Goal: Task Accomplishment & Management: Use online tool/utility

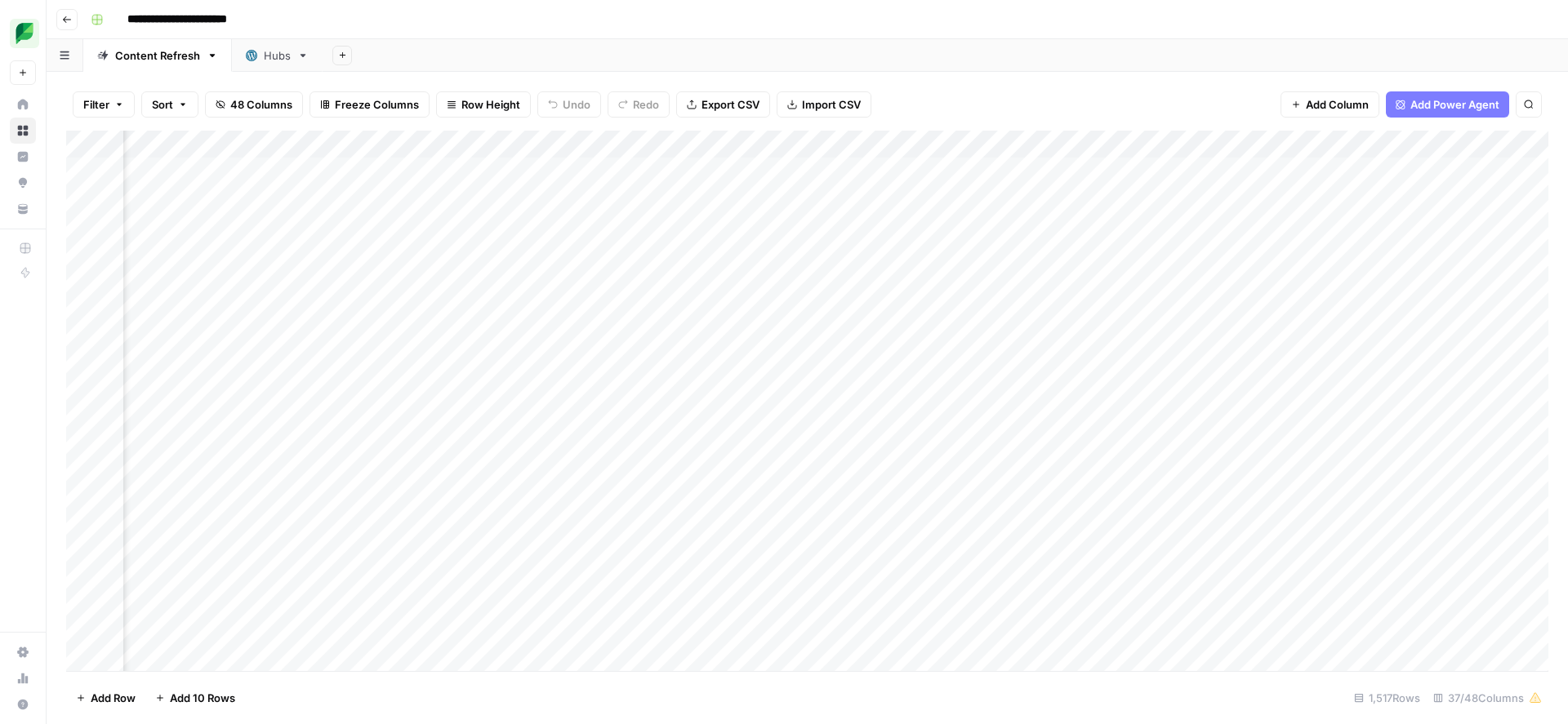
scroll to position [0, 530]
click at [1034, 148] on div "Add Column" at bounding box center [807, 401] width 1482 height 541
click at [958, 260] on span "Sort Ascending" at bounding box center [999, 259] width 142 height 17
click at [943, 578] on div "Add Column" at bounding box center [807, 402] width 1482 height 539
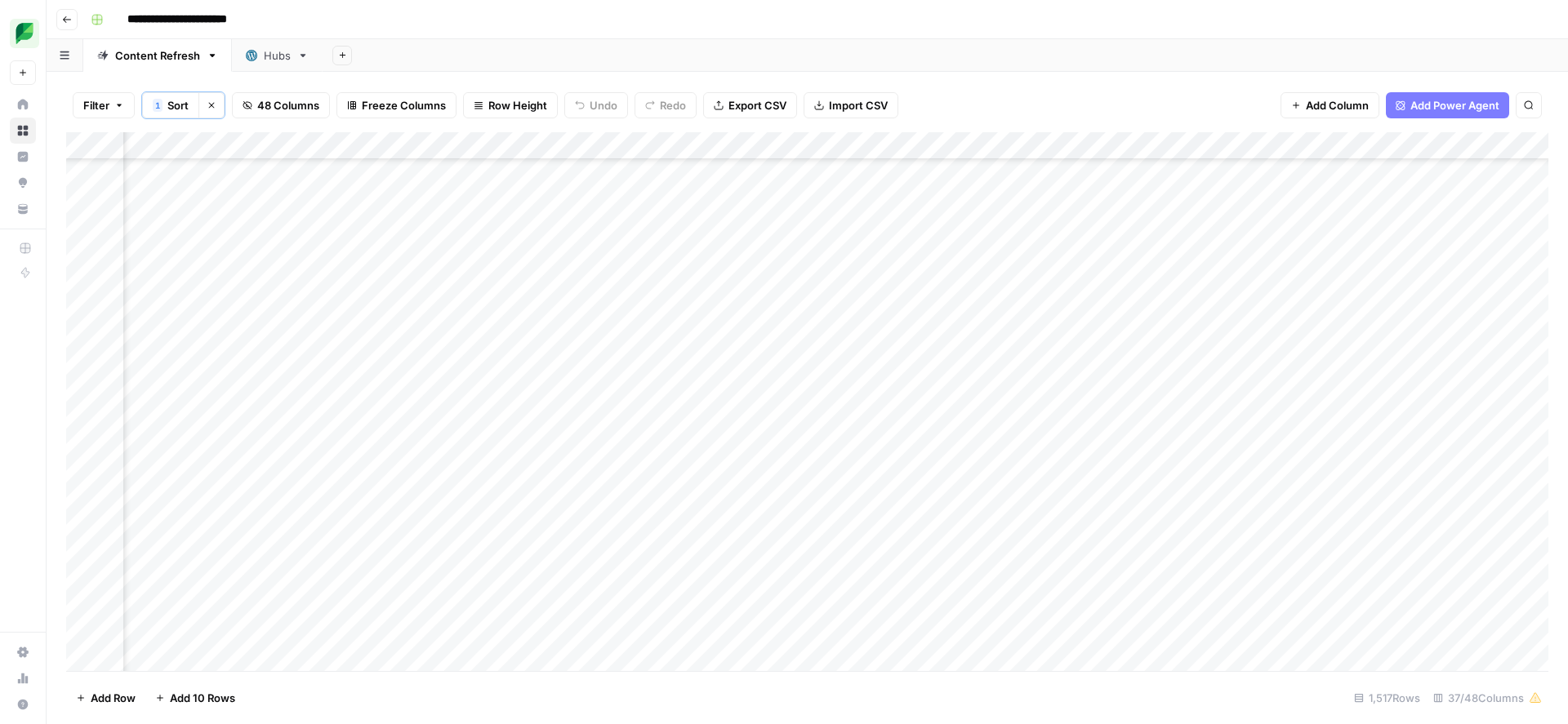
scroll to position [28896, 2092]
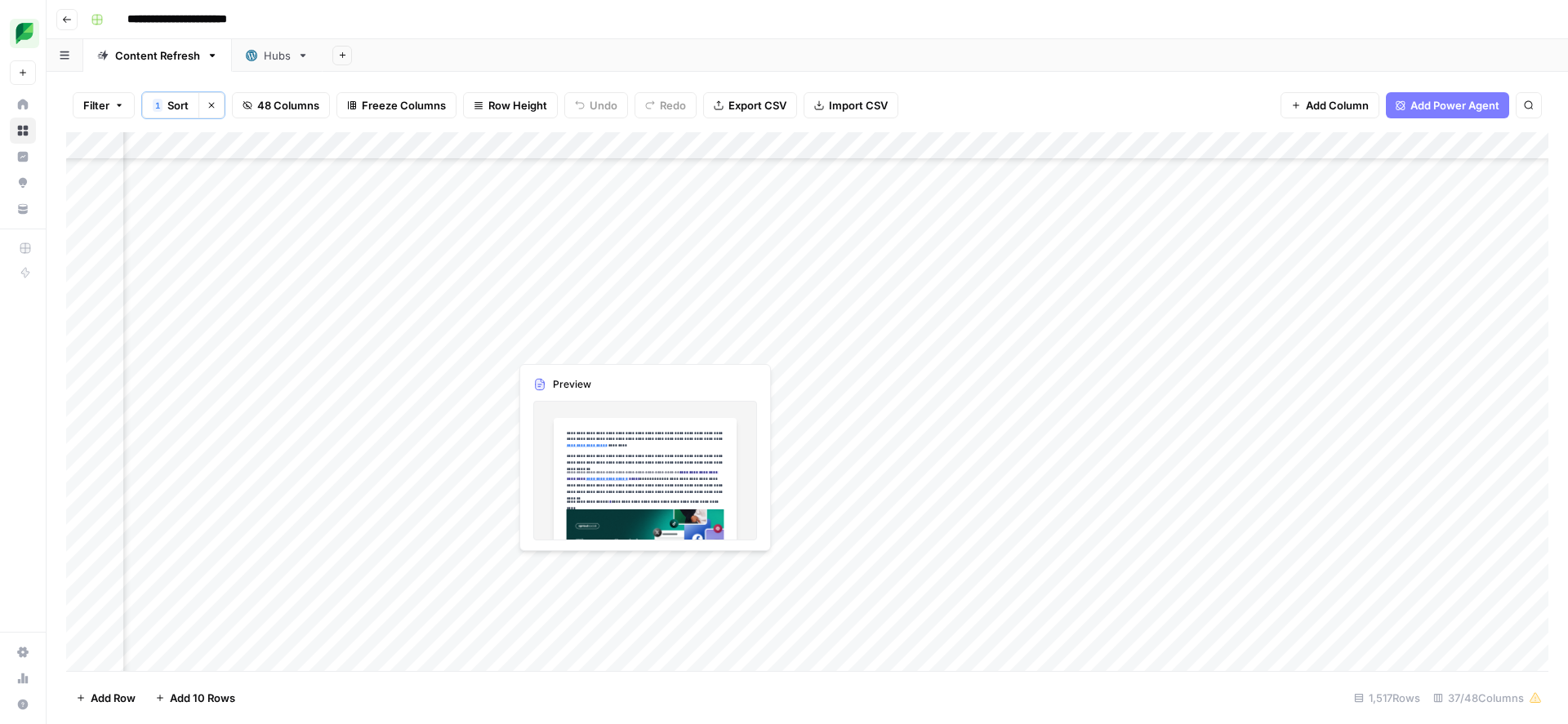
click at [586, 570] on div "Add Column" at bounding box center [807, 402] width 1482 height 539
click at [568, 565] on div "Add Column" at bounding box center [807, 402] width 1482 height 539
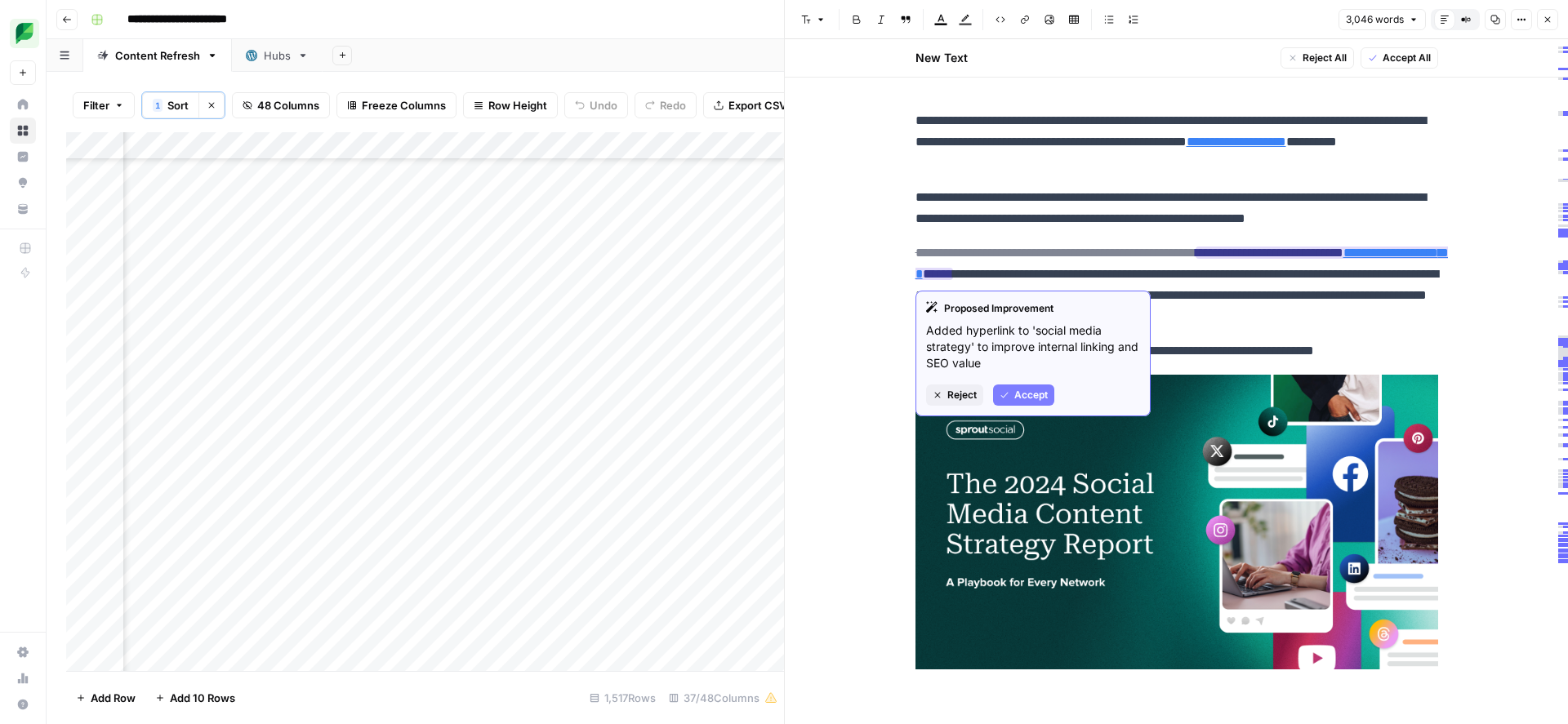
click at [1024, 393] on span "Accept" at bounding box center [1030, 395] width 33 height 15
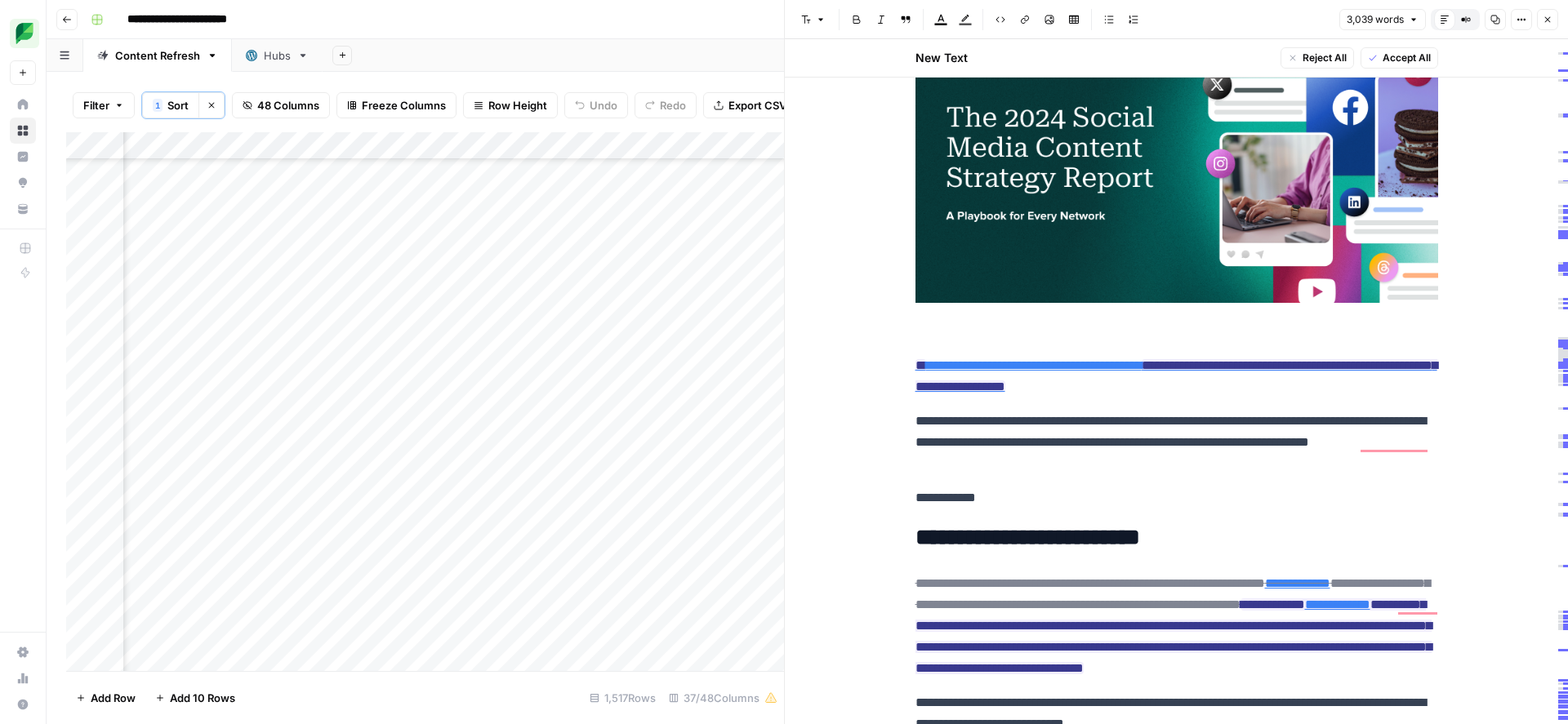
scroll to position [382, 0]
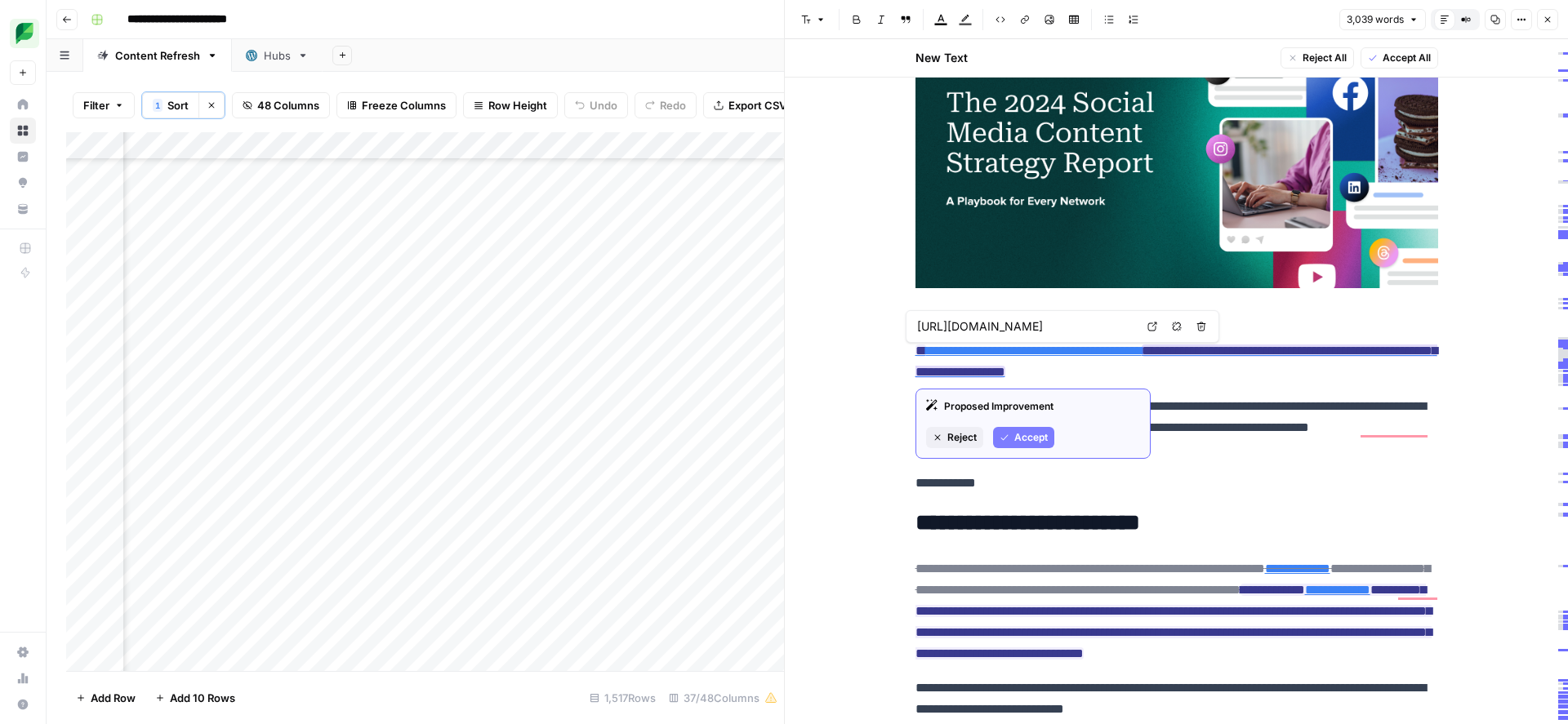
click at [1016, 442] on span "Accept" at bounding box center [1030, 437] width 33 height 15
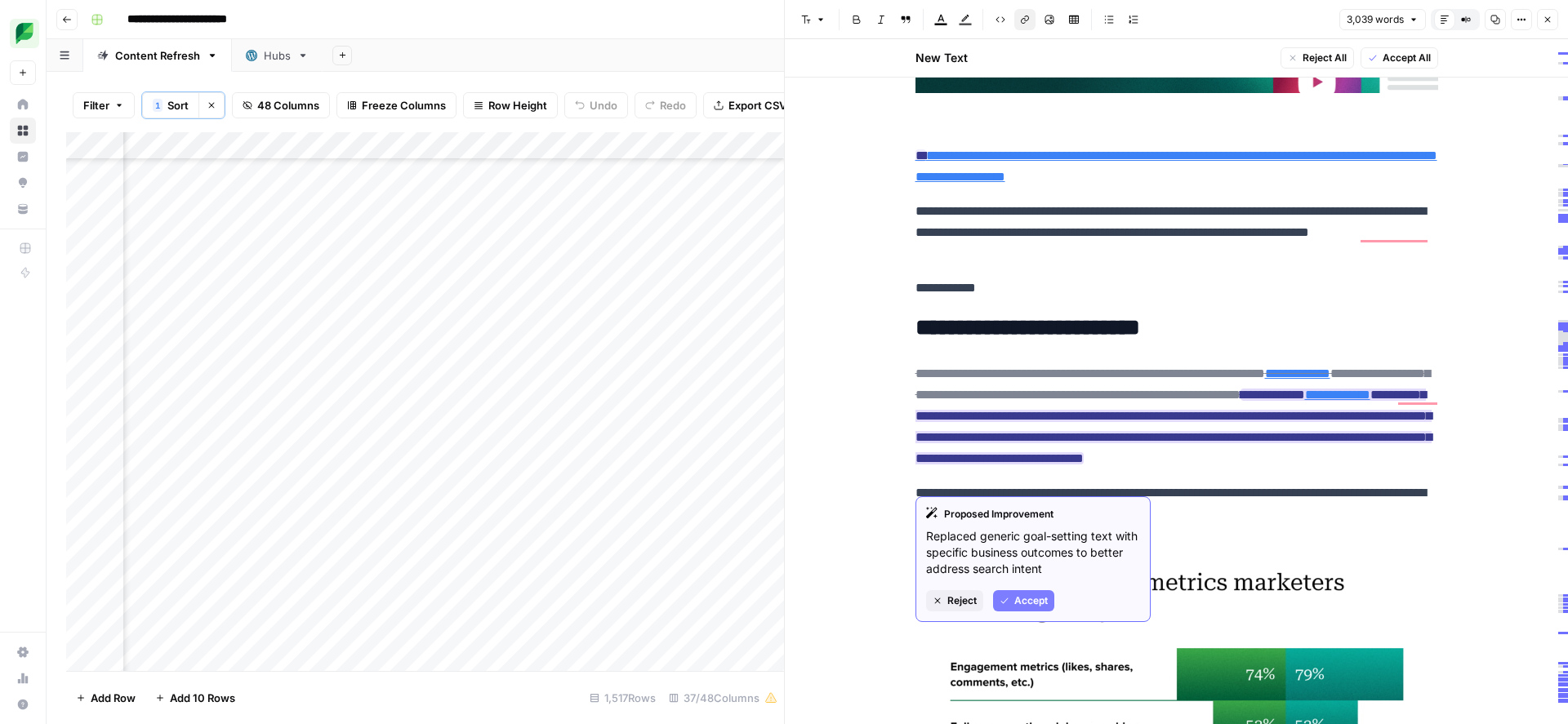
click at [1016, 595] on span "Accept" at bounding box center [1030, 600] width 33 height 15
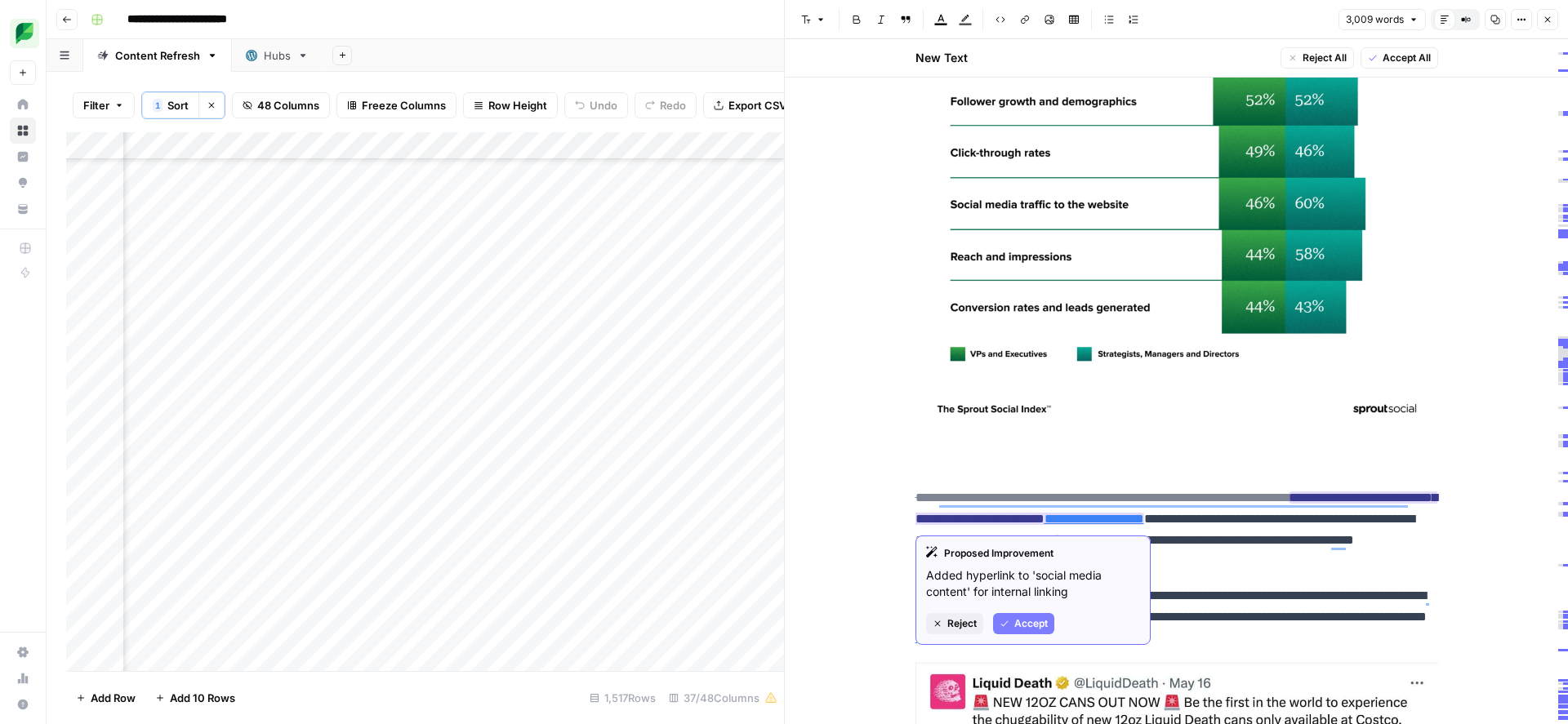
click at [1035, 621] on span "Accept" at bounding box center [1030, 623] width 33 height 15
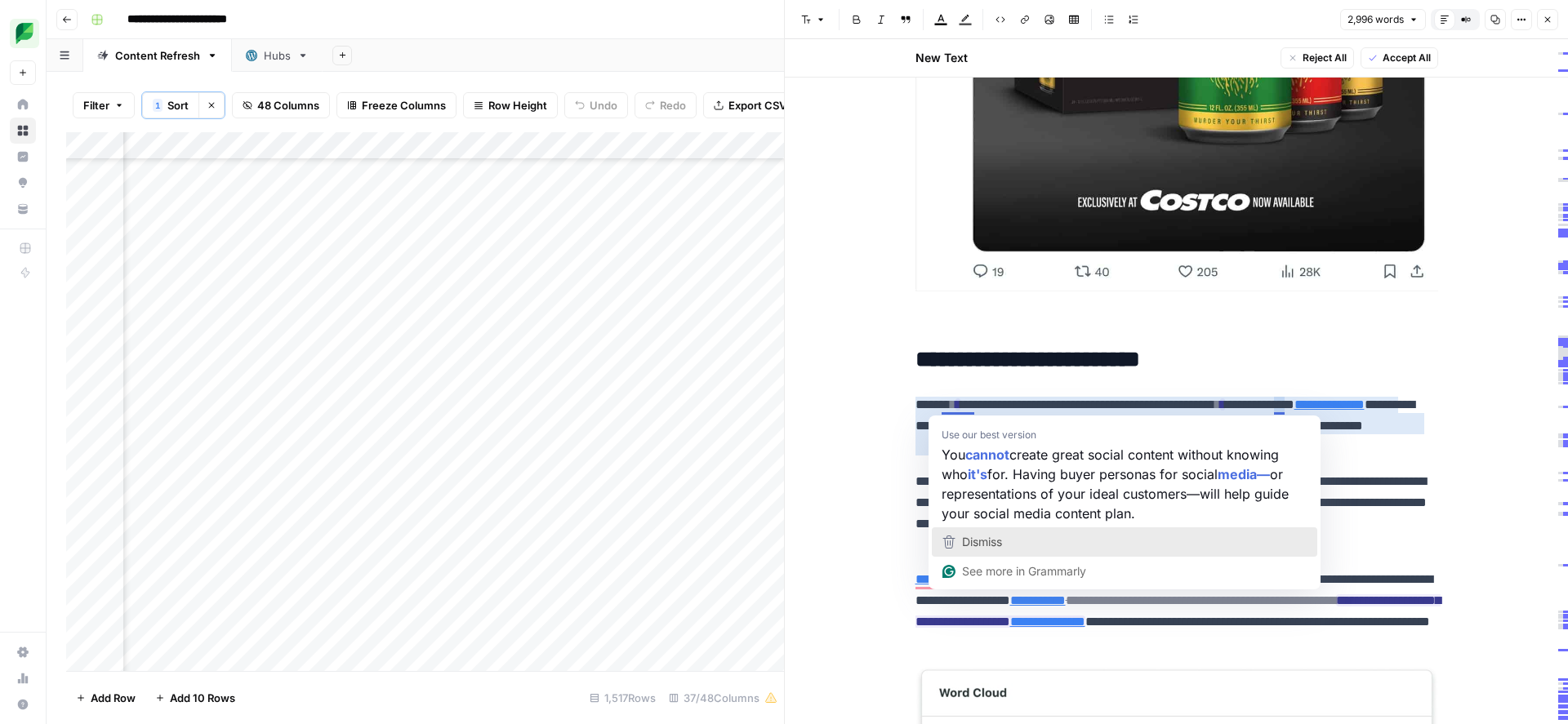
click at [976, 533] on div "Dismiss" at bounding box center [981, 542] width 43 height 24
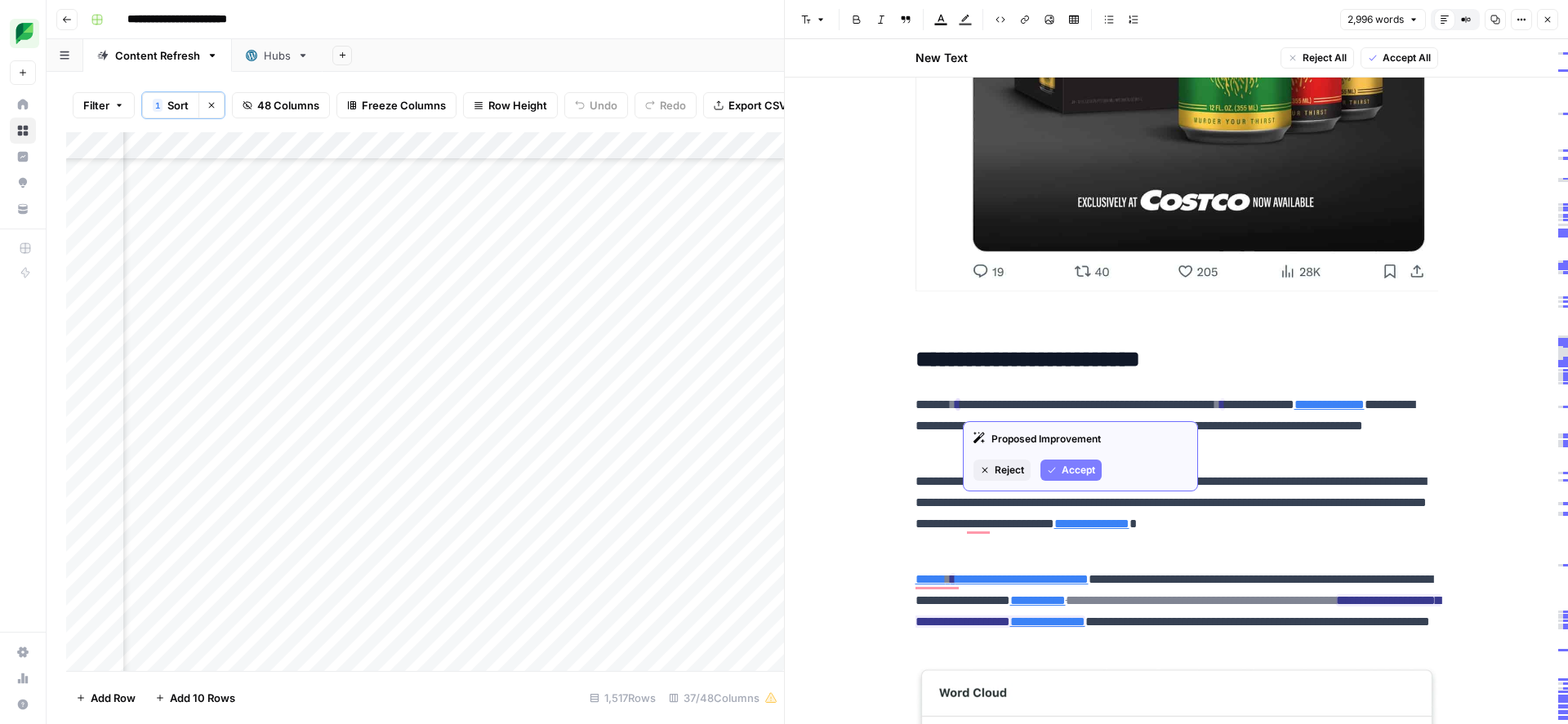
click at [1067, 474] on span "Accept" at bounding box center [1078, 470] width 33 height 15
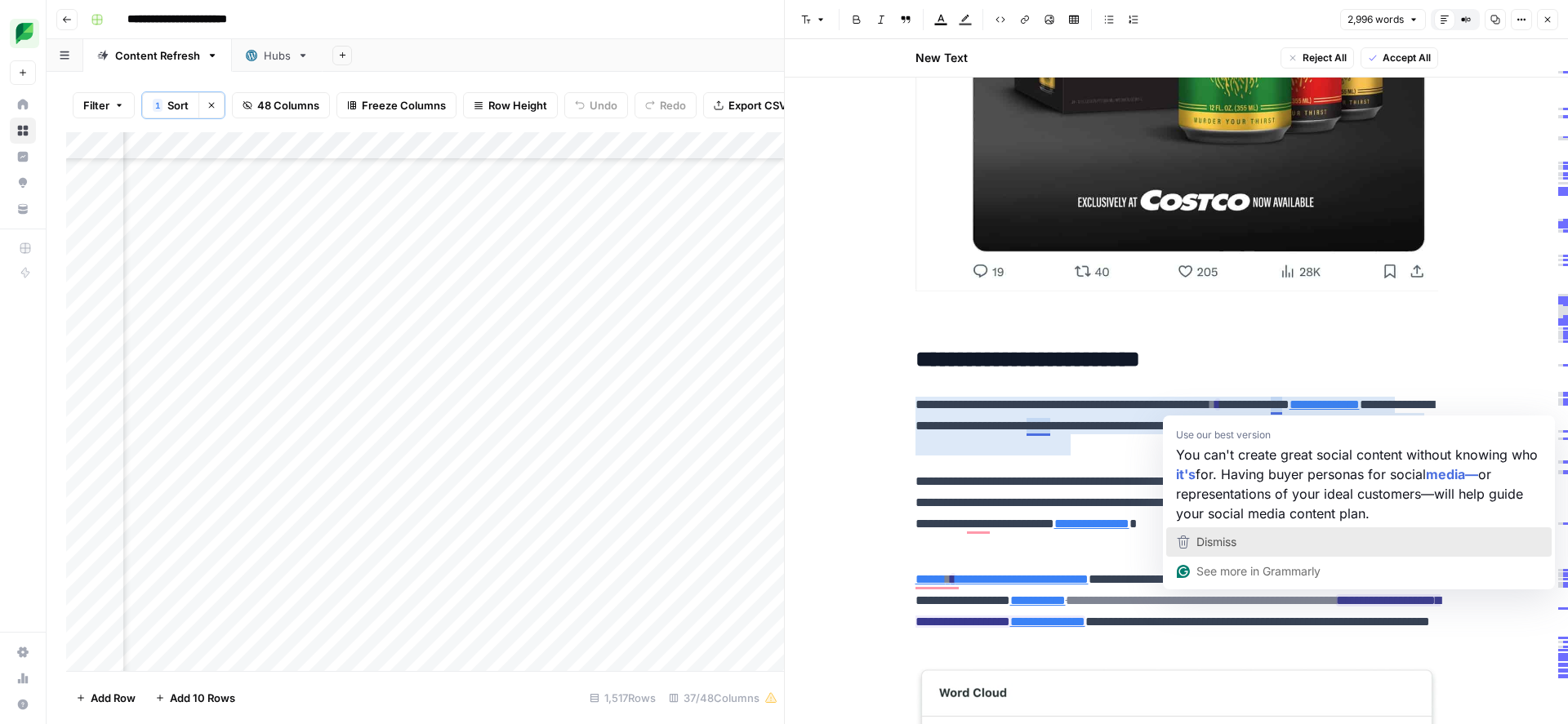
click at [1242, 545] on div "Dismiss" at bounding box center [1359, 542] width 371 height 24
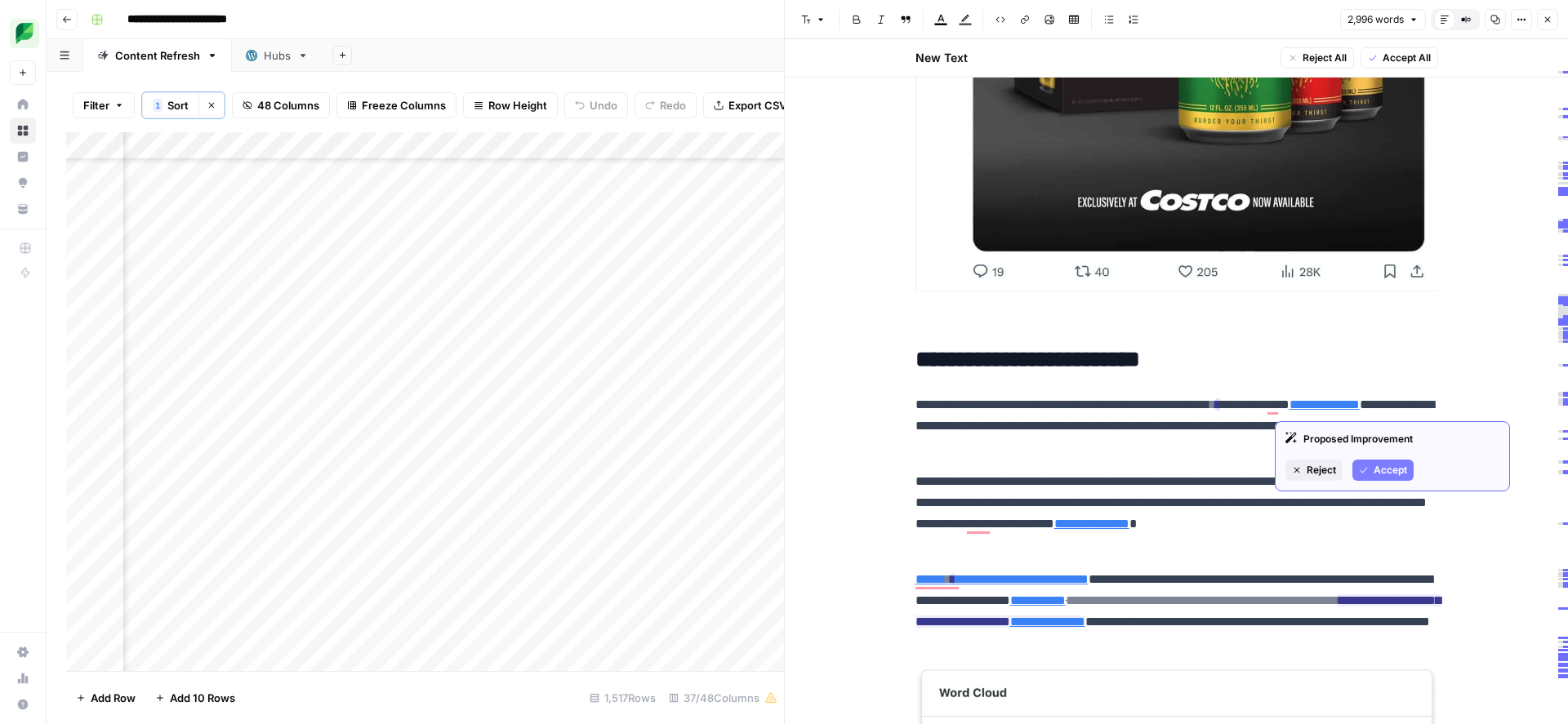
click at [1380, 471] on span "Accept" at bounding box center [1390, 470] width 33 height 15
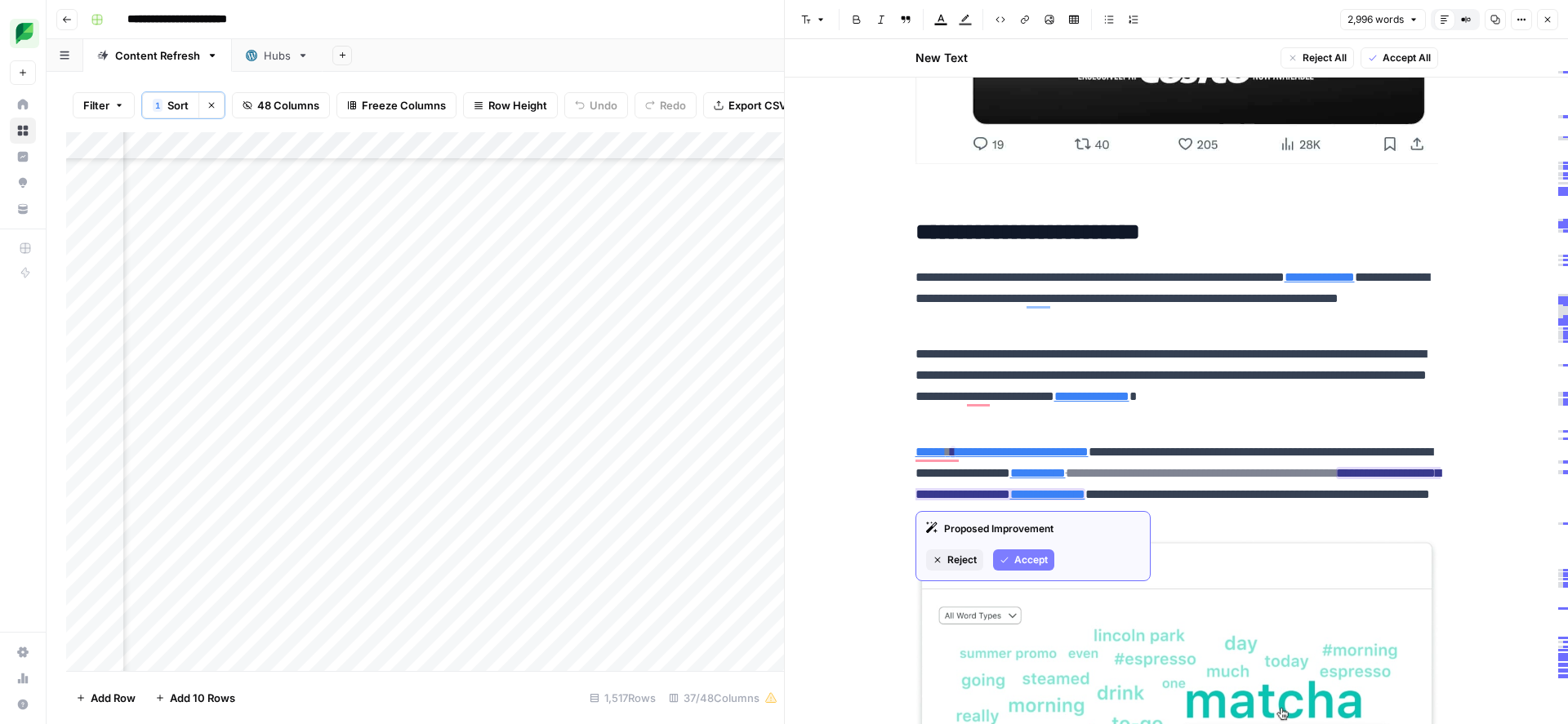
click at [1023, 561] on span "Accept" at bounding box center [1030, 560] width 33 height 15
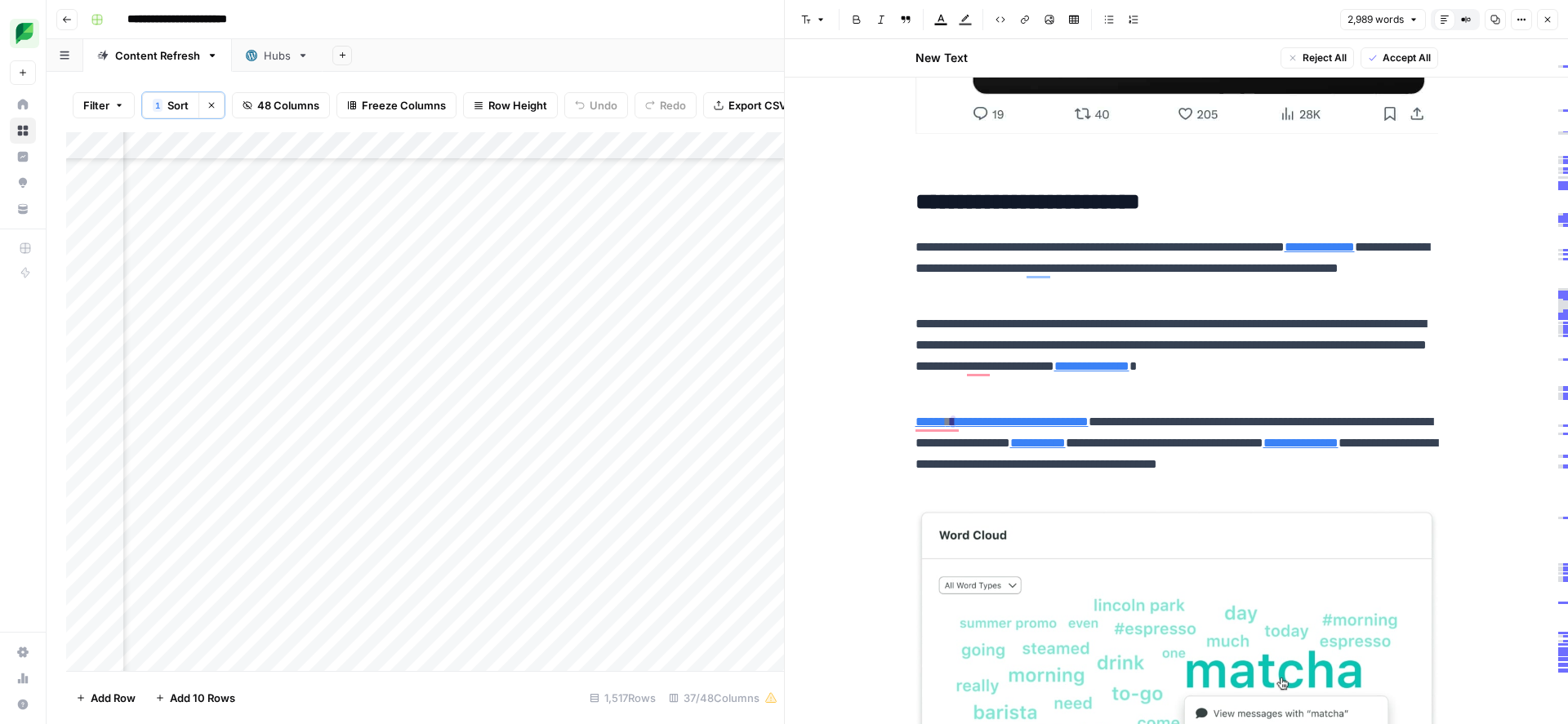
type input "https://sproutsocial.com/features/social-media-listening/"
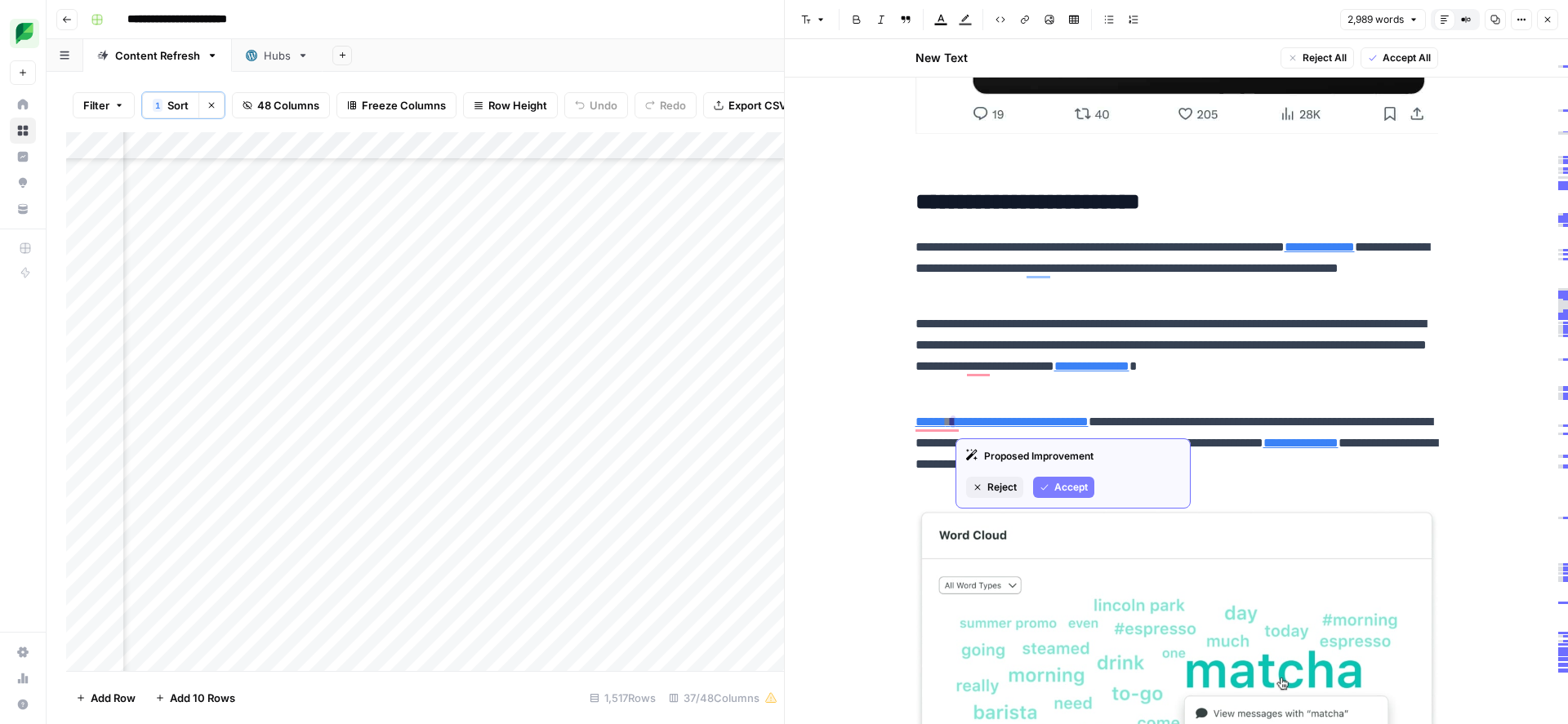
click at [1054, 486] on span "Accept" at bounding box center [1070, 487] width 33 height 15
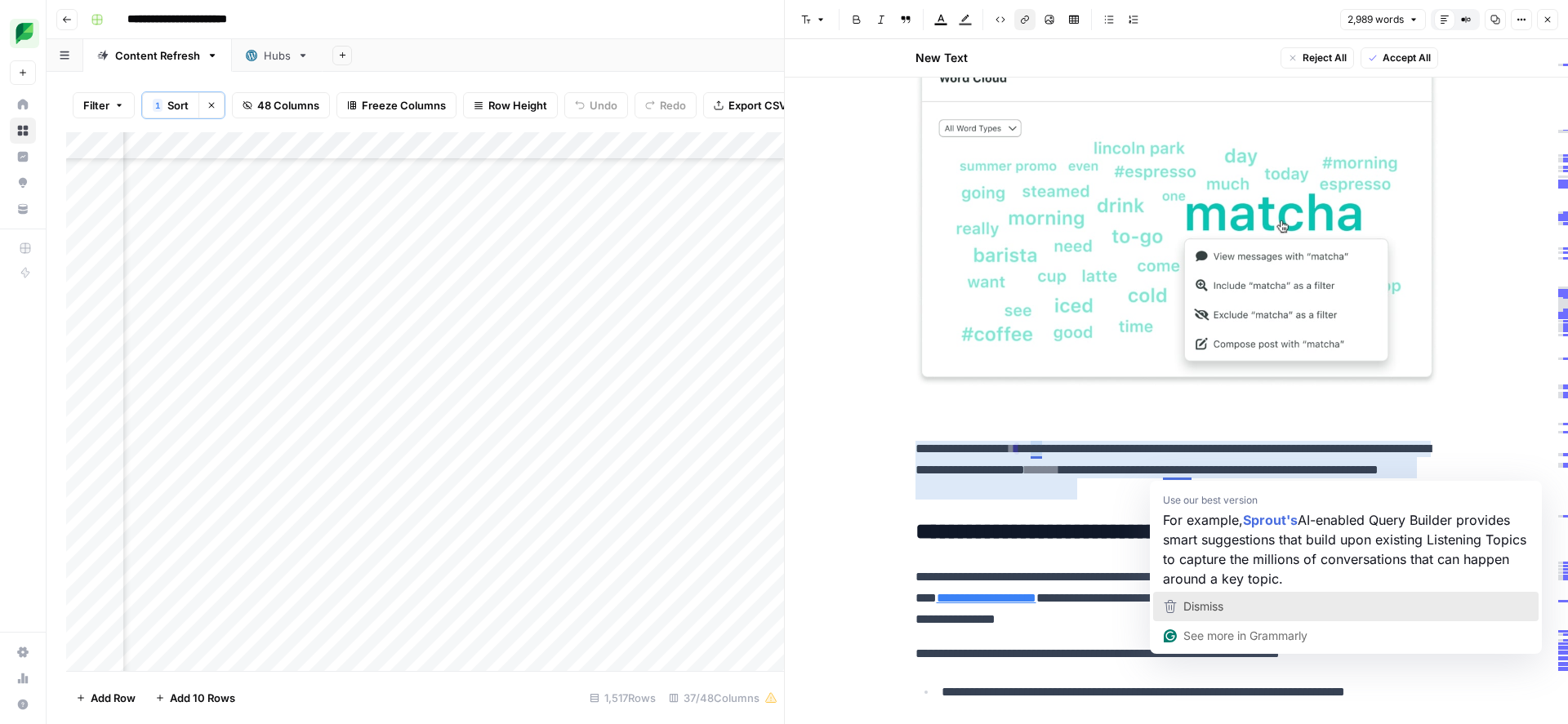
click at [1201, 604] on span "Dismiss" at bounding box center [1203, 606] width 40 height 14
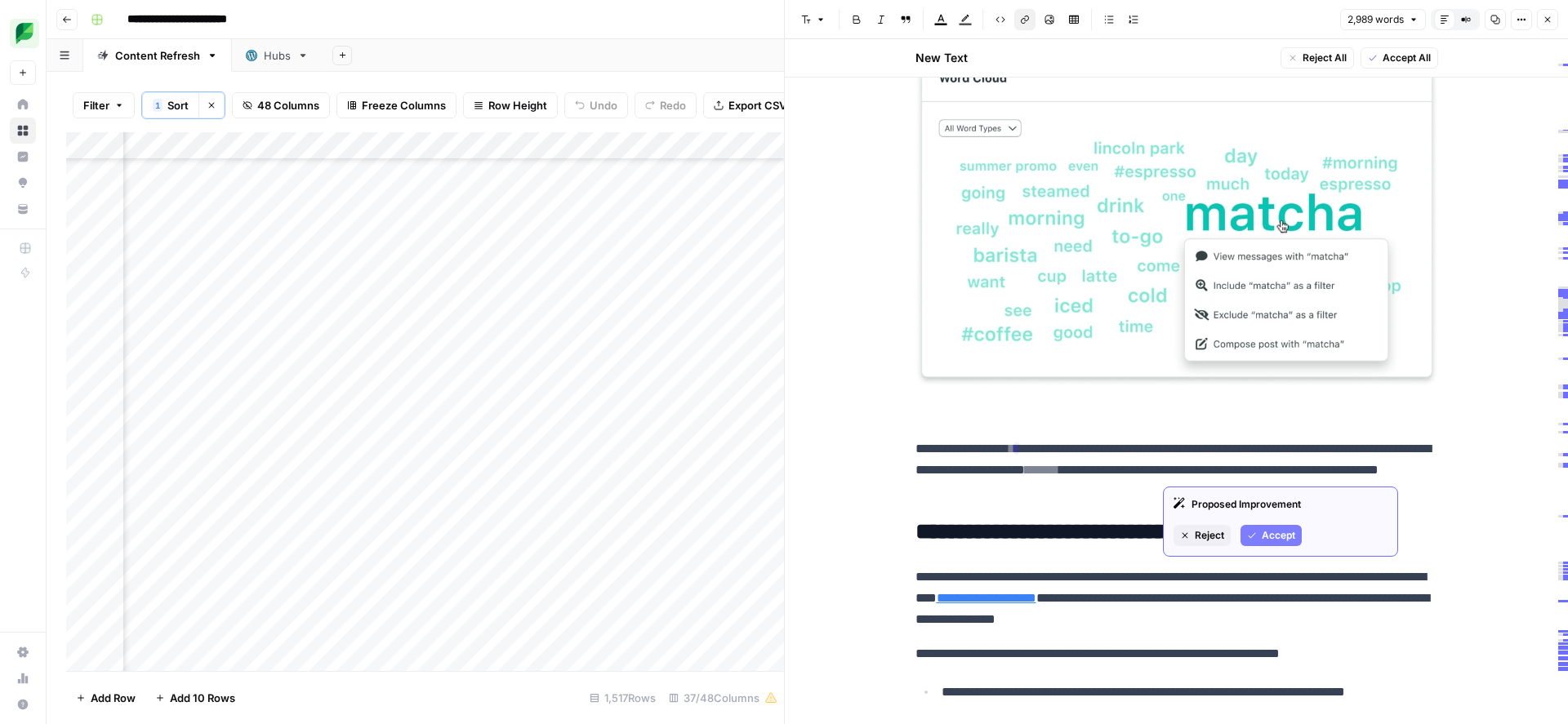
click at [1268, 540] on span "Accept" at bounding box center [1278, 535] width 33 height 15
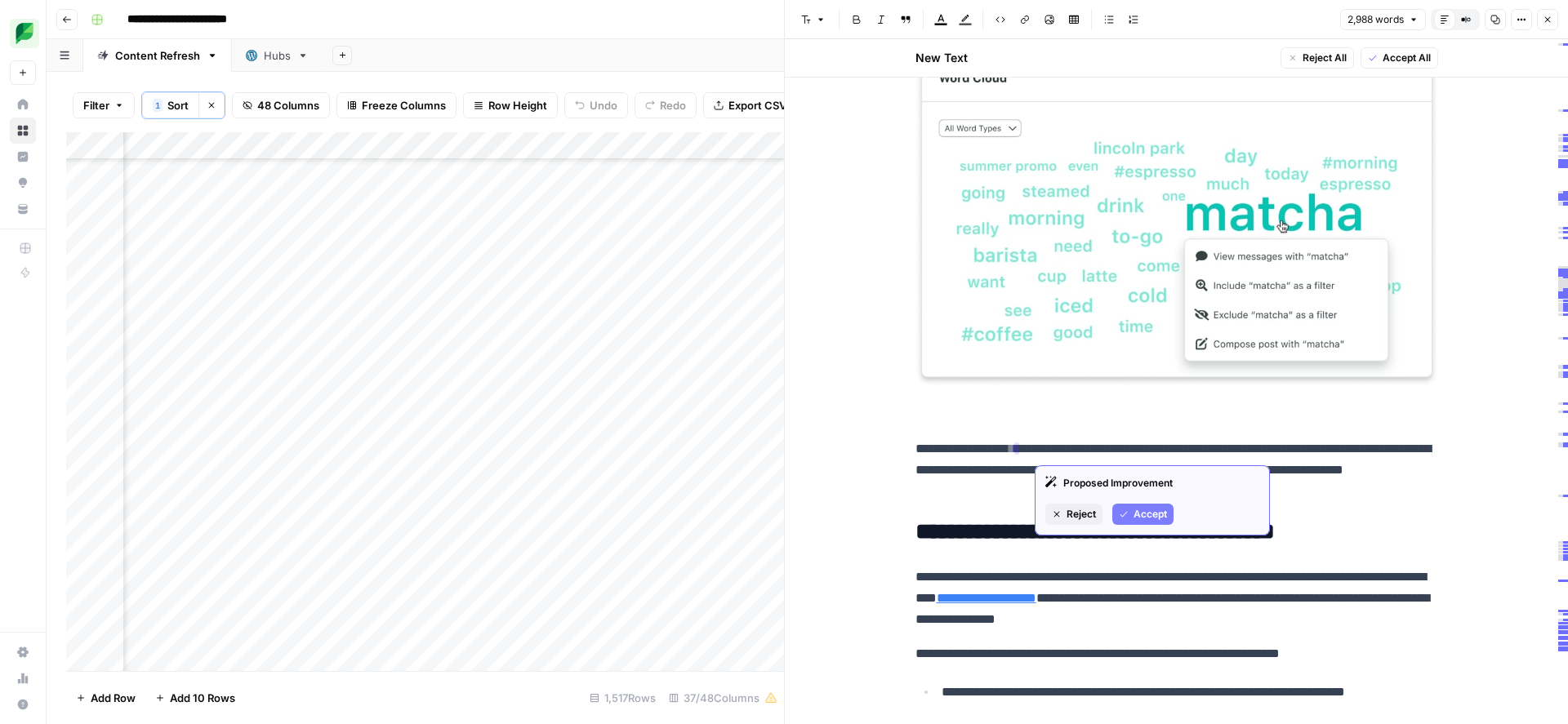
click at [1132, 523] on button "Accept" at bounding box center [1143, 514] width 61 height 21
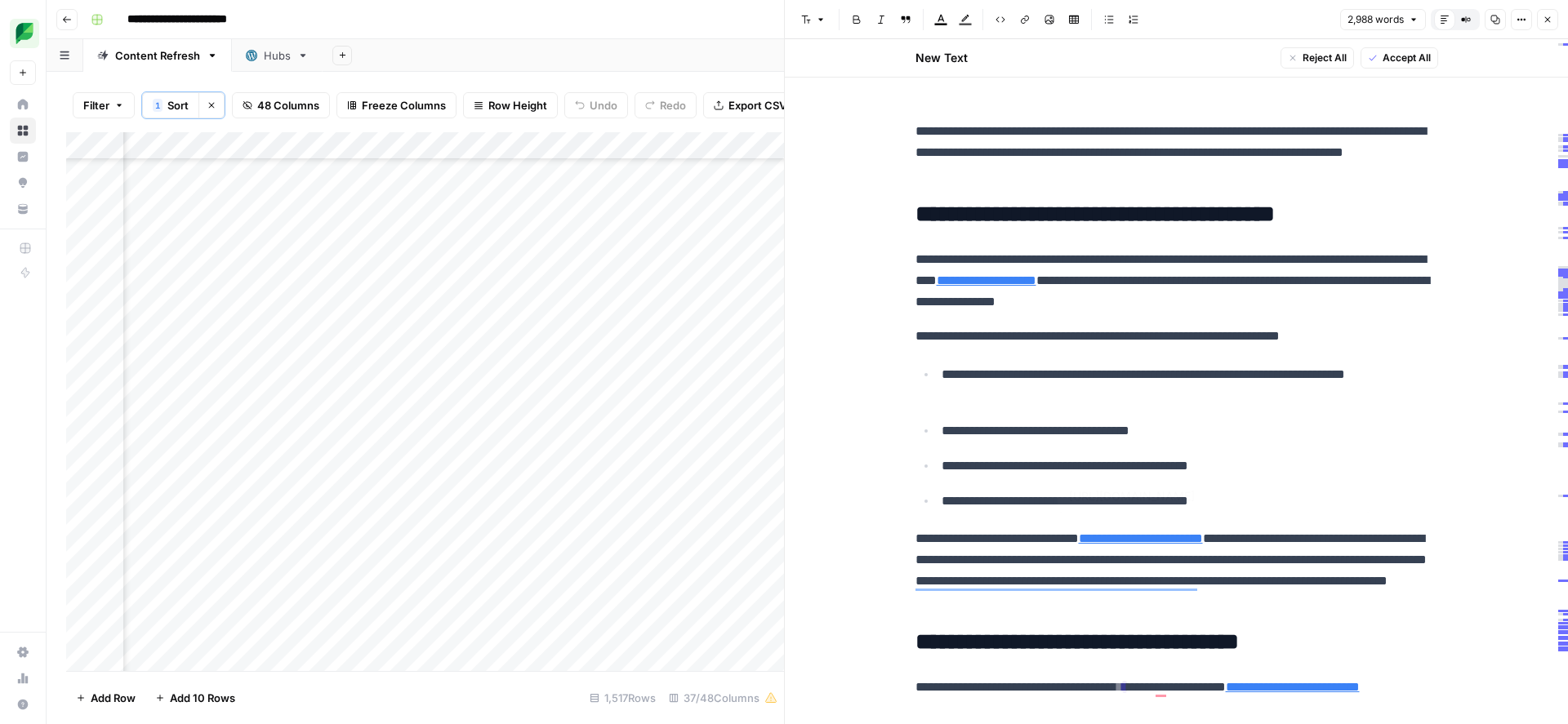
type input "[URL][DOMAIN_NAME]"
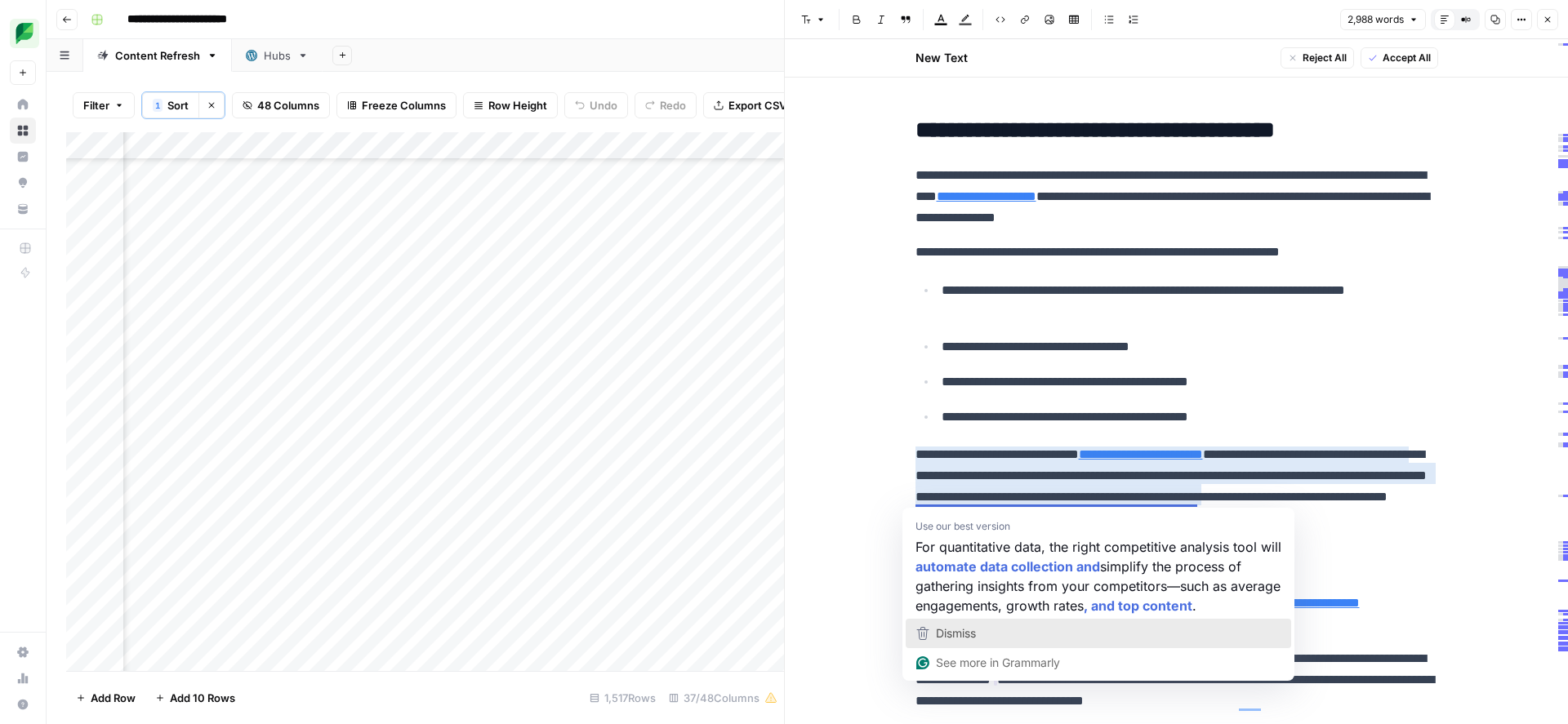
click at [959, 638] on span "Dismiss" at bounding box center [955, 633] width 40 height 14
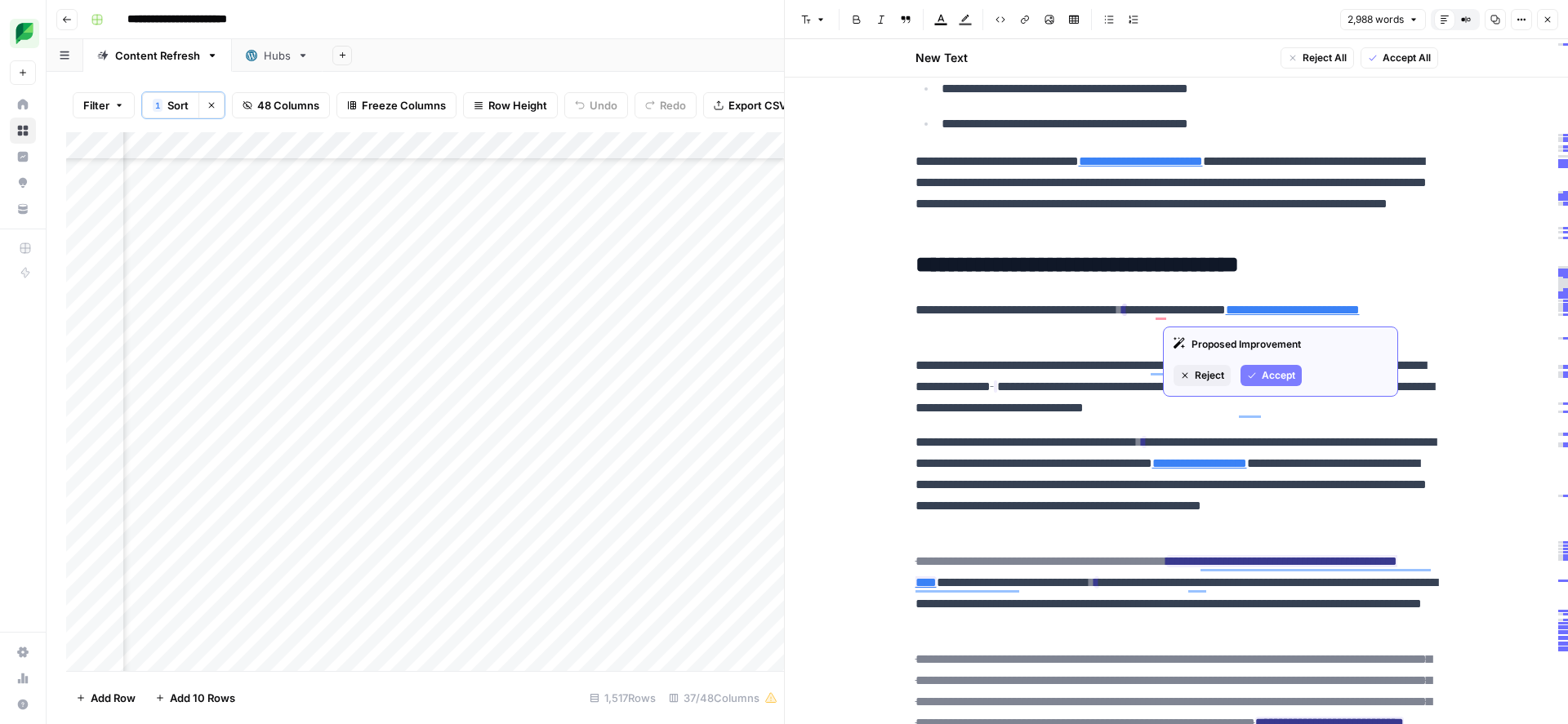
click at [1264, 377] on span "Accept" at bounding box center [1278, 375] width 33 height 15
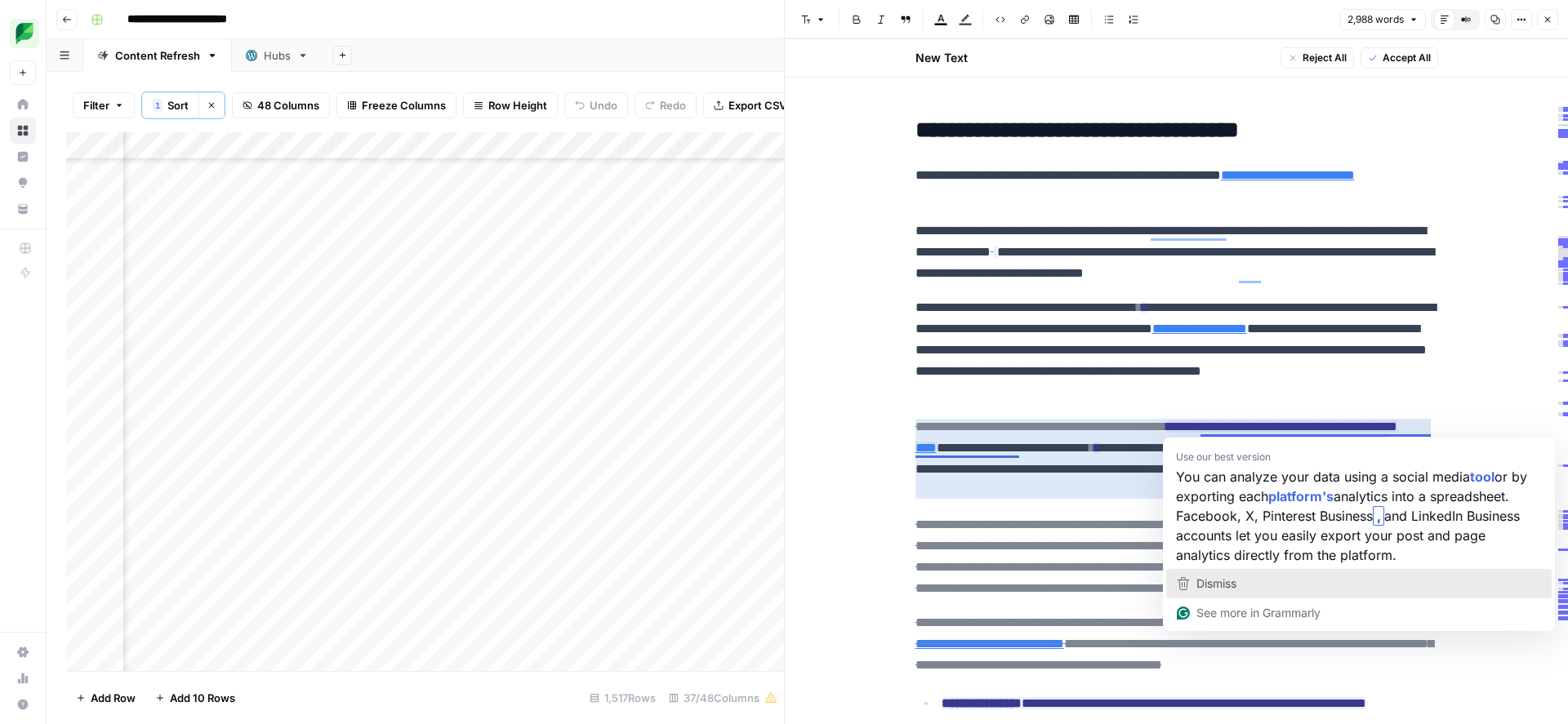
click at [1229, 585] on span "Dismiss" at bounding box center [1216, 583] width 40 height 14
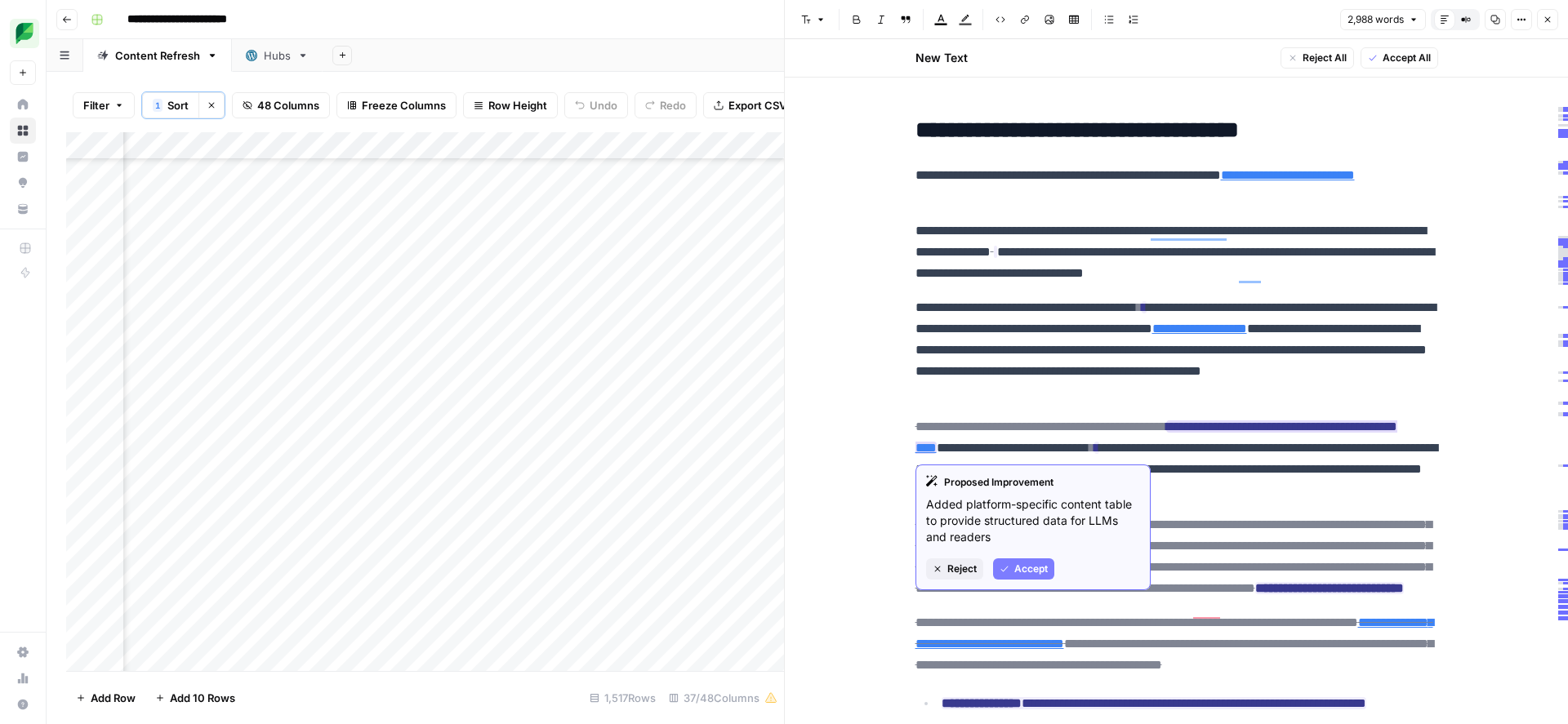
click at [1024, 568] on span "Accept" at bounding box center [1030, 569] width 33 height 15
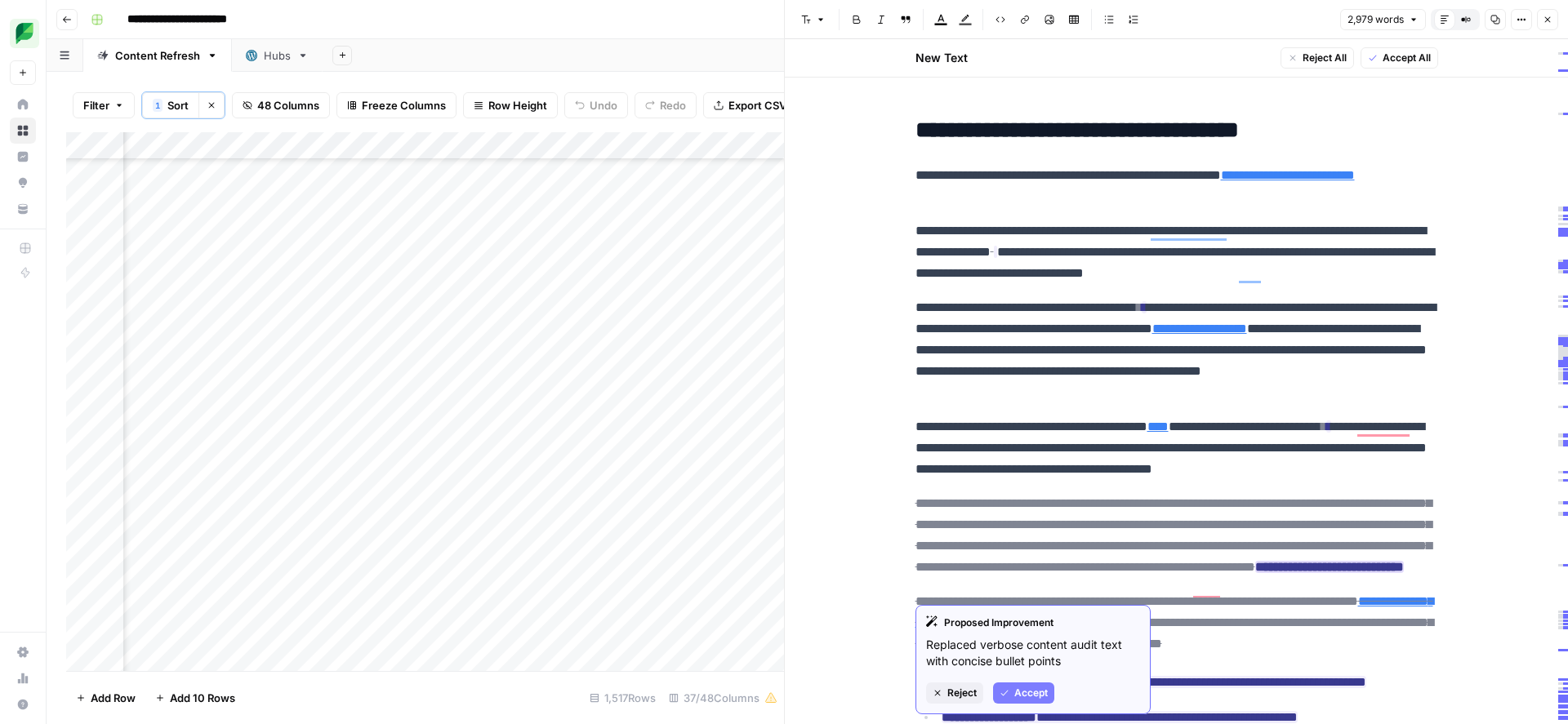
click at [1014, 694] on span "Accept" at bounding box center [1030, 693] width 33 height 15
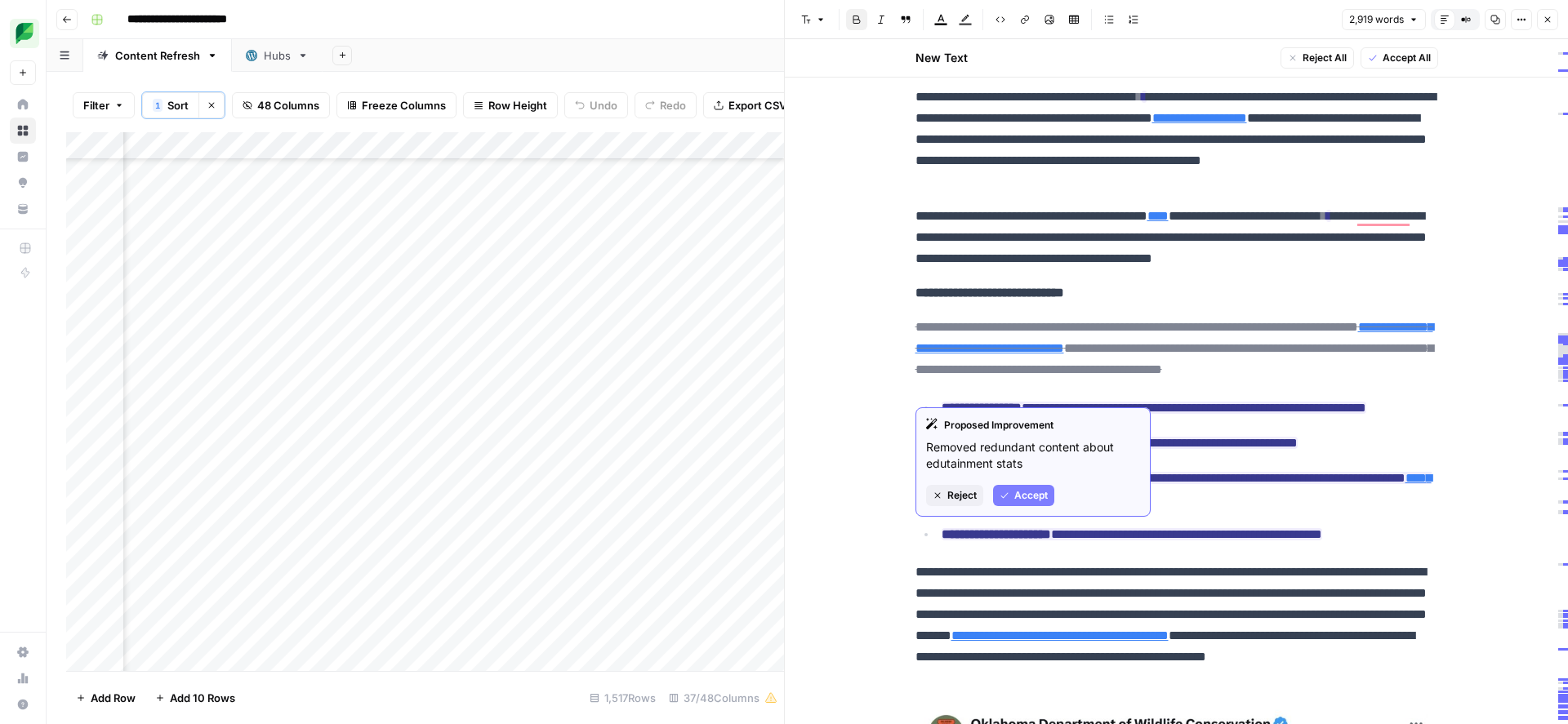
click at [1009, 491] on button "Accept" at bounding box center [1024, 496] width 61 height 21
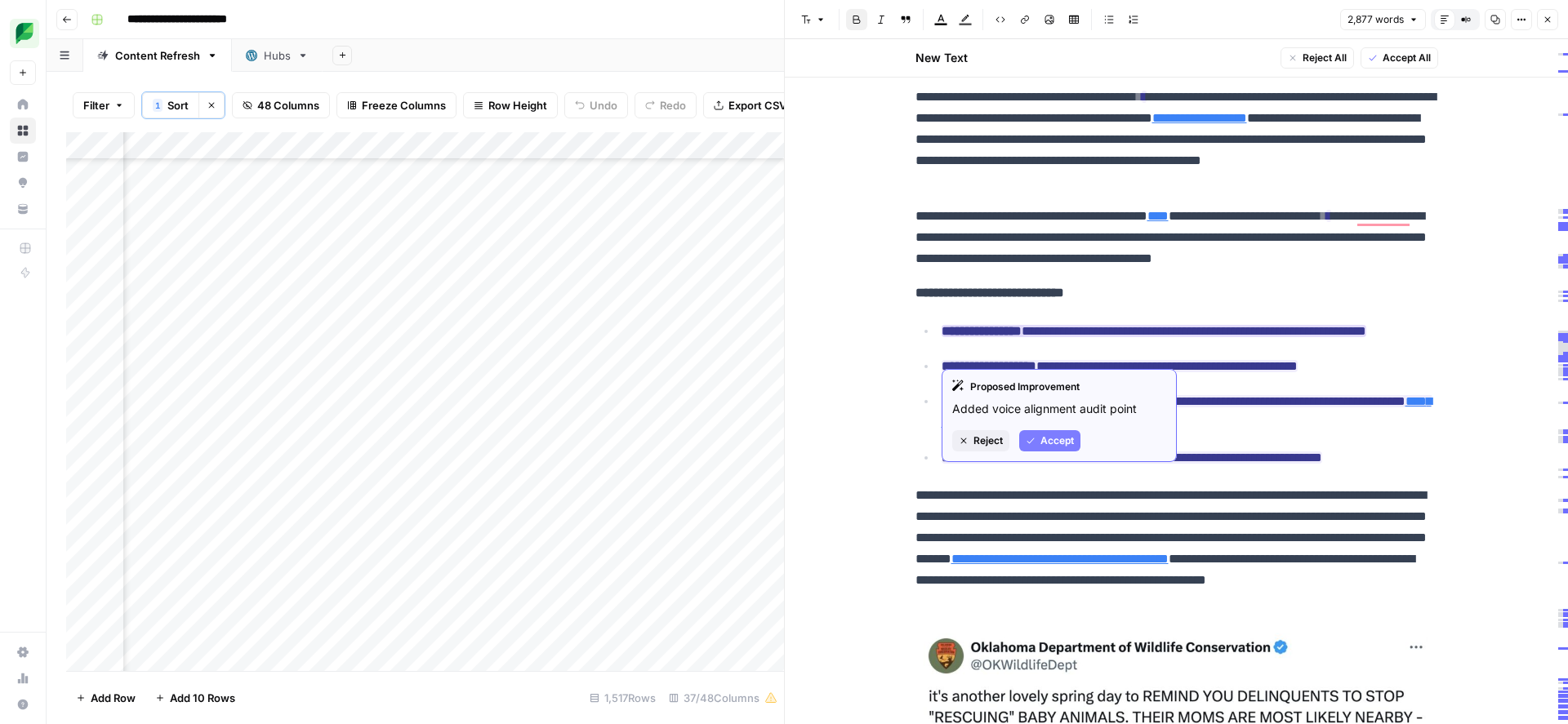
click at [1035, 440] on button "Accept" at bounding box center [1049, 441] width 61 height 21
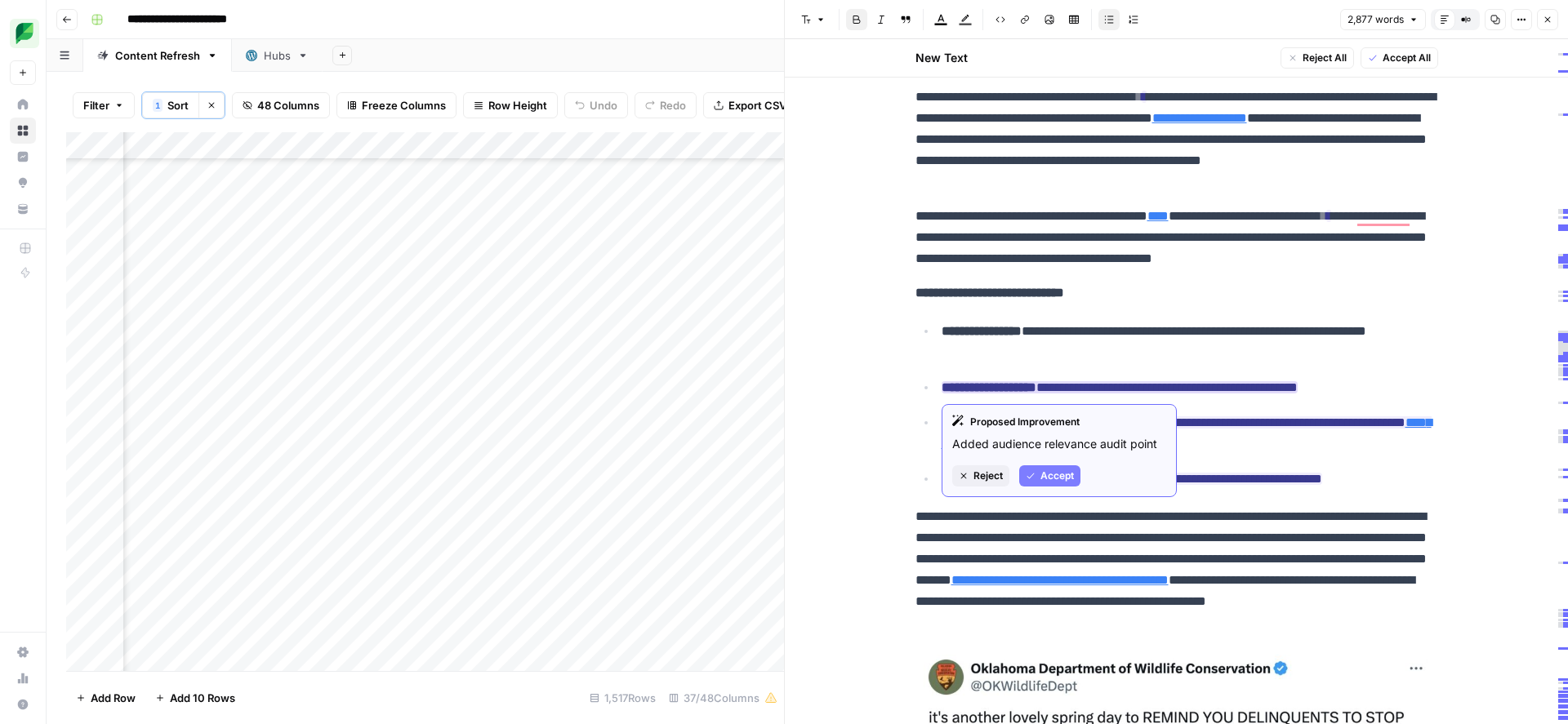
click at [1042, 476] on span "Accept" at bounding box center [1057, 475] width 33 height 15
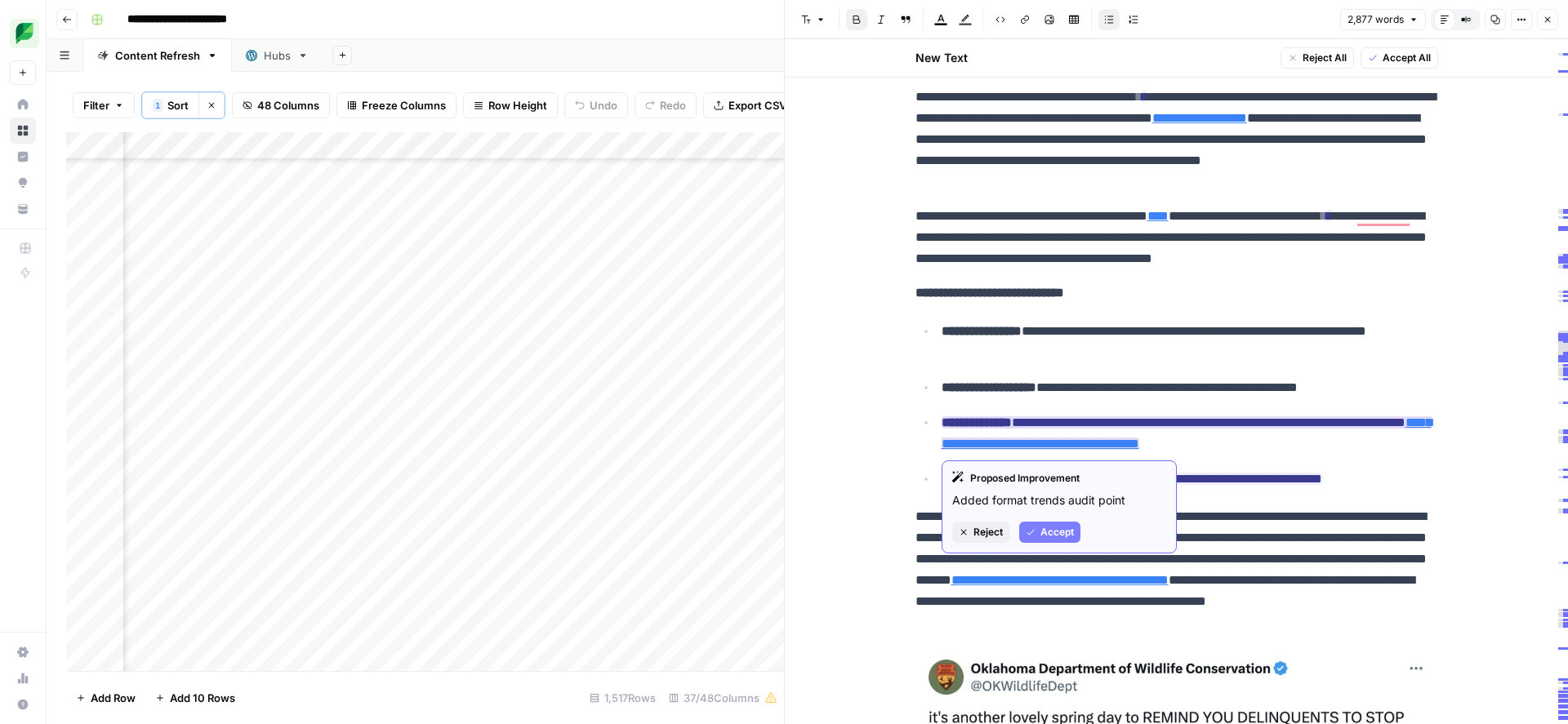
click at [1039, 532] on button "Accept" at bounding box center [1049, 533] width 61 height 21
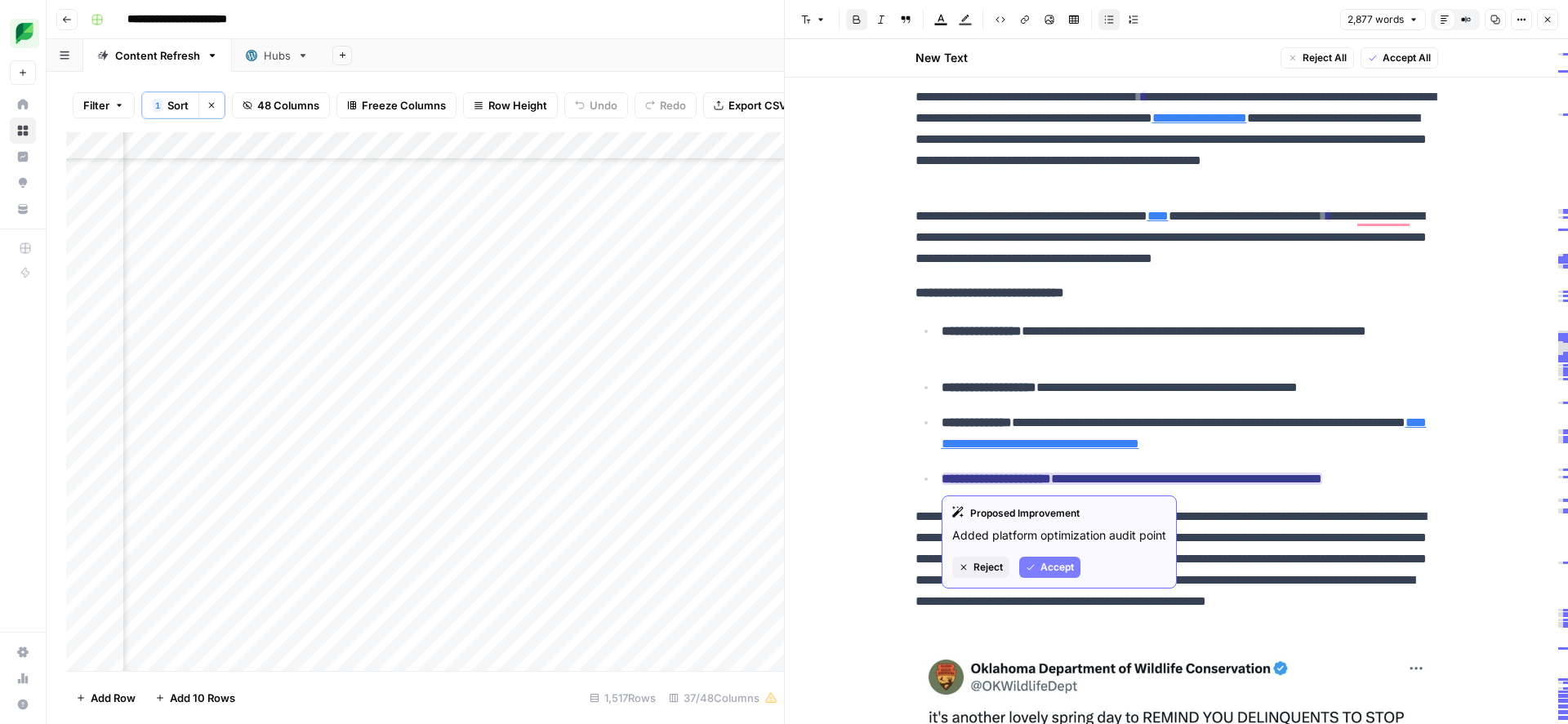
click at [1038, 562] on button "Accept" at bounding box center [1049, 568] width 61 height 21
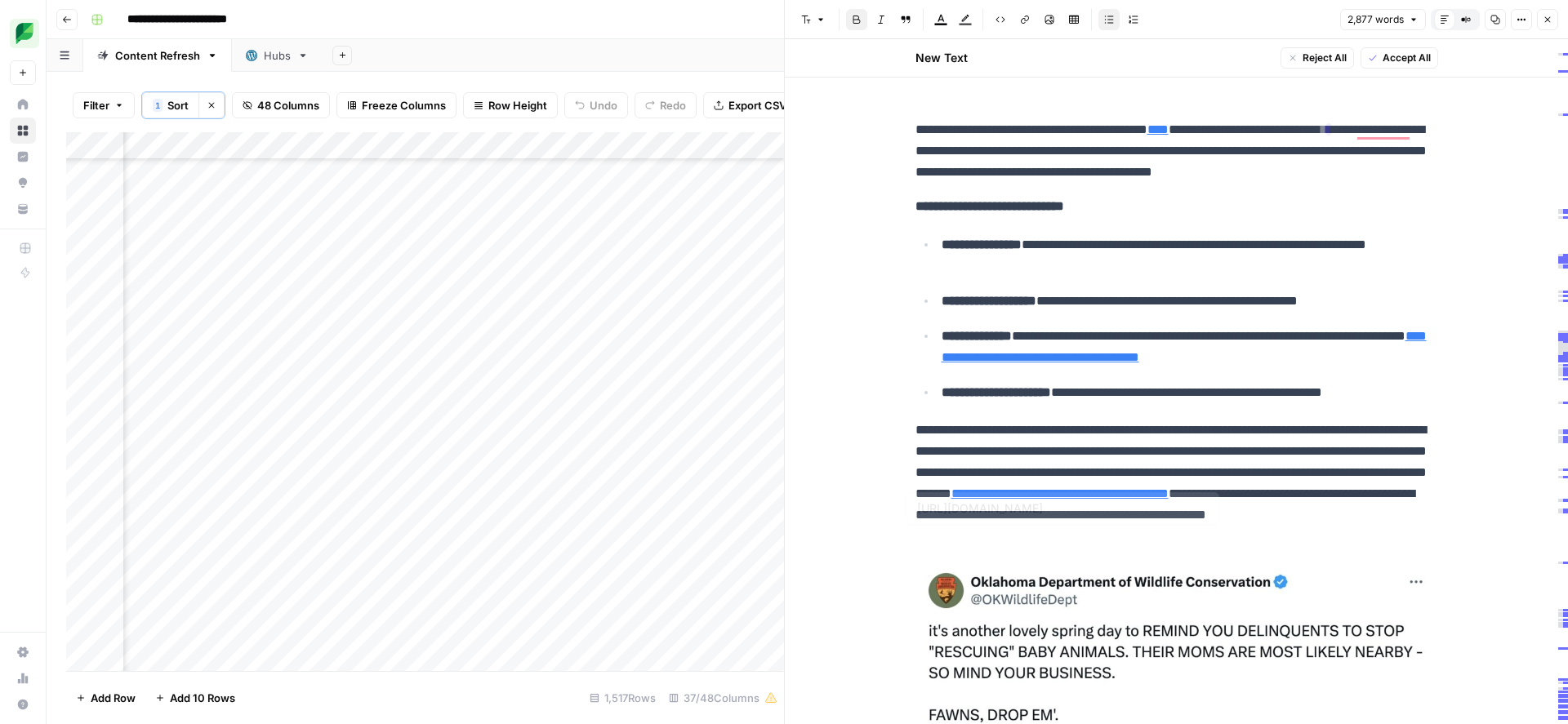
type input "[URL][DOMAIN_NAME]"
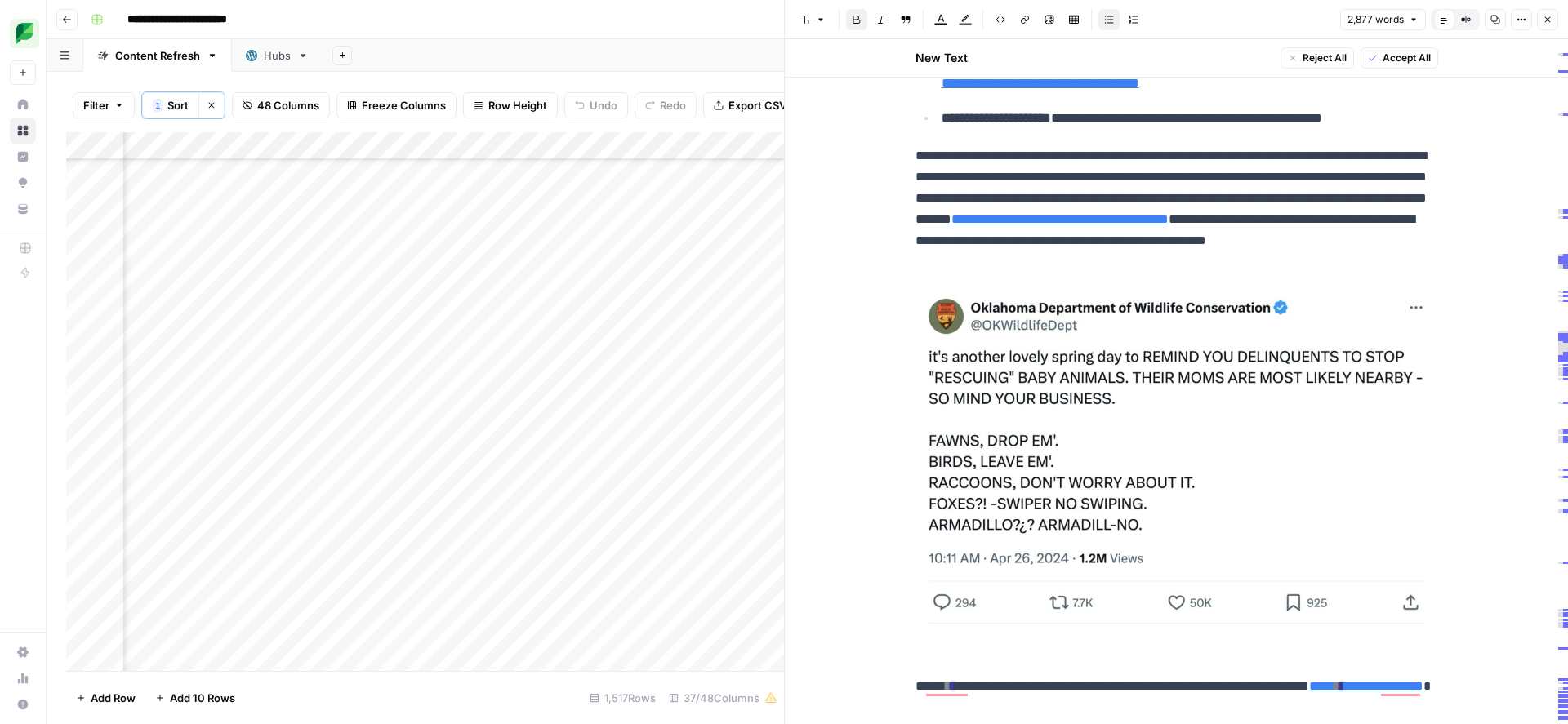
click at [1256, 227] on p "**********" at bounding box center [1177, 209] width 523 height 128
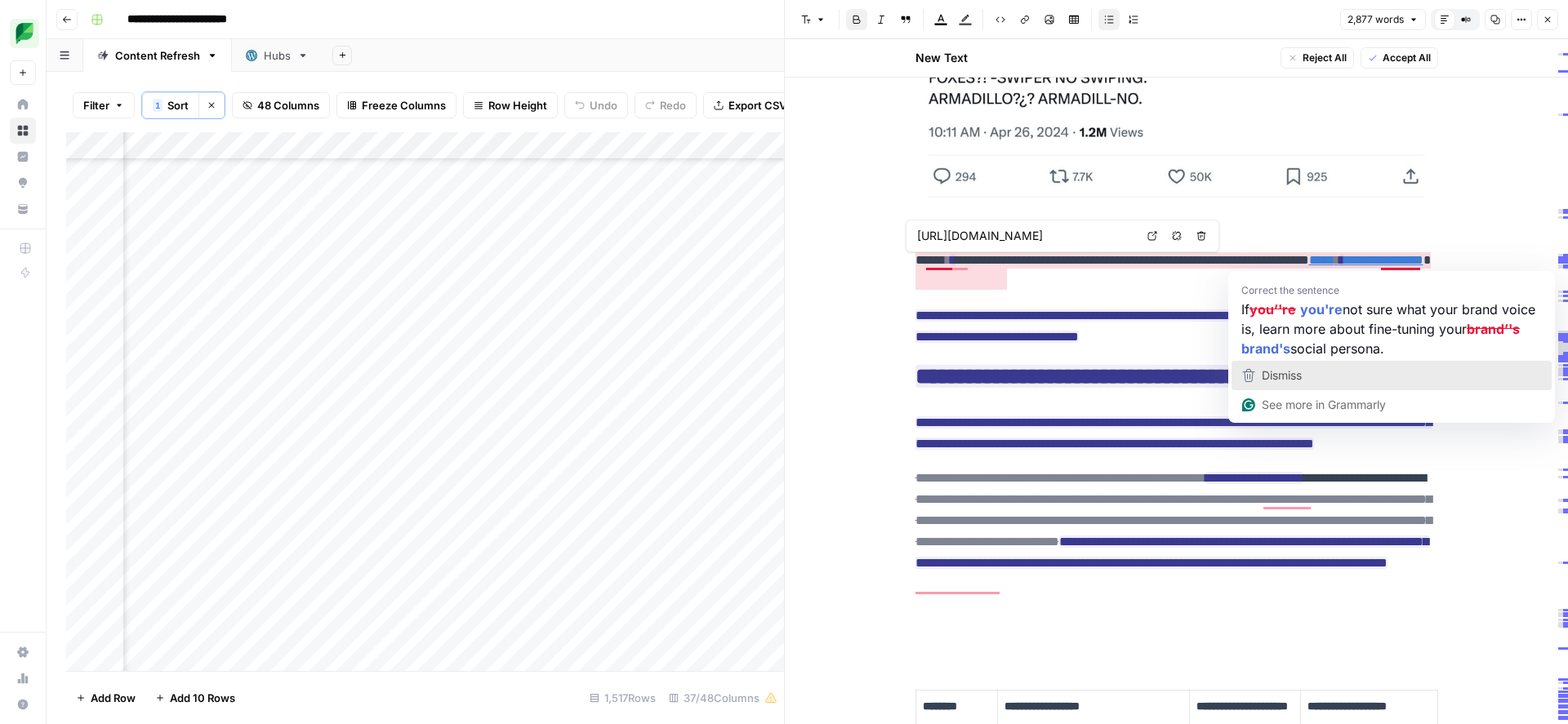
click at [1302, 373] on span "Dismiss" at bounding box center [1281, 375] width 40 height 14
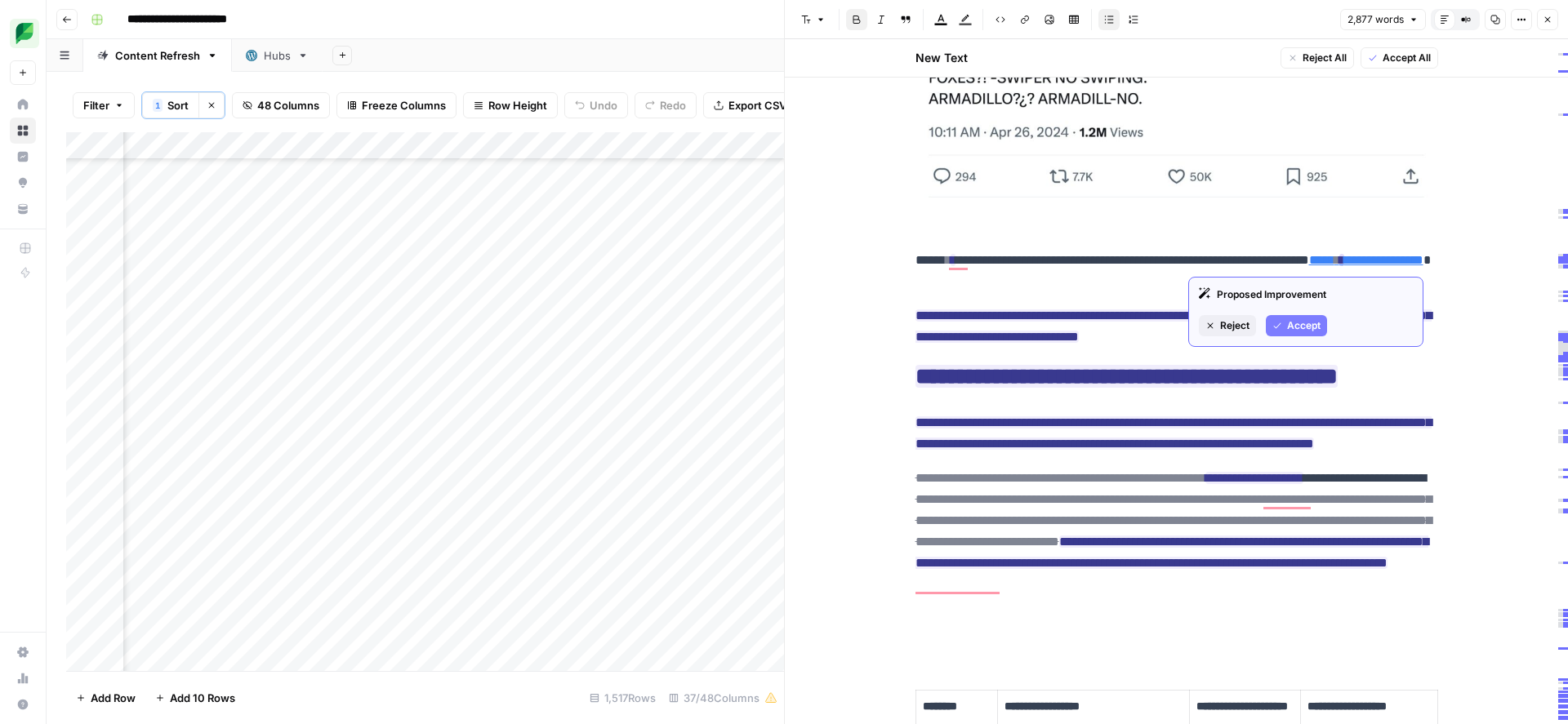
click at [1301, 327] on span "Accept" at bounding box center [1304, 325] width 33 height 15
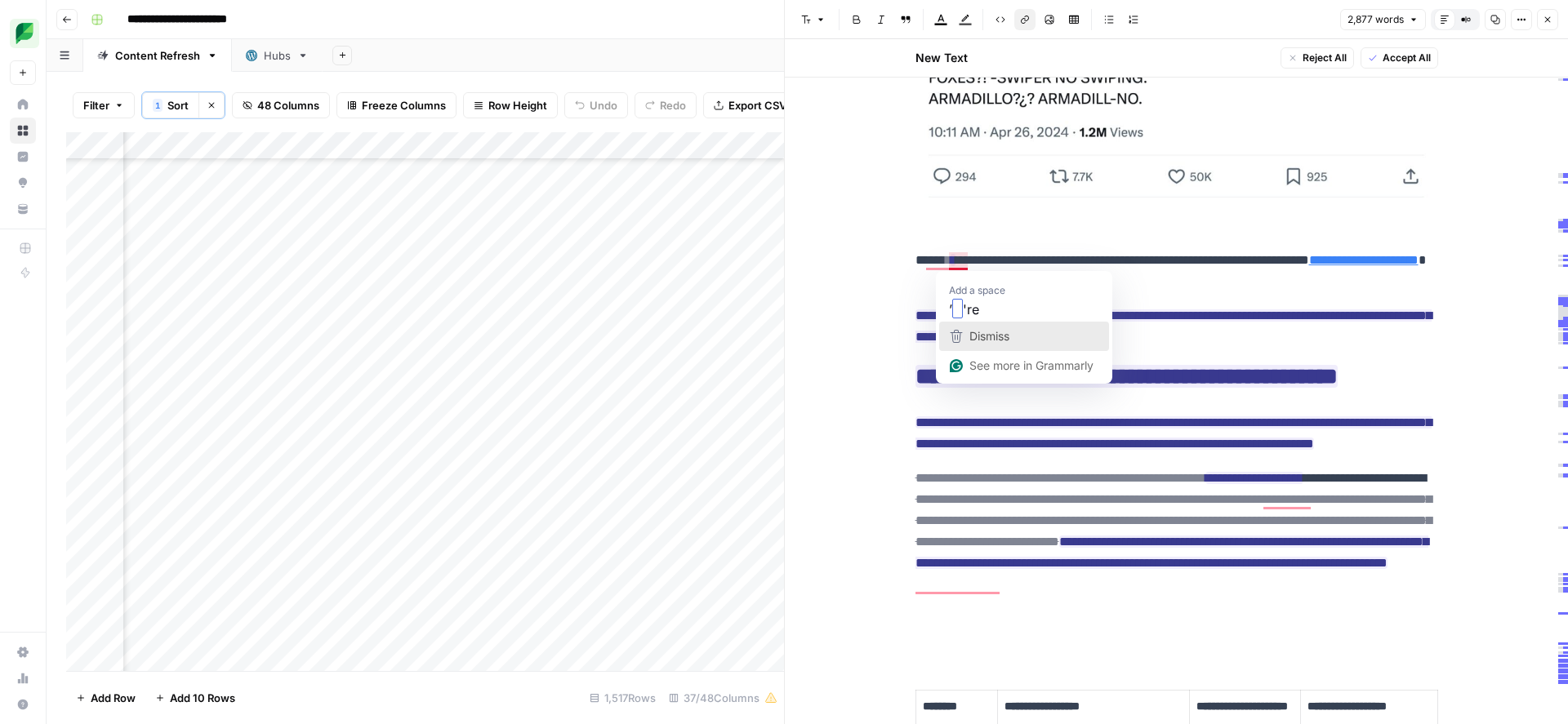
click at [959, 333] on icon "button" at bounding box center [955, 336] width 13 height 13
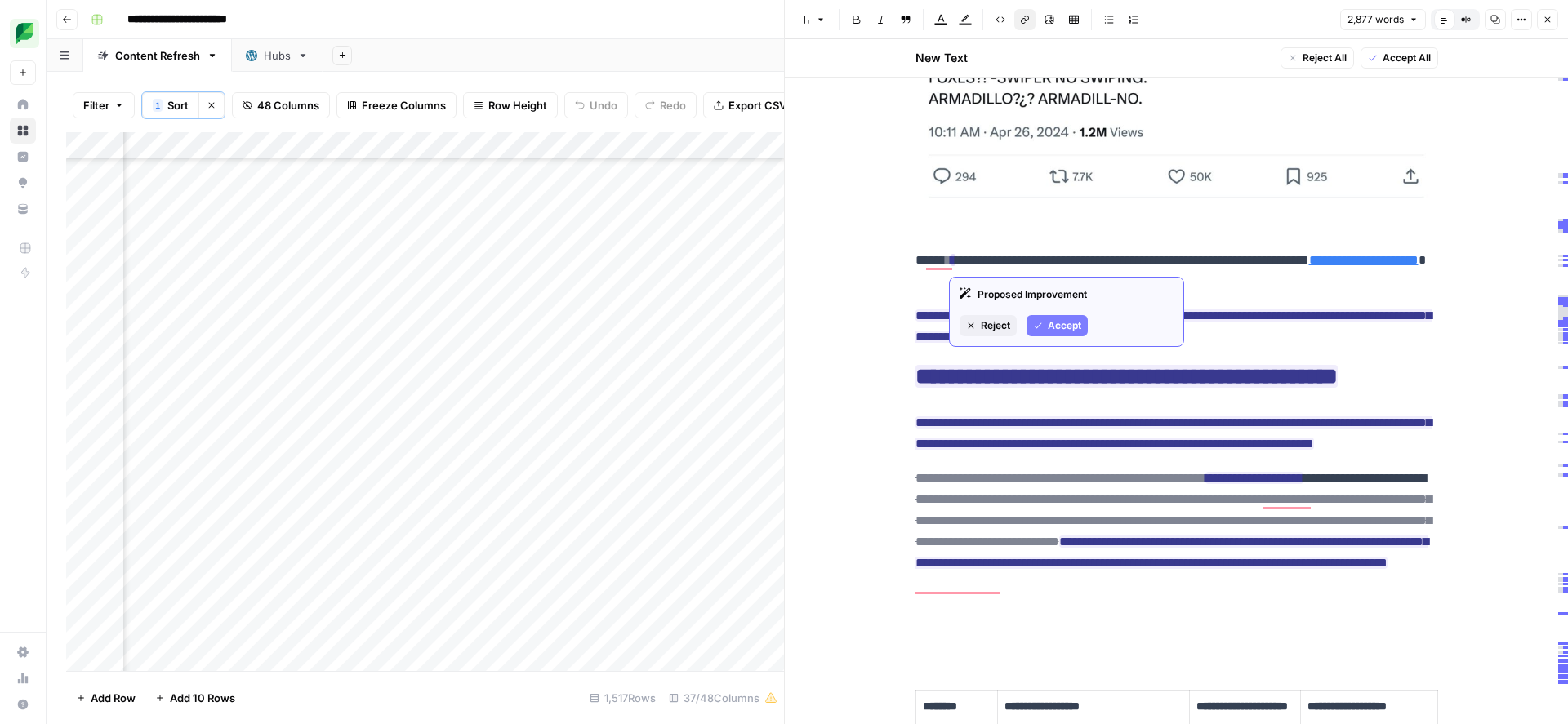
click at [1060, 325] on span "Accept" at bounding box center [1065, 325] width 33 height 15
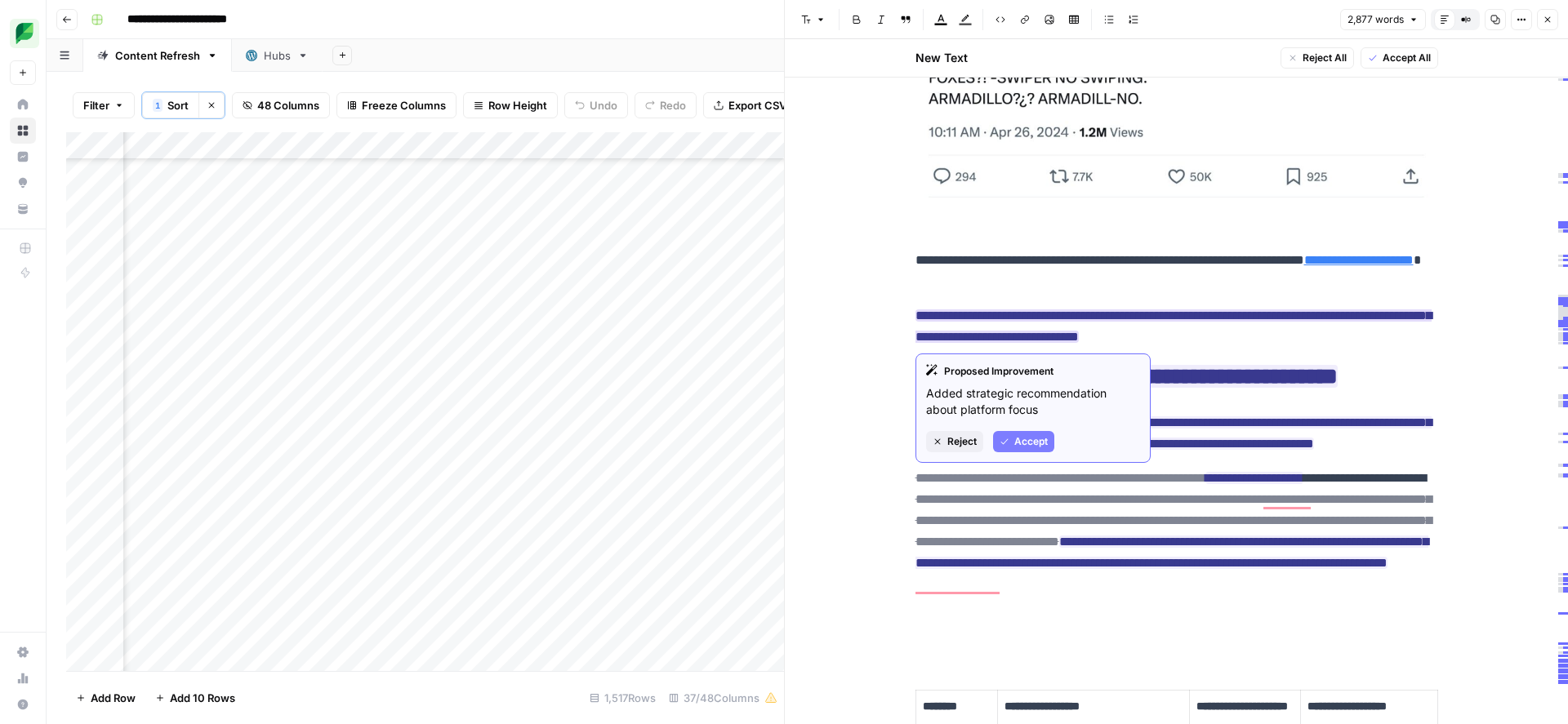
click at [1026, 447] on span "Accept" at bounding box center [1030, 441] width 33 height 15
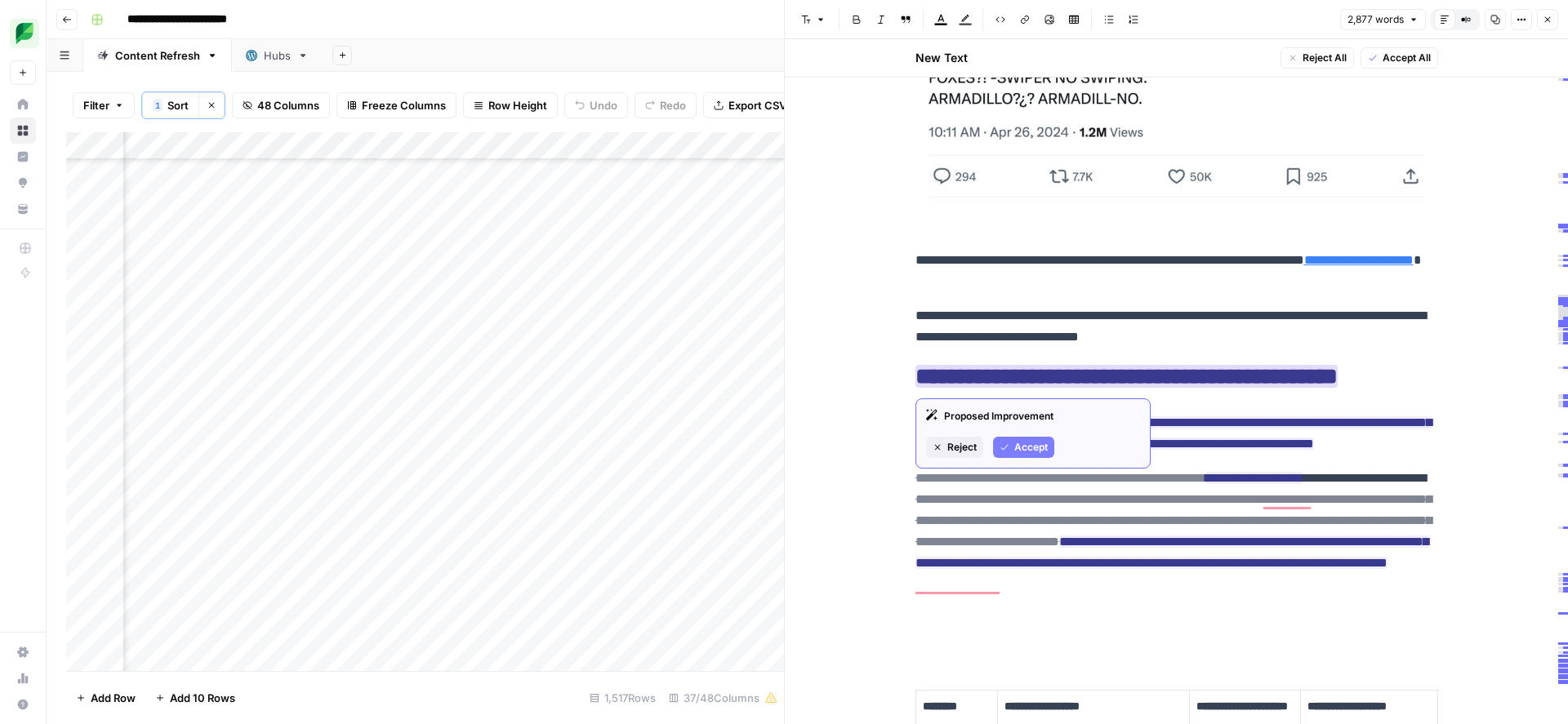
click at [1023, 444] on span "Accept" at bounding box center [1030, 447] width 33 height 15
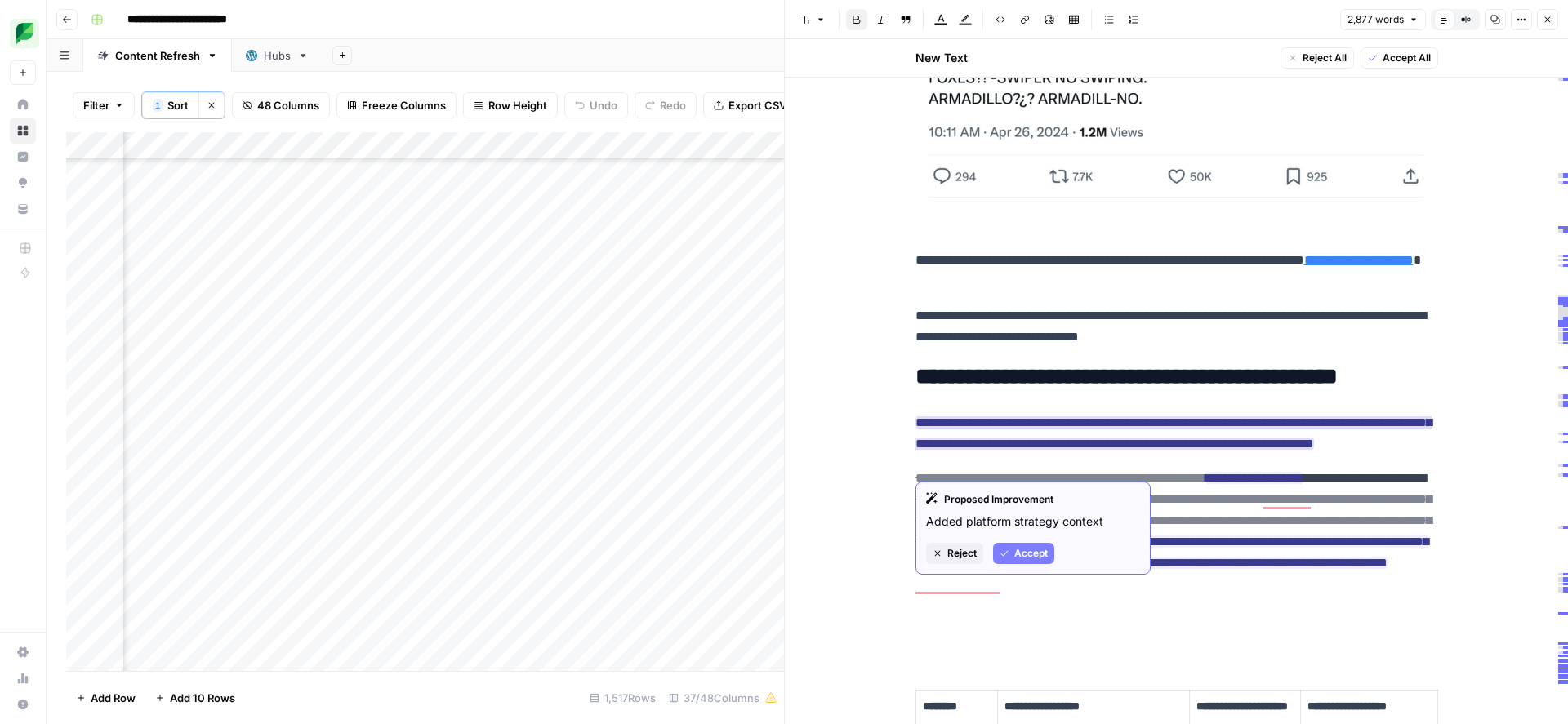
click at [1026, 553] on span "Accept" at bounding box center [1030, 553] width 33 height 15
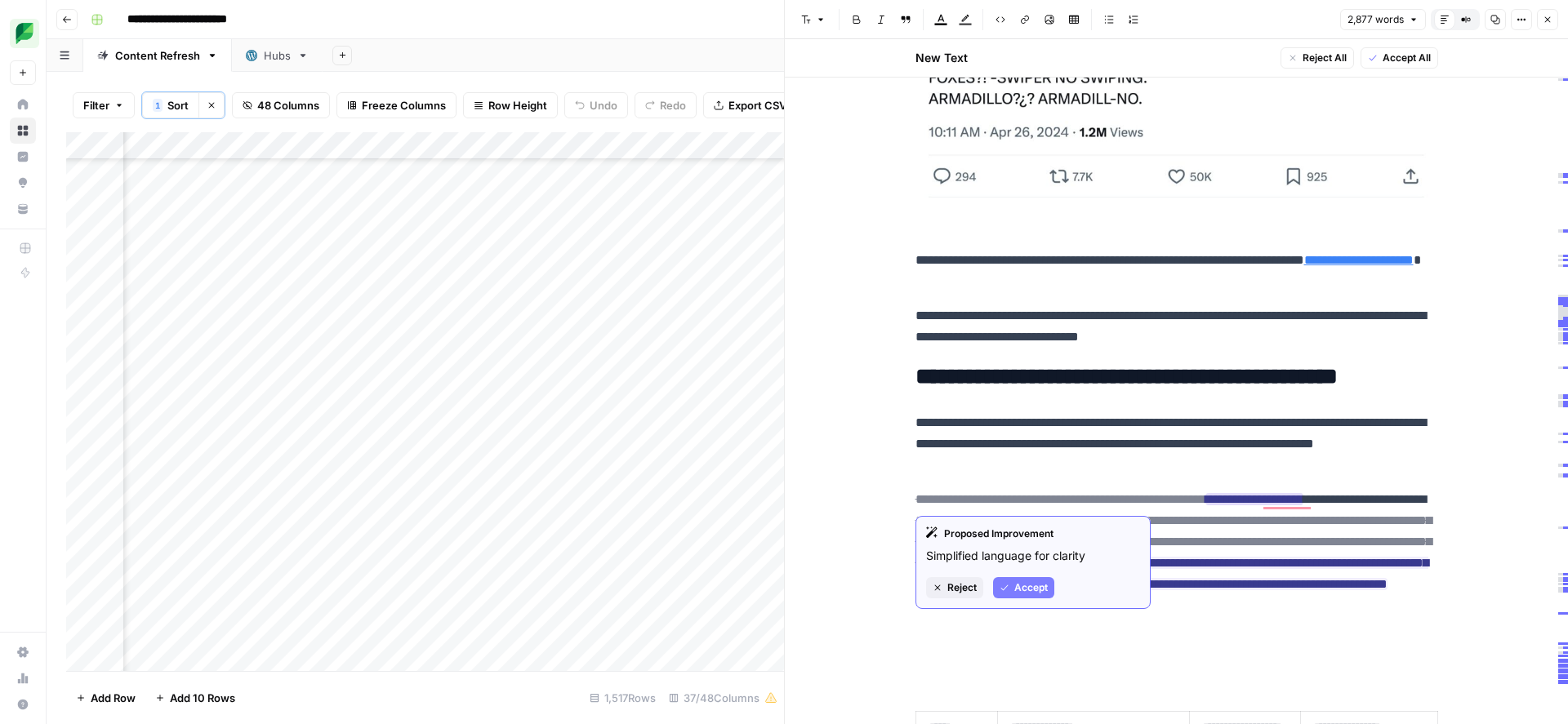
click at [1030, 588] on span "Accept" at bounding box center [1030, 587] width 33 height 15
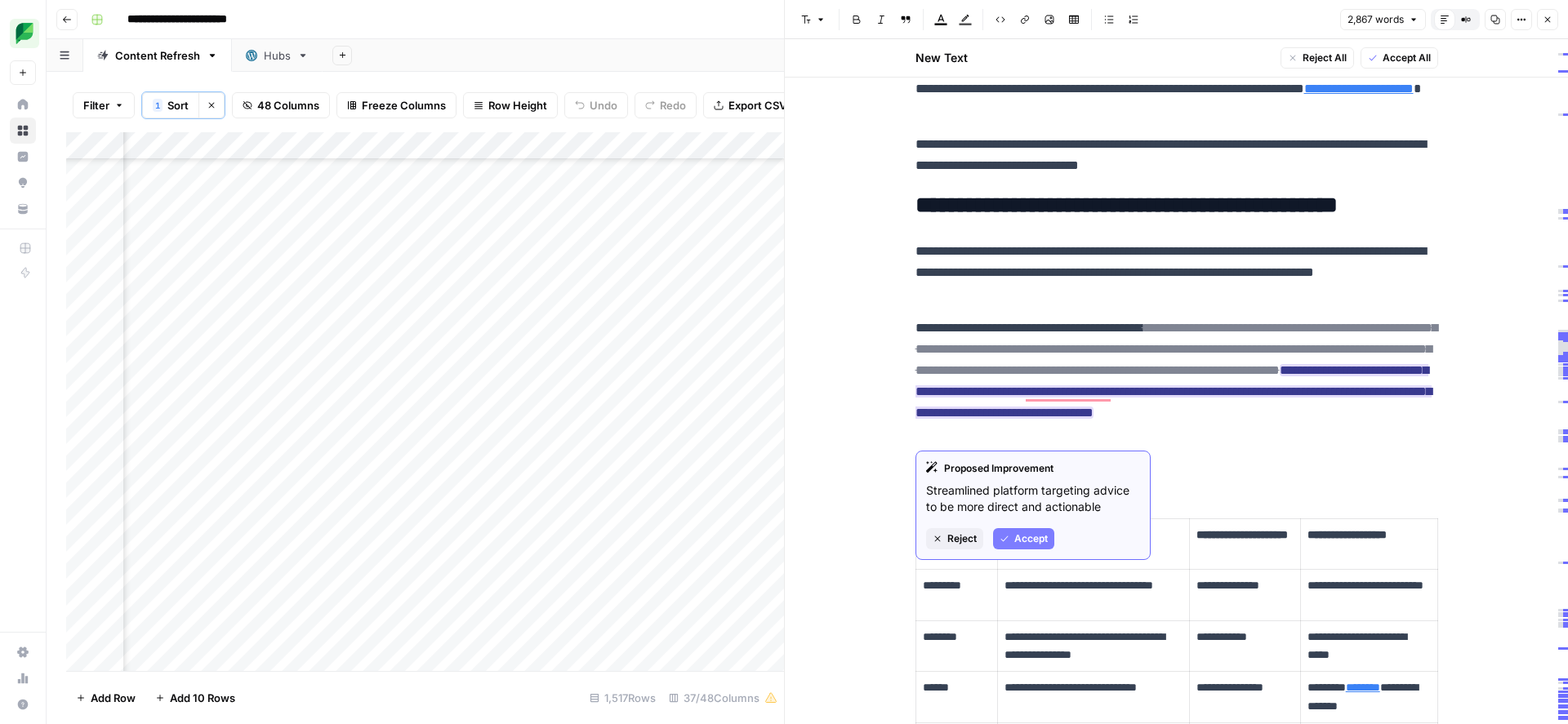
click at [1031, 537] on span "Accept" at bounding box center [1030, 539] width 33 height 15
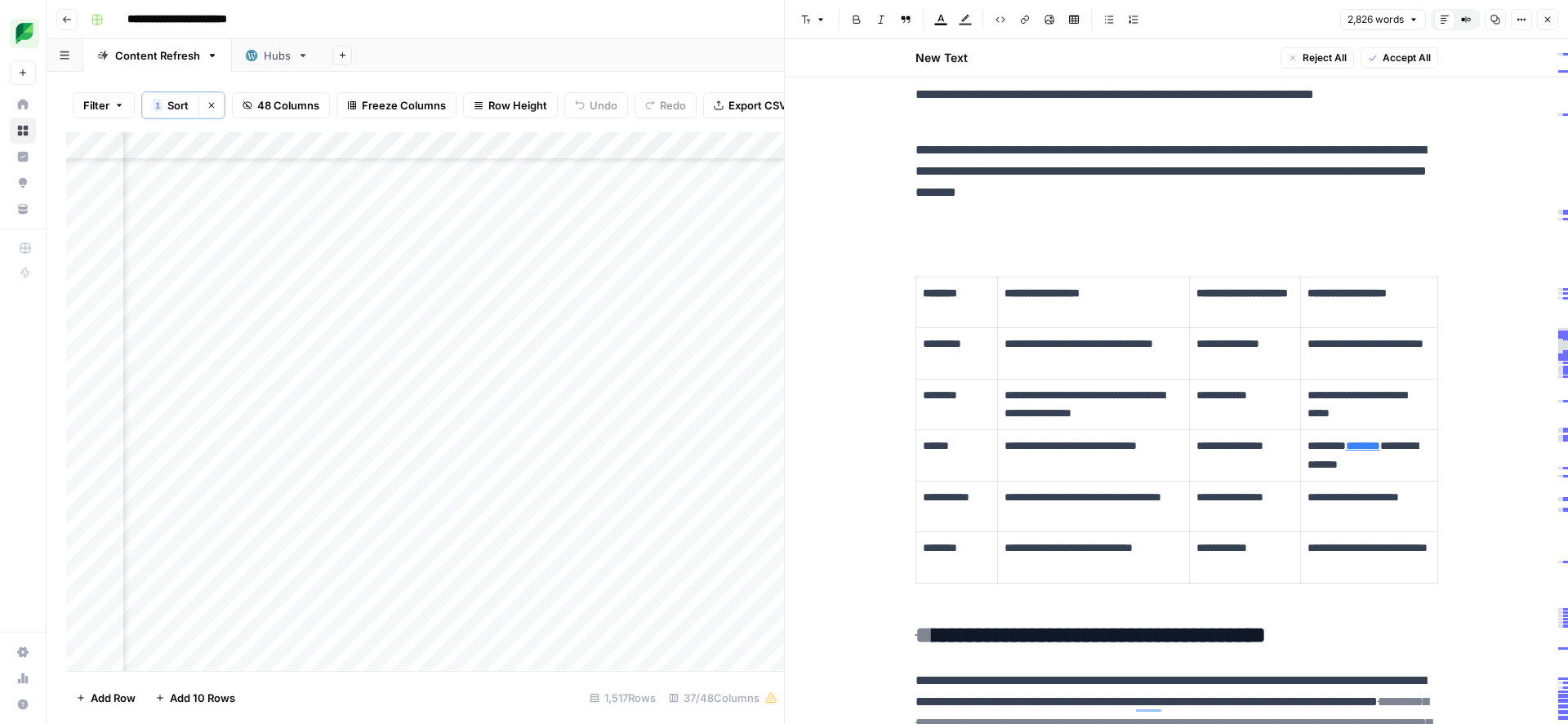
click at [958, 233] on p "To enrich screen reader interactions, please activate Accessibility in Grammarl…" at bounding box center [1177, 227] width 523 height 21
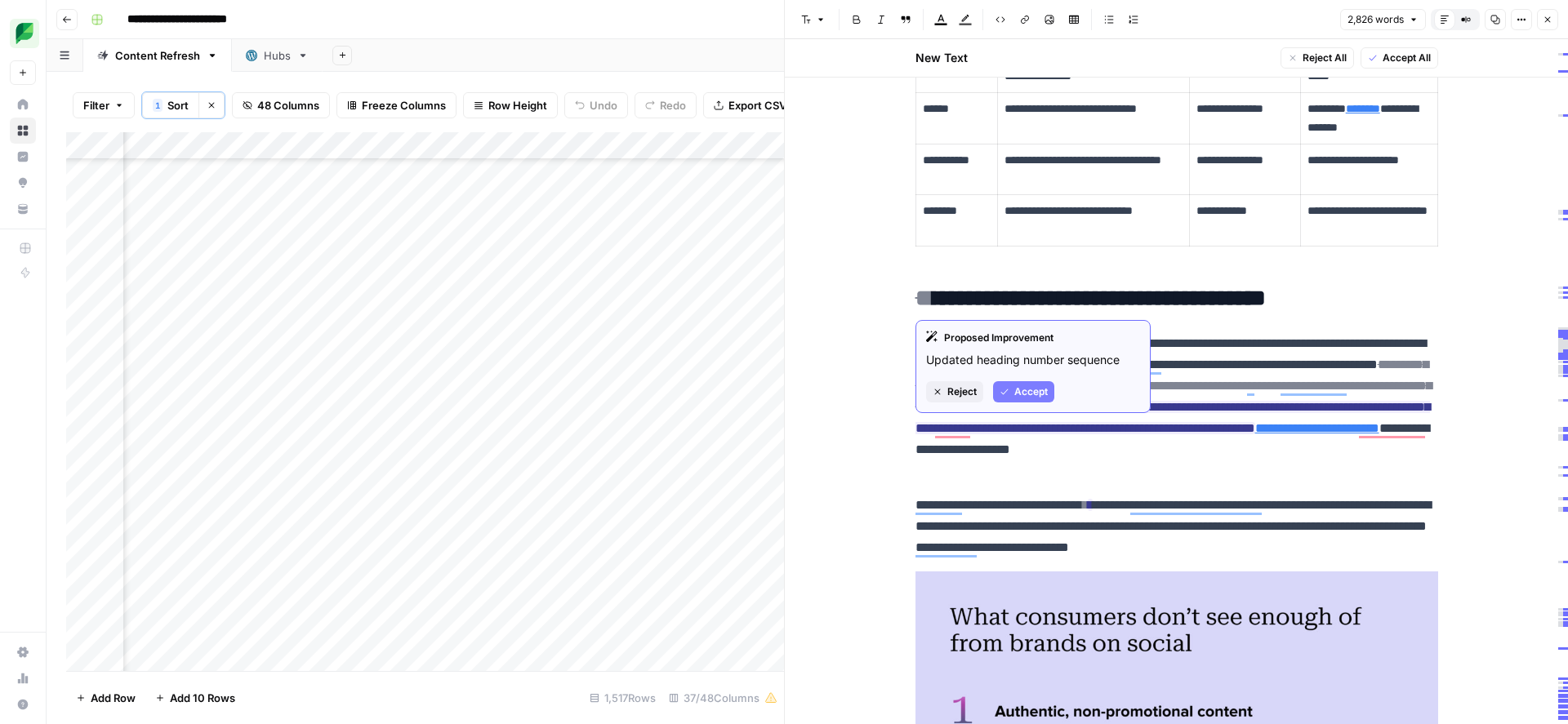
click at [1029, 384] on span "Accept" at bounding box center [1030, 391] width 33 height 15
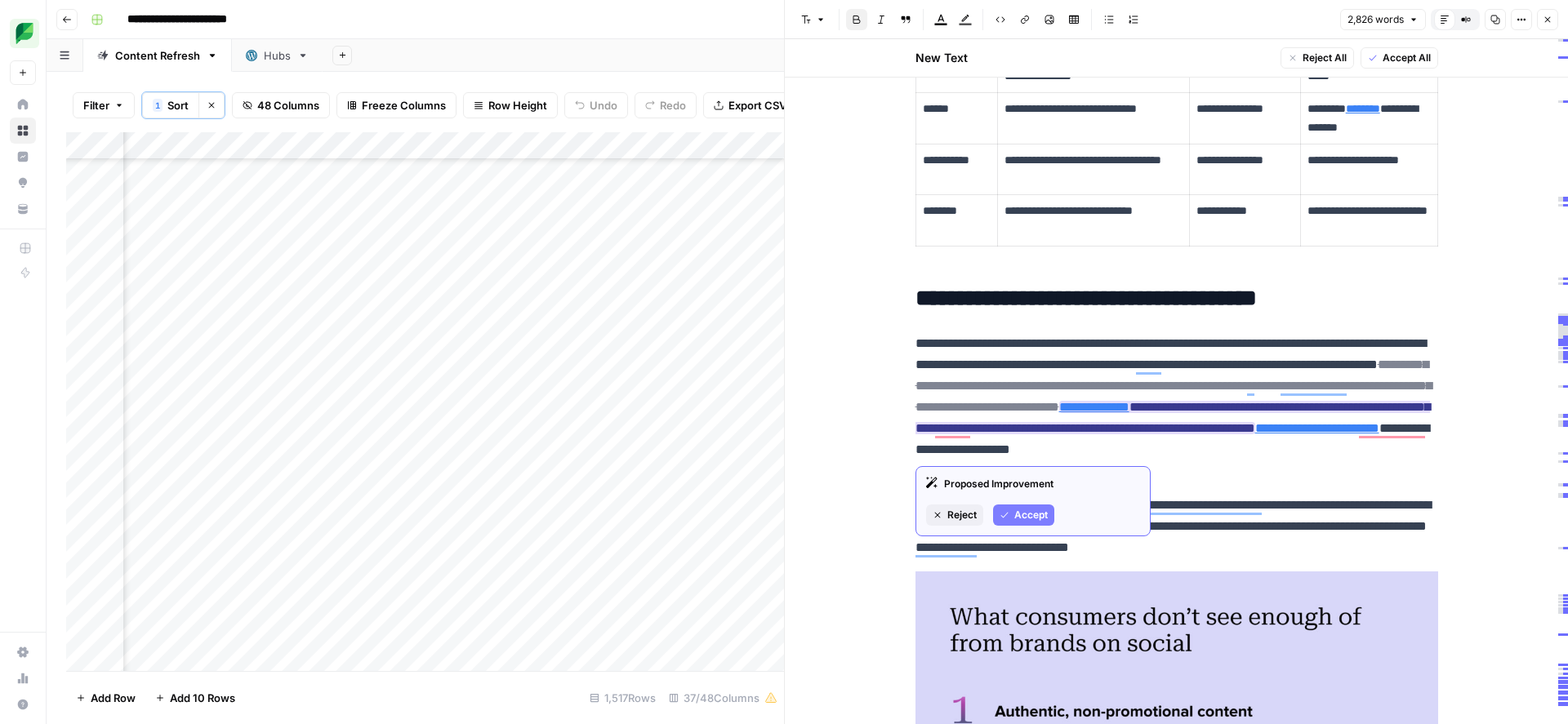
click at [1031, 514] on span "Accept" at bounding box center [1030, 515] width 33 height 15
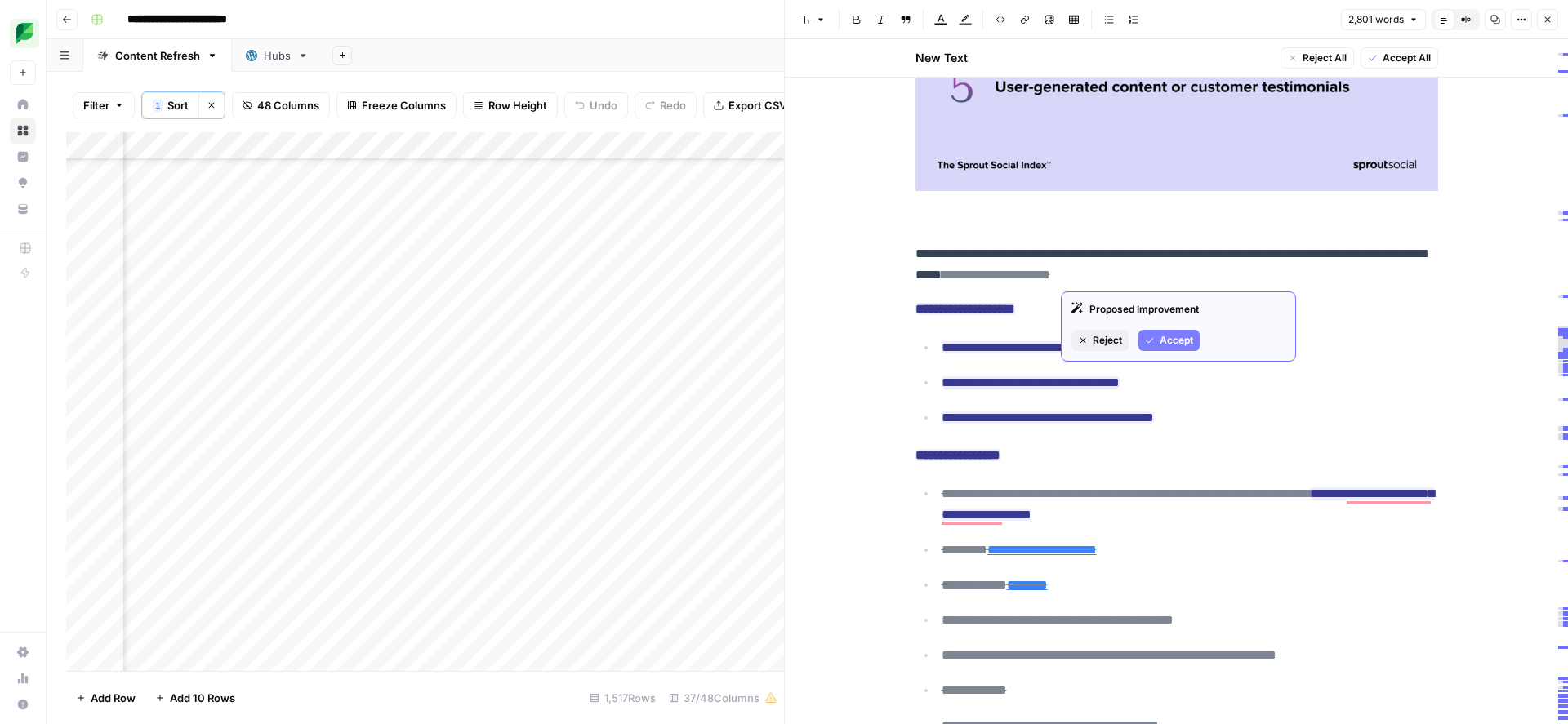
click at [1160, 347] on span "Accept" at bounding box center [1176, 340] width 33 height 15
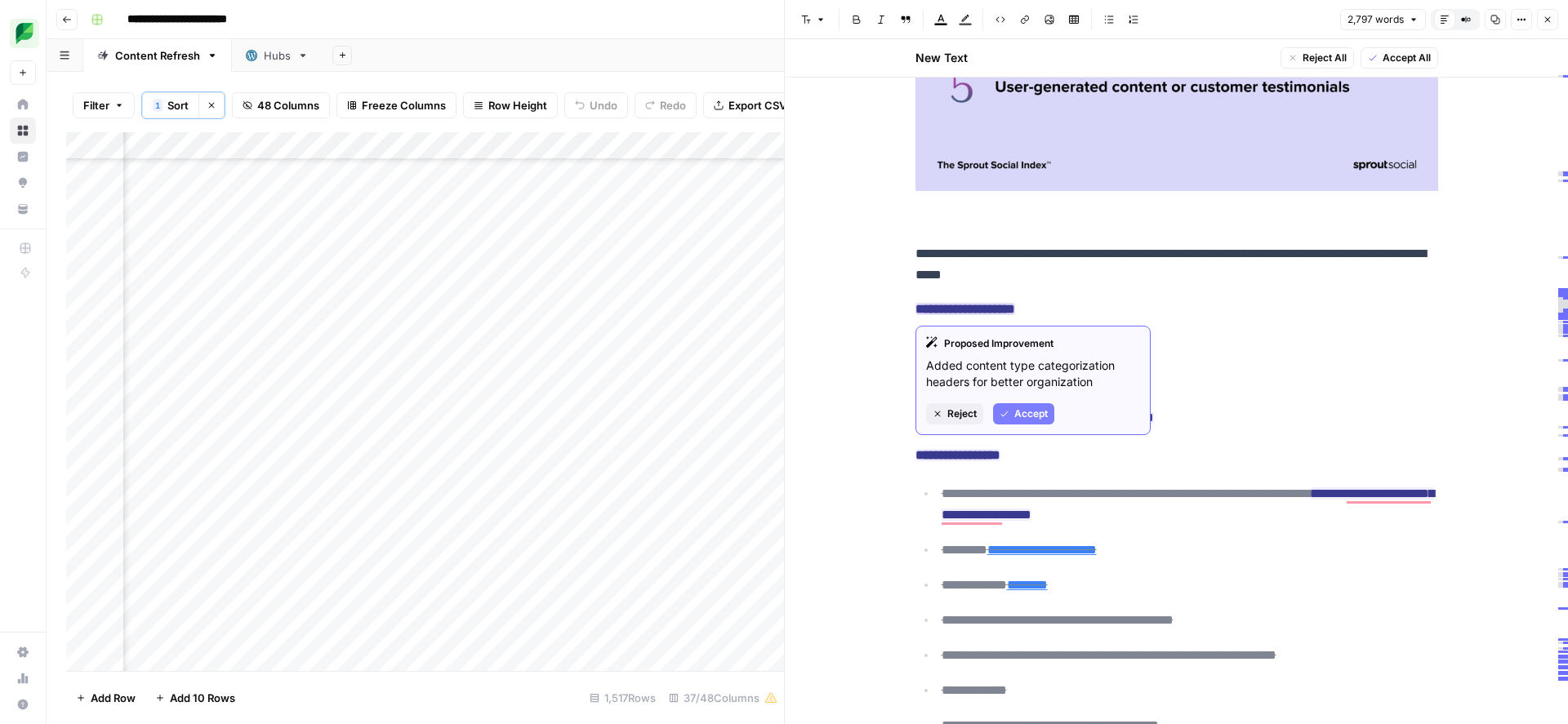
click at [1024, 412] on span "Accept" at bounding box center [1030, 414] width 33 height 15
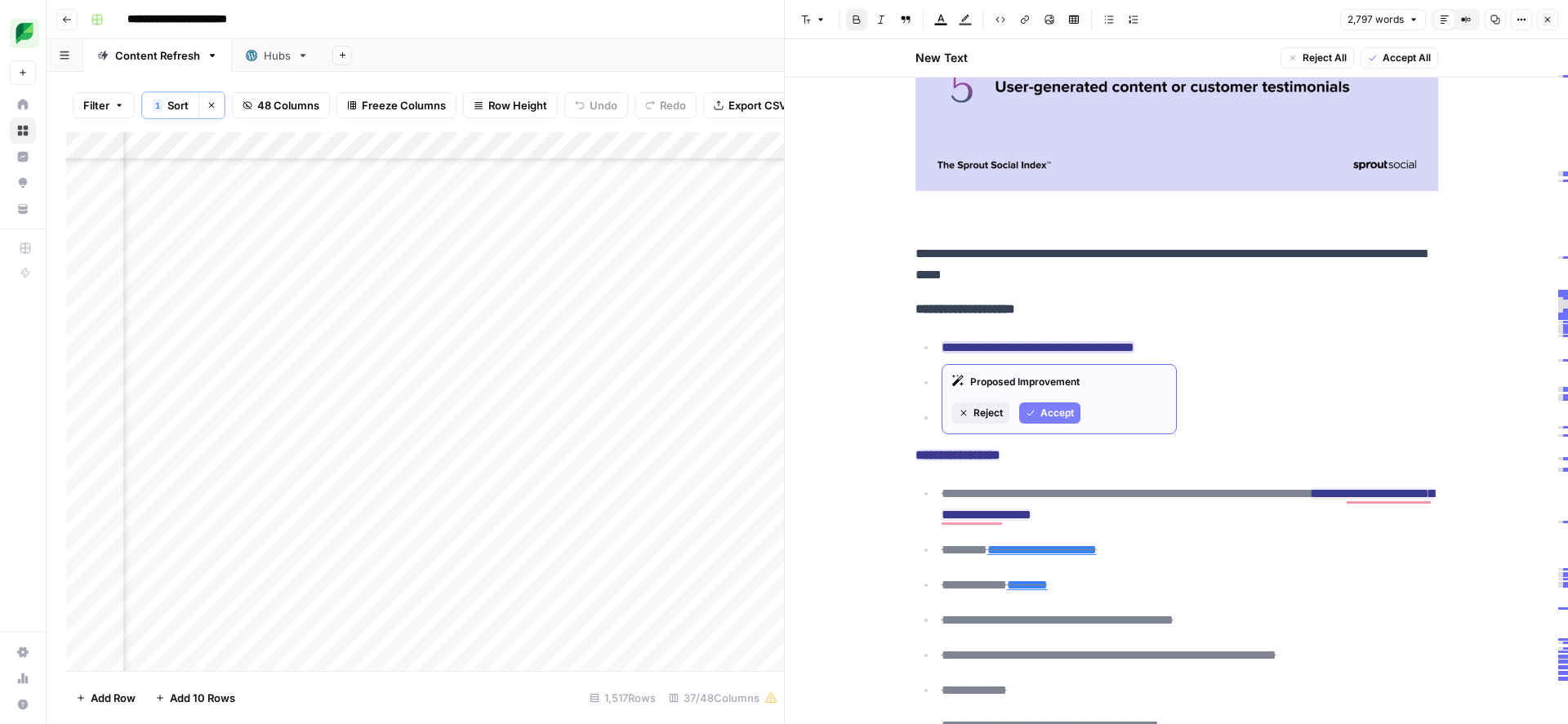
click at [1042, 418] on span "Accept" at bounding box center [1057, 413] width 33 height 15
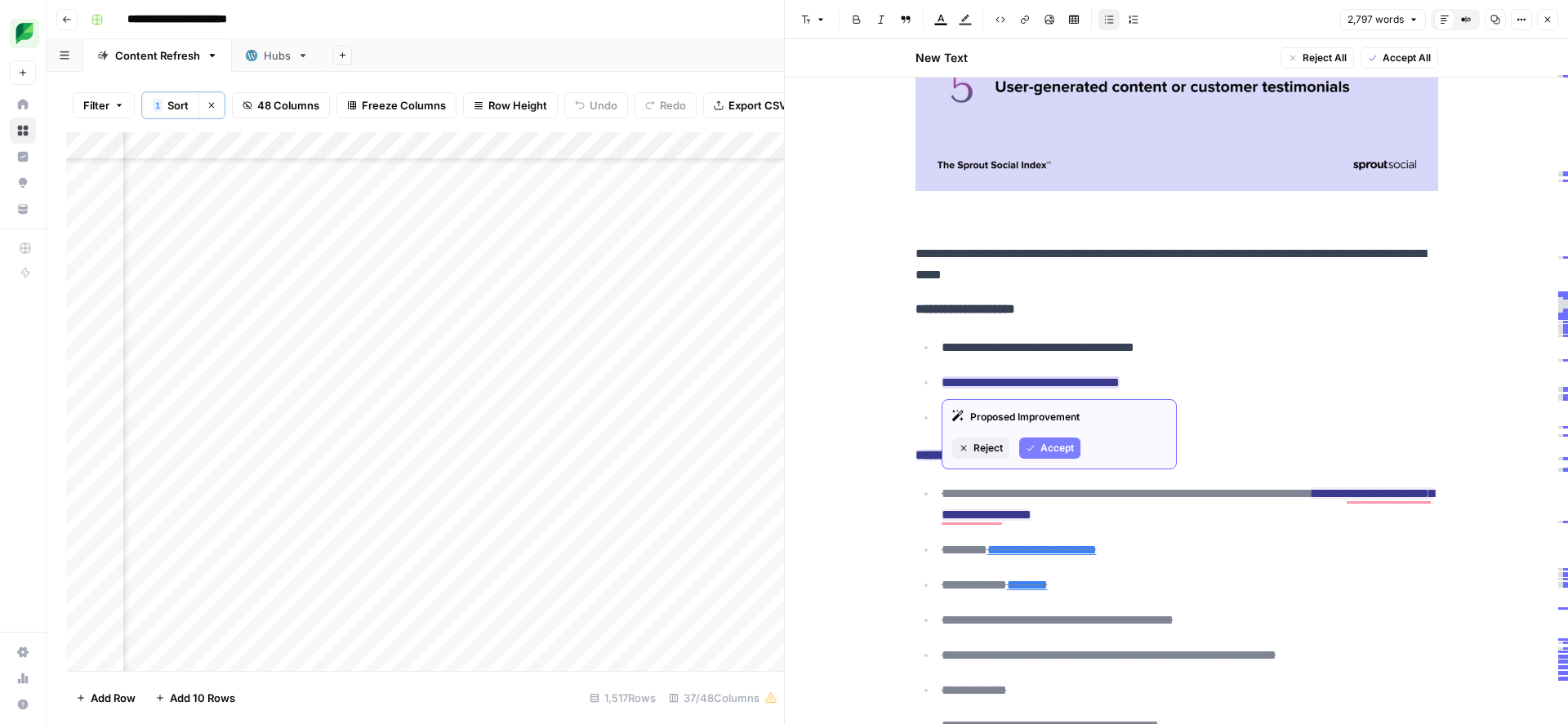
click at [1038, 443] on button "Accept" at bounding box center [1049, 449] width 61 height 21
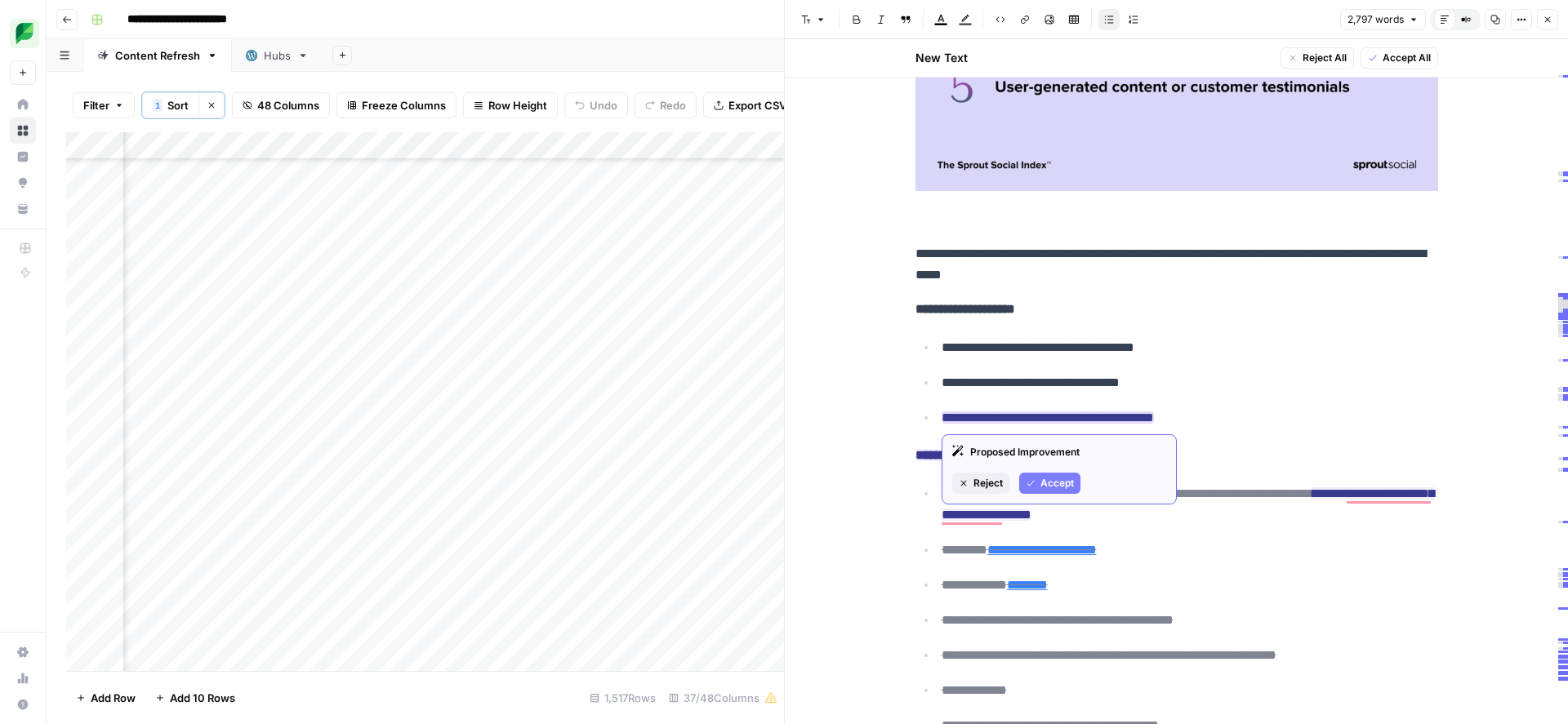
click at [1047, 484] on span "Accept" at bounding box center [1057, 483] width 33 height 15
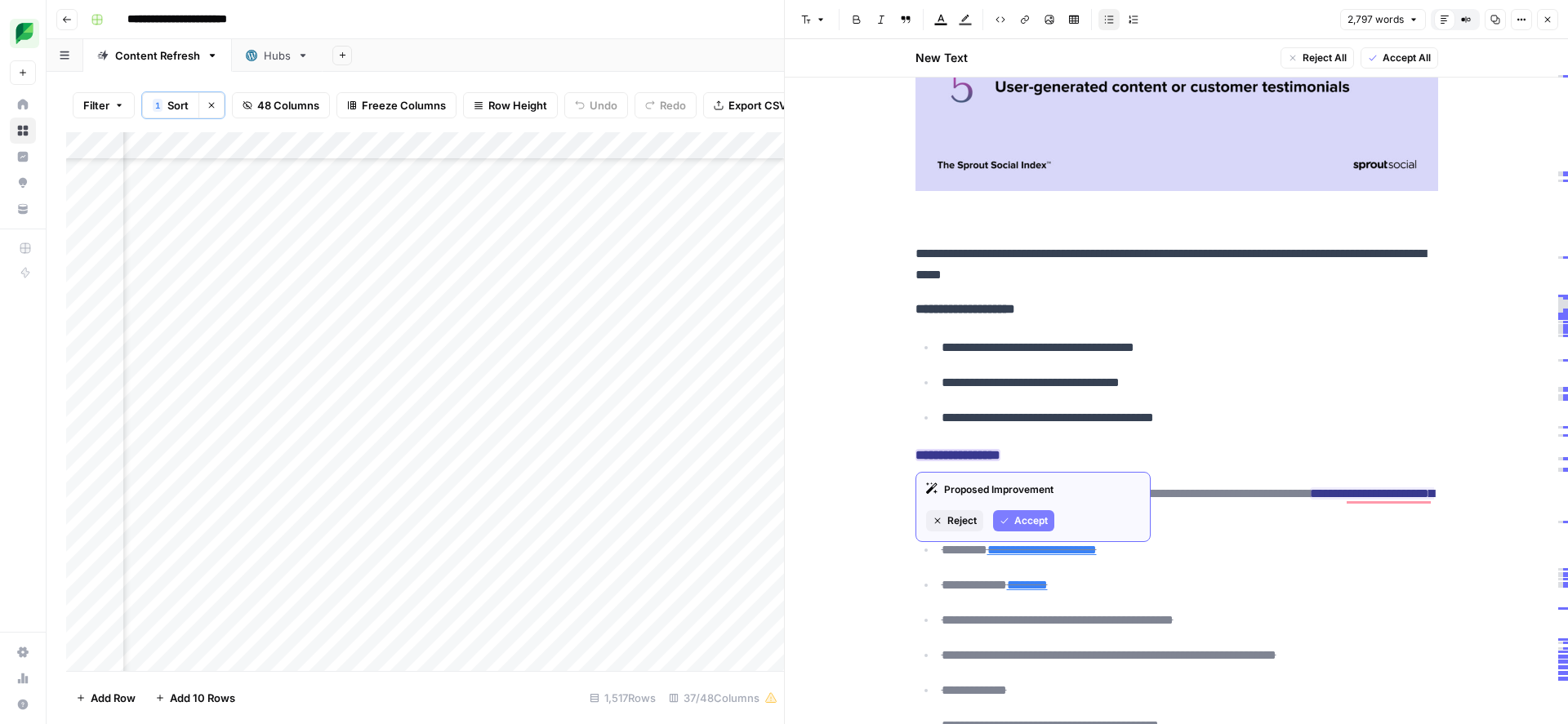
click at [1026, 516] on span "Accept" at bounding box center [1030, 520] width 33 height 15
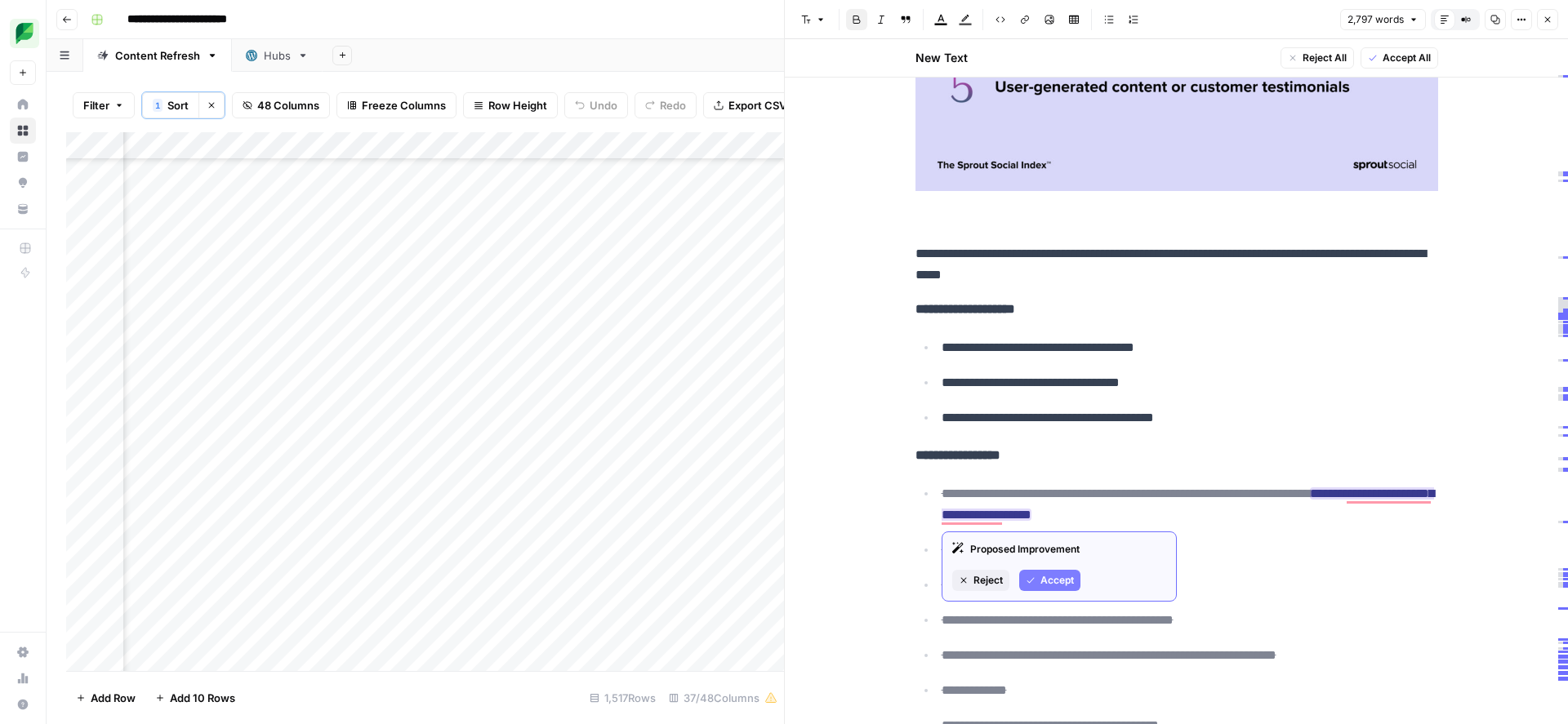
click at [1040, 588] on button "Accept" at bounding box center [1049, 581] width 61 height 21
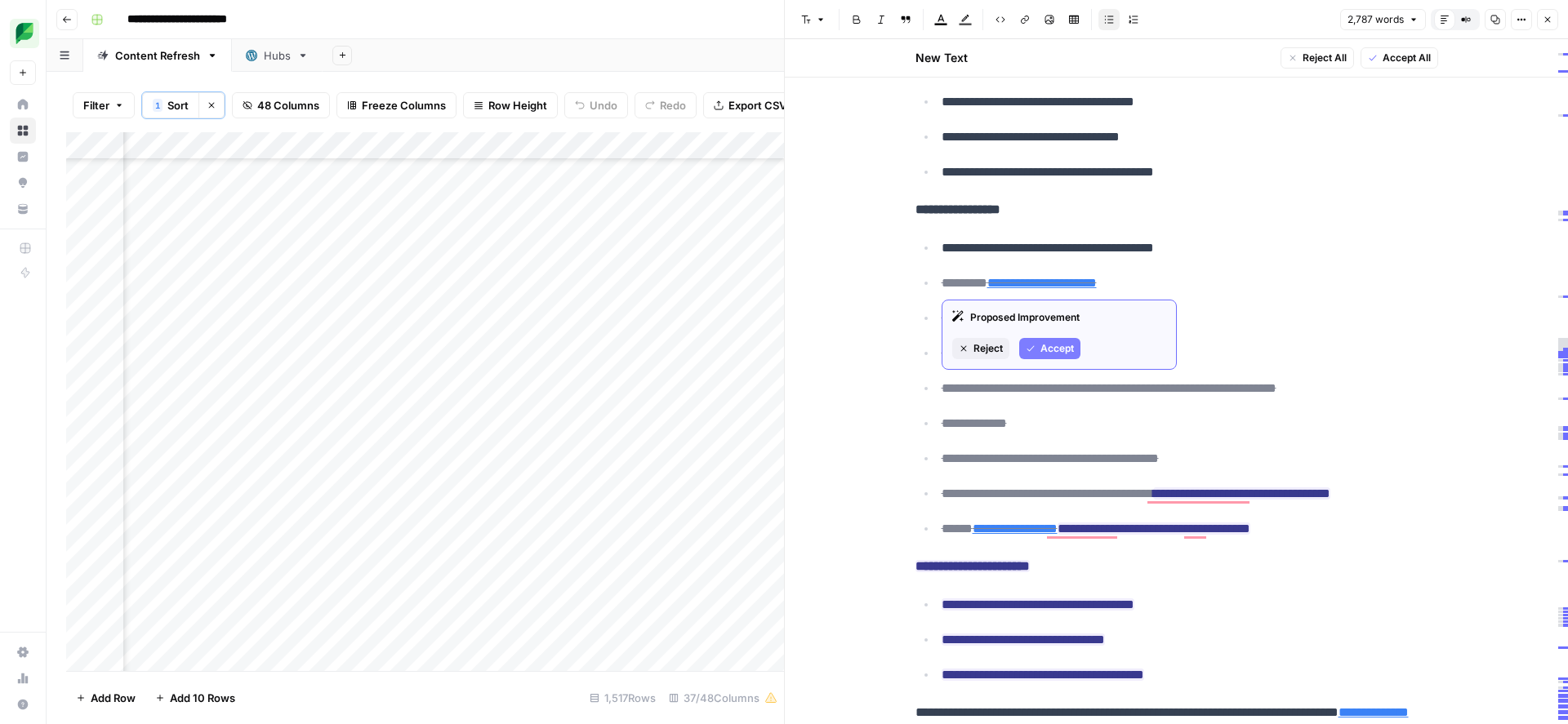
click at [1041, 356] on button "Accept" at bounding box center [1049, 348] width 61 height 21
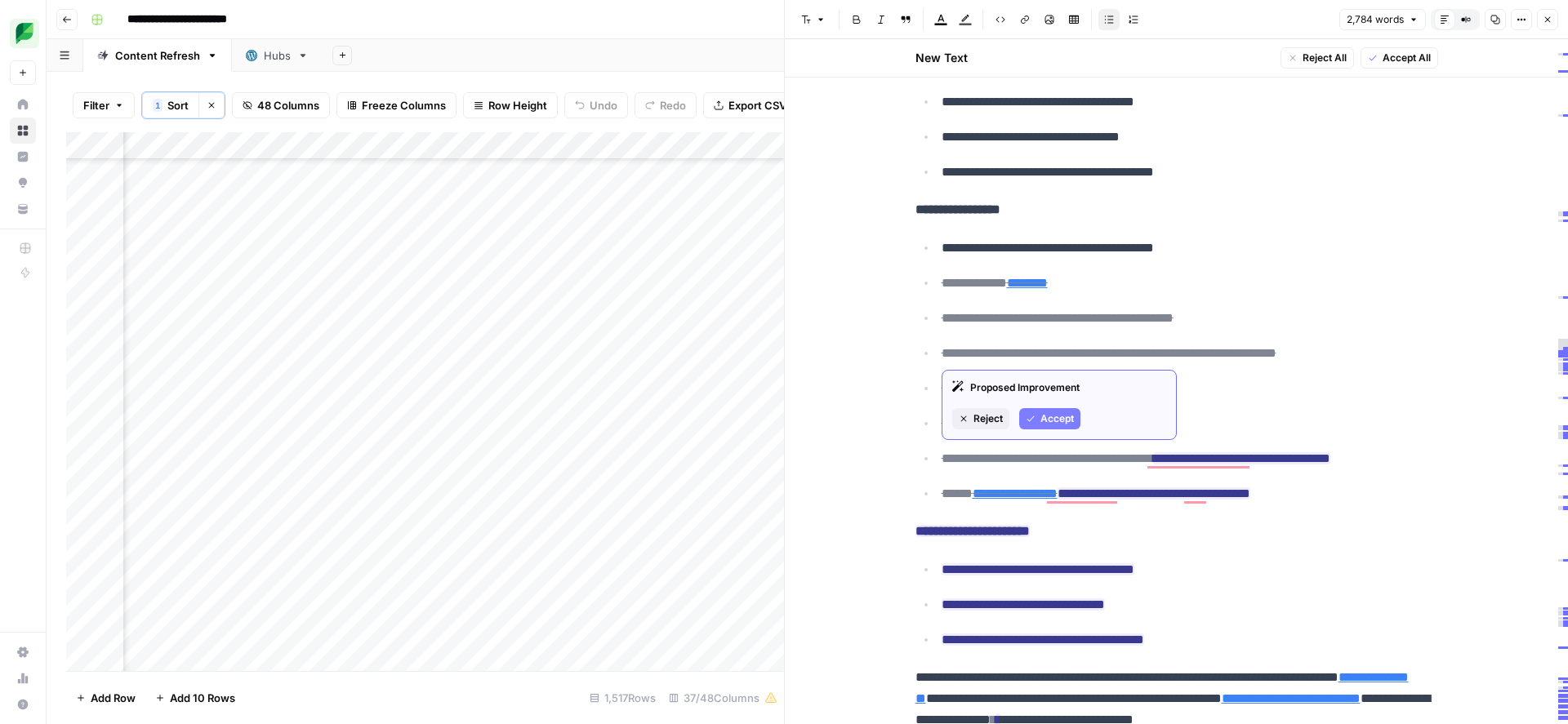
click at [1042, 423] on span "Accept" at bounding box center [1057, 419] width 33 height 15
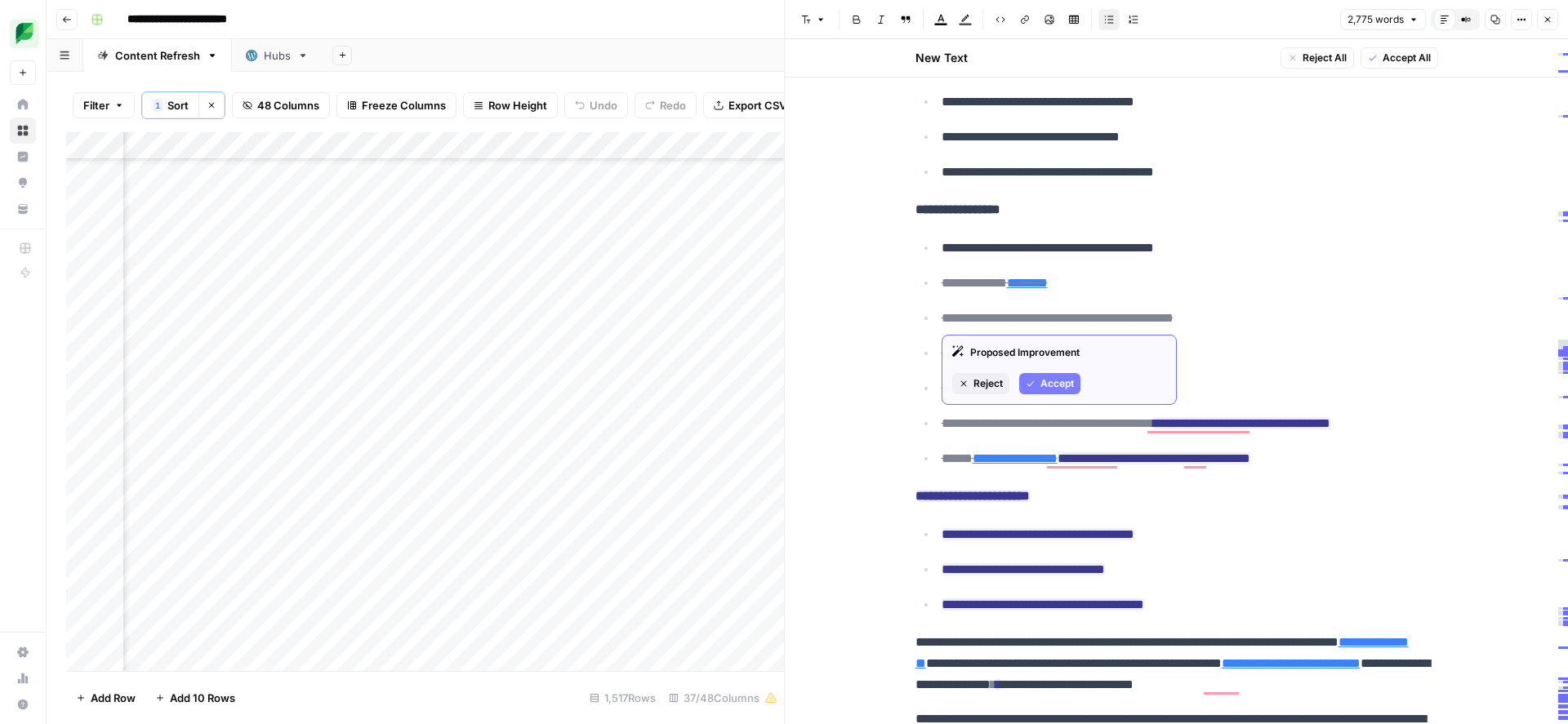
click at [1035, 382] on button "Accept" at bounding box center [1049, 383] width 61 height 21
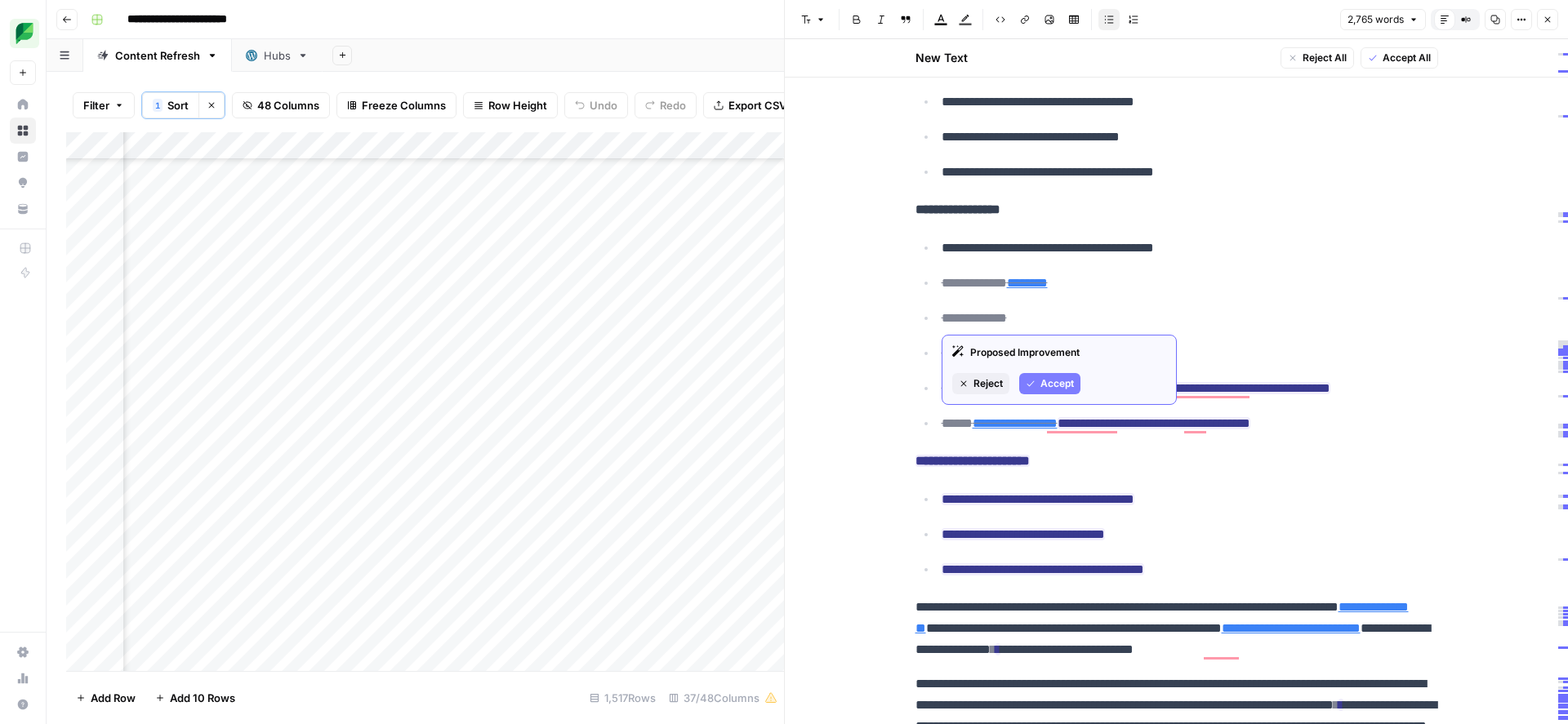
click at [1038, 386] on button "Accept" at bounding box center [1049, 383] width 61 height 21
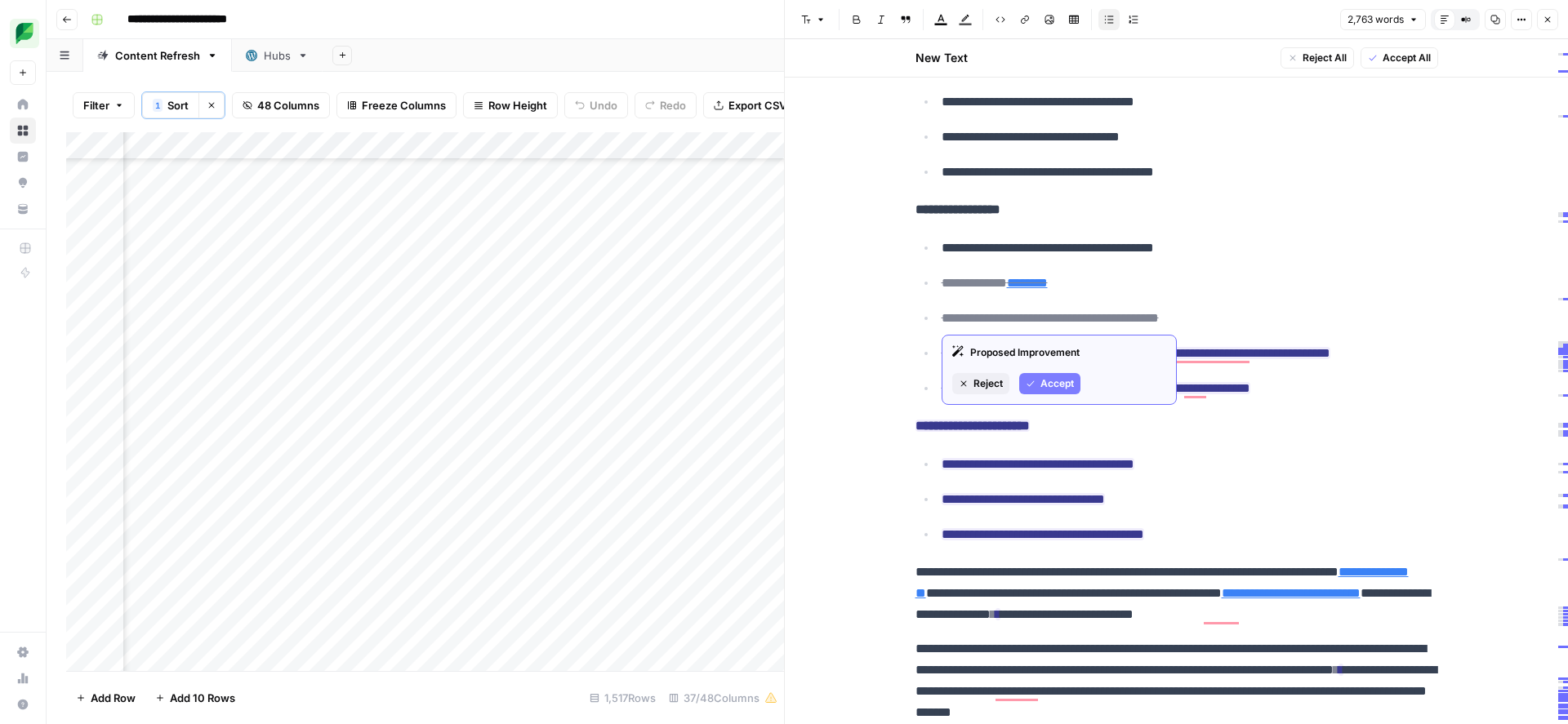
click at [1045, 390] on span "Accept" at bounding box center [1057, 383] width 33 height 15
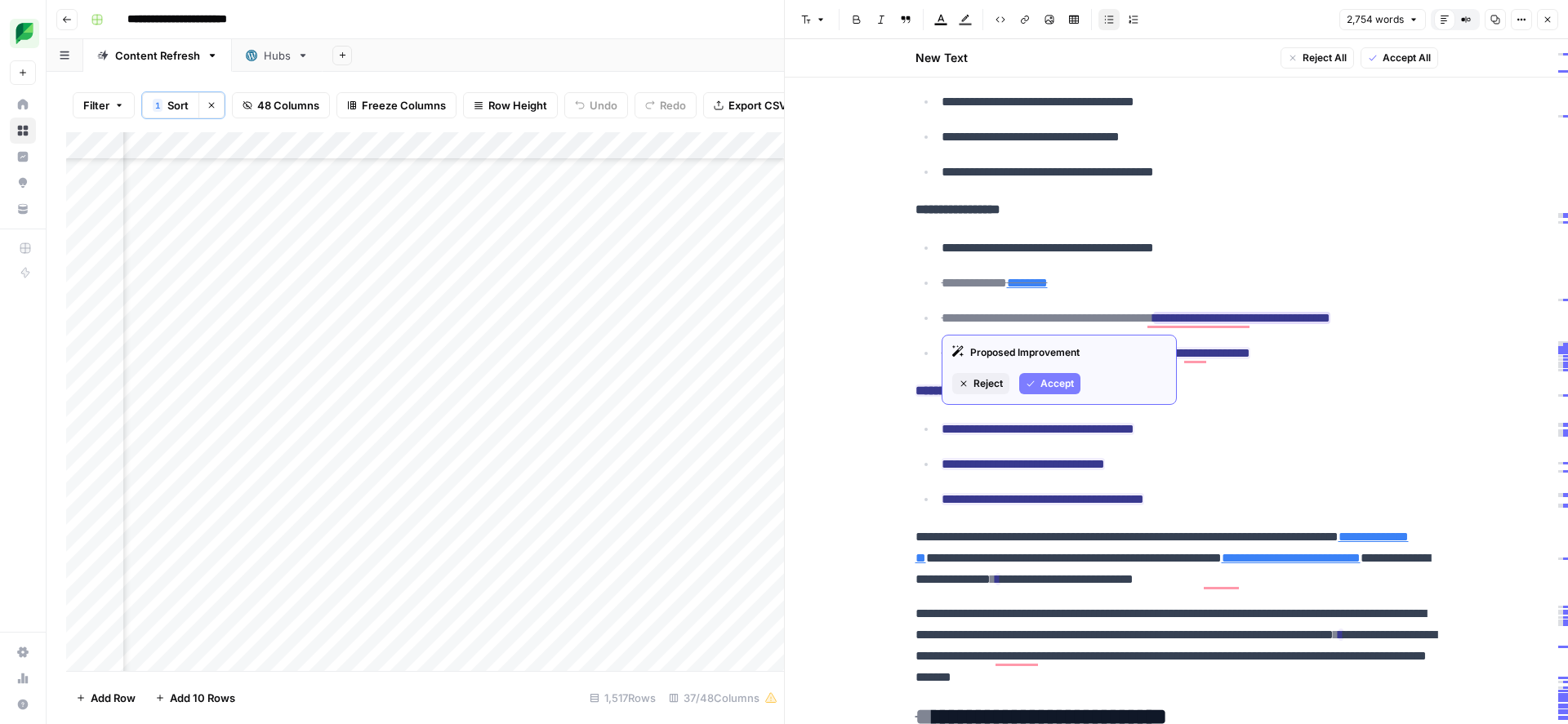
click at [1061, 380] on span "Accept" at bounding box center [1057, 383] width 33 height 15
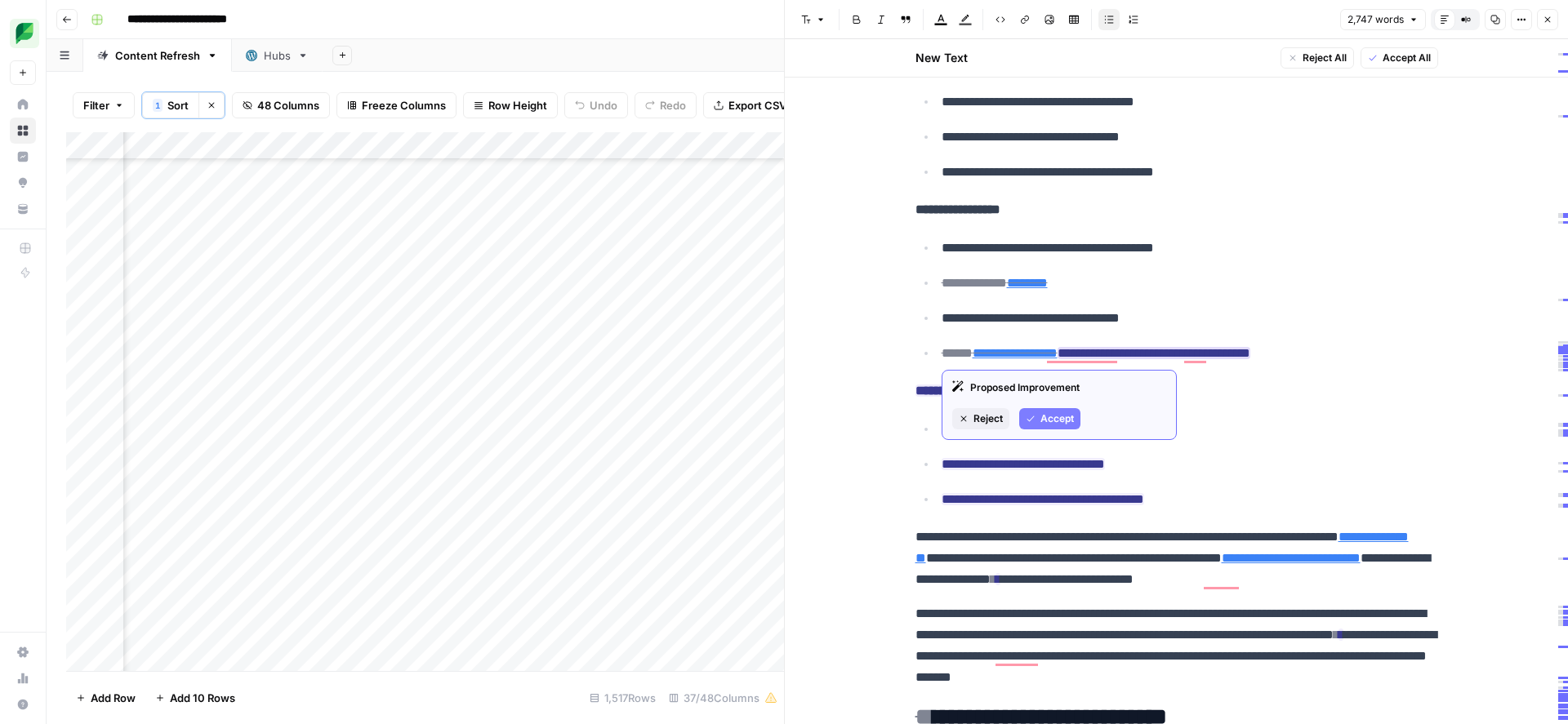
click at [1060, 408] on button "Accept" at bounding box center [1049, 419] width 61 height 21
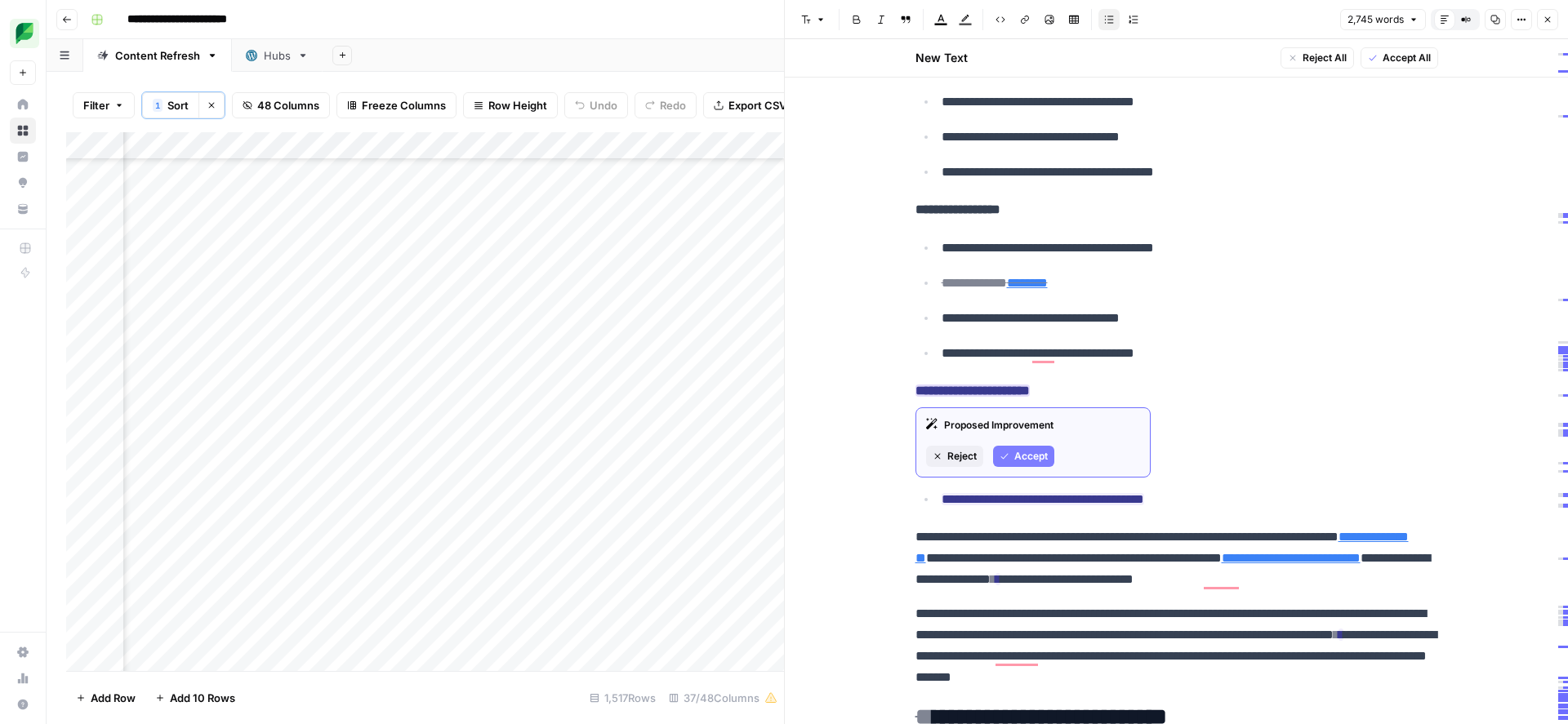
click at [1015, 459] on span "Accept" at bounding box center [1030, 456] width 33 height 15
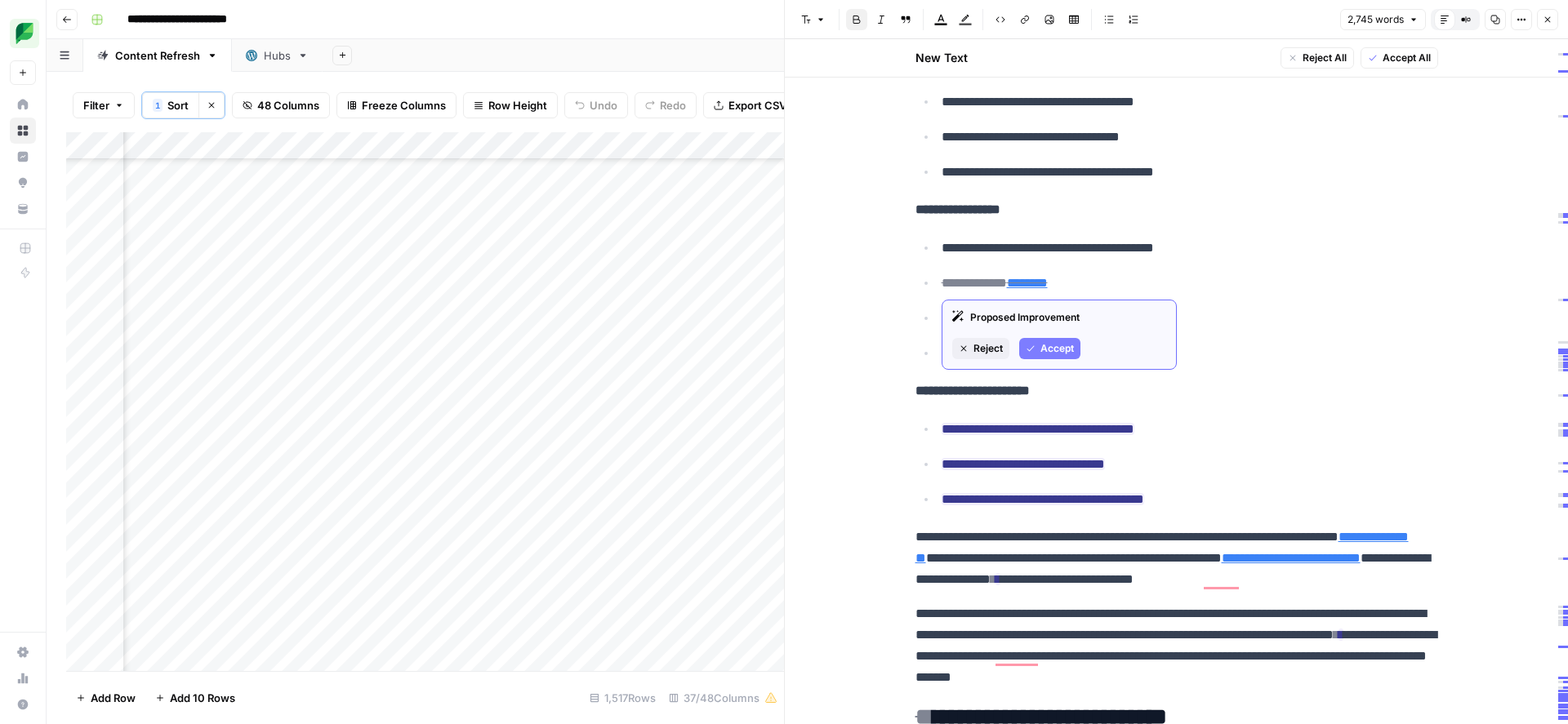
click at [1049, 351] on span "Accept" at bounding box center [1057, 348] width 33 height 15
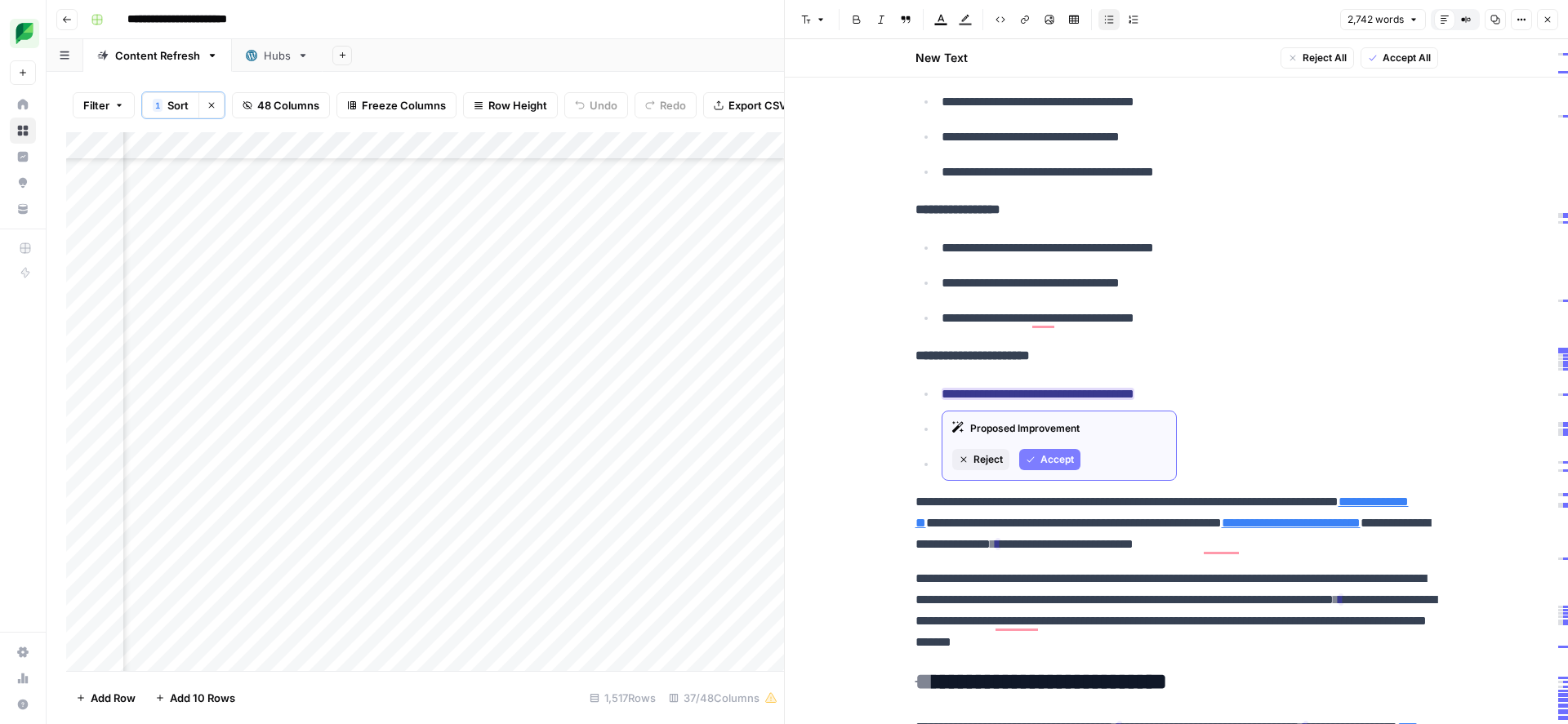
click at [1047, 463] on span "Accept" at bounding box center [1057, 460] width 33 height 15
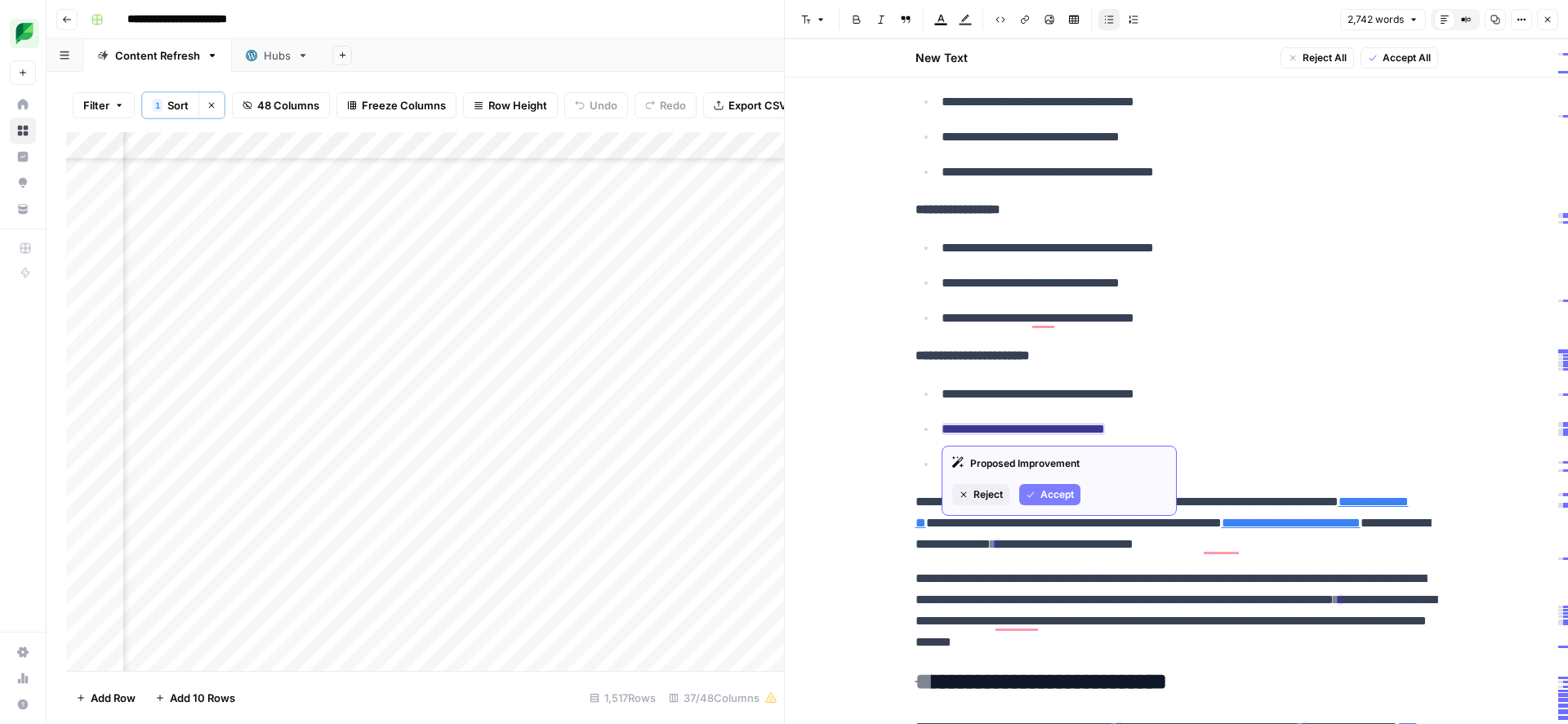
click at [1056, 494] on span "Accept" at bounding box center [1057, 495] width 33 height 15
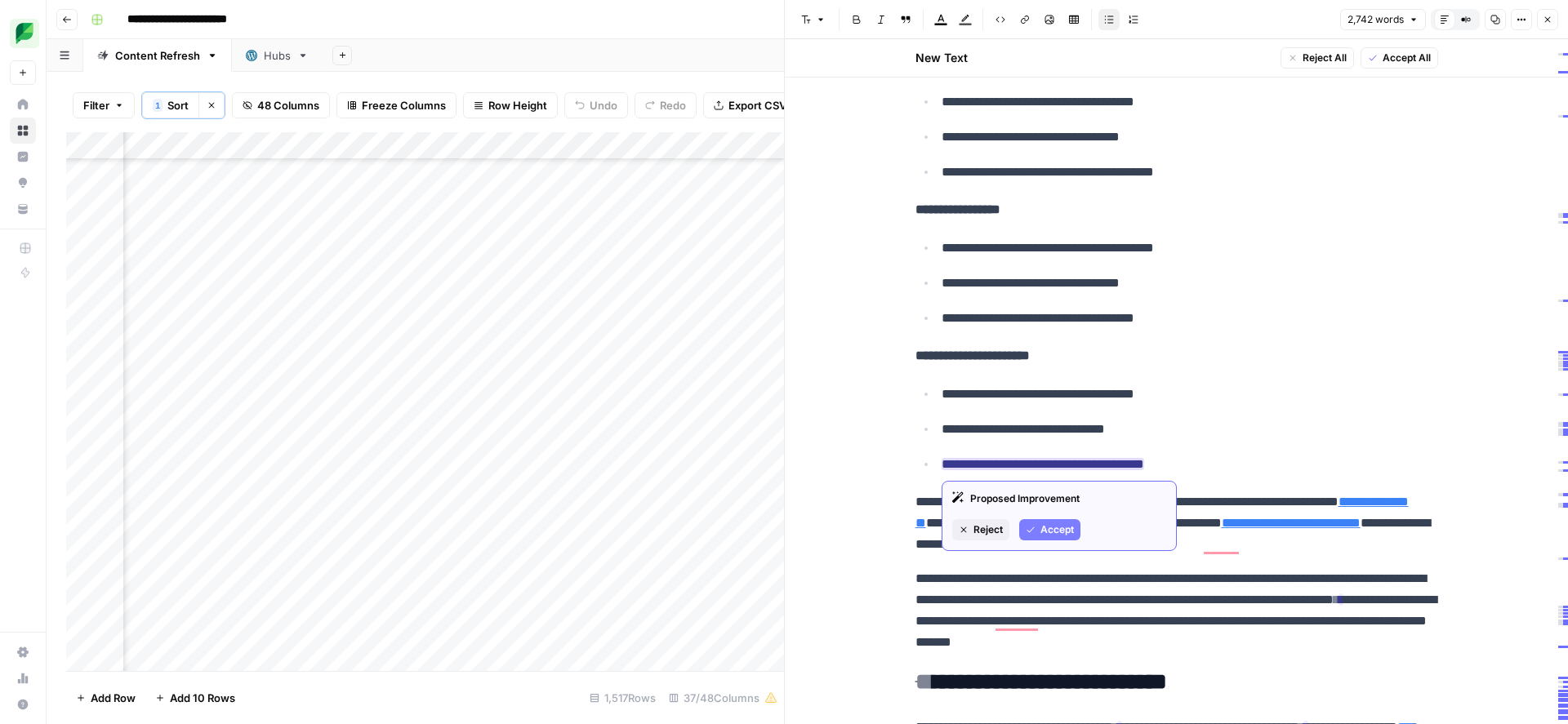
click at [1052, 524] on span "Accept" at bounding box center [1057, 530] width 33 height 15
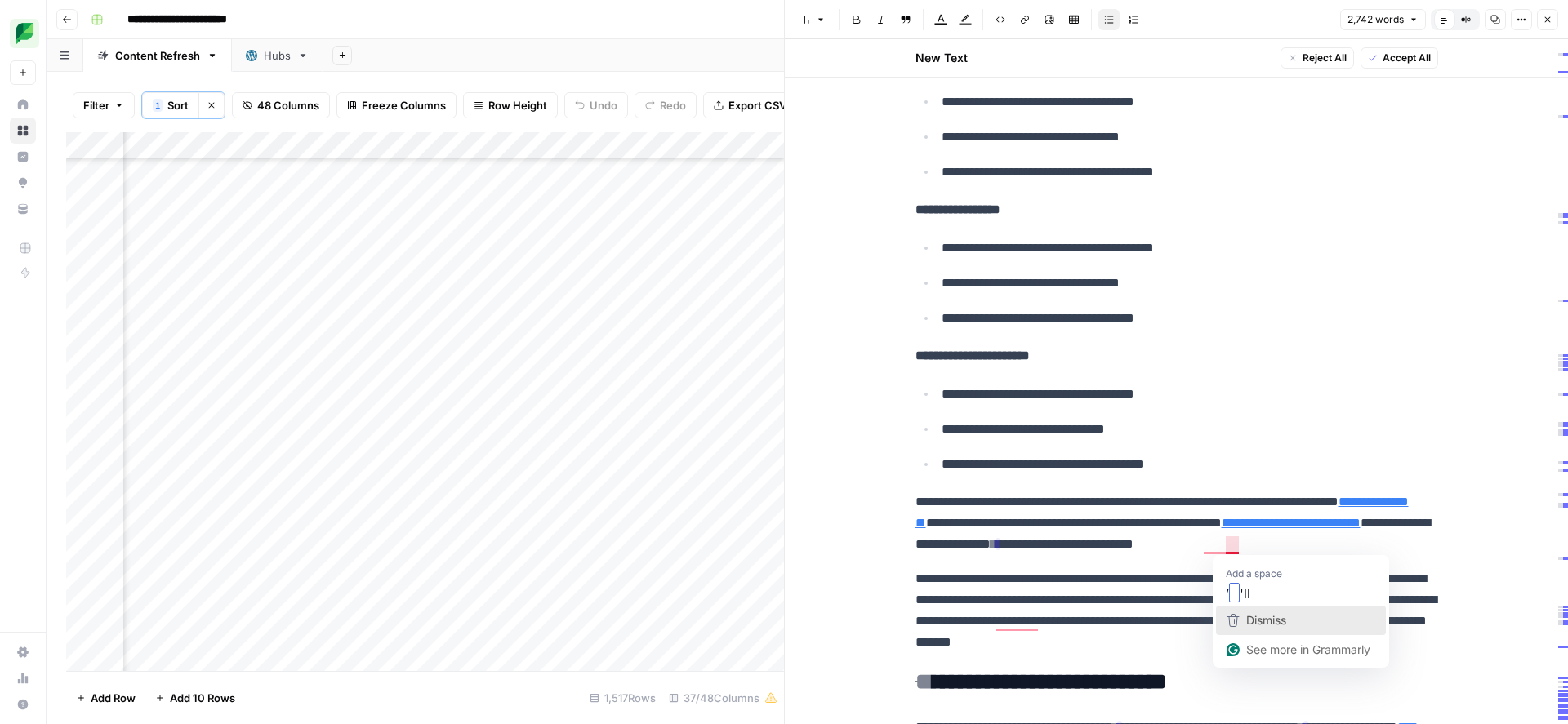
click at [1273, 622] on span "Dismiss" at bounding box center [1266, 621] width 40 height 14
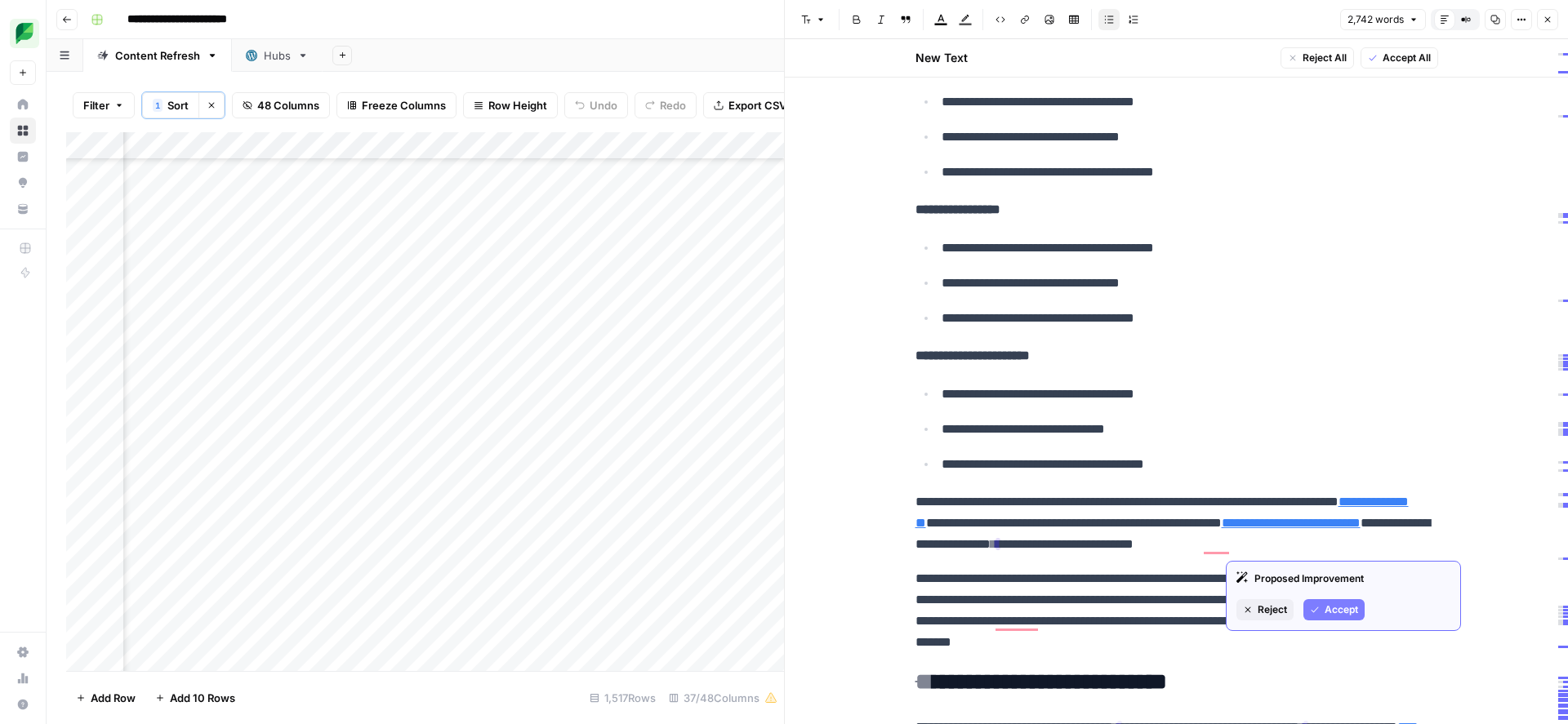
click at [1319, 614] on button "Accept" at bounding box center [1334, 610] width 61 height 21
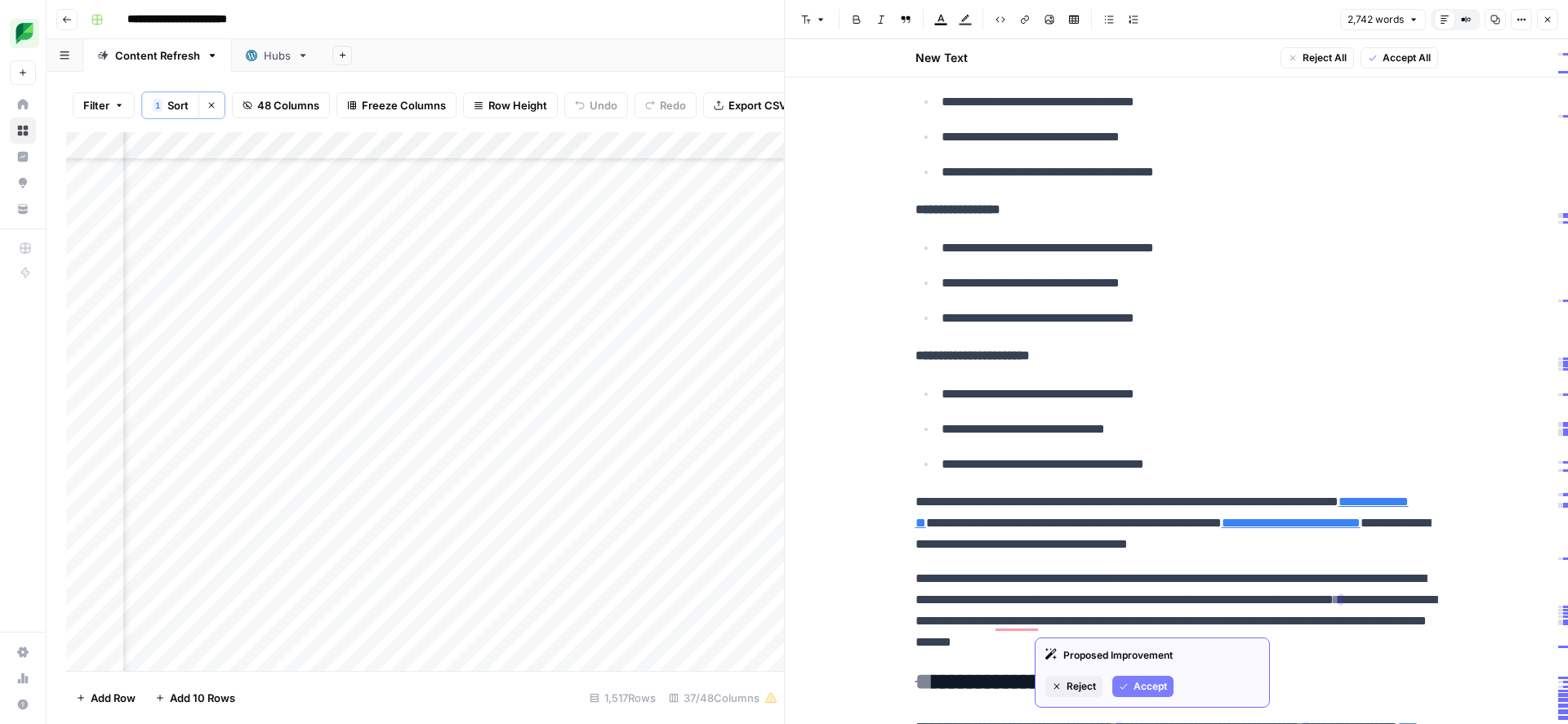
click at [1134, 688] on span "Accept" at bounding box center [1150, 686] width 33 height 15
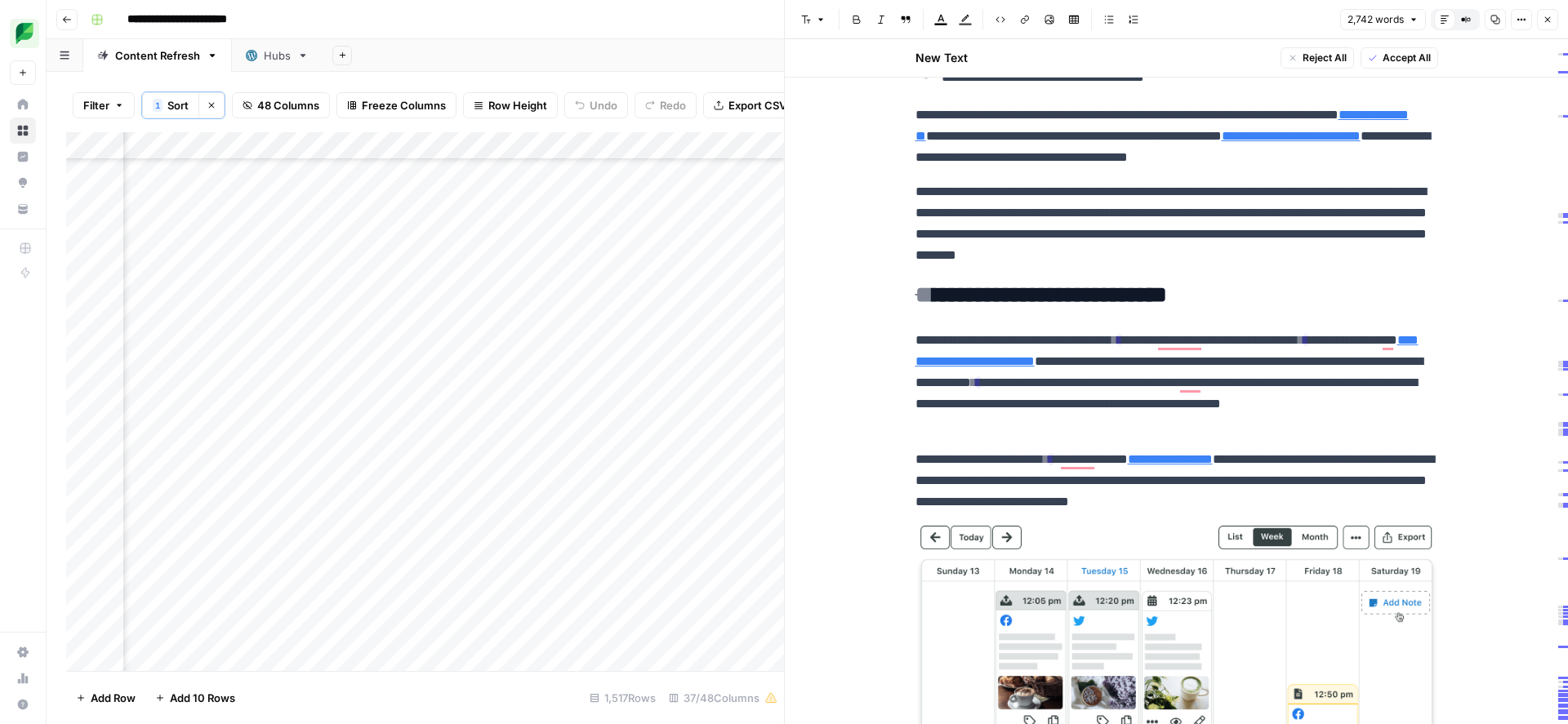
scroll to position [6705, 0]
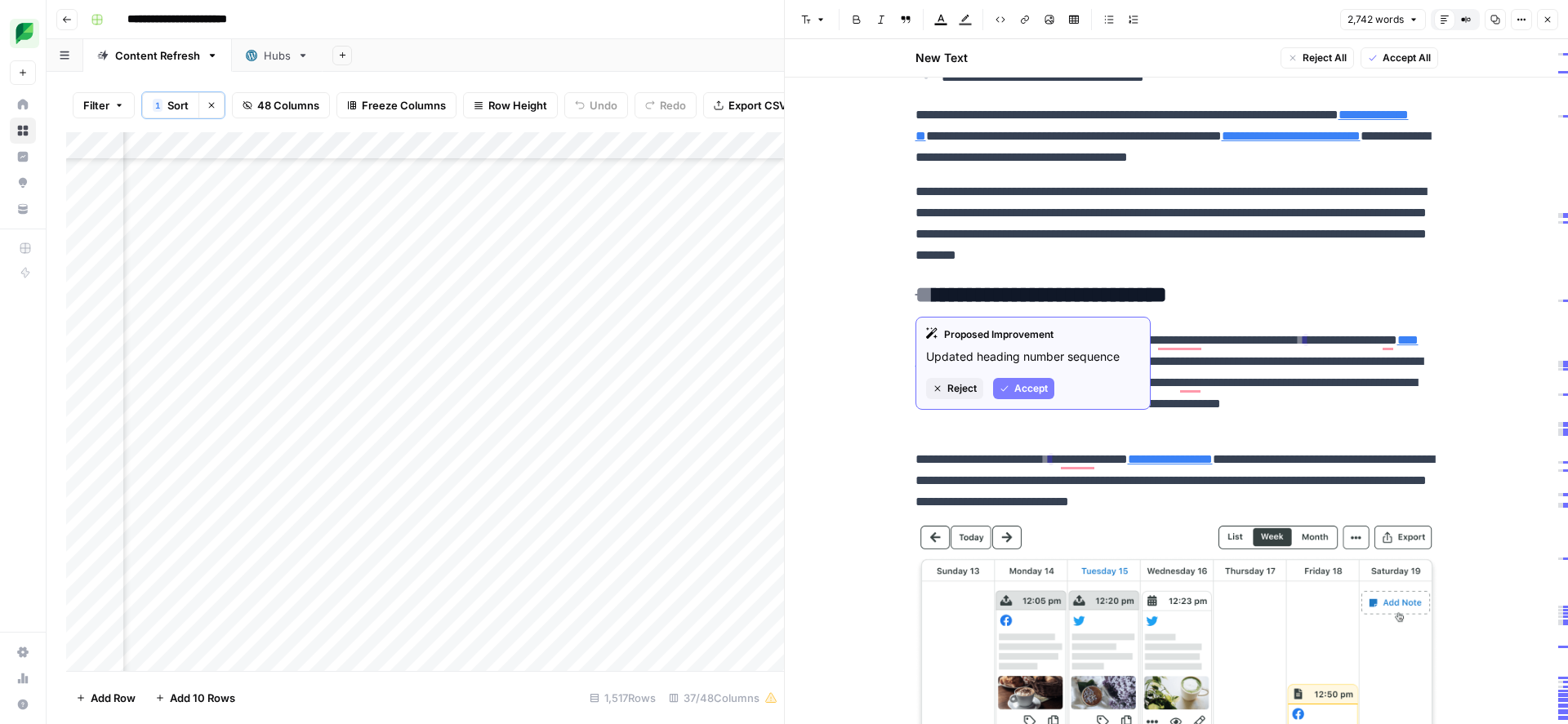
click at [1026, 389] on span "Accept" at bounding box center [1030, 388] width 33 height 15
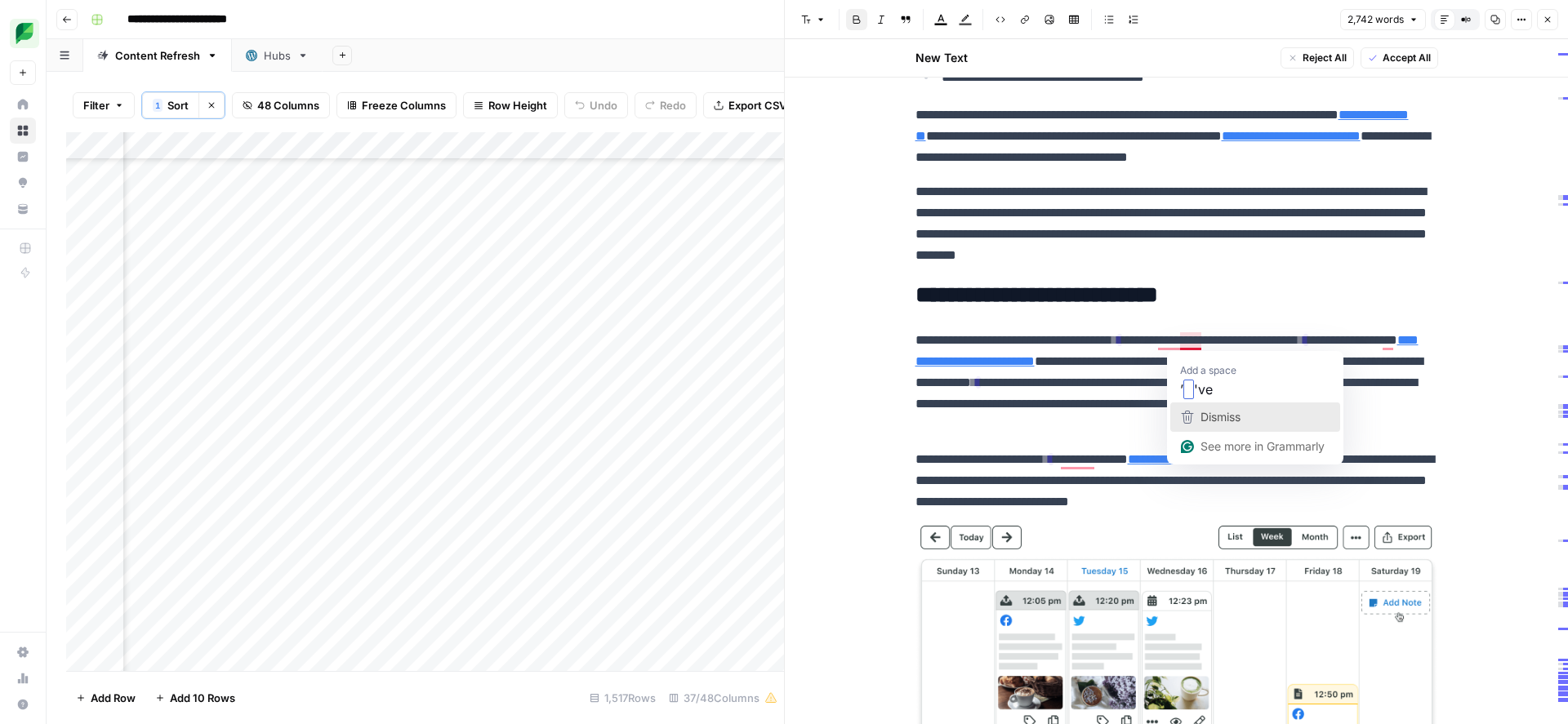
click at [1204, 421] on span "Dismiss" at bounding box center [1220, 417] width 40 height 14
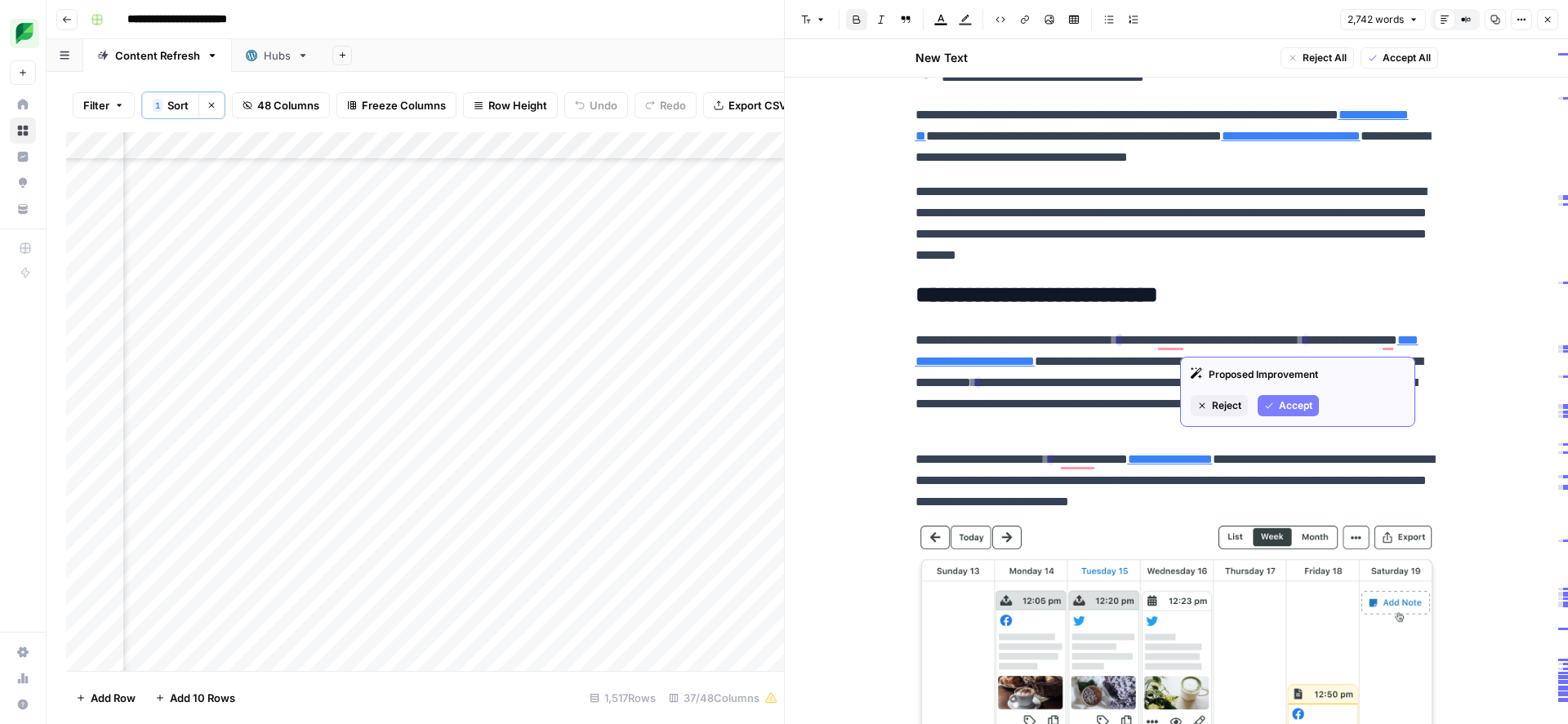
click at [1294, 410] on span "Accept" at bounding box center [1296, 405] width 33 height 15
click at [1277, 399] on span "Accept" at bounding box center [1273, 405] width 33 height 15
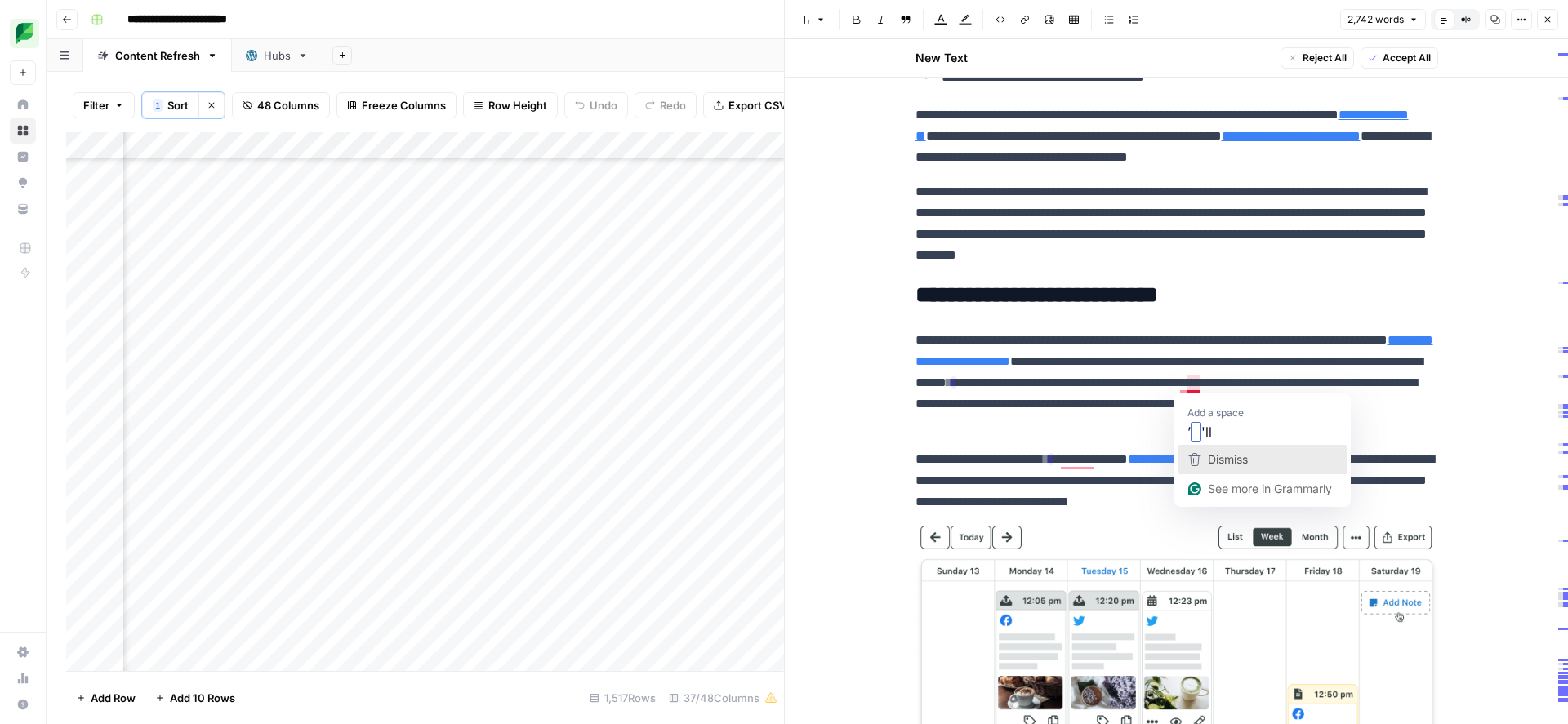
click at [1214, 461] on span "Dismiss" at bounding box center [1227, 460] width 40 height 14
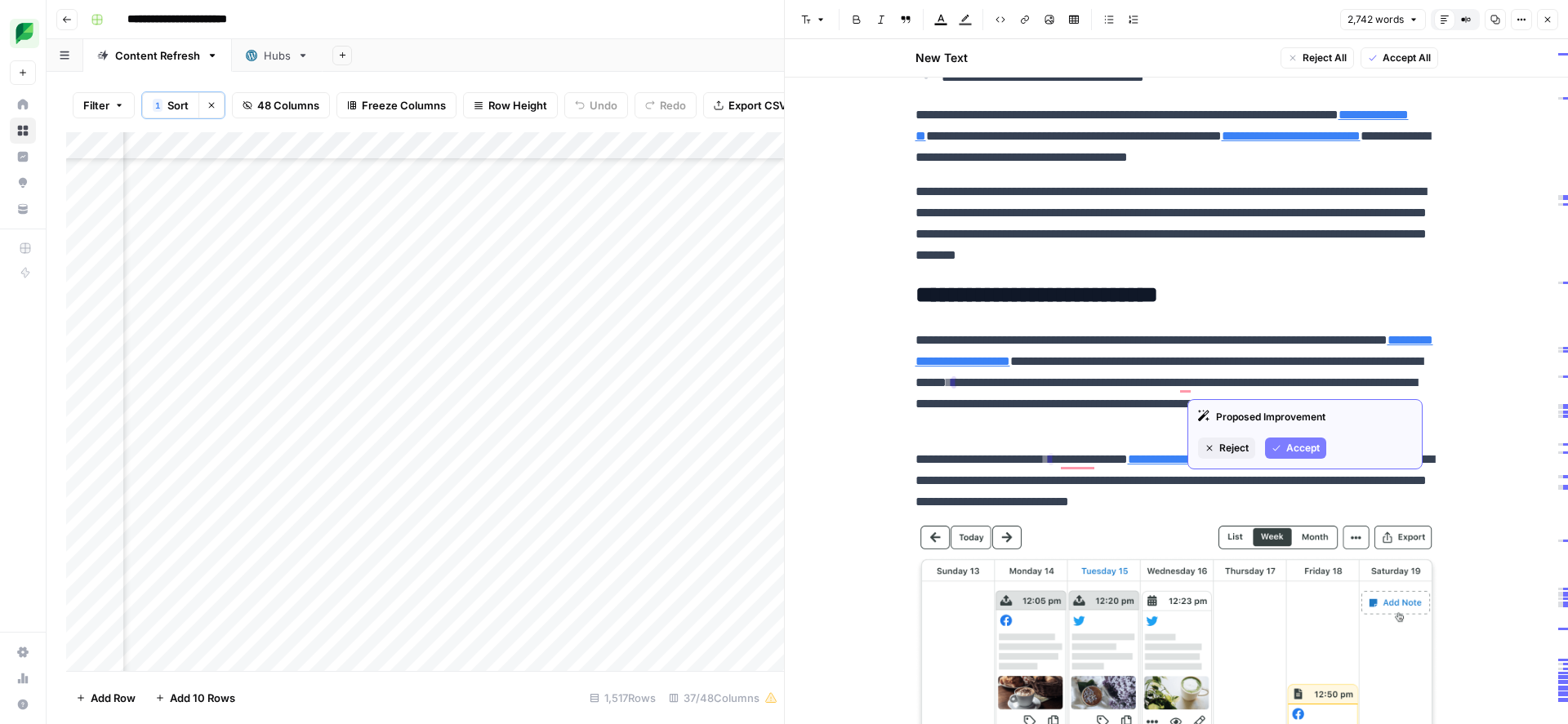
click at [1289, 448] on span "Accept" at bounding box center [1303, 448] width 33 height 15
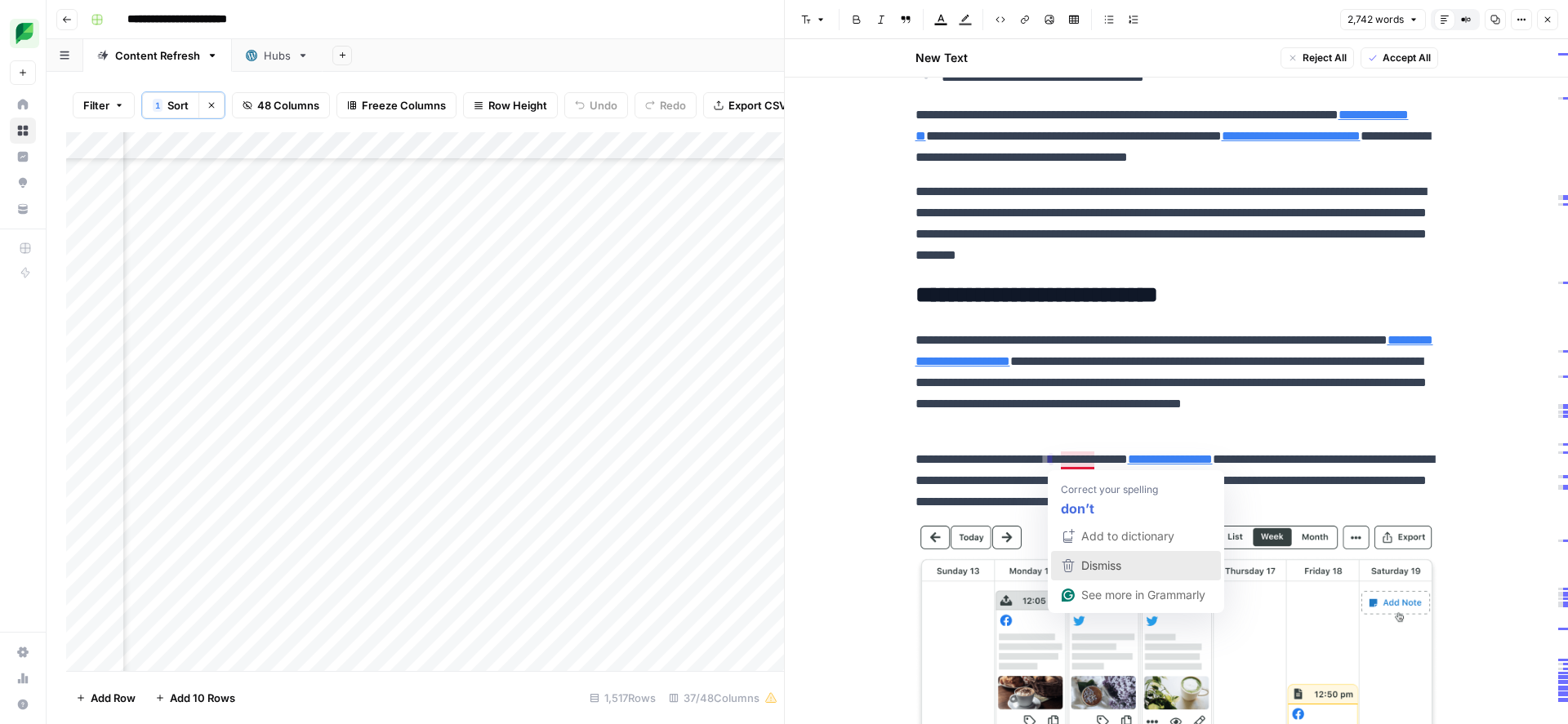
click at [1088, 562] on span "Dismiss" at bounding box center [1101, 565] width 40 height 14
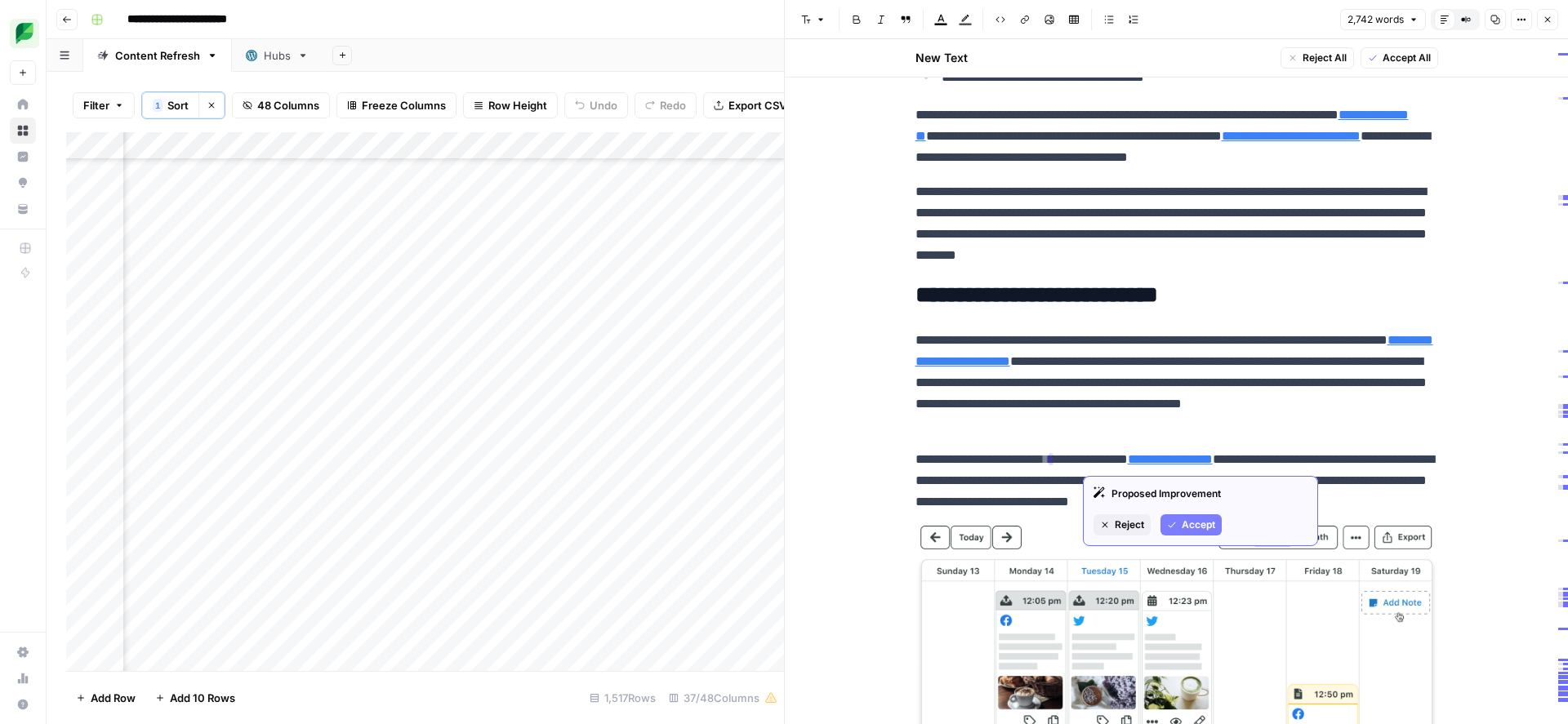
click at [1190, 526] on span "Accept" at bounding box center [1198, 525] width 33 height 15
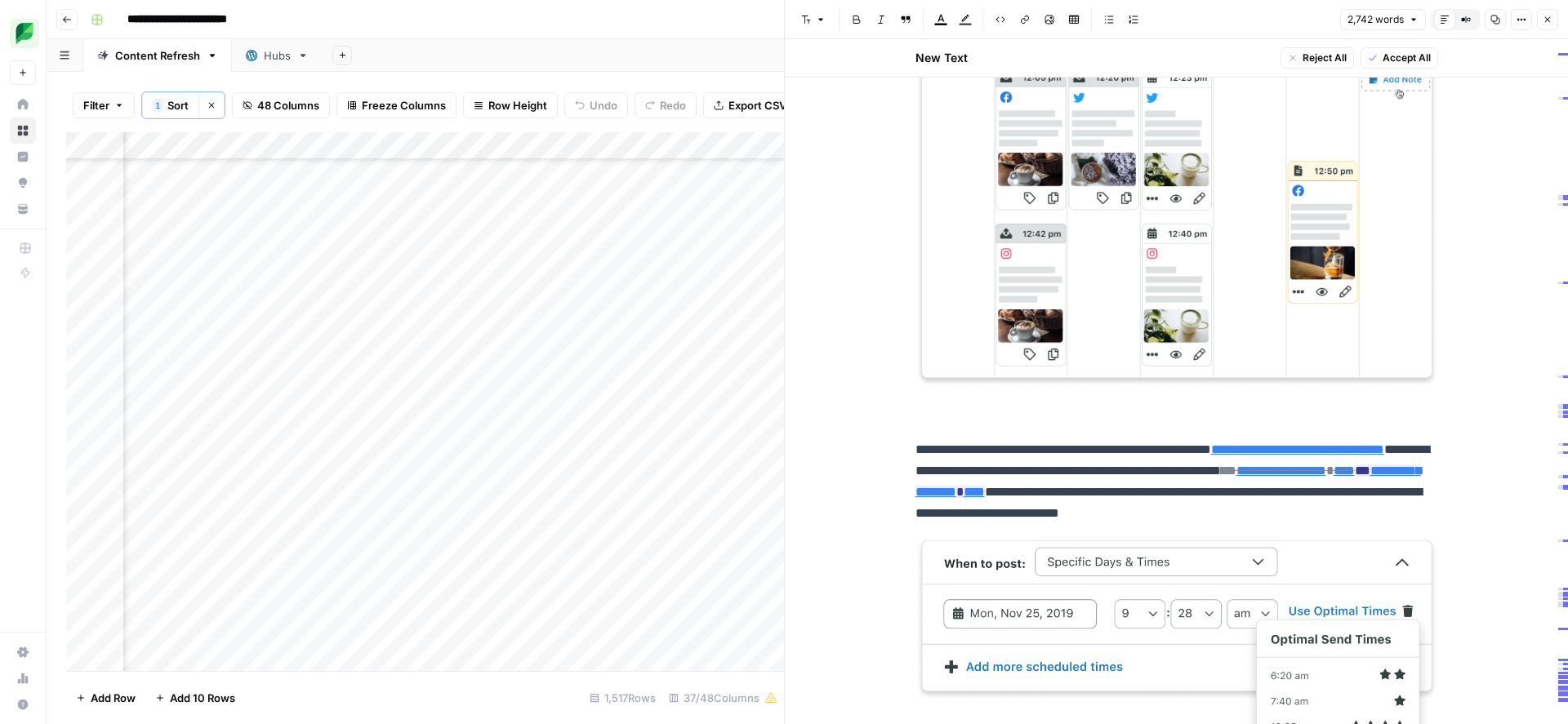
scroll to position [7234, 0]
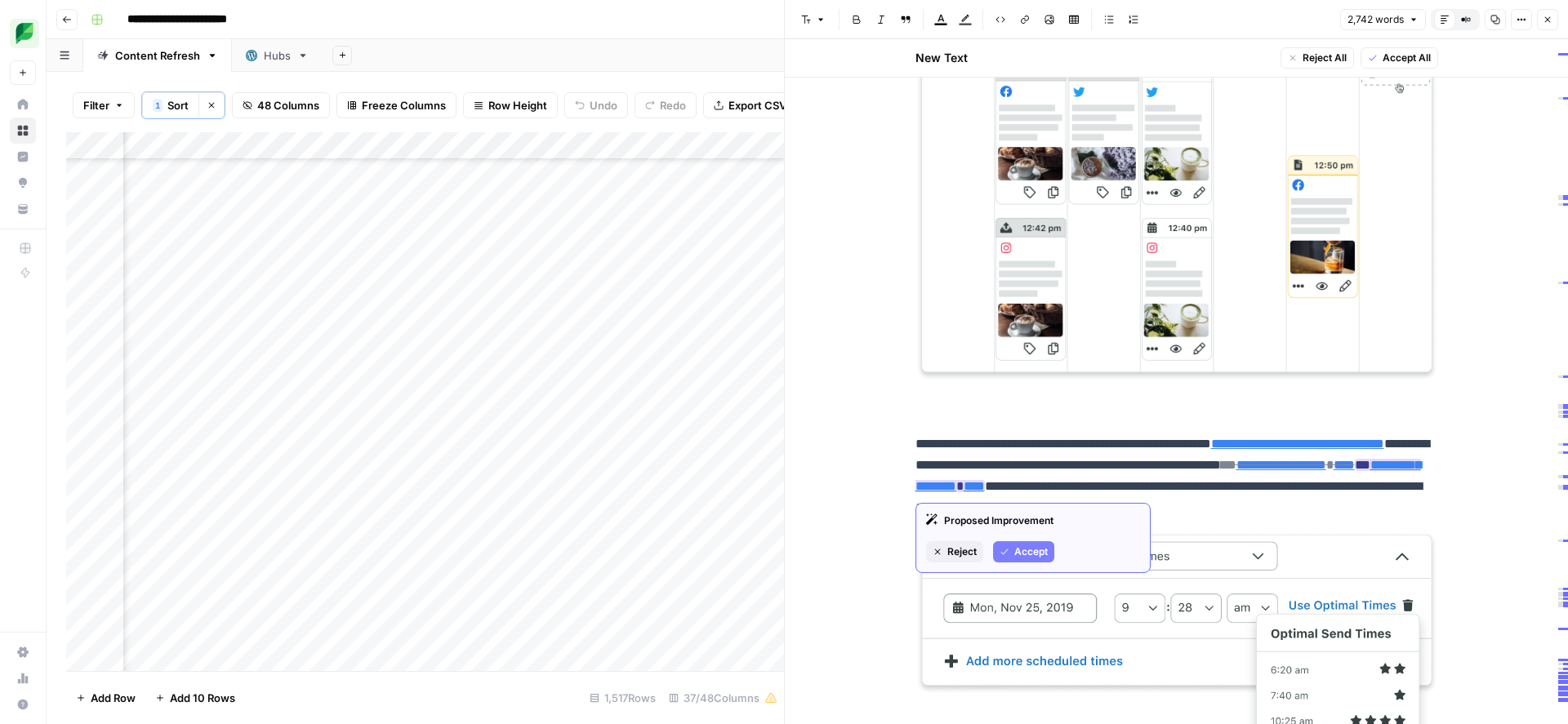
click at [1019, 547] on span "Accept" at bounding box center [1030, 551] width 33 height 15
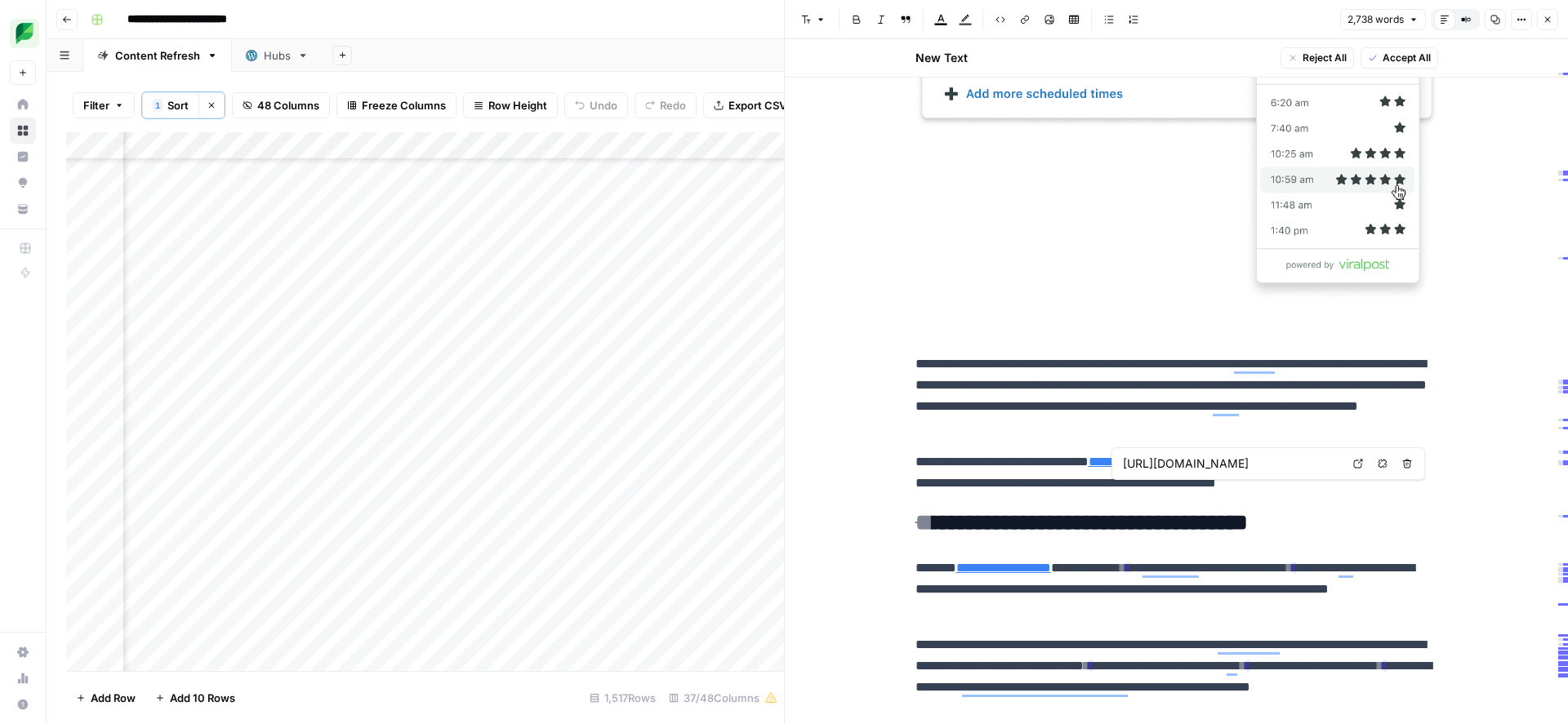
scroll to position [7843, 0]
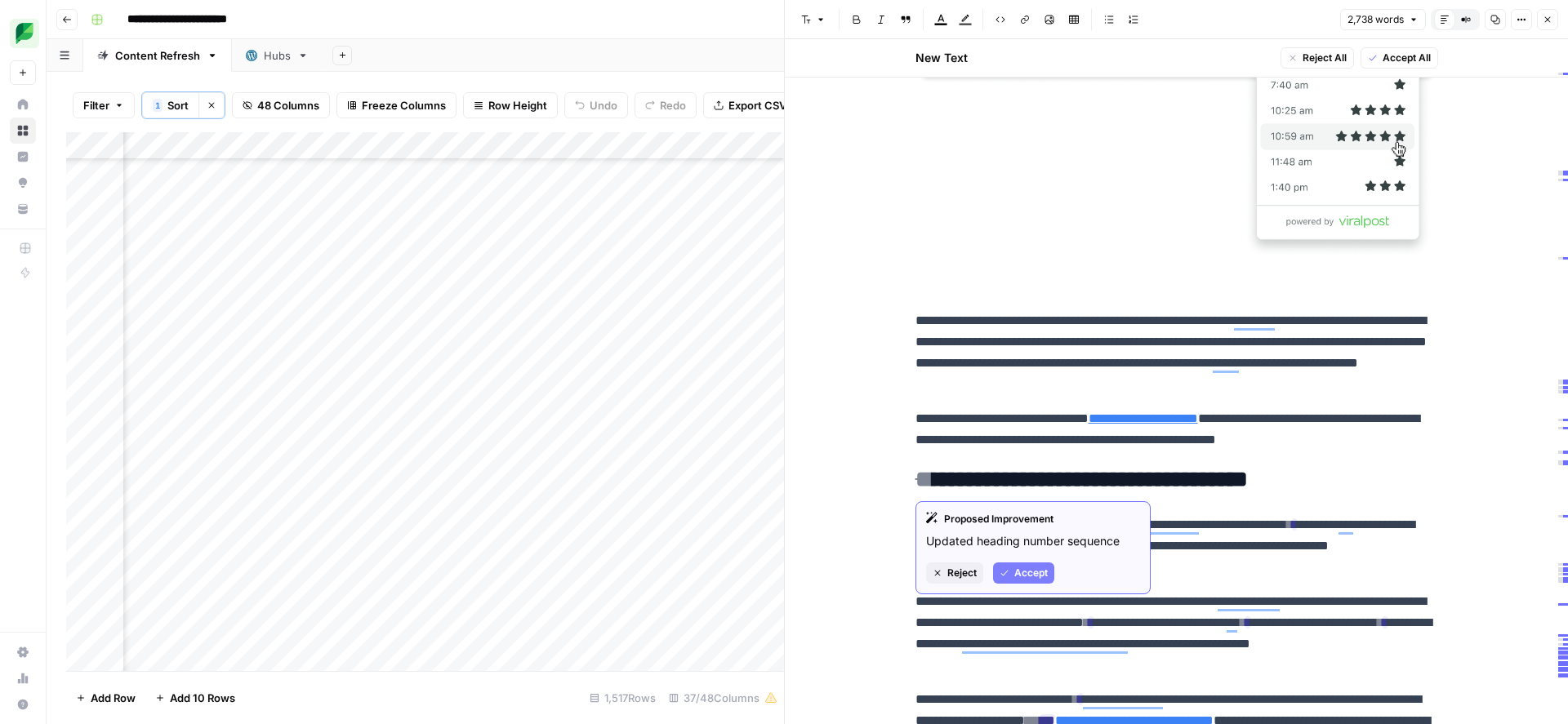
click at [1022, 574] on span "Accept" at bounding box center [1030, 573] width 33 height 15
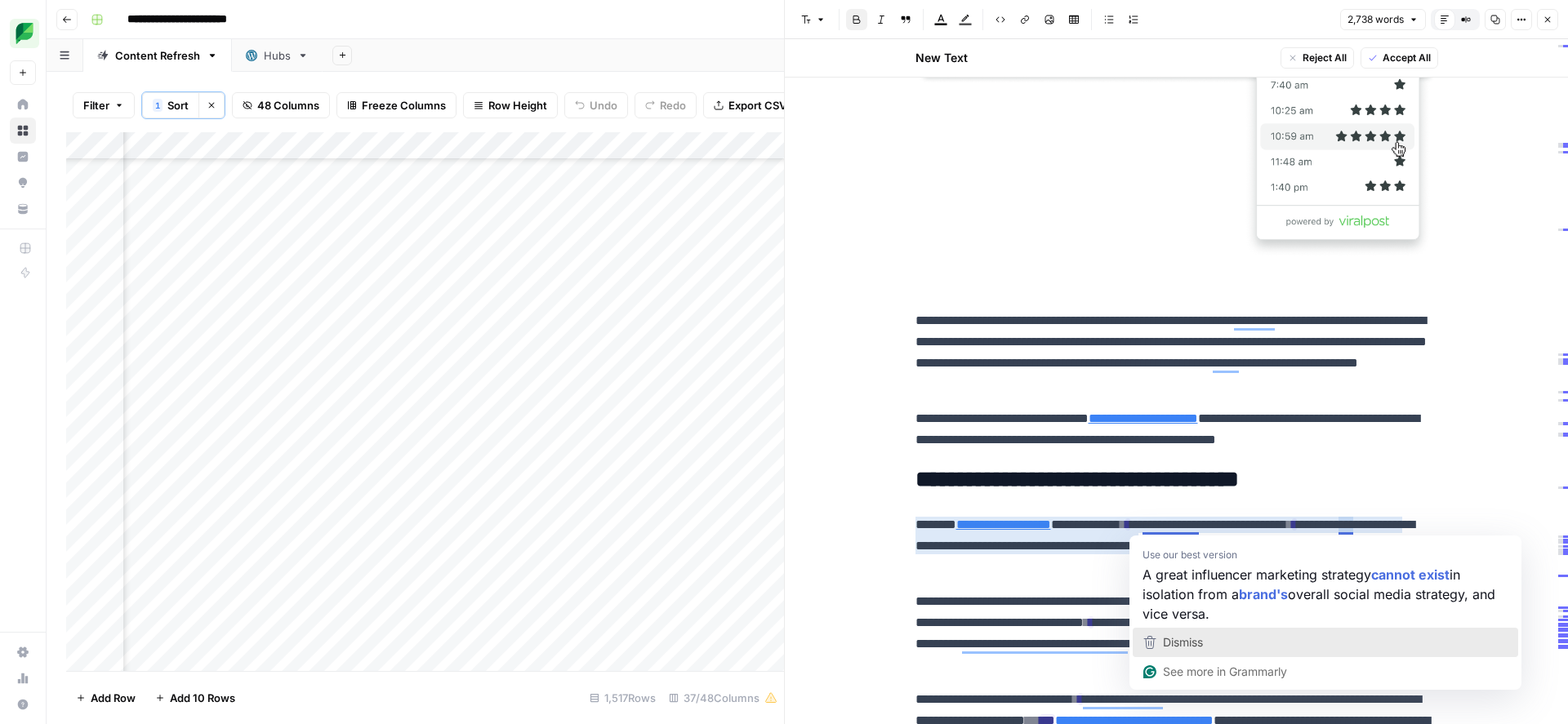
click at [1188, 642] on span "Dismiss" at bounding box center [1183, 642] width 40 height 14
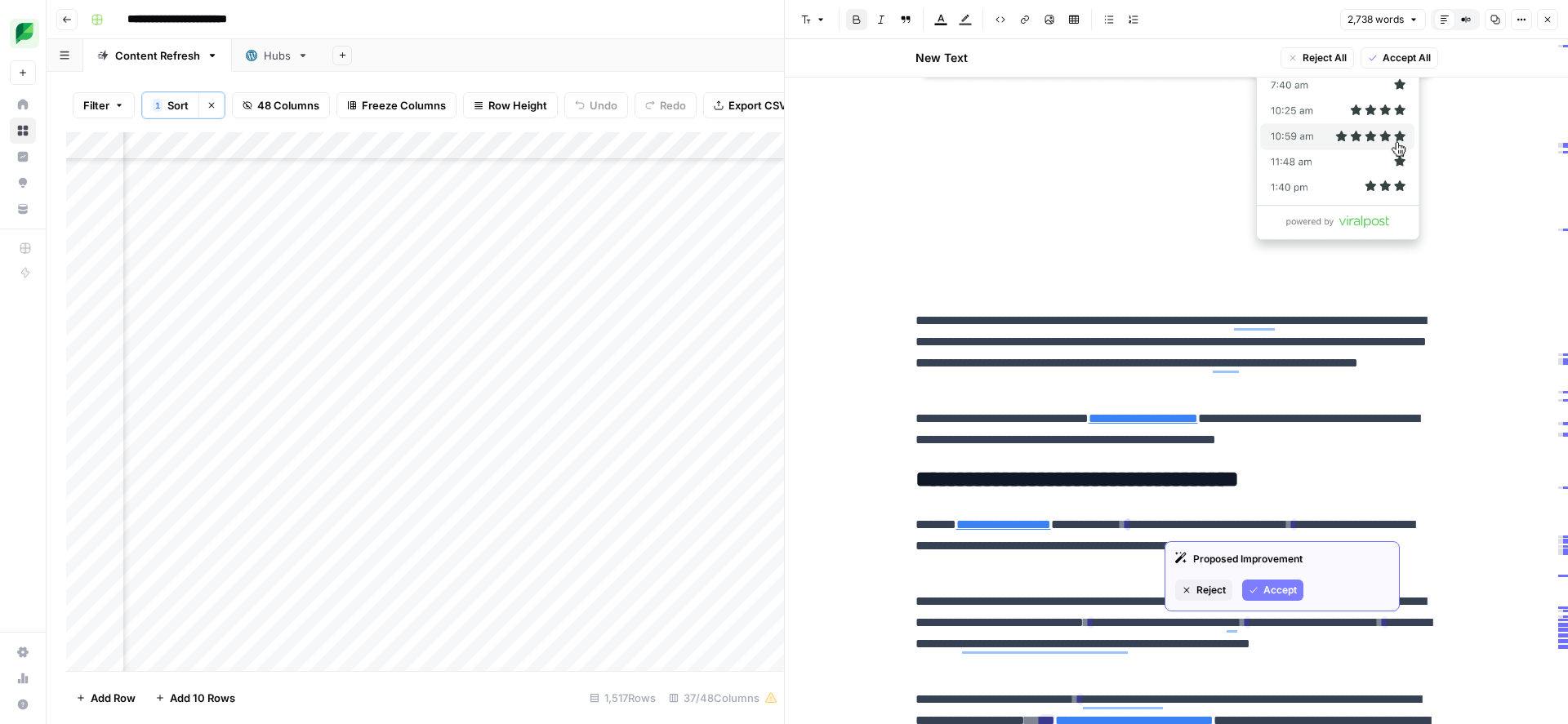
click at [1255, 589] on icon "button" at bounding box center [1254, 590] width 10 height 10
click at [1230, 585] on span "Accept" at bounding box center [1230, 590] width 33 height 15
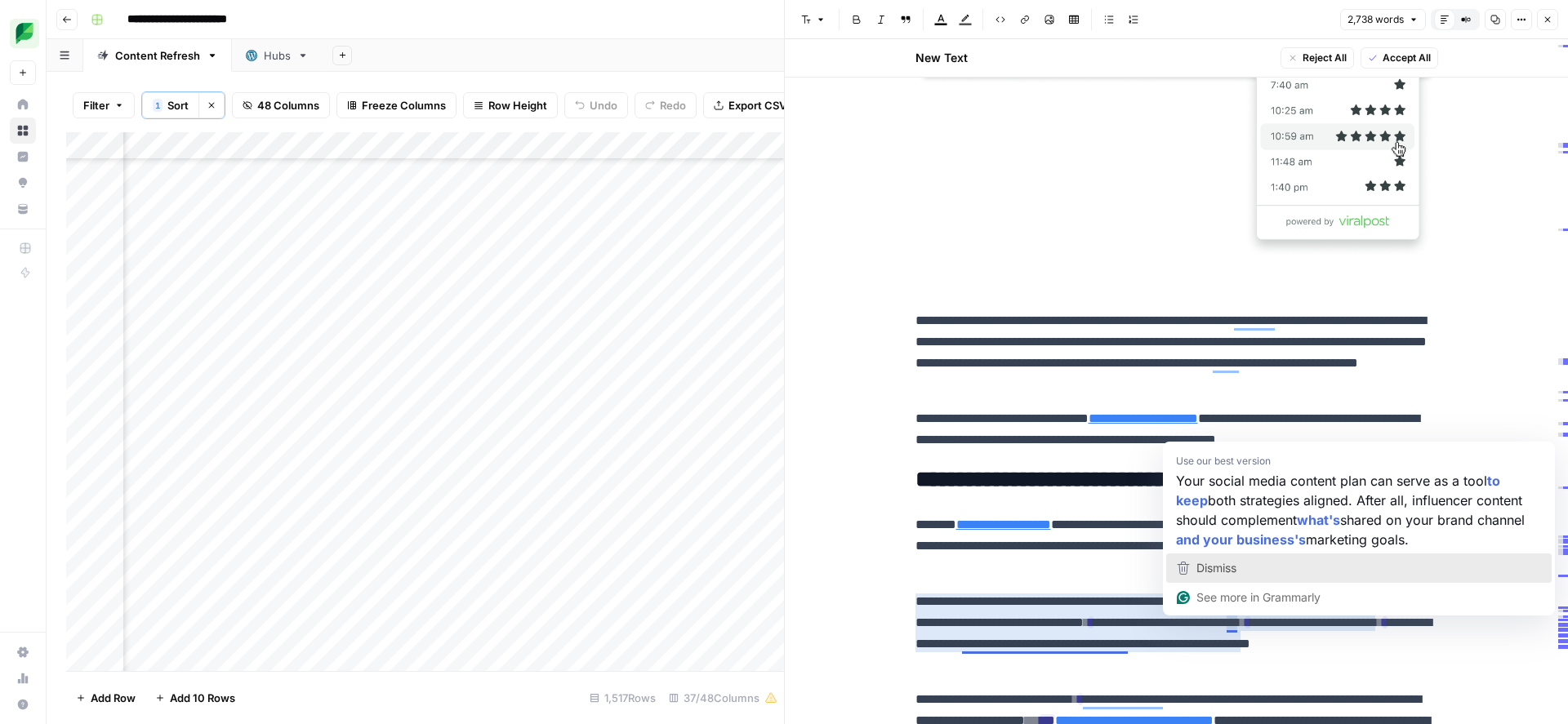
click at [1228, 573] on span "Dismiss" at bounding box center [1216, 568] width 40 height 14
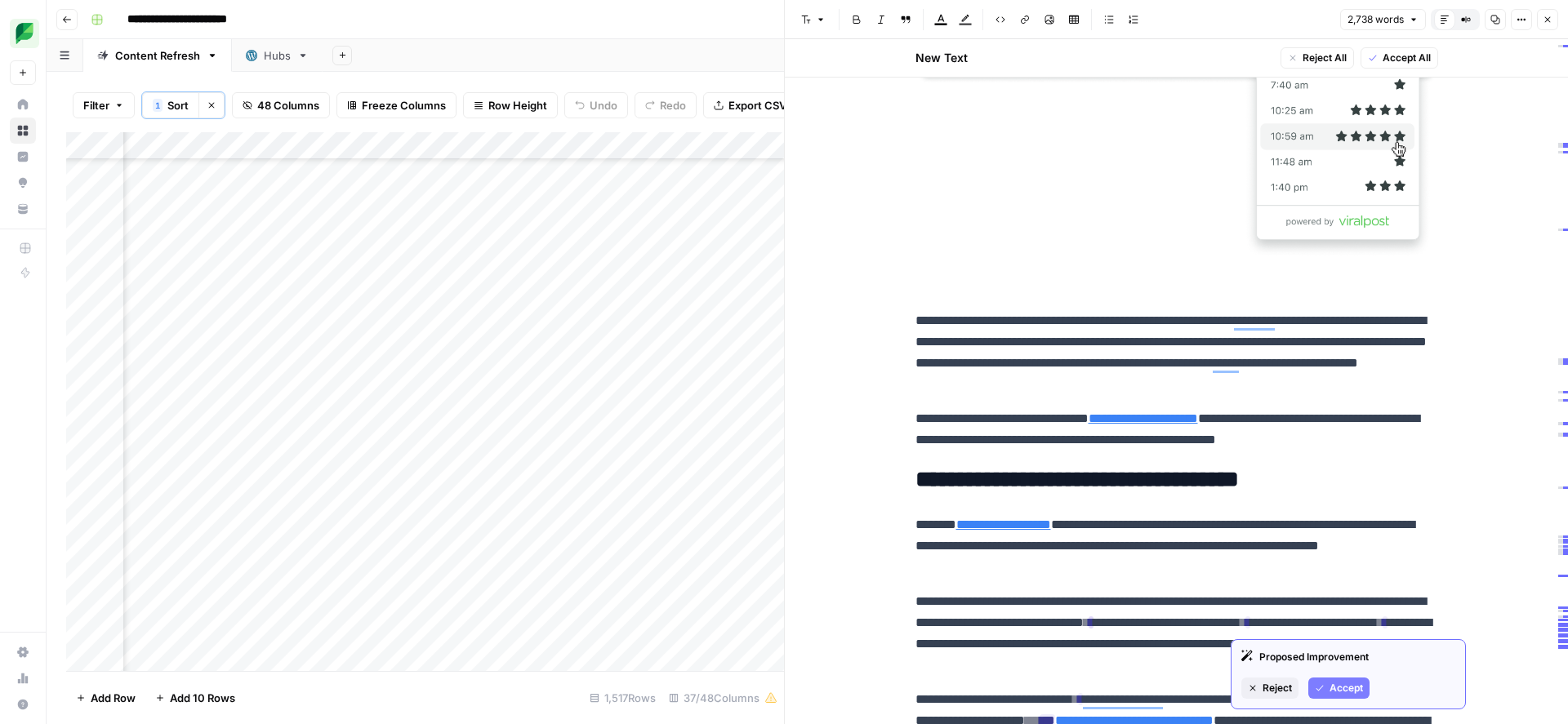
click at [1333, 696] on button "Accept" at bounding box center [1339, 689] width 61 height 21
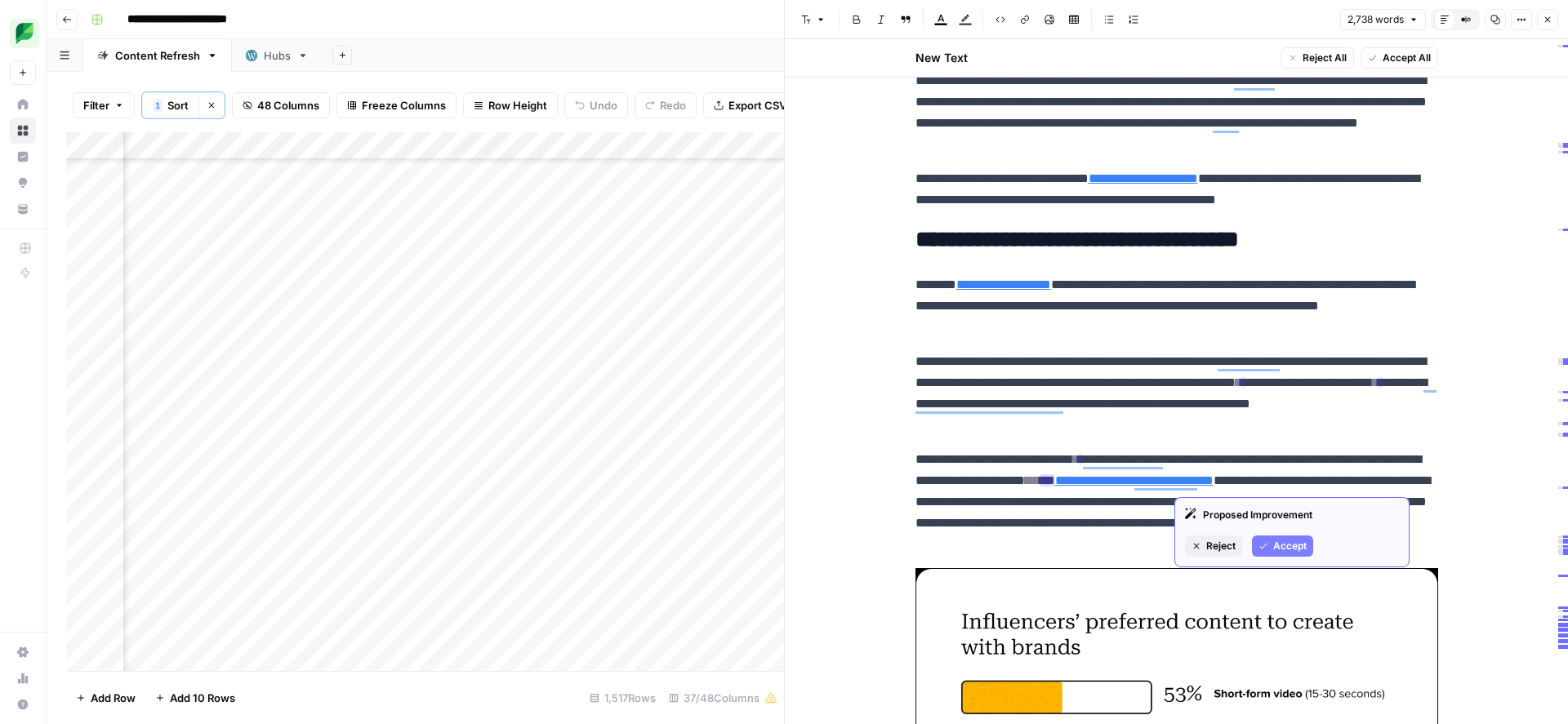
click at [1277, 543] on span "Accept" at bounding box center [1290, 545] width 33 height 15
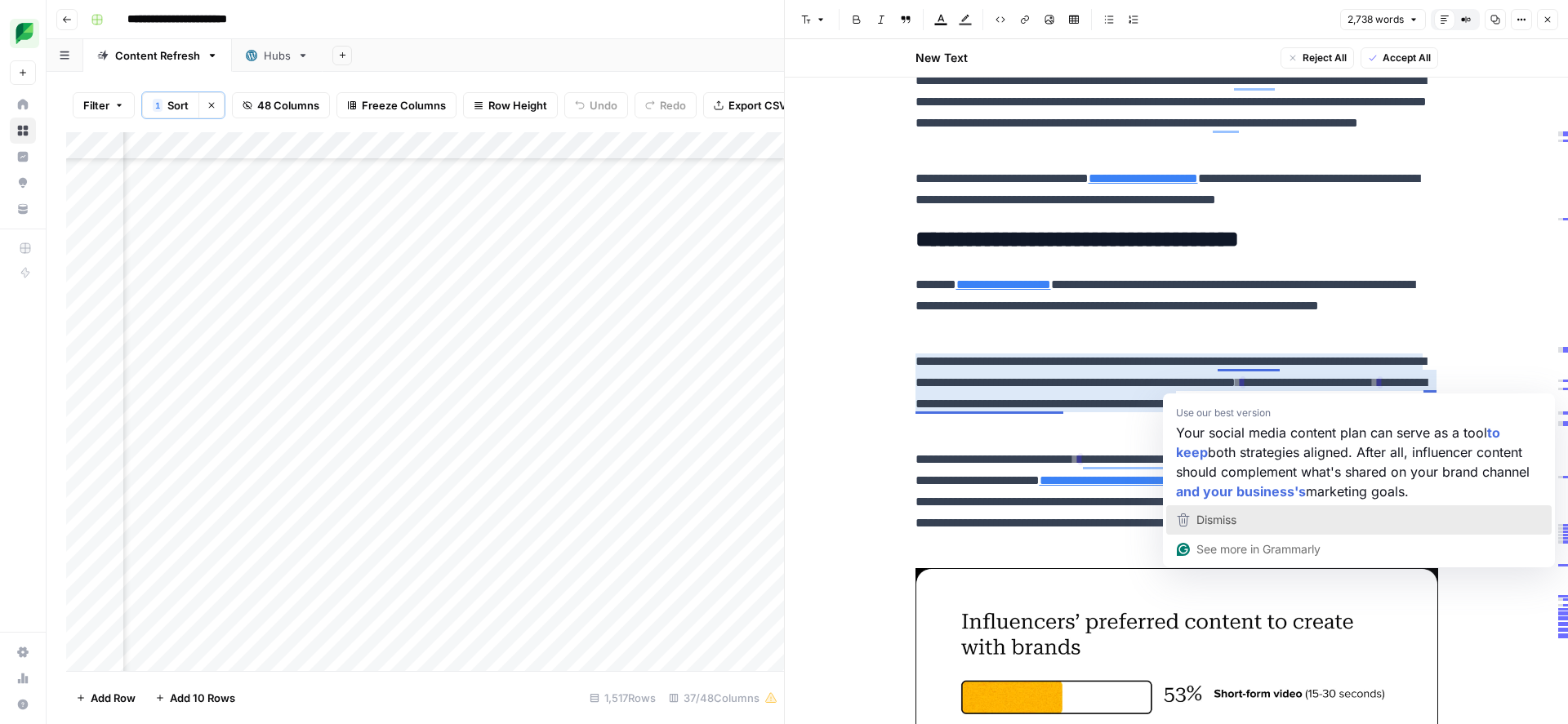
click at [1259, 513] on div "Dismiss" at bounding box center [1359, 520] width 371 height 24
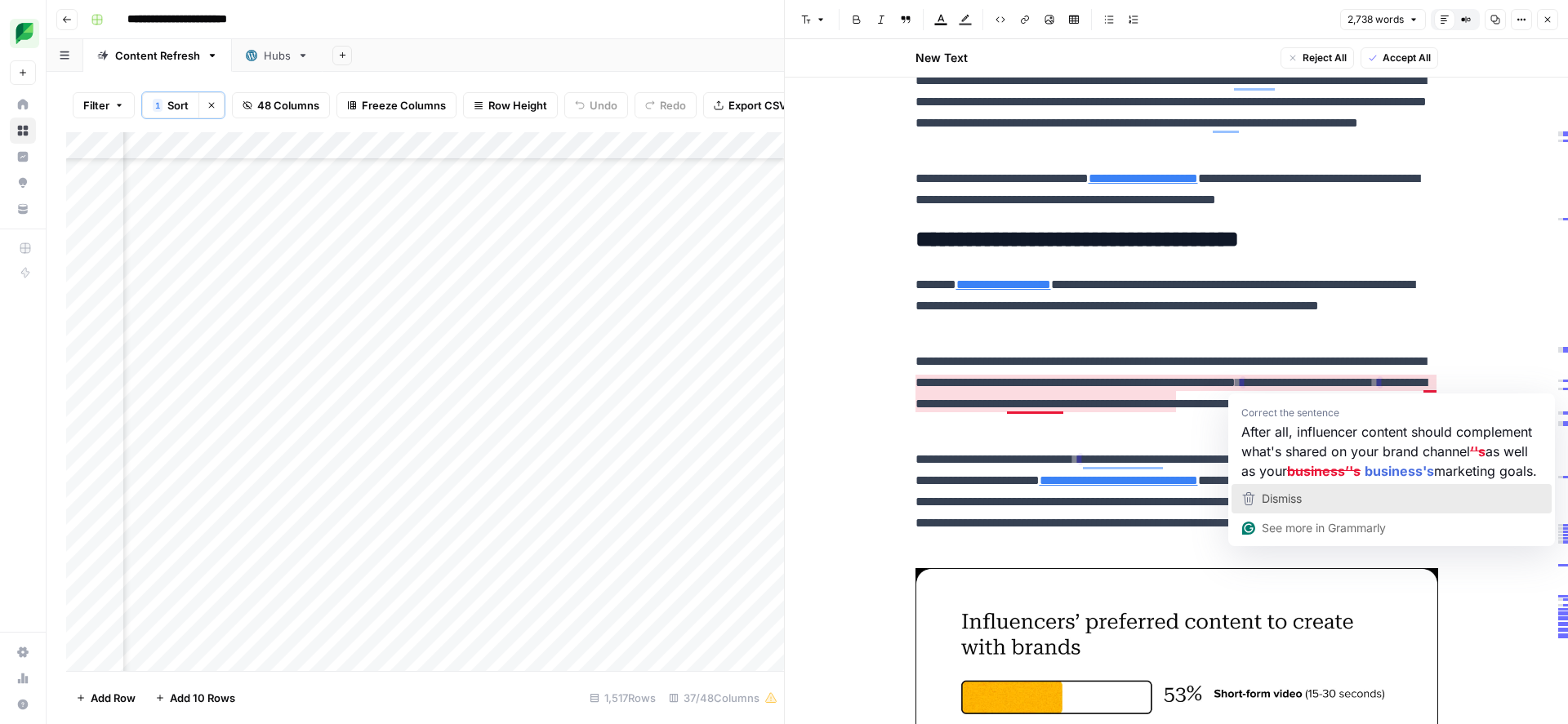
click at [1273, 505] on span "Dismiss" at bounding box center [1281, 499] width 40 height 14
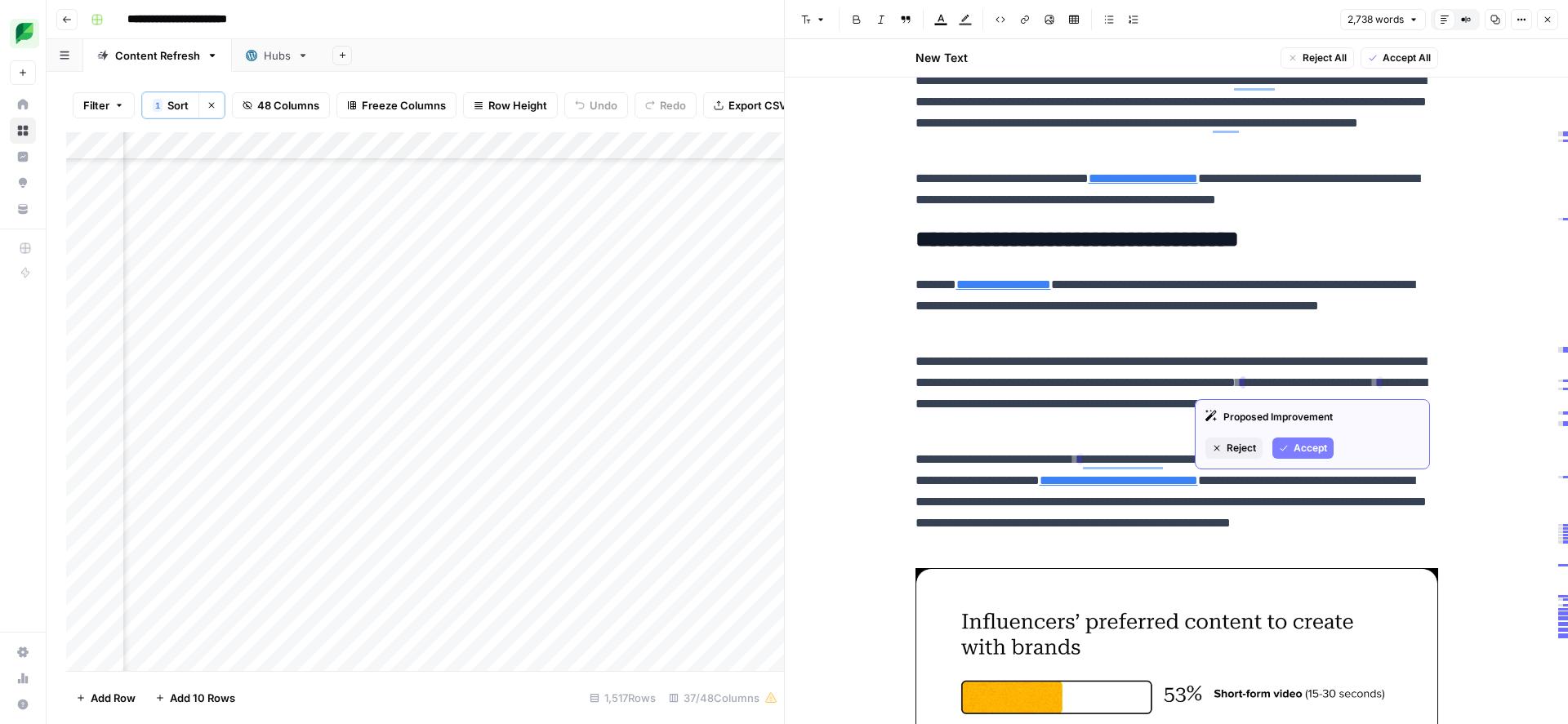
click at [1313, 448] on span "Accept" at bounding box center [1310, 448] width 33 height 15
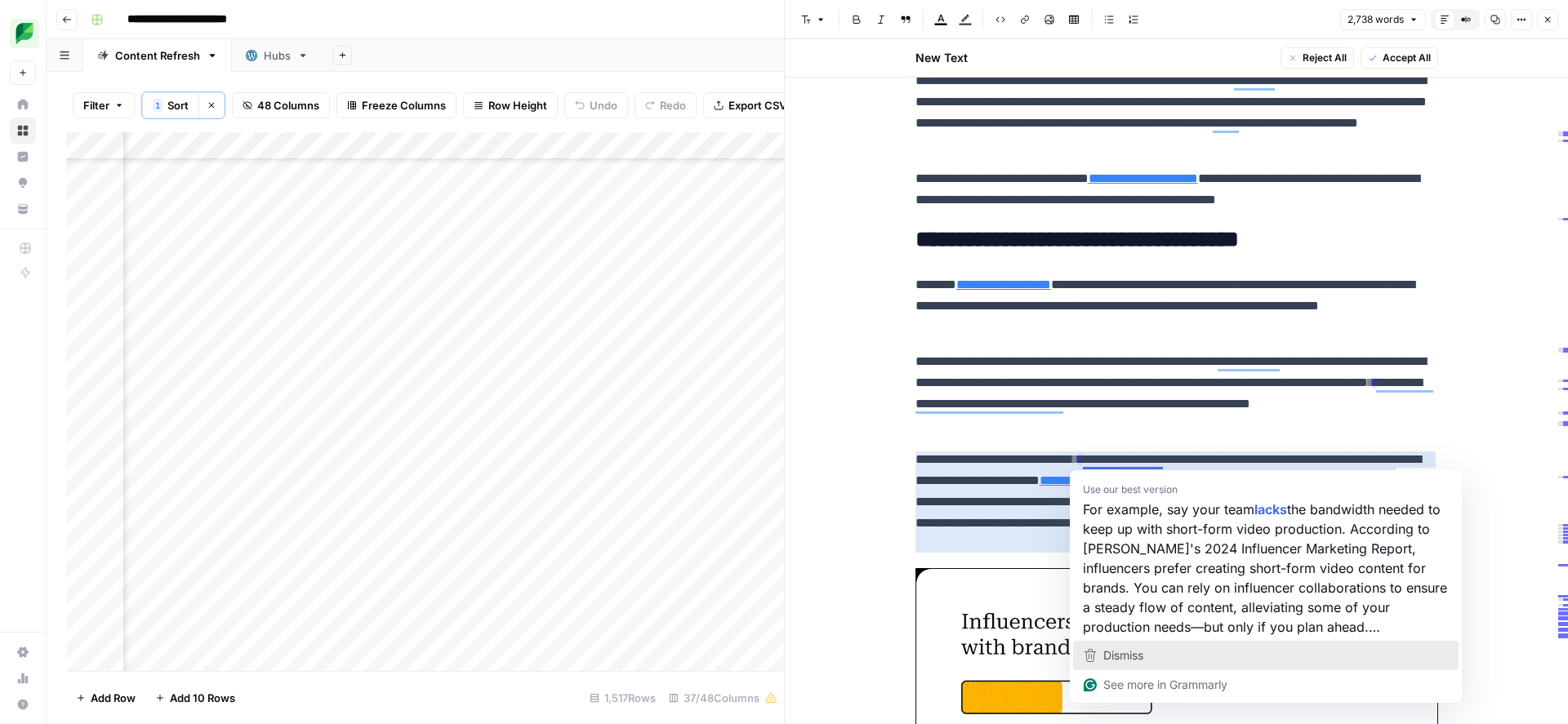
click at [1134, 657] on span "Dismiss" at bounding box center [1123, 655] width 40 height 14
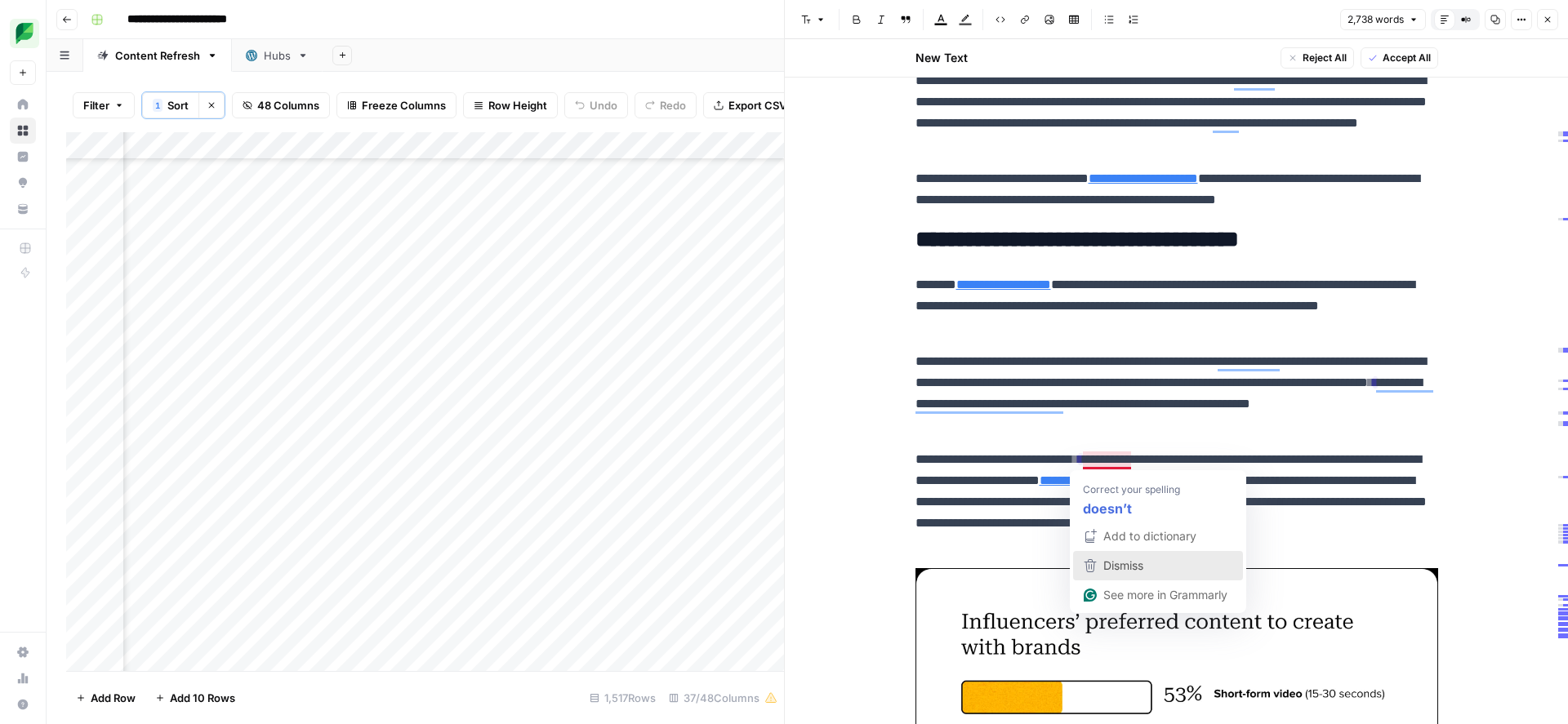
click at [1122, 564] on span "Dismiss" at bounding box center [1123, 565] width 40 height 14
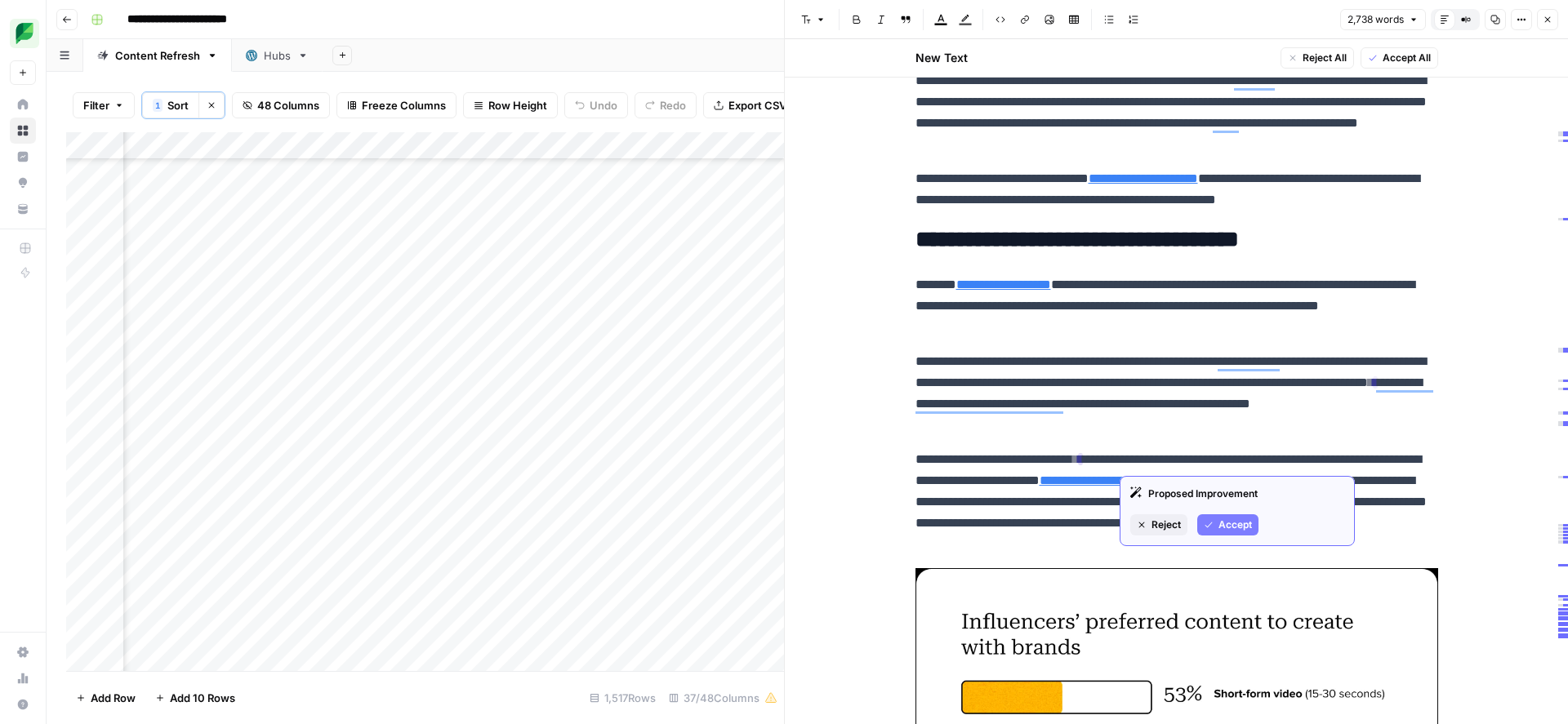
click at [1226, 528] on span "Accept" at bounding box center [1235, 525] width 33 height 15
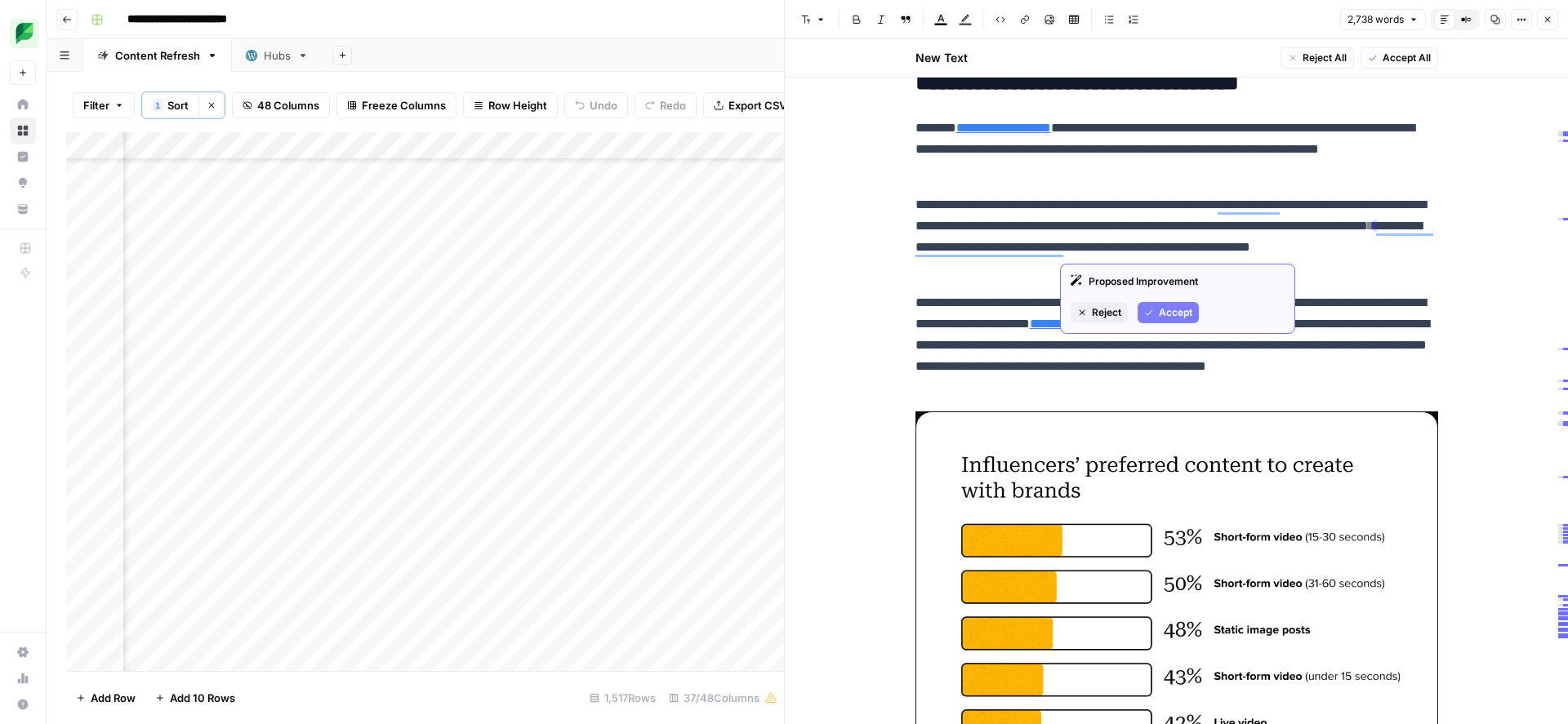
click at [1155, 314] on button "Accept" at bounding box center [1168, 313] width 61 height 21
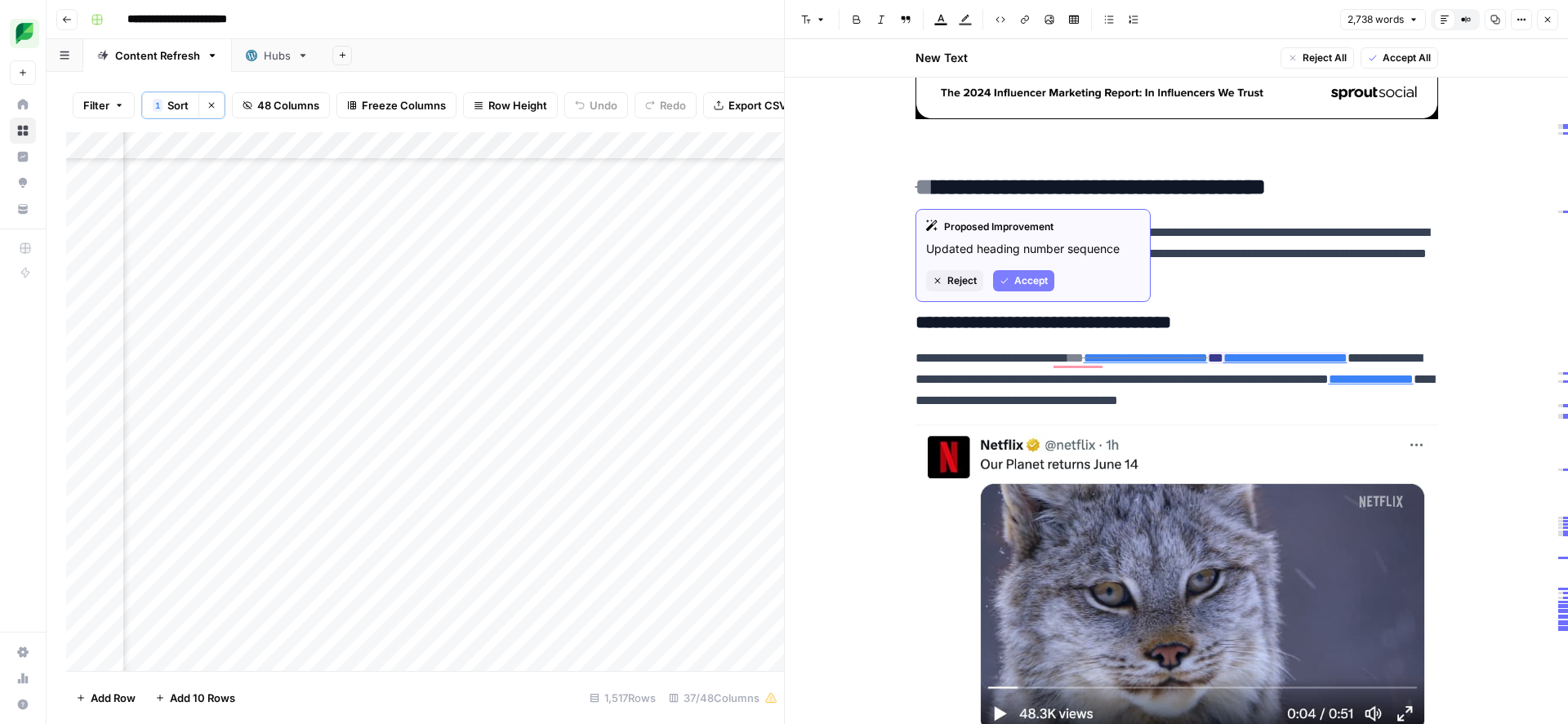
click at [1028, 281] on span "Accept" at bounding box center [1030, 280] width 33 height 15
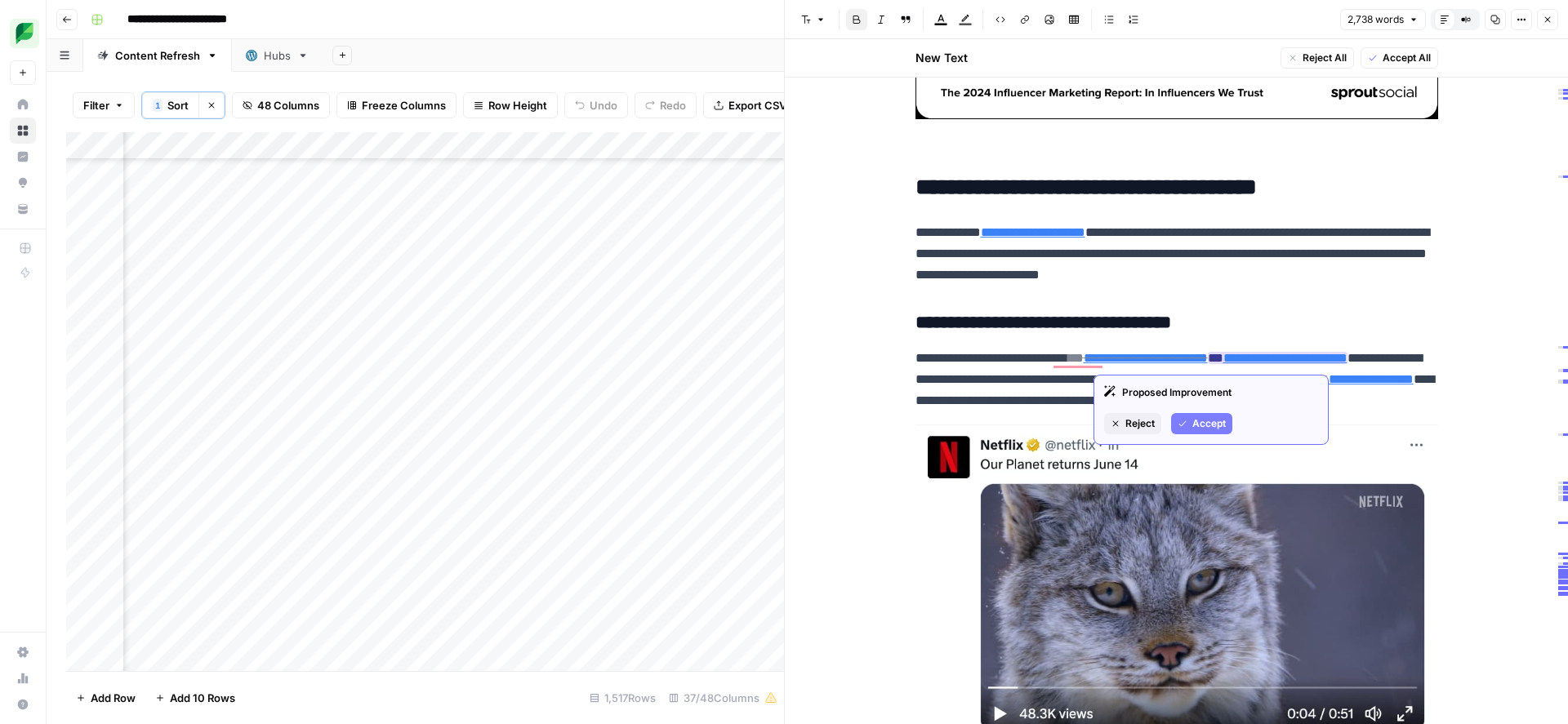
click at [1209, 427] on span "Accept" at bounding box center [1209, 423] width 33 height 15
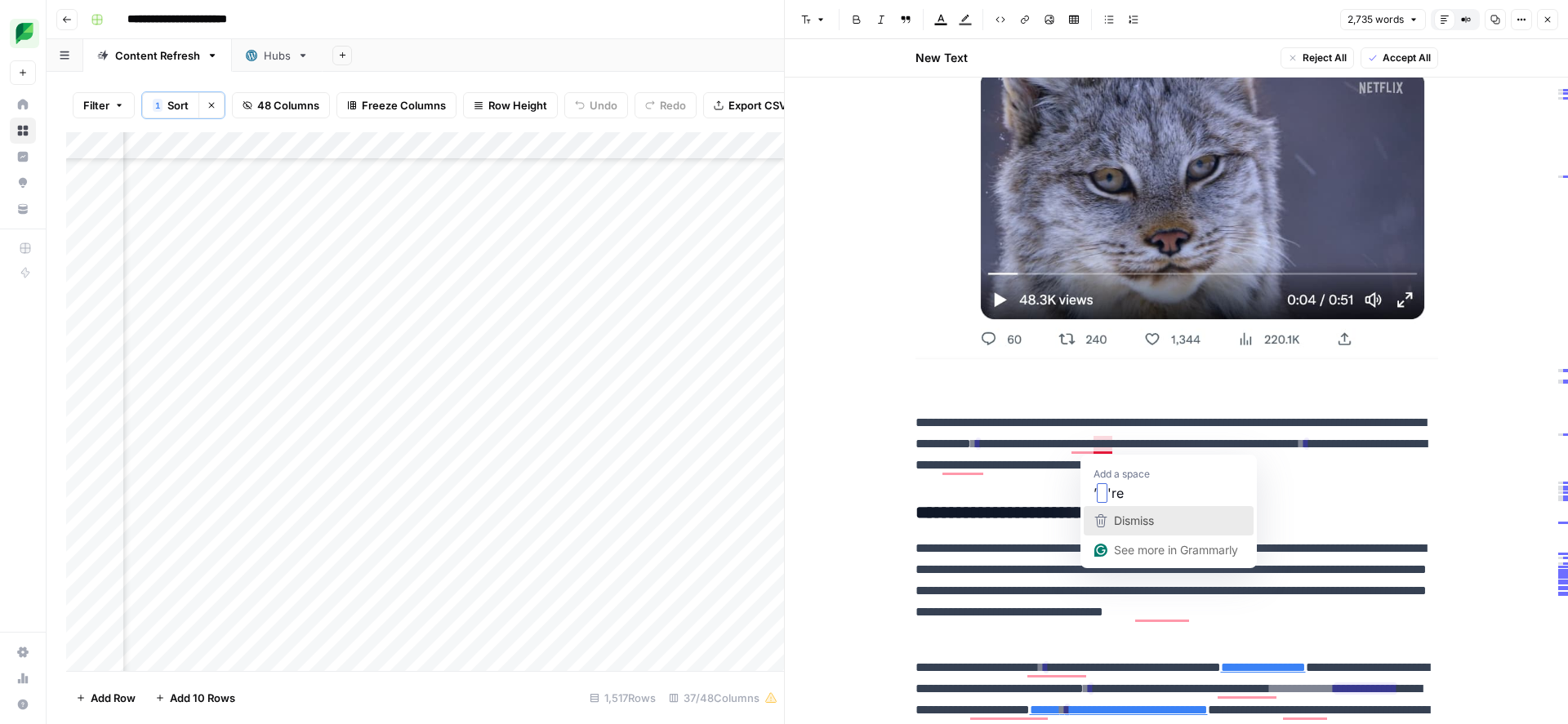
click at [1115, 518] on span "Dismiss" at bounding box center [1134, 520] width 40 height 14
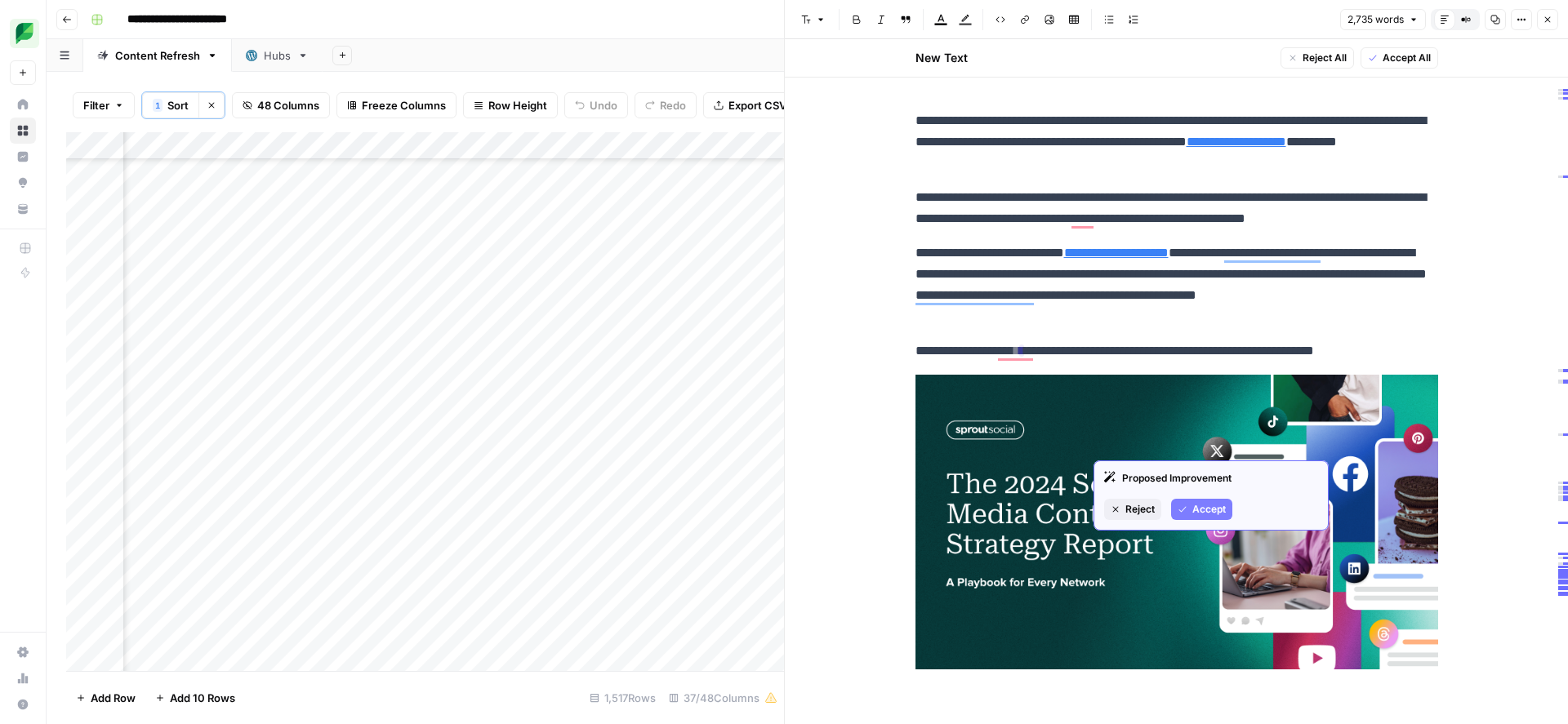
scroll to position [9410, 0]
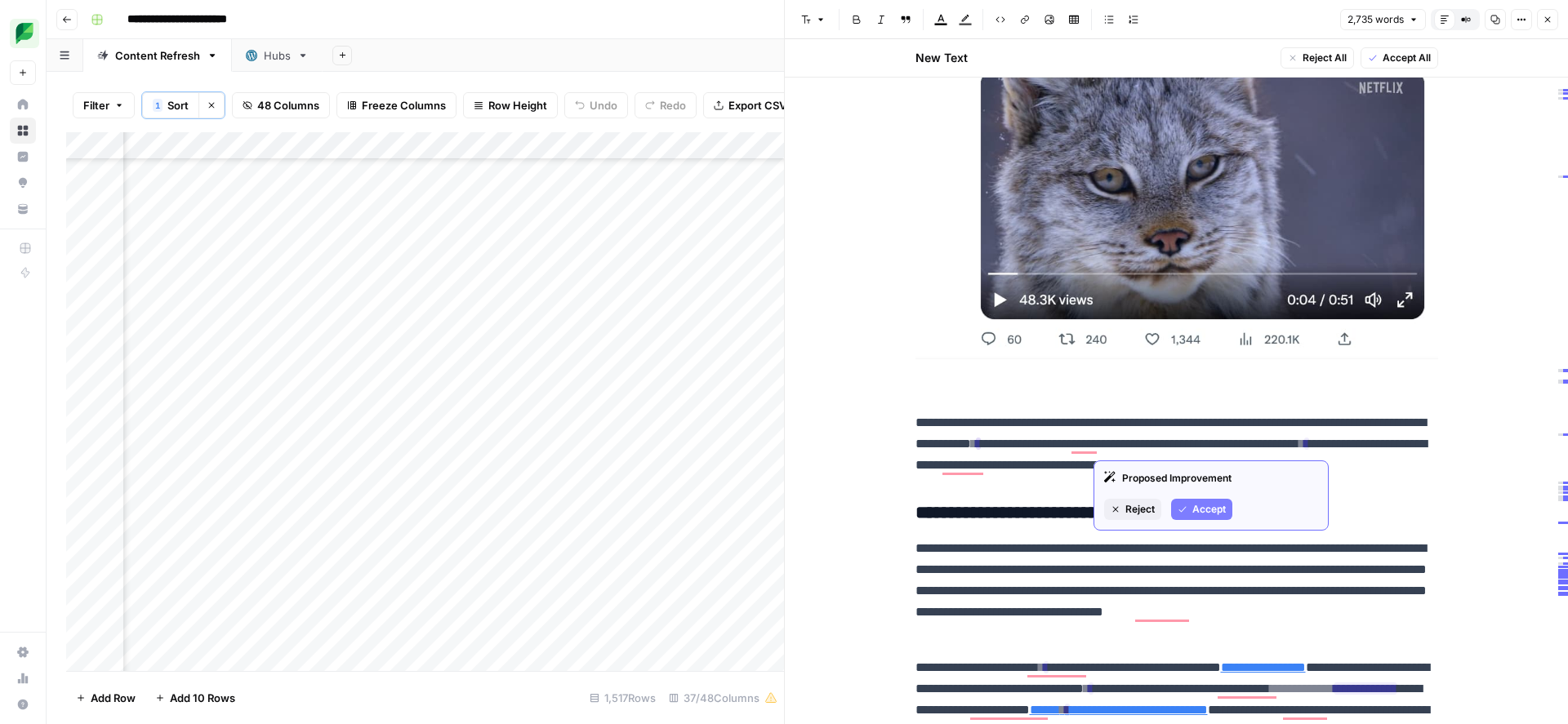
click at [1191, 507] on button "Accept" at bounding box center [1201, 509] width 61 height 21
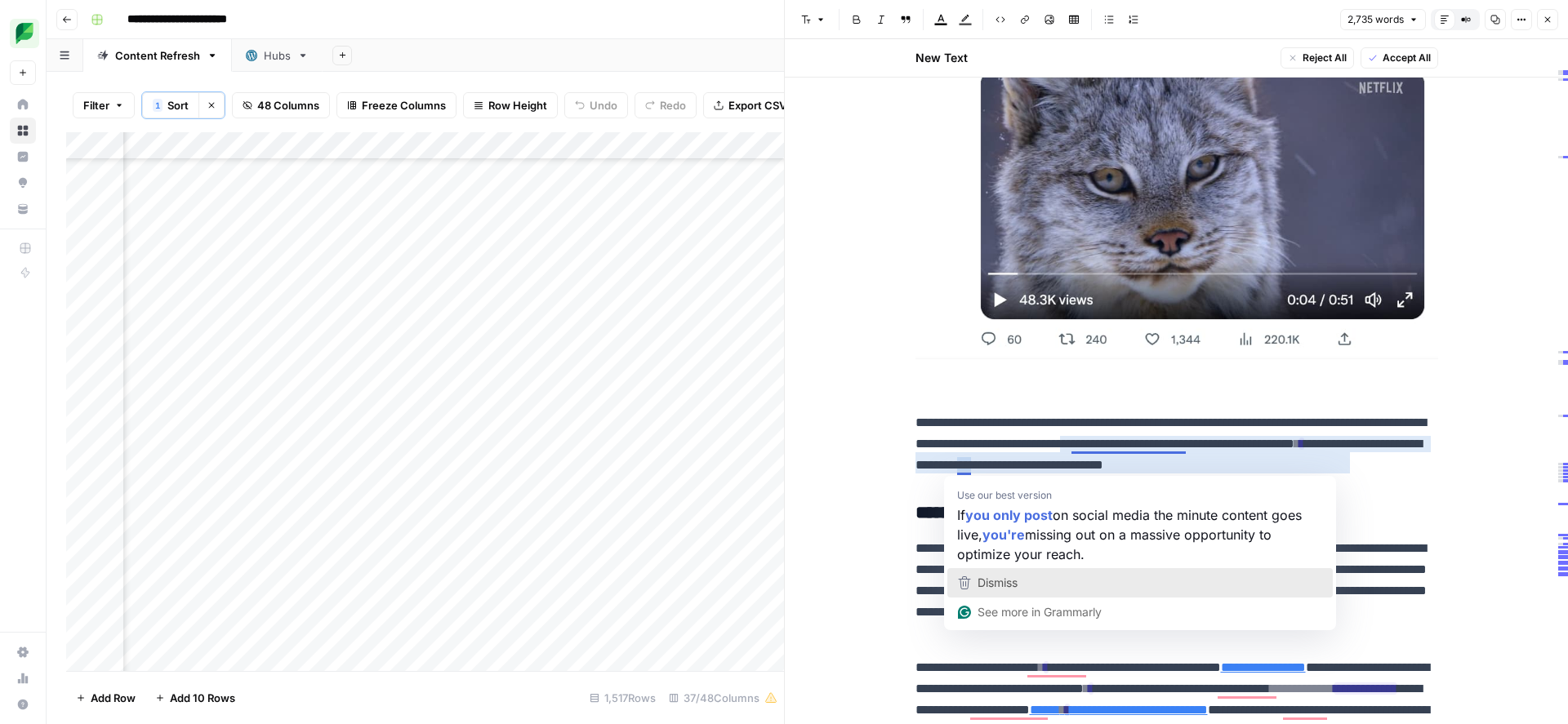
click at [989, 586] on span "Dismiss" at bounding box center [997, 583] width 40 height 14
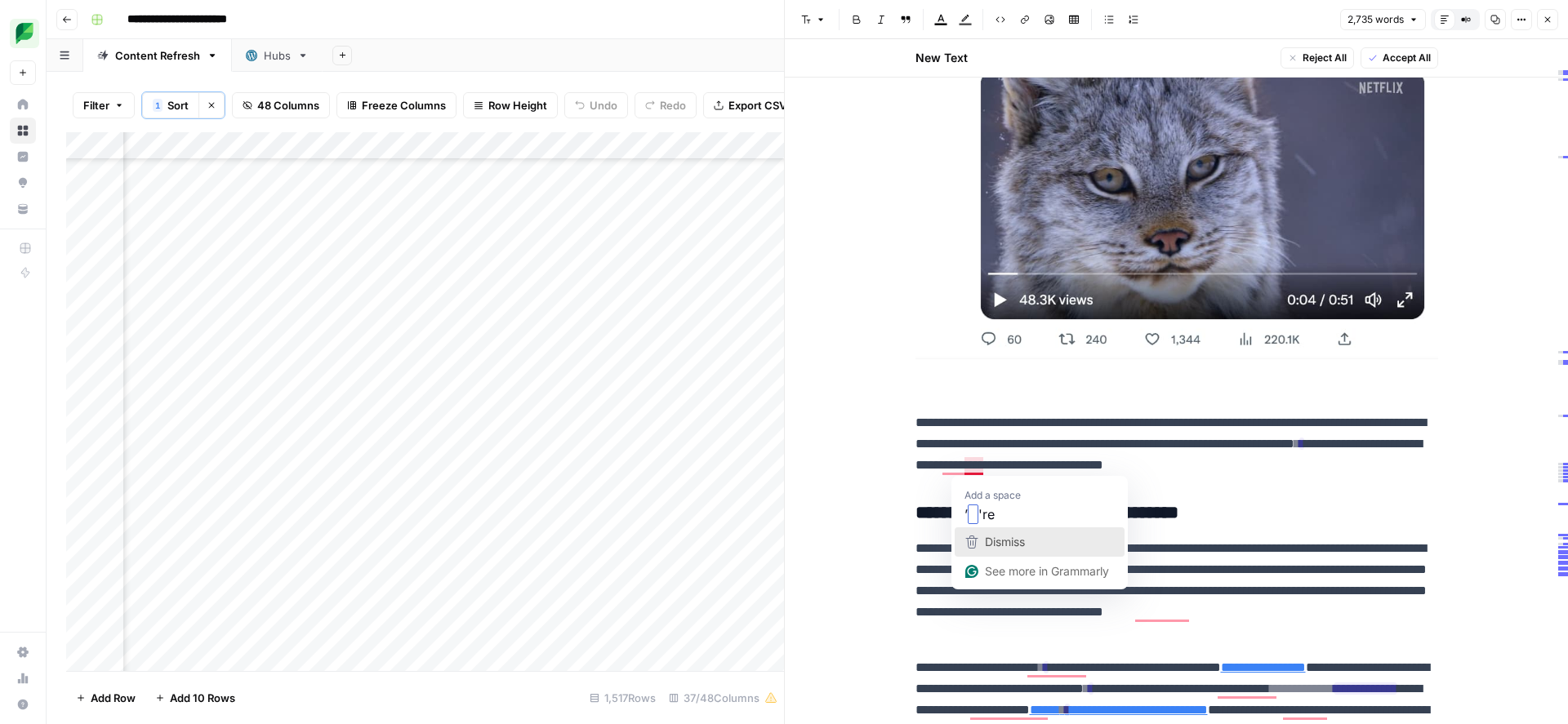
click at [986, 538] on span "Dismiss" at bounding box center [1004, 542] width 40 height 14
click at [967, 542] on span "Dismiss" at bounding box center [983, 542] width 40 height 14
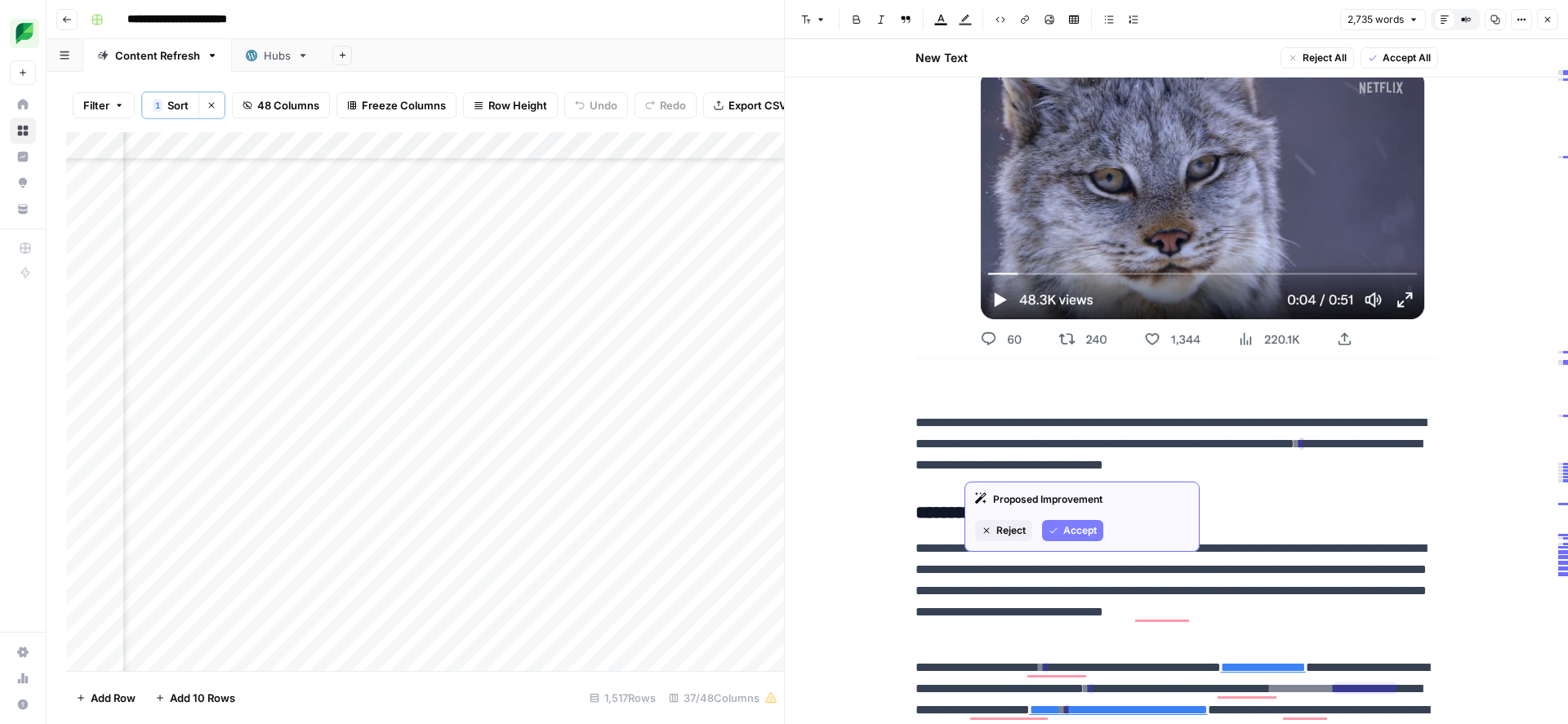
click at [1074, 532] on span "Accept" at bounding box center [1080, 530] width 33 height 15
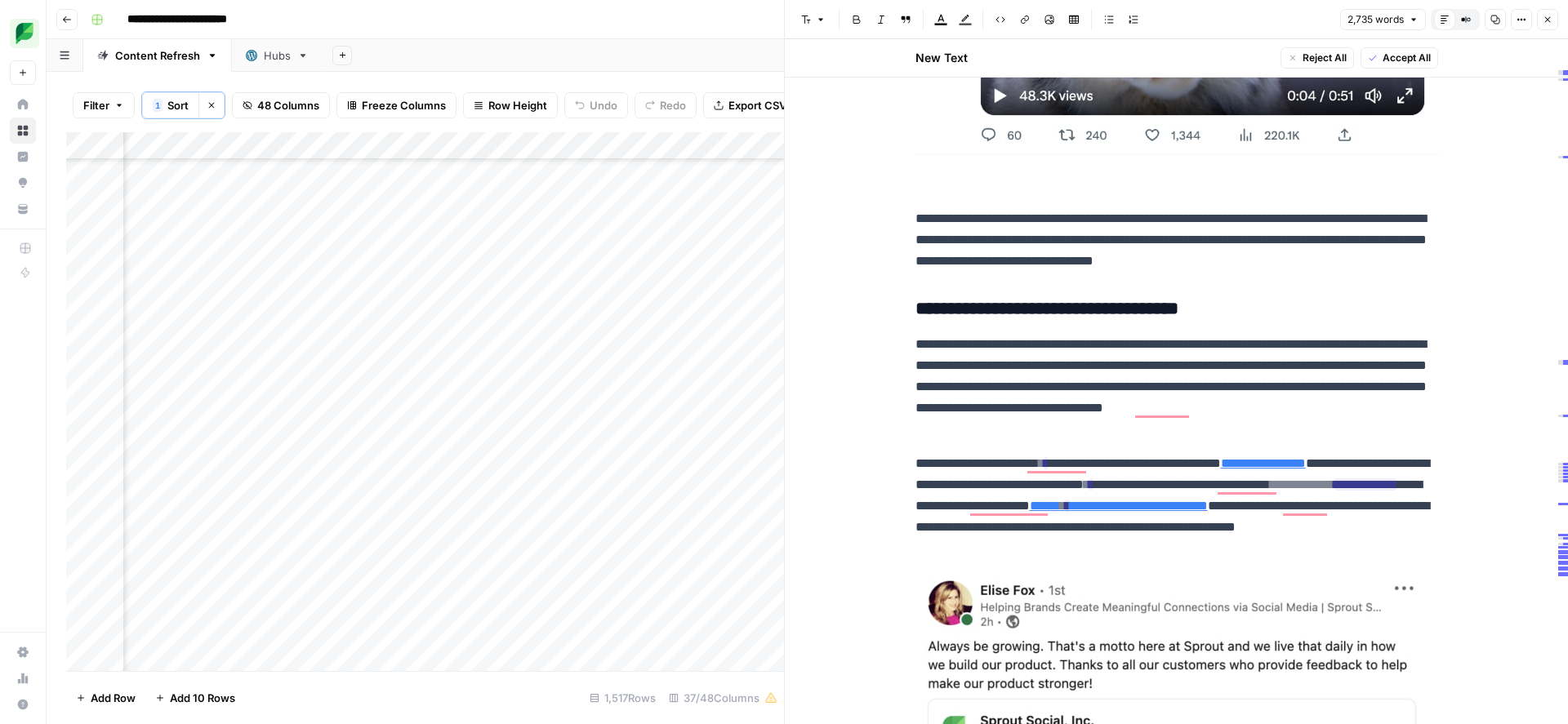
scroll to position [0, 0]
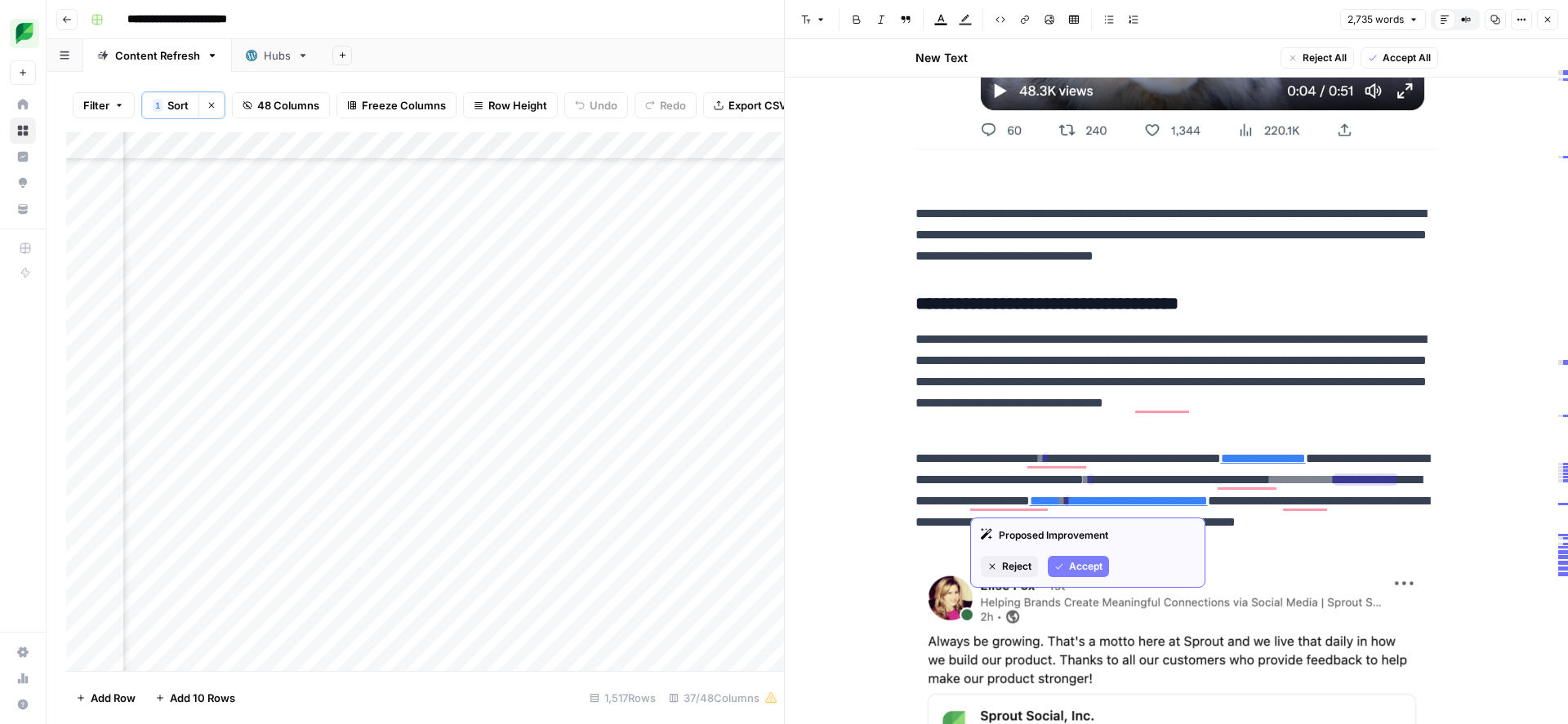
click at [1067, 564] on button "Accept" at bounding box center [1078, 567] width 61 height 21
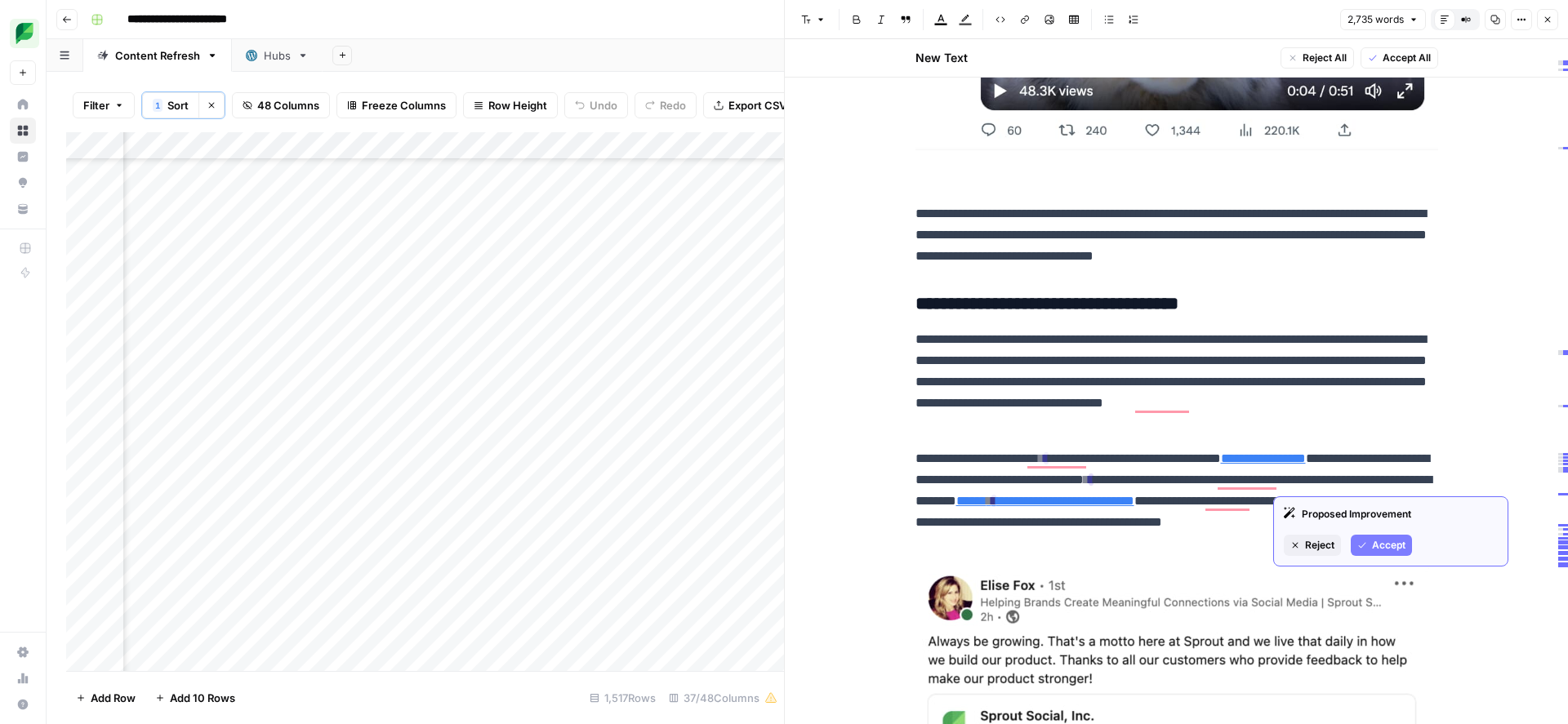
click at [1379, 547] on span "Accept" at bounding box center [1388, 545] width 33 height 15
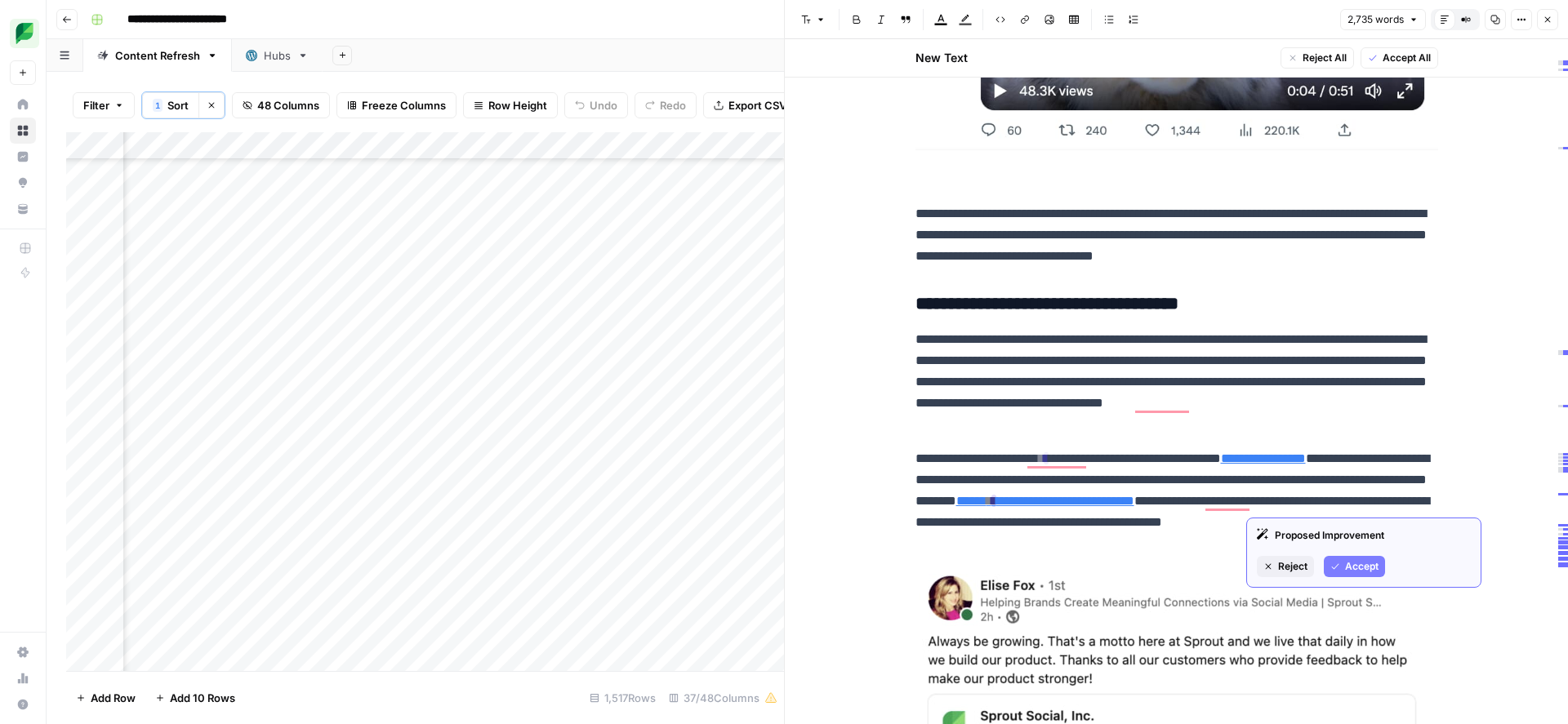
click at [1366, 564] on span "Accept" at bounding box center [1361, 566] width 33 height 15
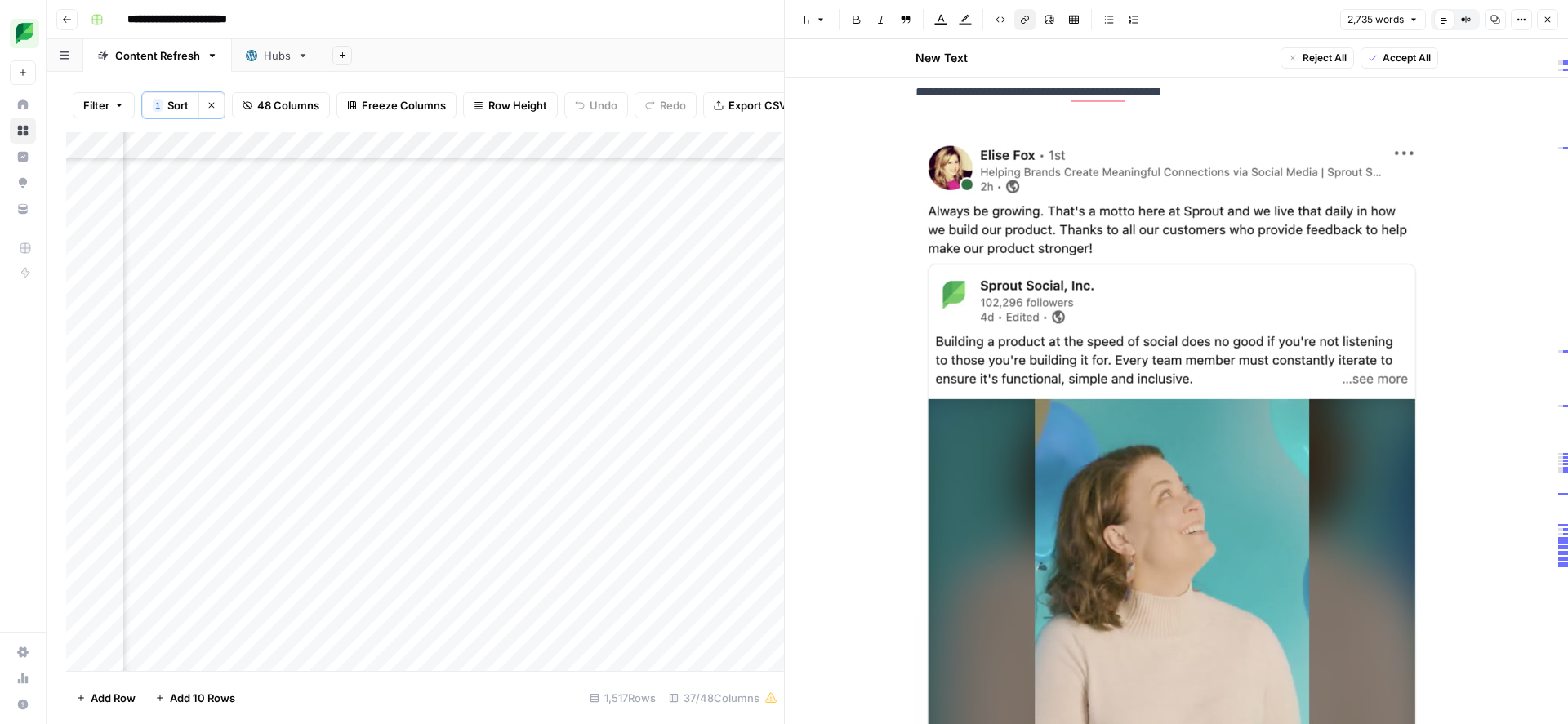
scroll to position [10070, 0]
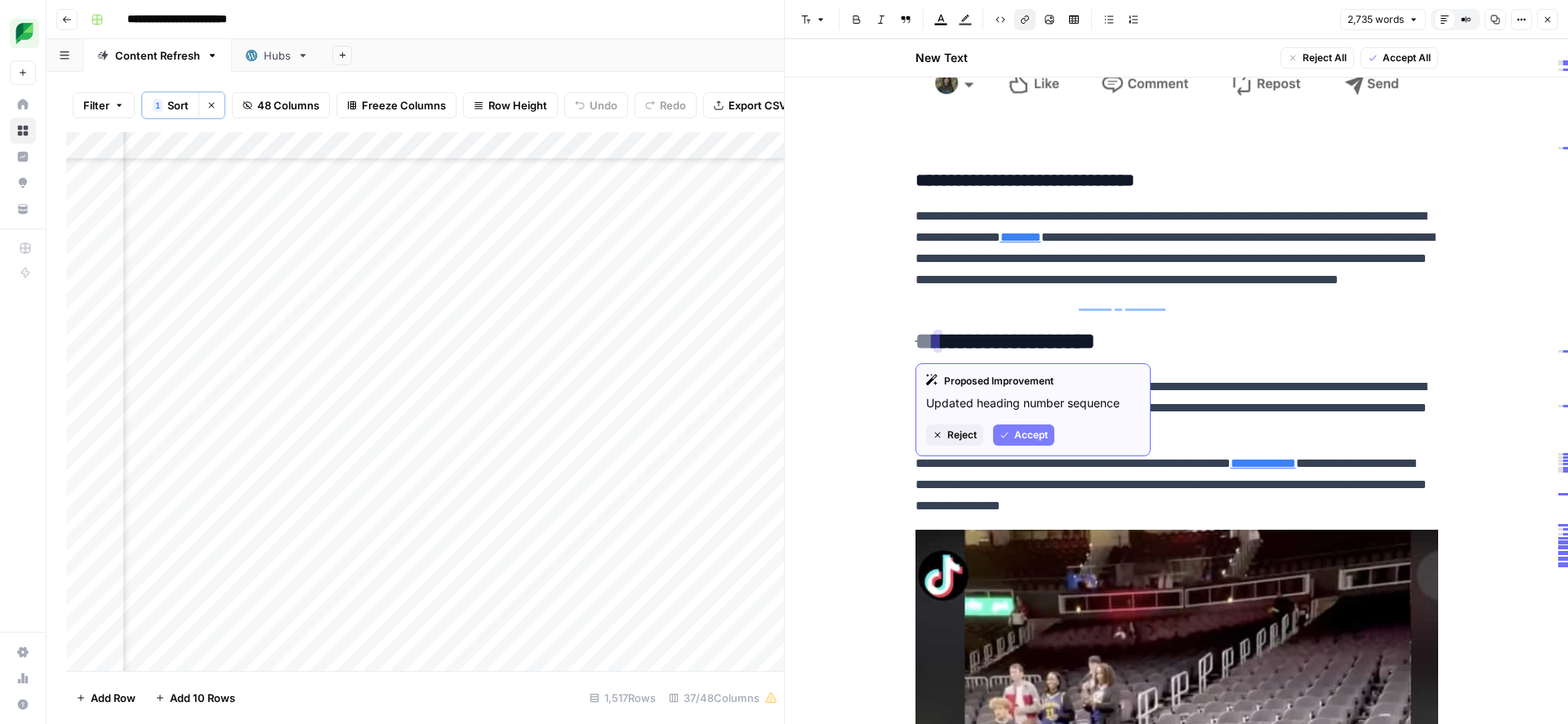
click at [1004, 435] on icon "button" at bounding box center [1004, 435] width 10 height 10
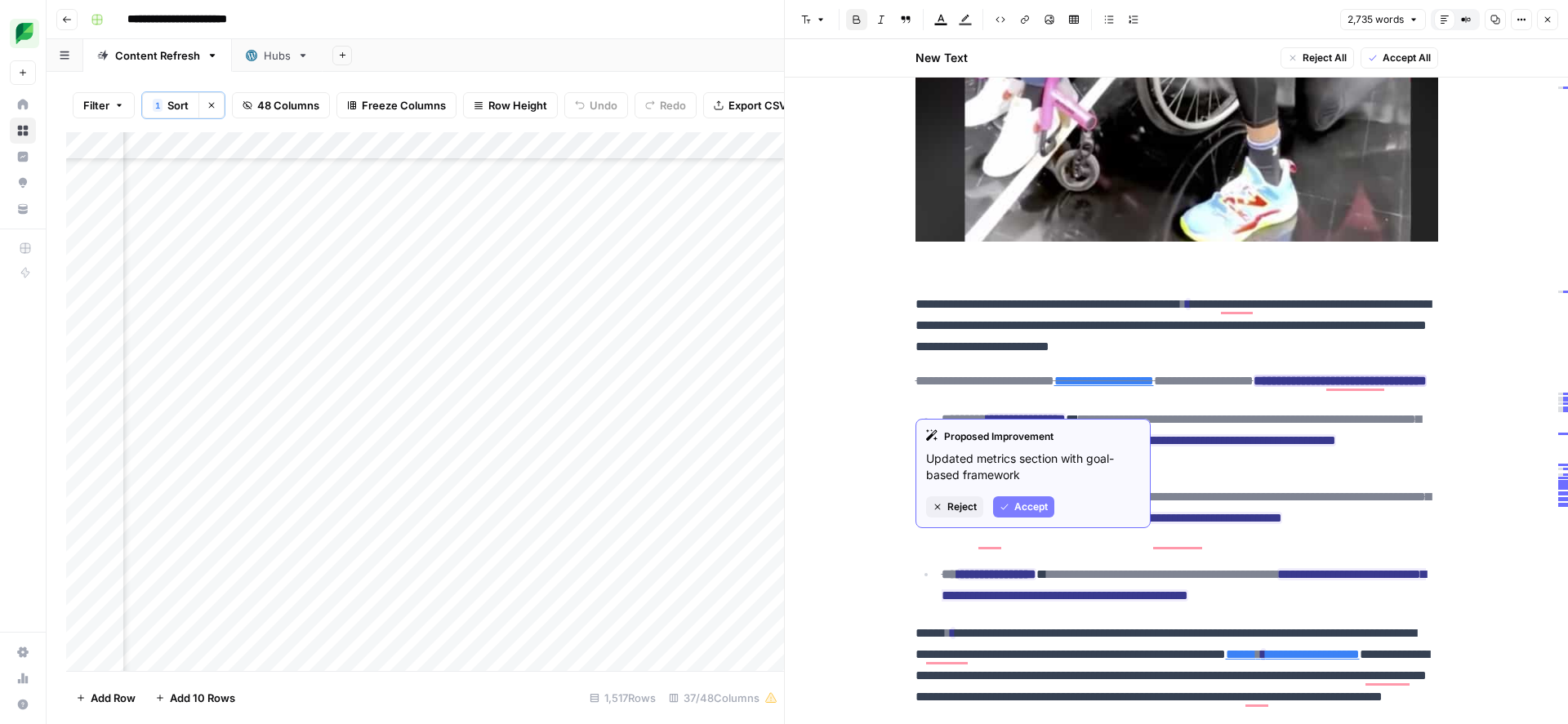
click at [1015, 504] on span "Accept" at bounding box center [1030, 506] width 33 height 15
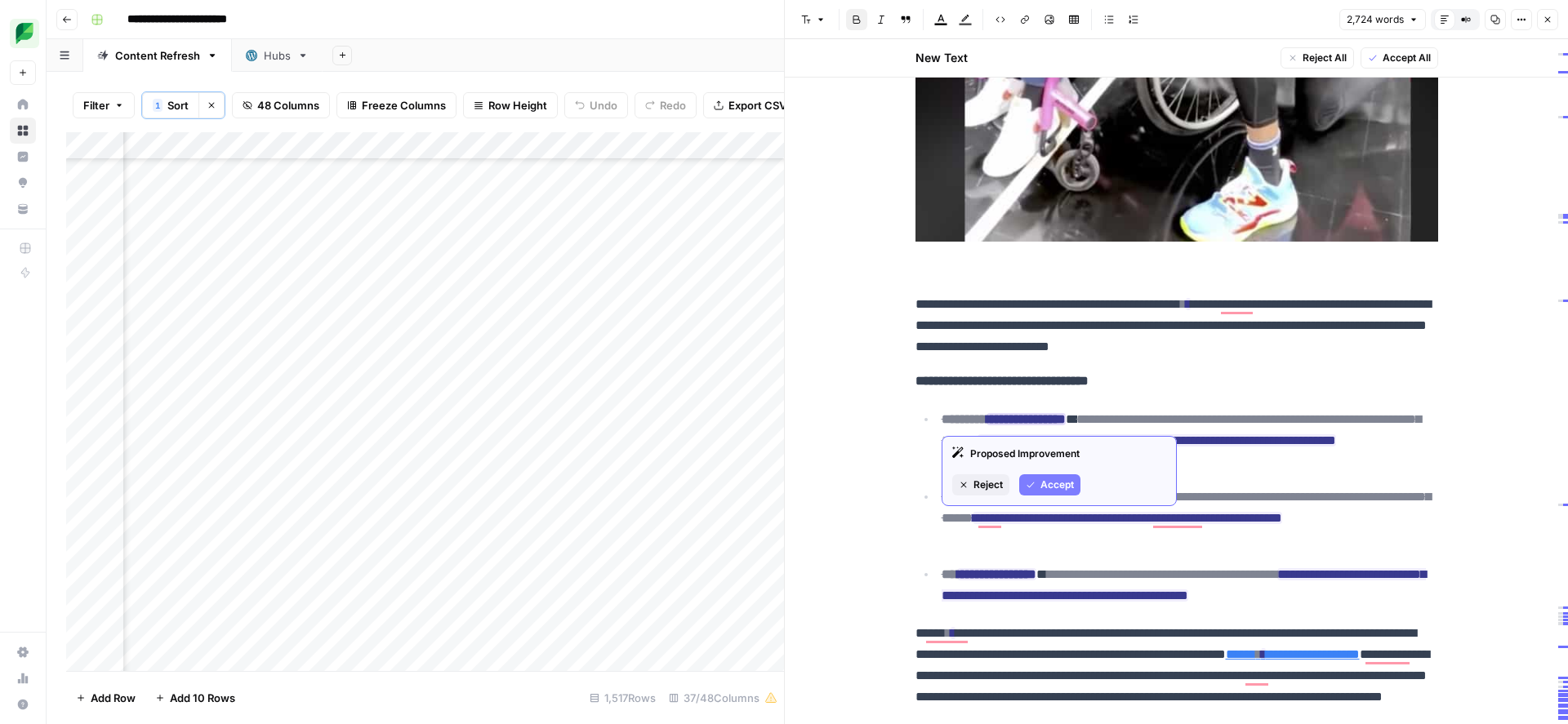
click at [1054, 488] on span "Accept" at bounding box center [1057, 485] width 33 height 15
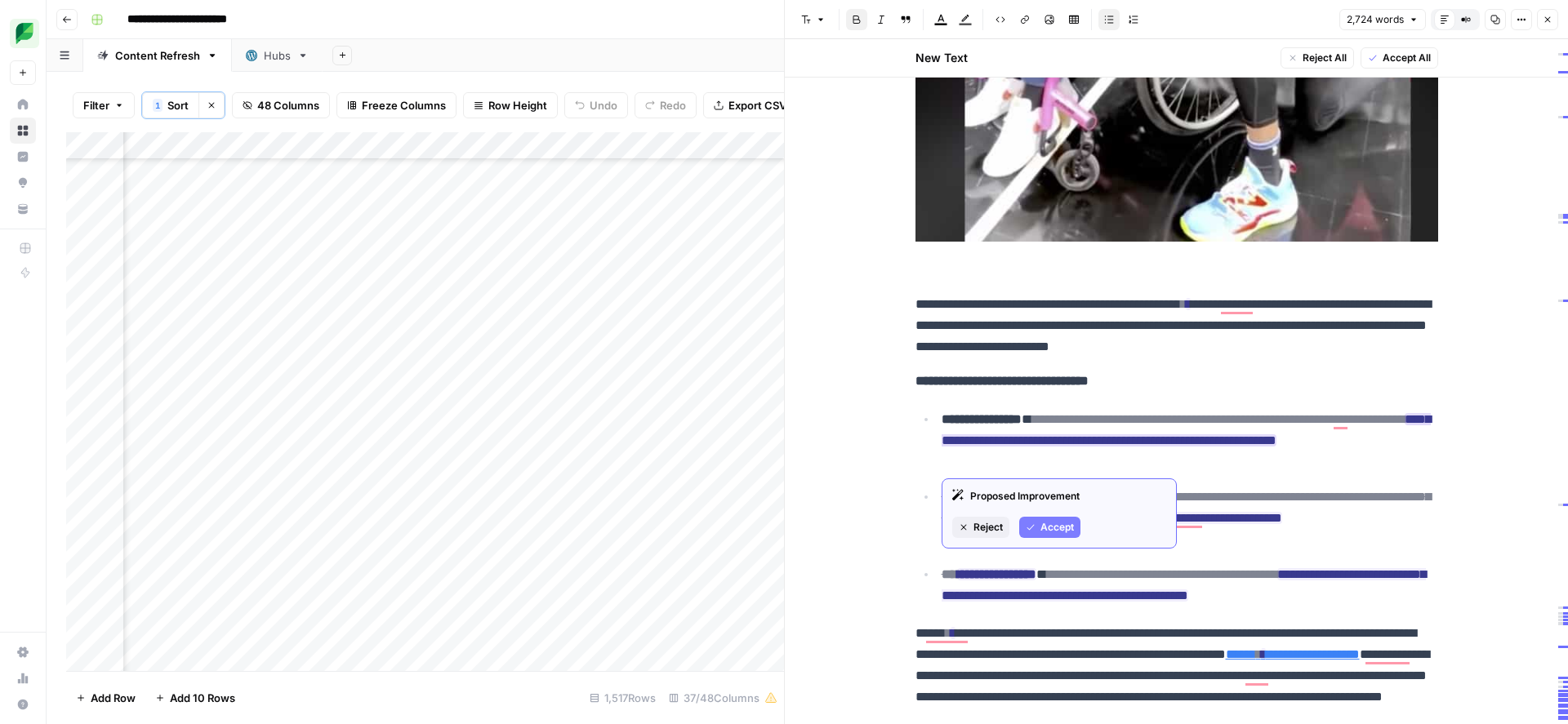
click at [1054, 524] on span "Accept" at bounding box center [1057, 527] width 33 height 15
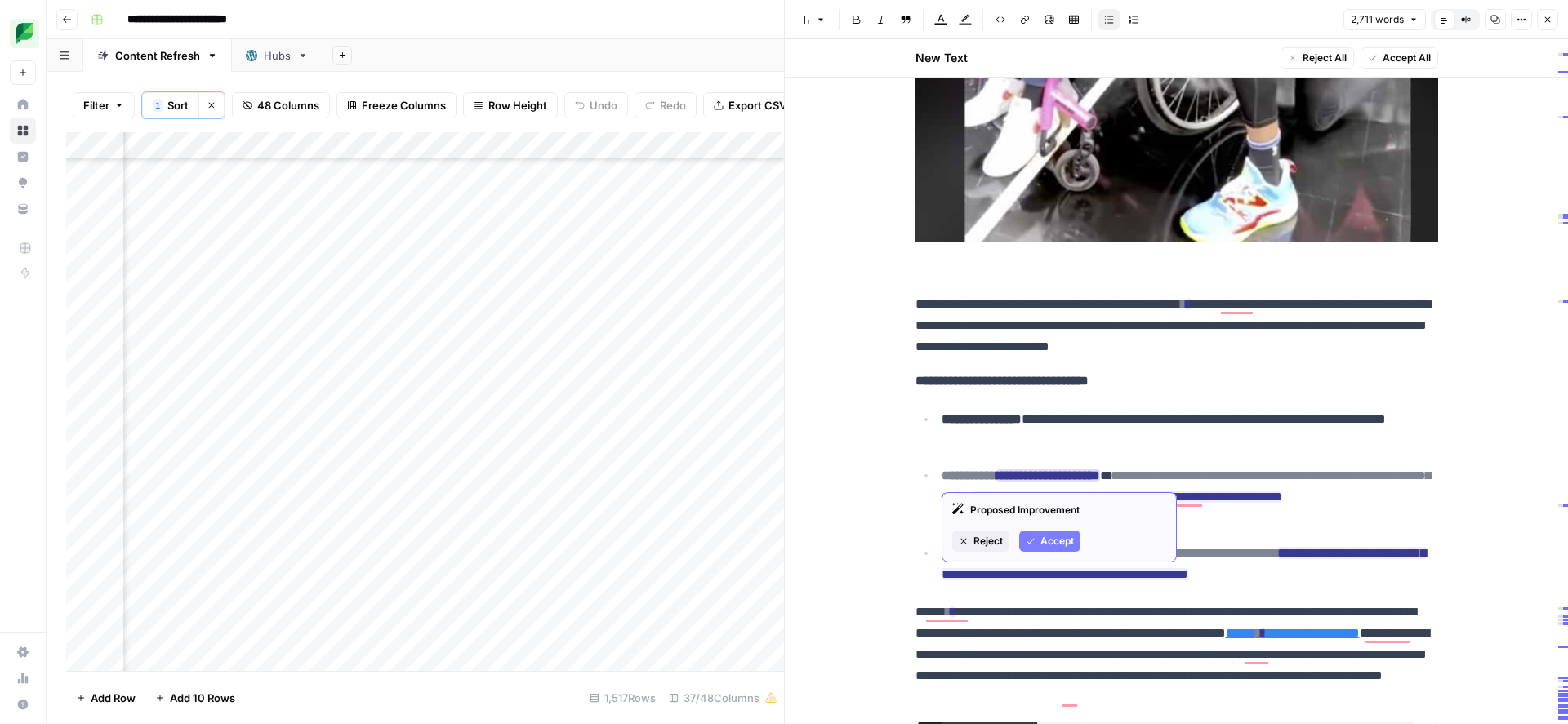
click at [1059, 552] on div "Proposed Improvement Reject Accept" at bounding box center [1059, 528] width 235 height 70
click at [1059, 545] on span "Accept" at bounding box center [1057, 541] width 33 height 15
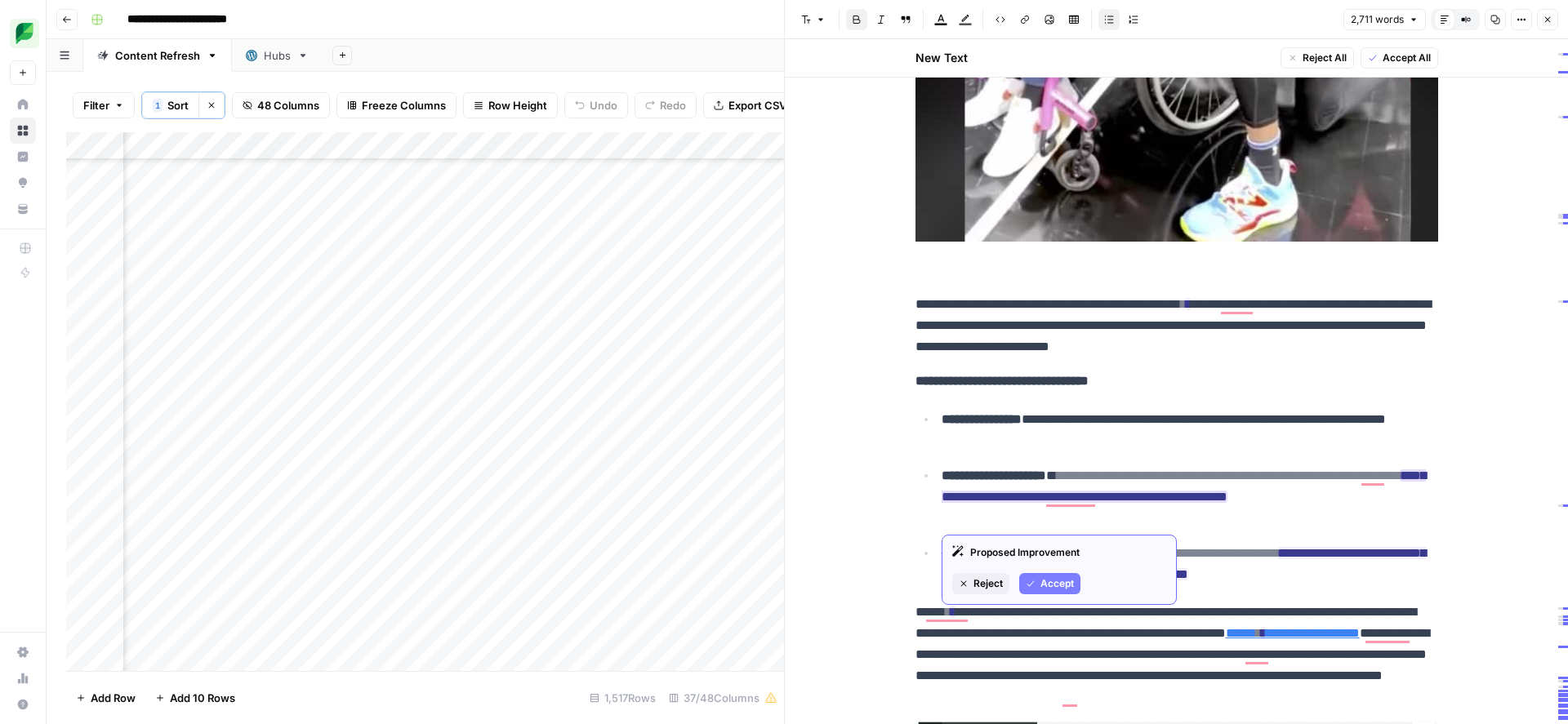
click at [1061, 584] on span "Accept" at bounding box center [1057, 583] width 33 height 15
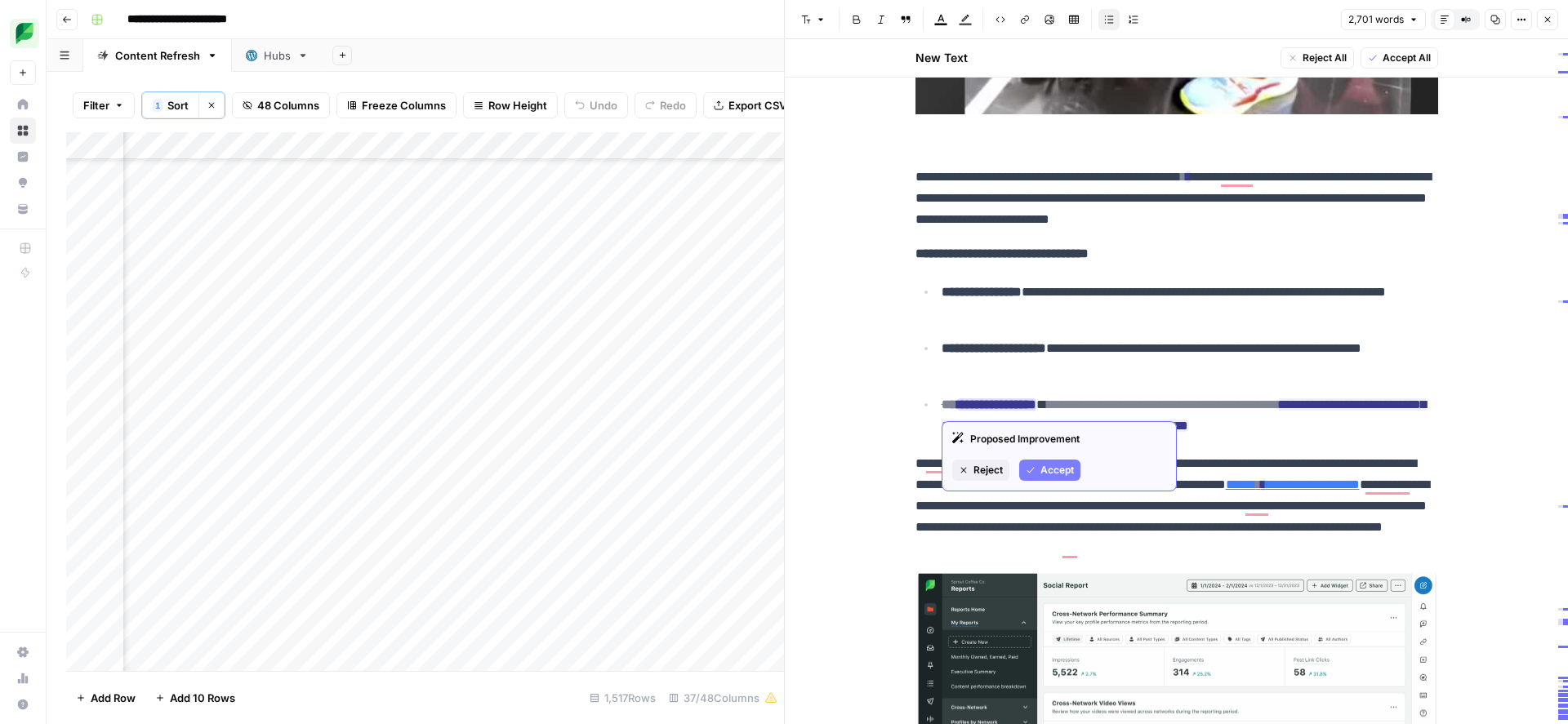
click at [1045, 465] on span "Accept" at bounding box center [1057, 470] width 33 height 15
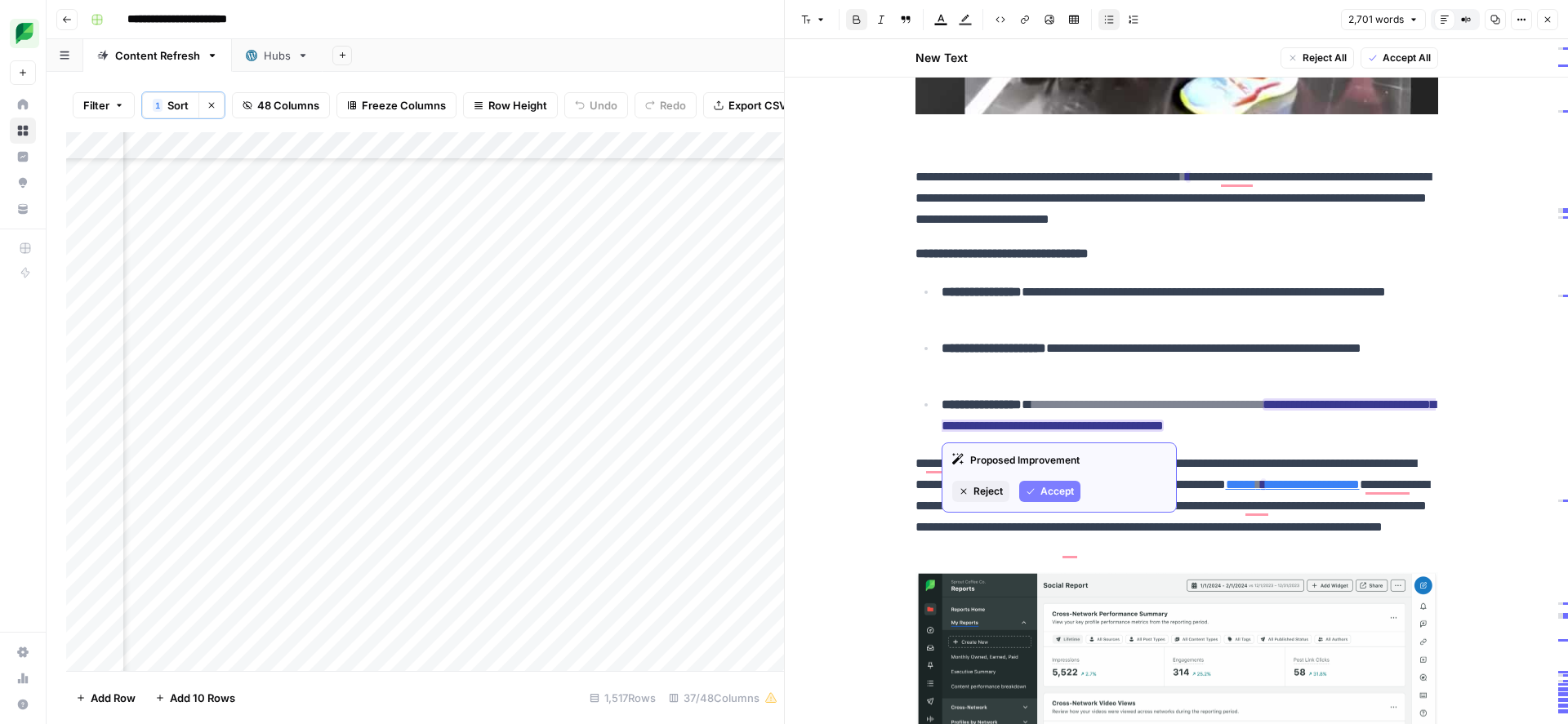
click at [1045, 486] on span "Accept" at bounding box center [1057, 491] width 33 height 15
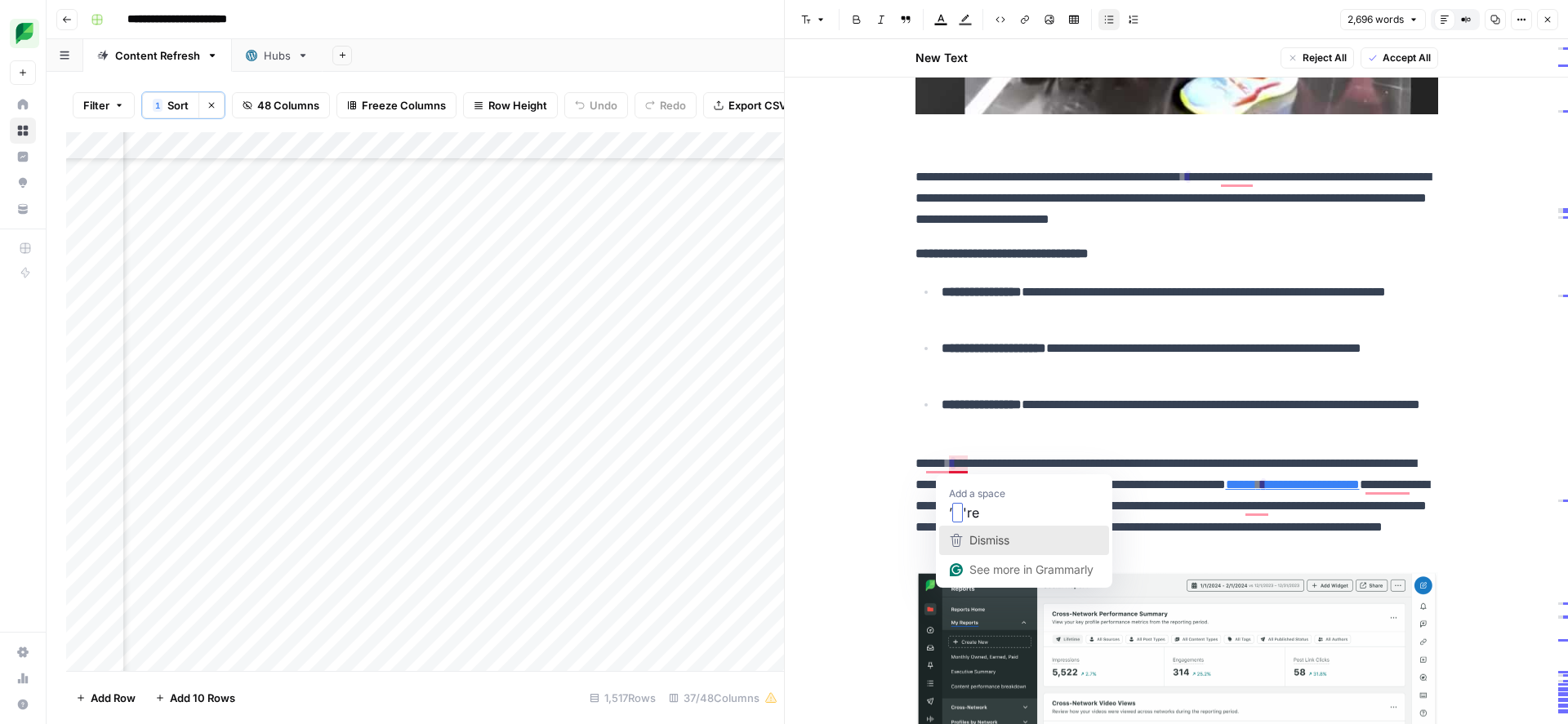
click at [984, 533] on span "Dismiss" at bounding box center [988, 540] width 40 height 14
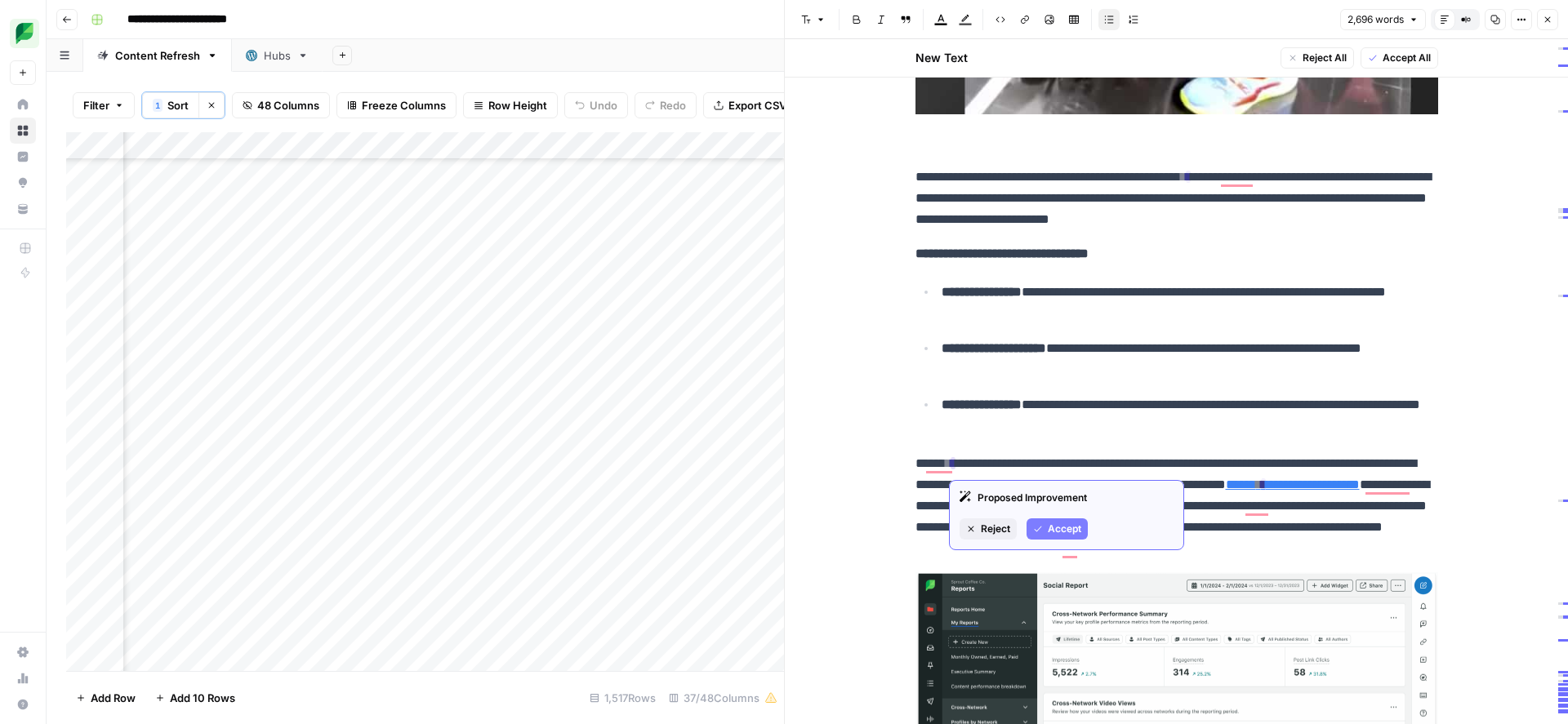
click at [1044, 522] on button "Accept" at bounding box center [1057, 529] width 61 height 21
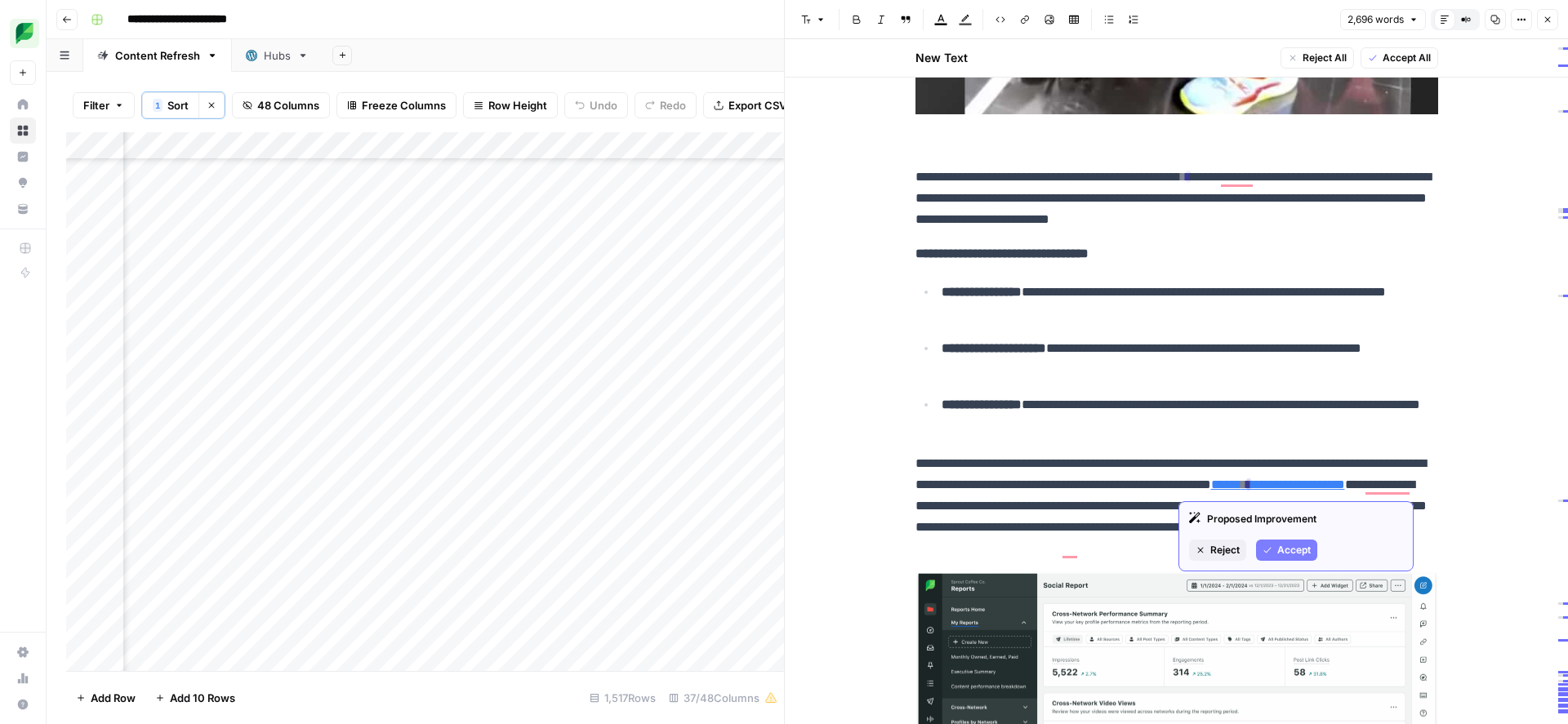
click at [1299, 544] on span "Accept" at bounding box center [1294, 550] width 33 height 15
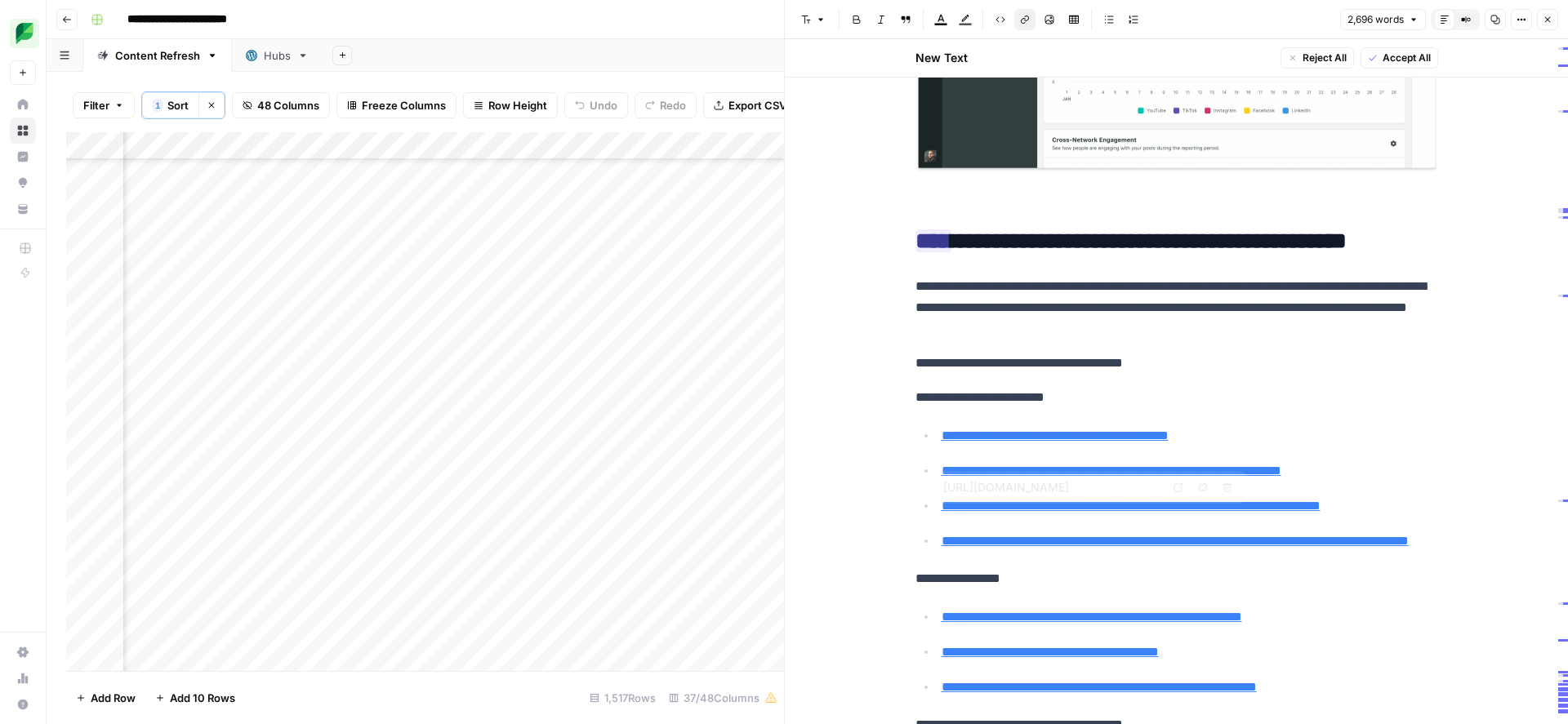
type input "[URL][DOMAIN_NAME]"
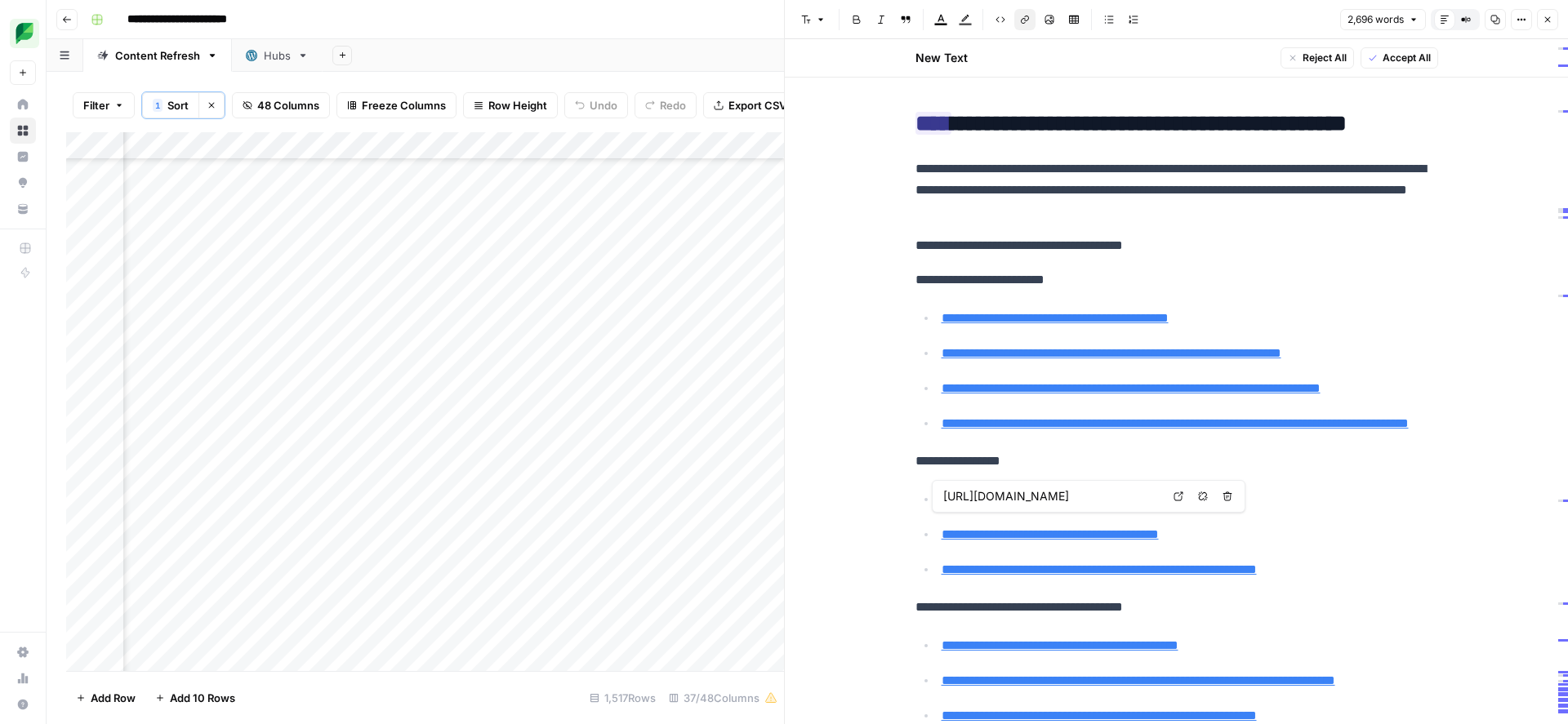
type input "[URL][DOMAIN_NAME]"
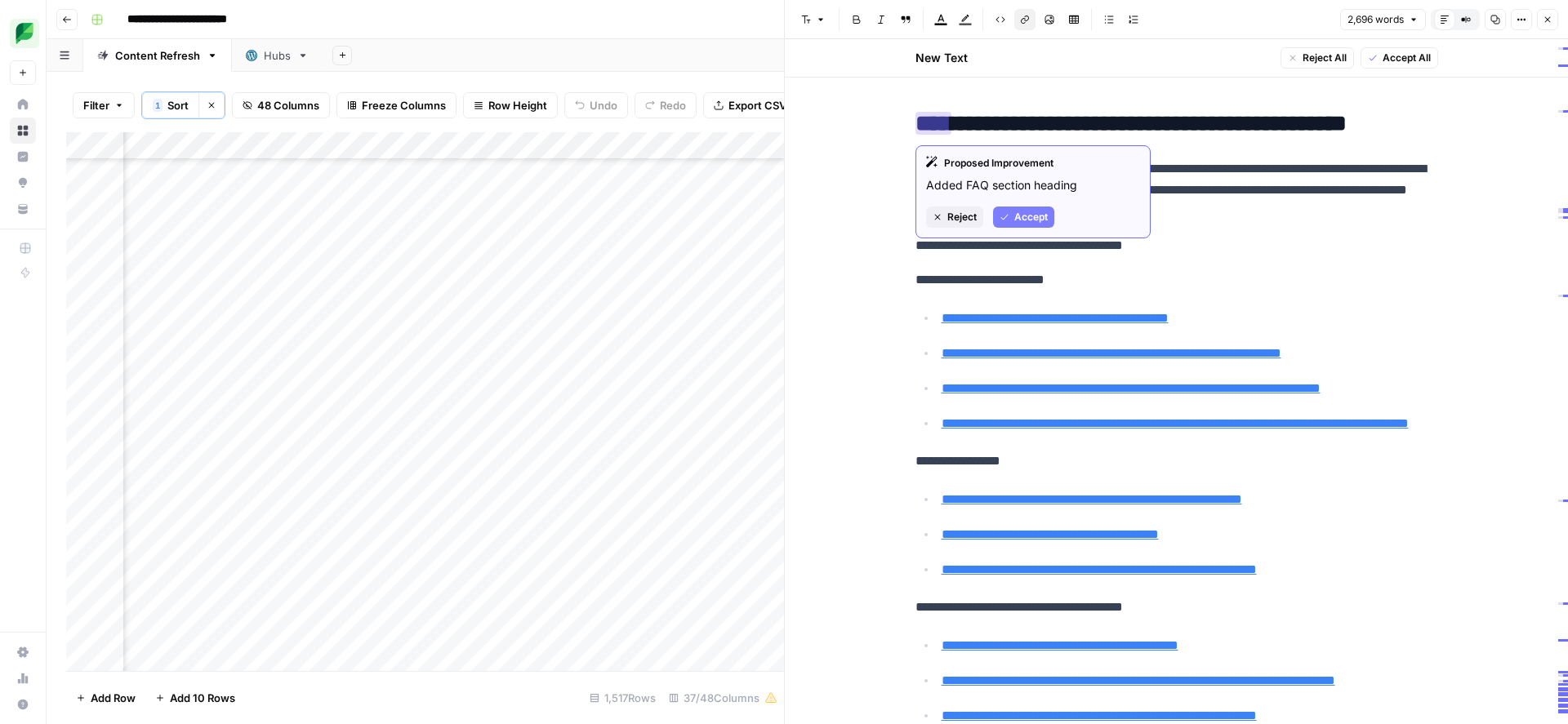
click at [1019, 218] on span "Accept" at bounding box center [1030, 217] width 33 height 15
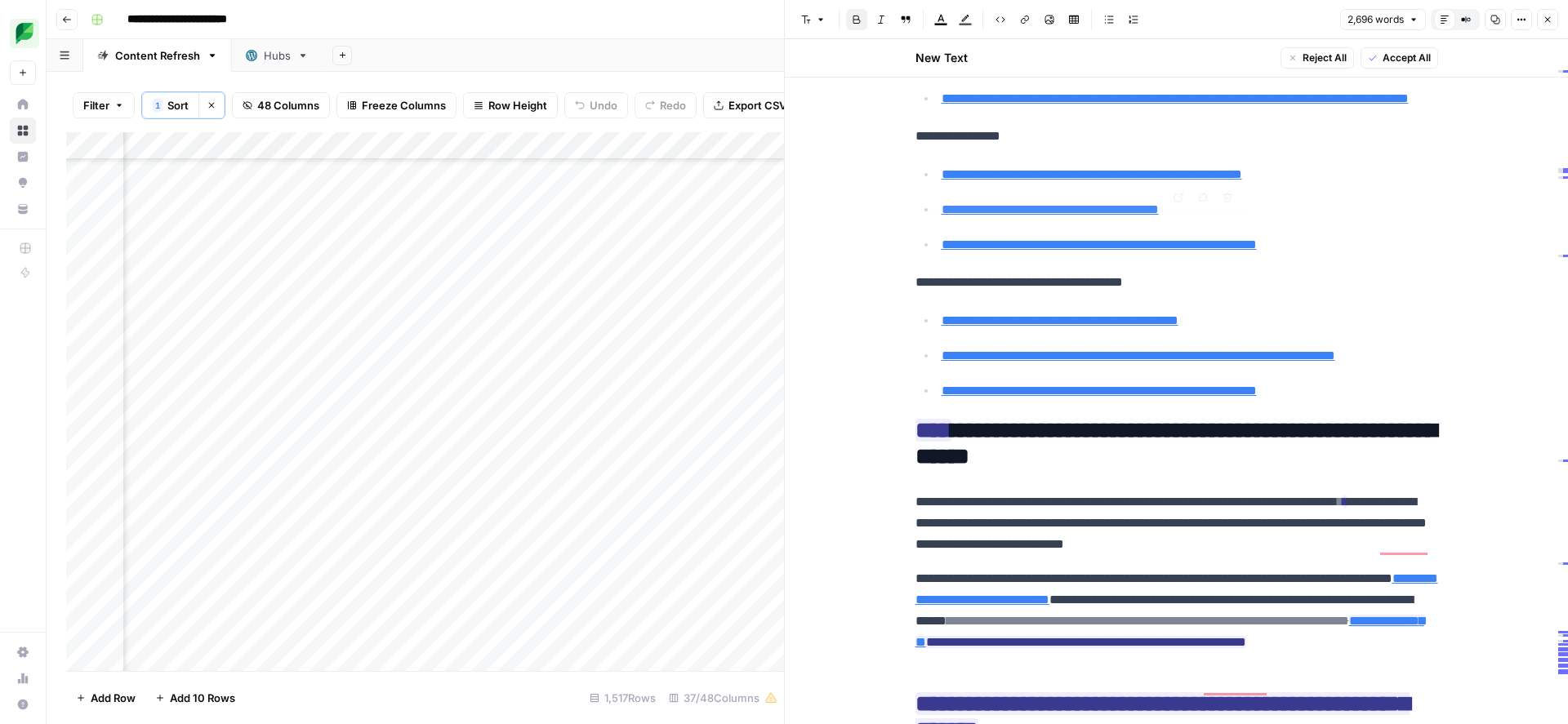
type input "[URL][DOMAIN_NAME]"
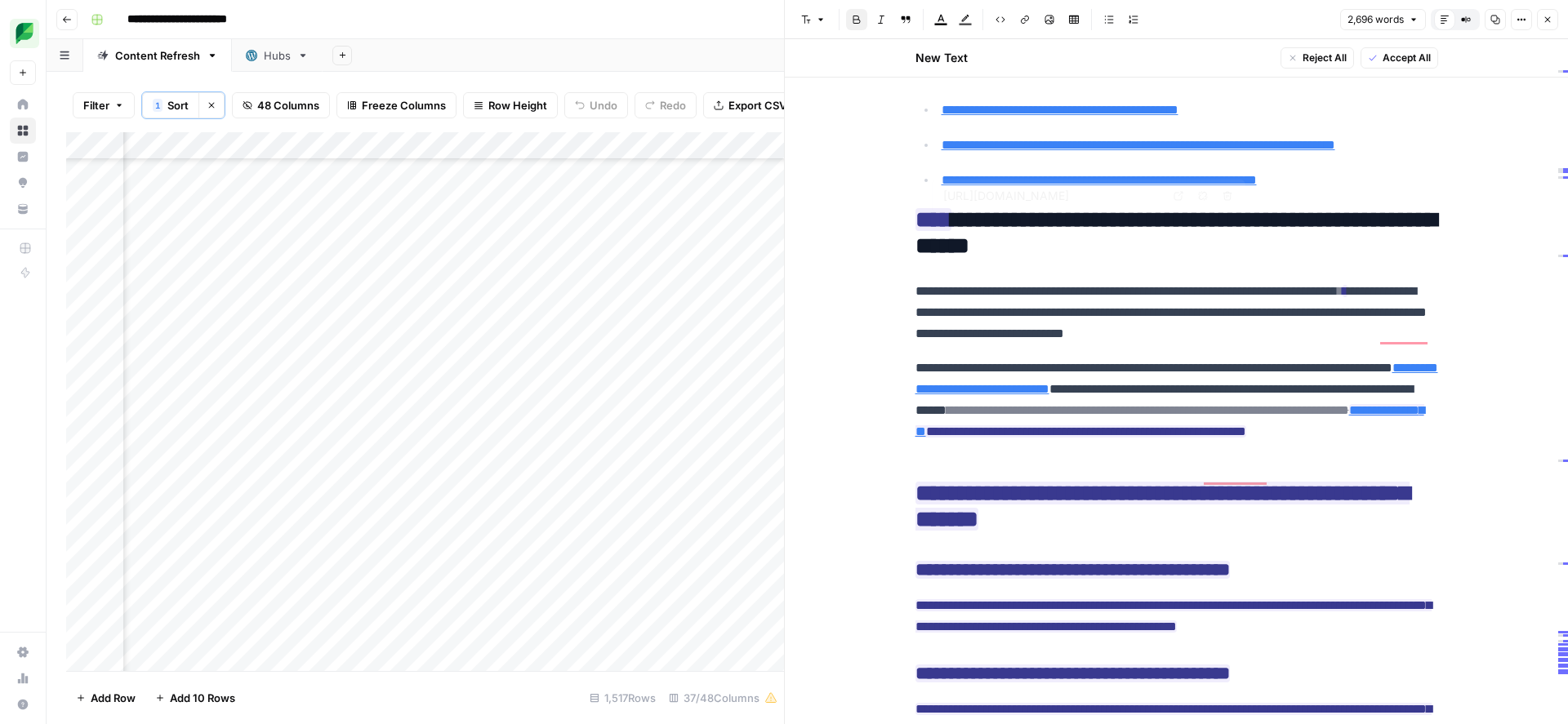
type input "[URL][DOMAIN_NAME]"
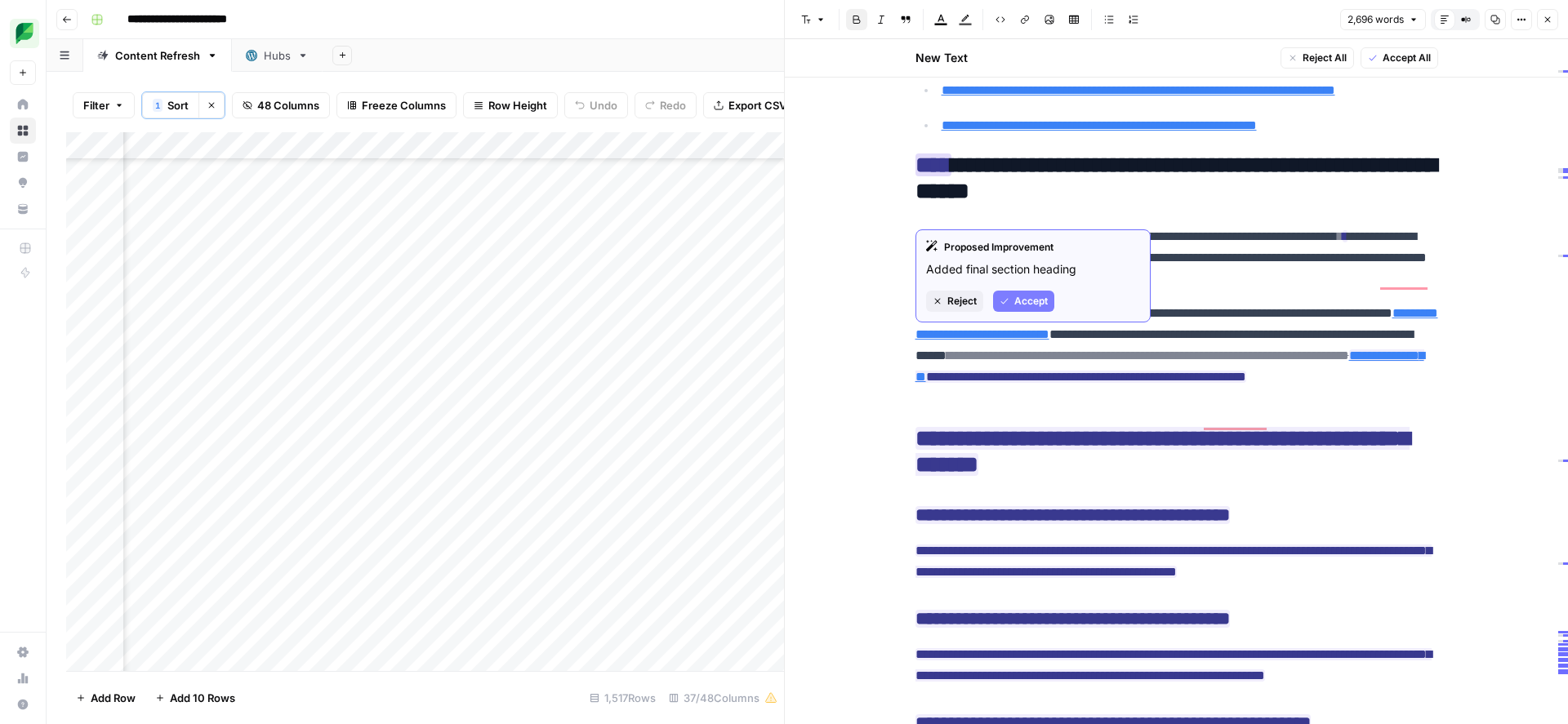
click at [1023, 297] on span "Accept" at bounding box center [1030, 301] width 33 height 15
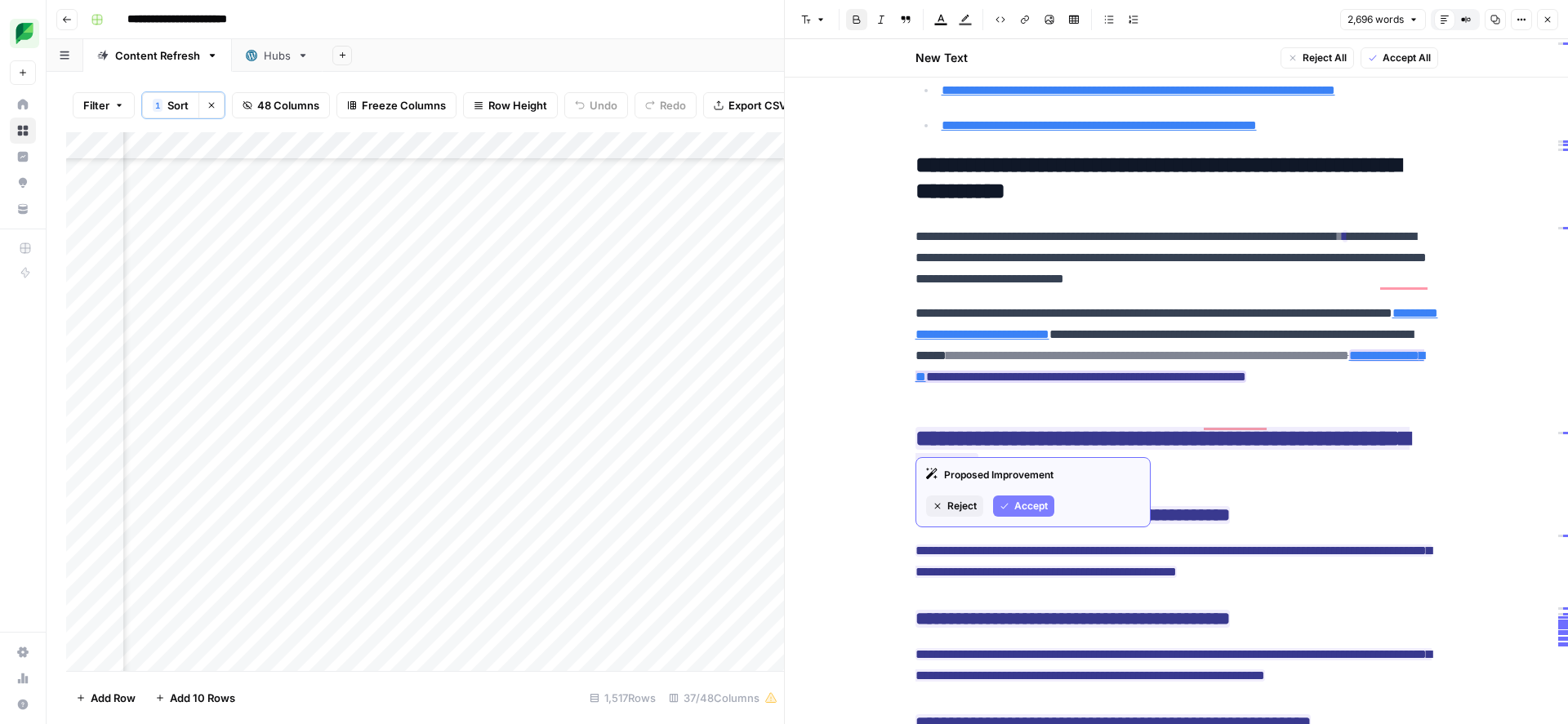
click at [1037, 507] on span "Accept" at bounding box center [1030, 505] width 33 height 15
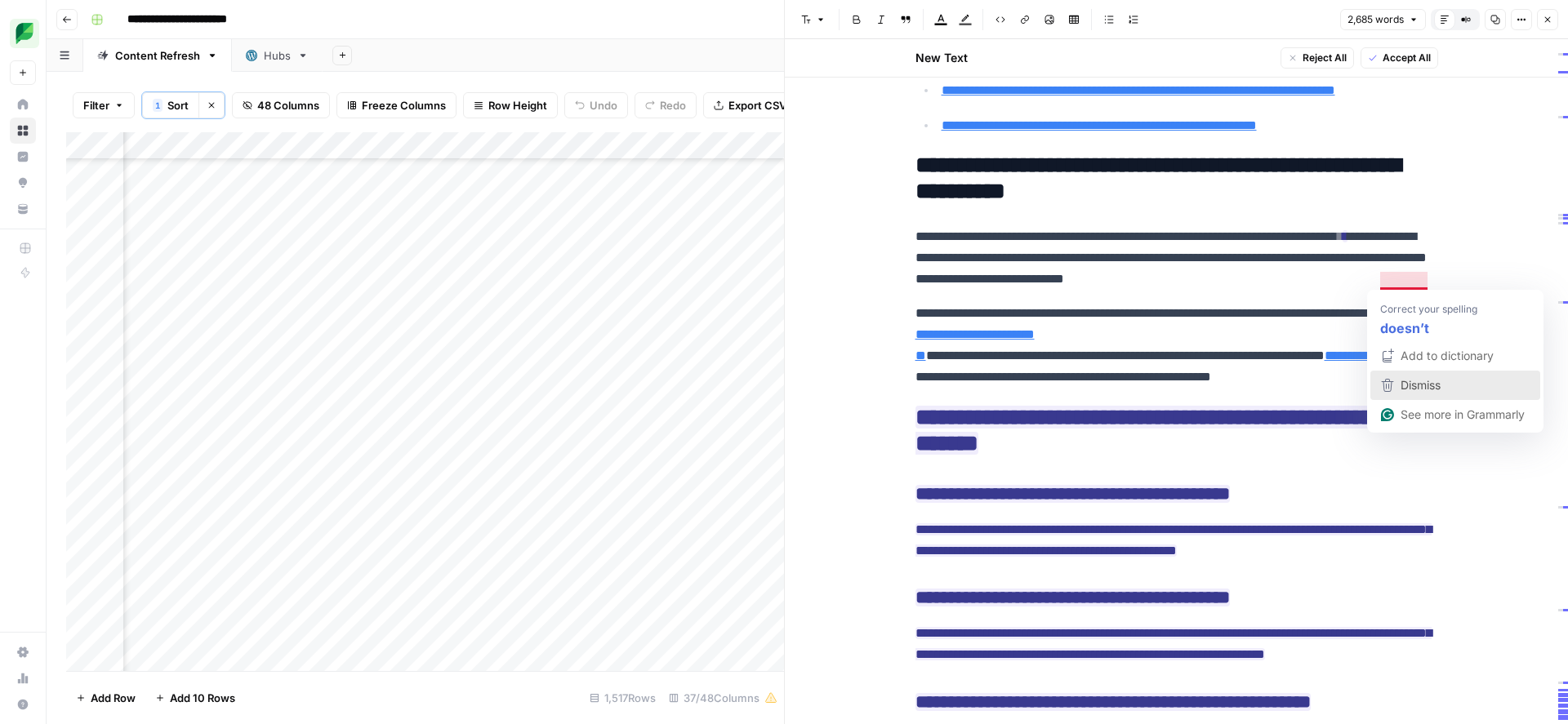
click at [1399, 388] on div "Dismiss" at bounding box center [1419, 384] width 43 height 24
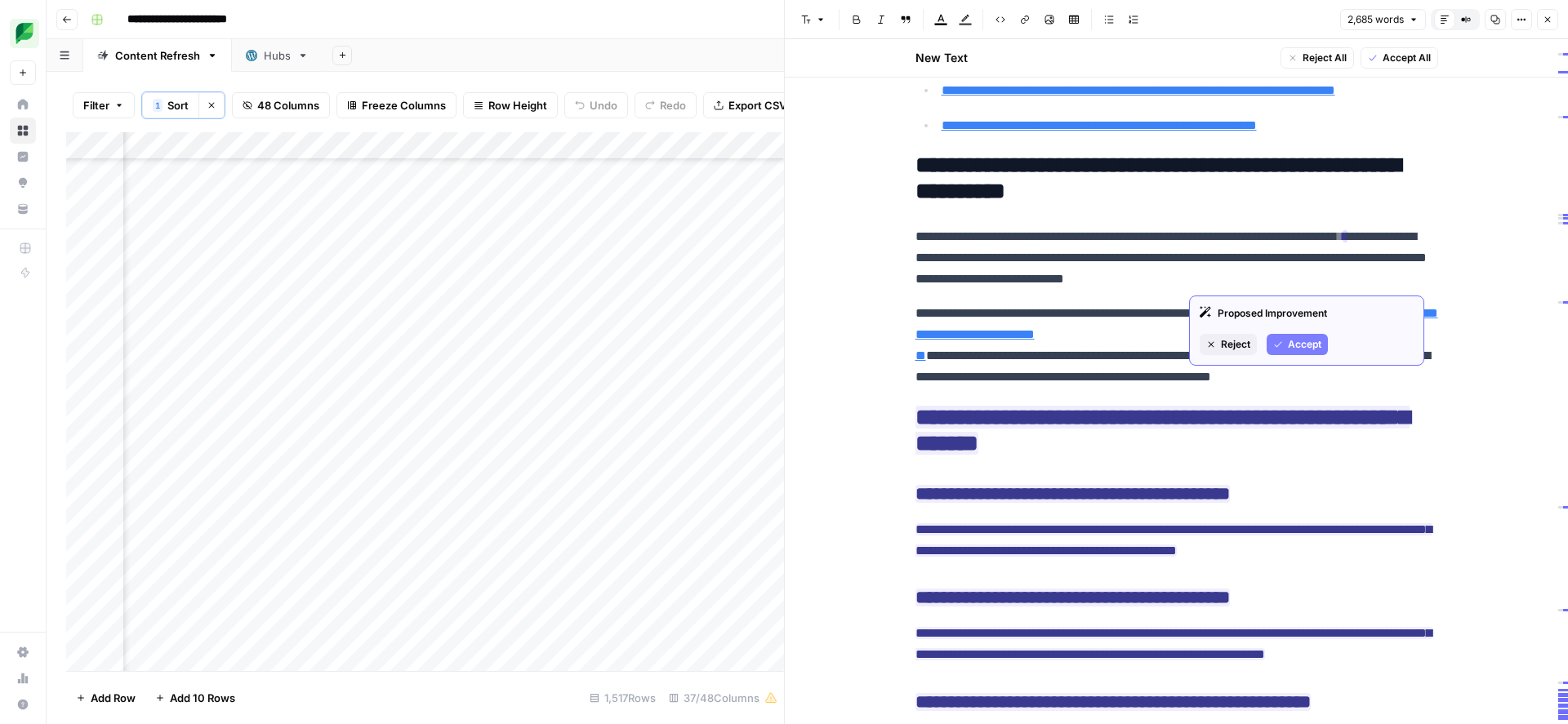
click at [1289, 346] on span "Accept" at bounding box center [1305, 344] width 33 height 15
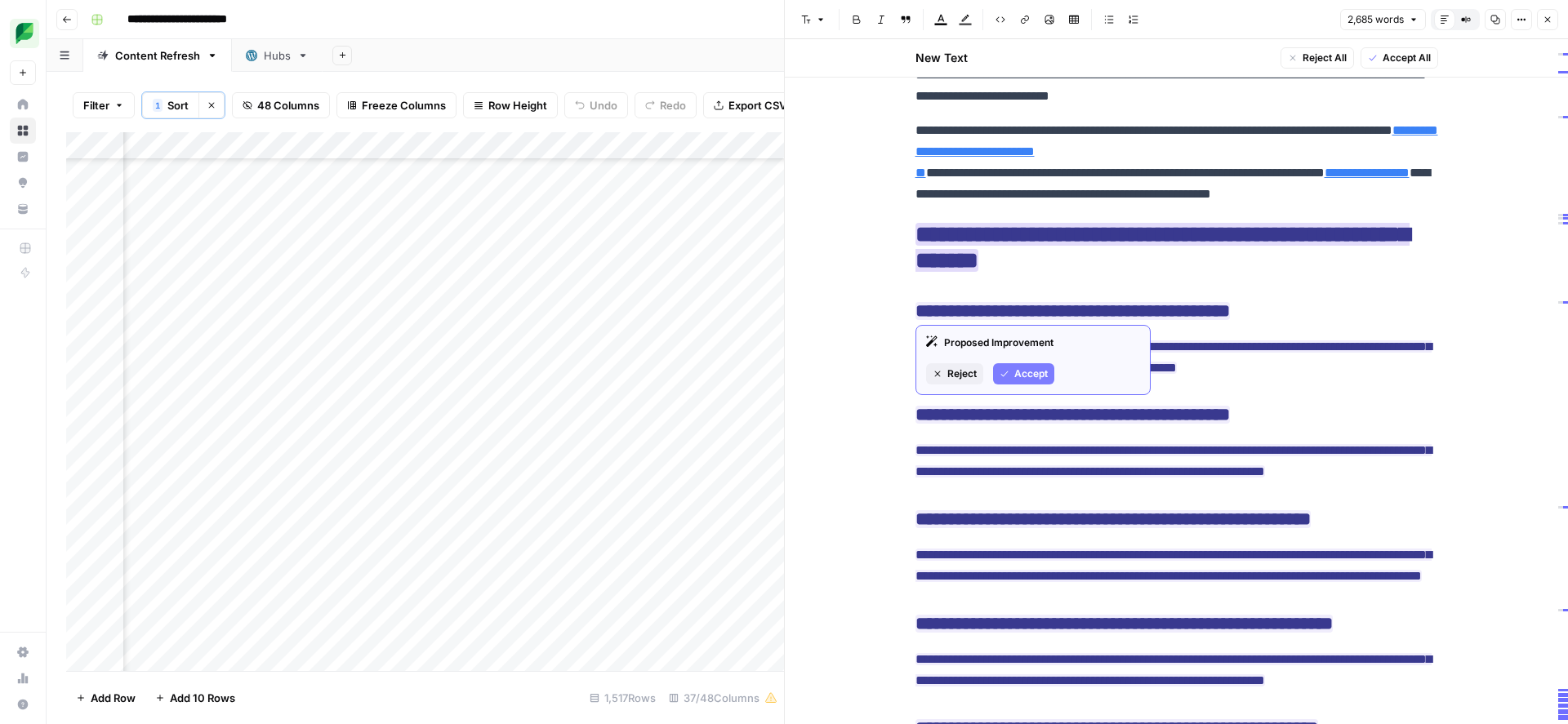
click at [1024, 379] on span "Accept" at bounding box center [1030, 374] width 33 height 15
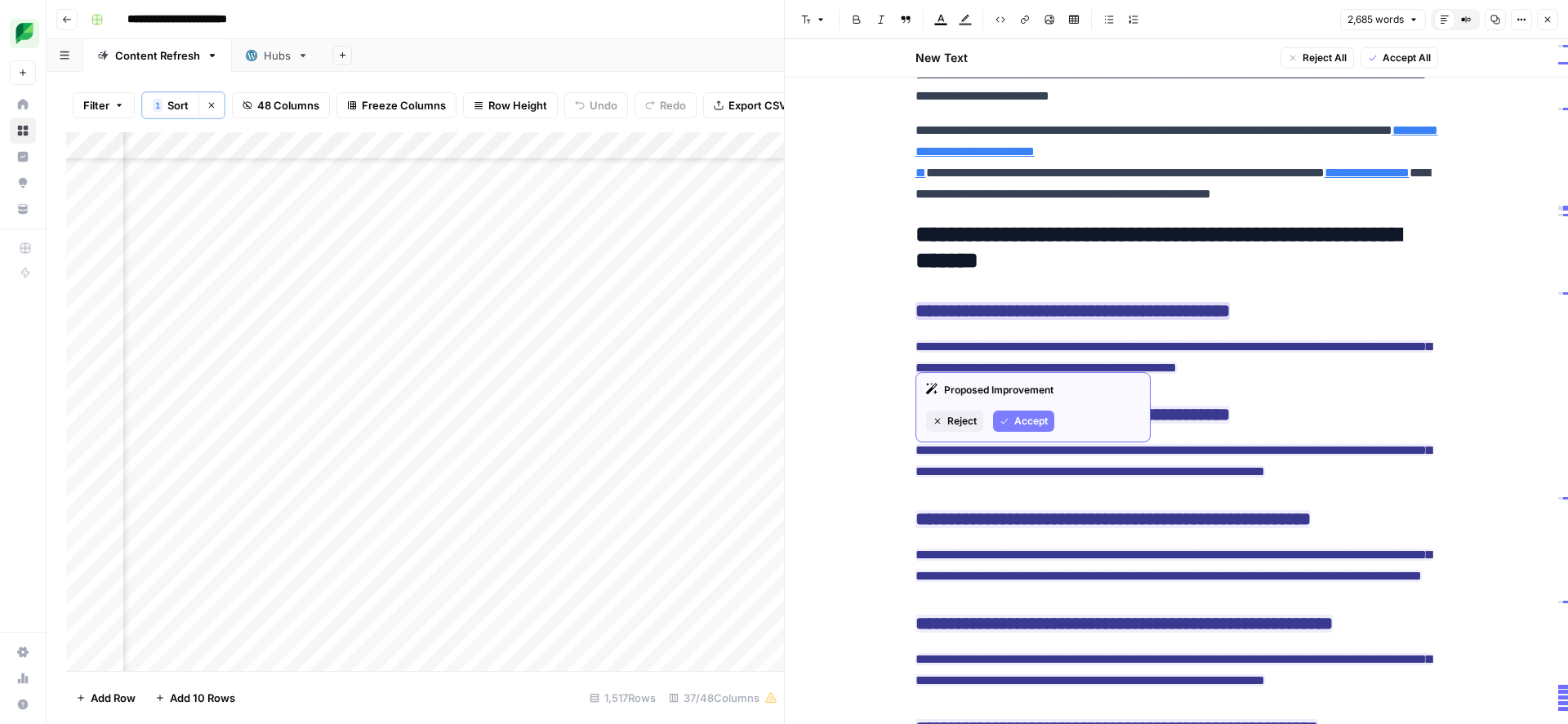
click at [1034, 425] on span "Accept" at bounding box center [1030, 421] width 33 height 15
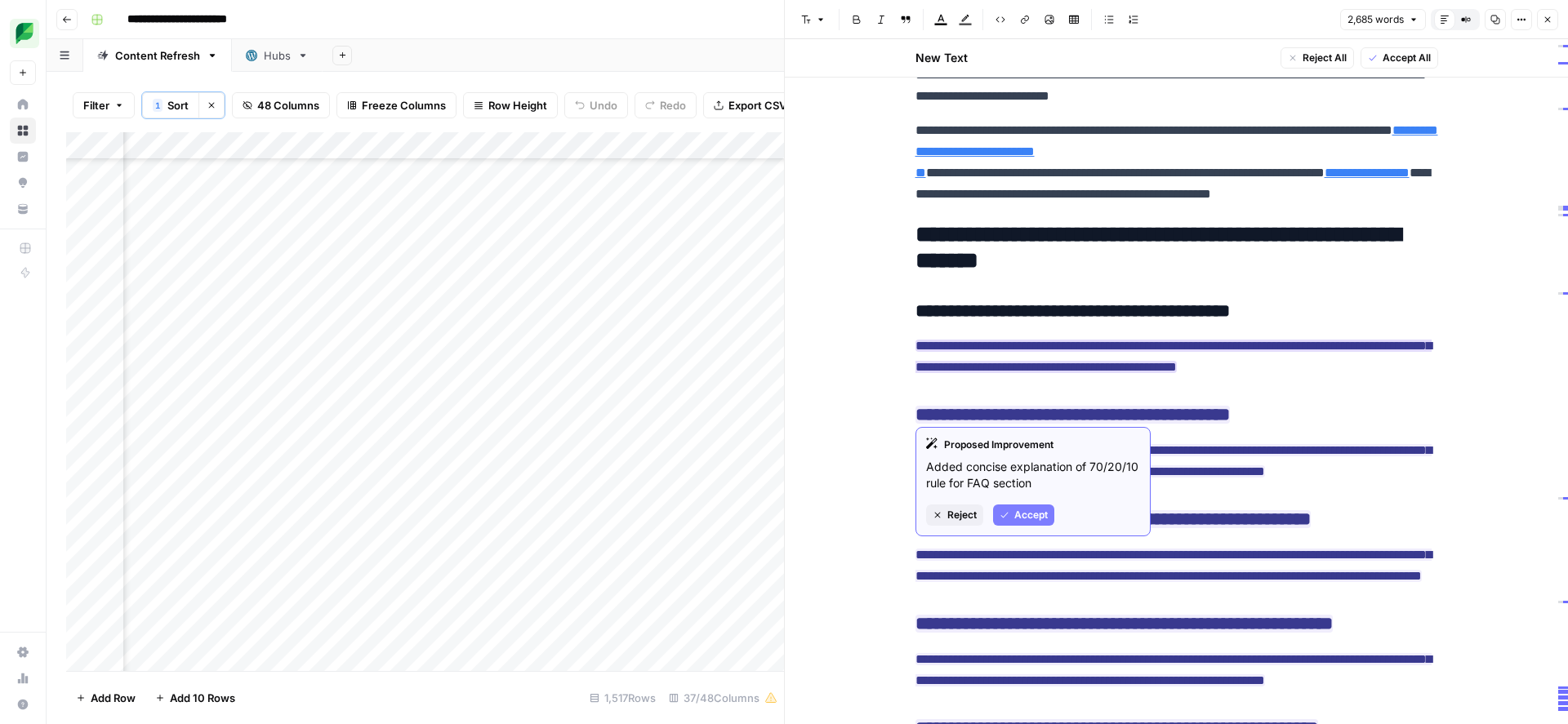
click at [1023, 513] on span "Accept" at bounding box center [1030, 515] width 33 height 15
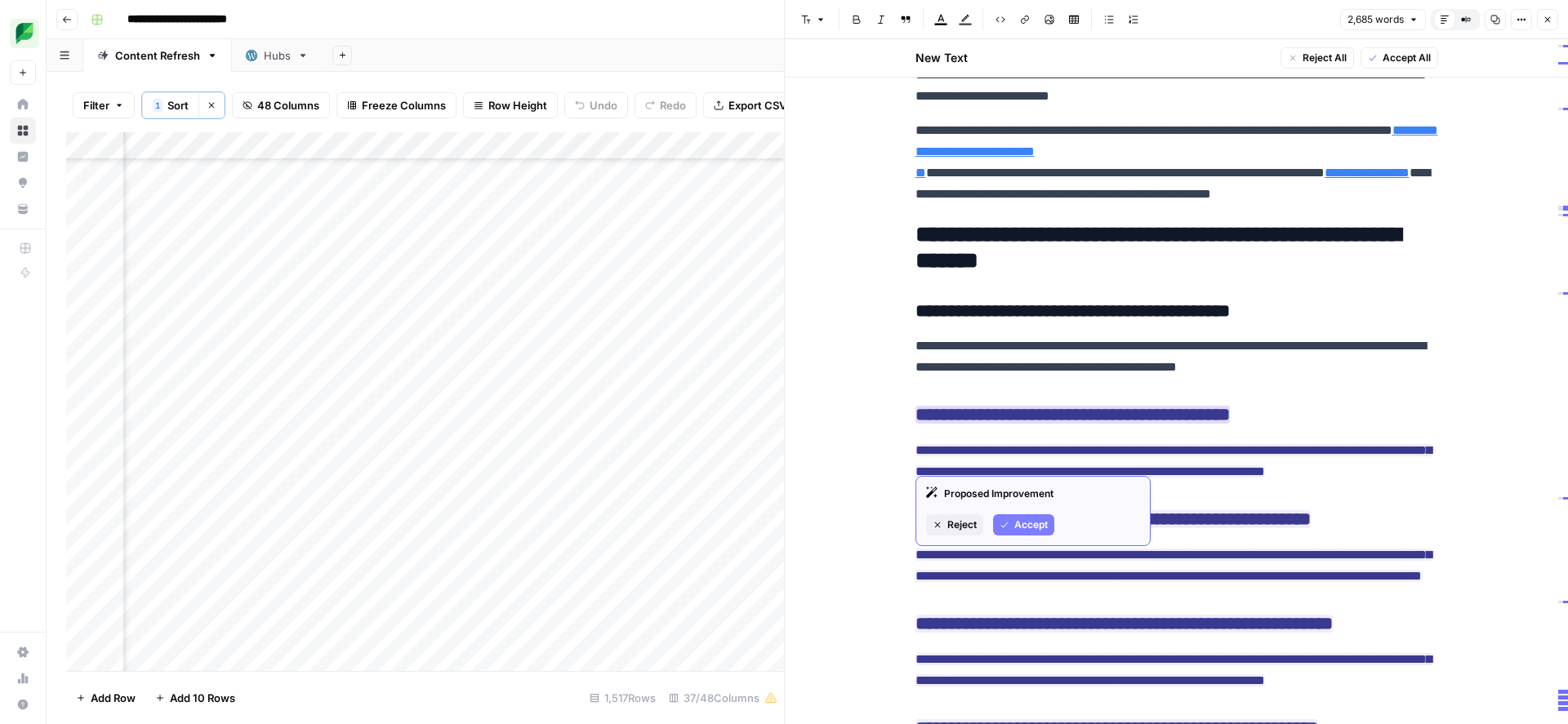
click at [1027, 530] on span "Accept" at bounding box center [1030, 525] width 33 height 15
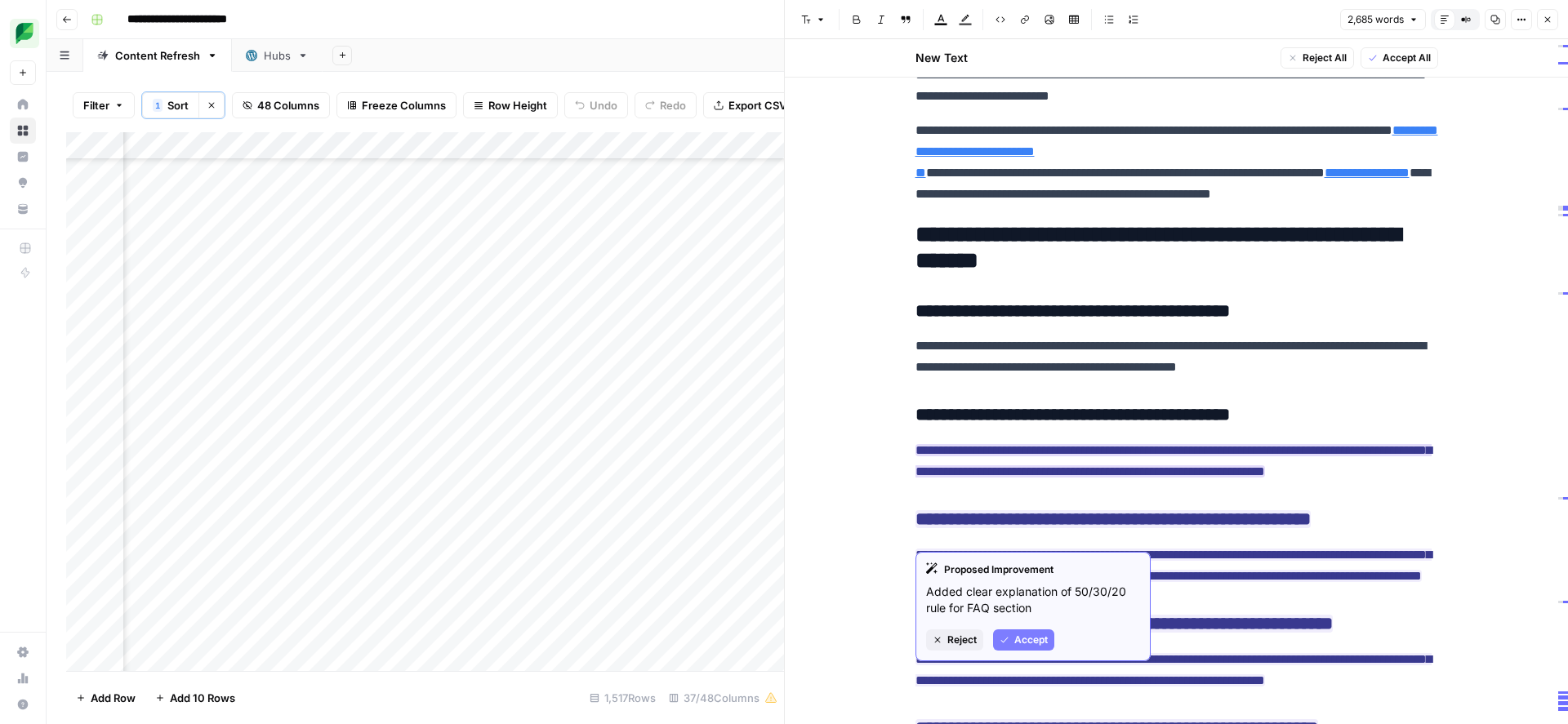
click at [1024, 639] on span "Accept" at bounding box center [1030, 640] width 33 height 15
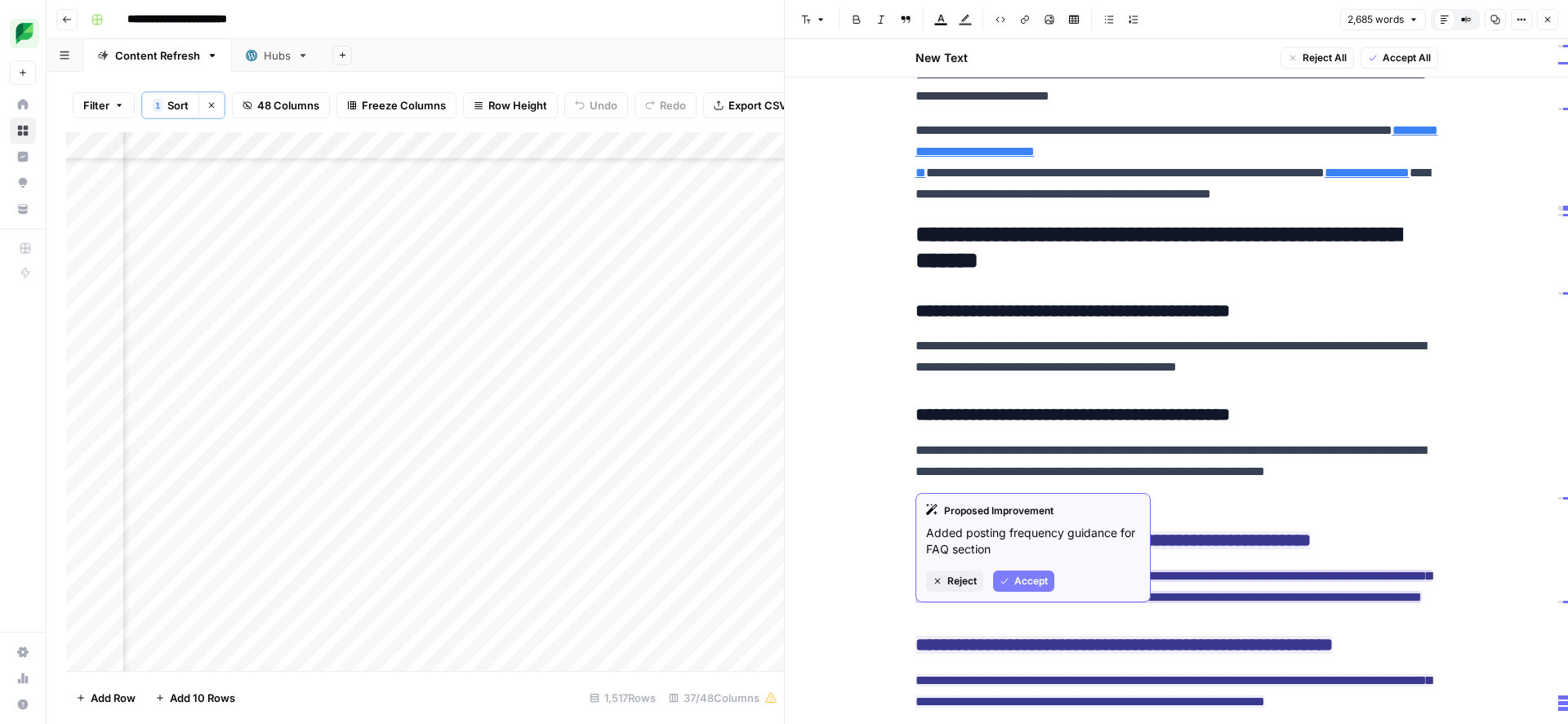
click at [1031, 583] on span "Accept" at bounding box center [1030, 581] width 33 height 15
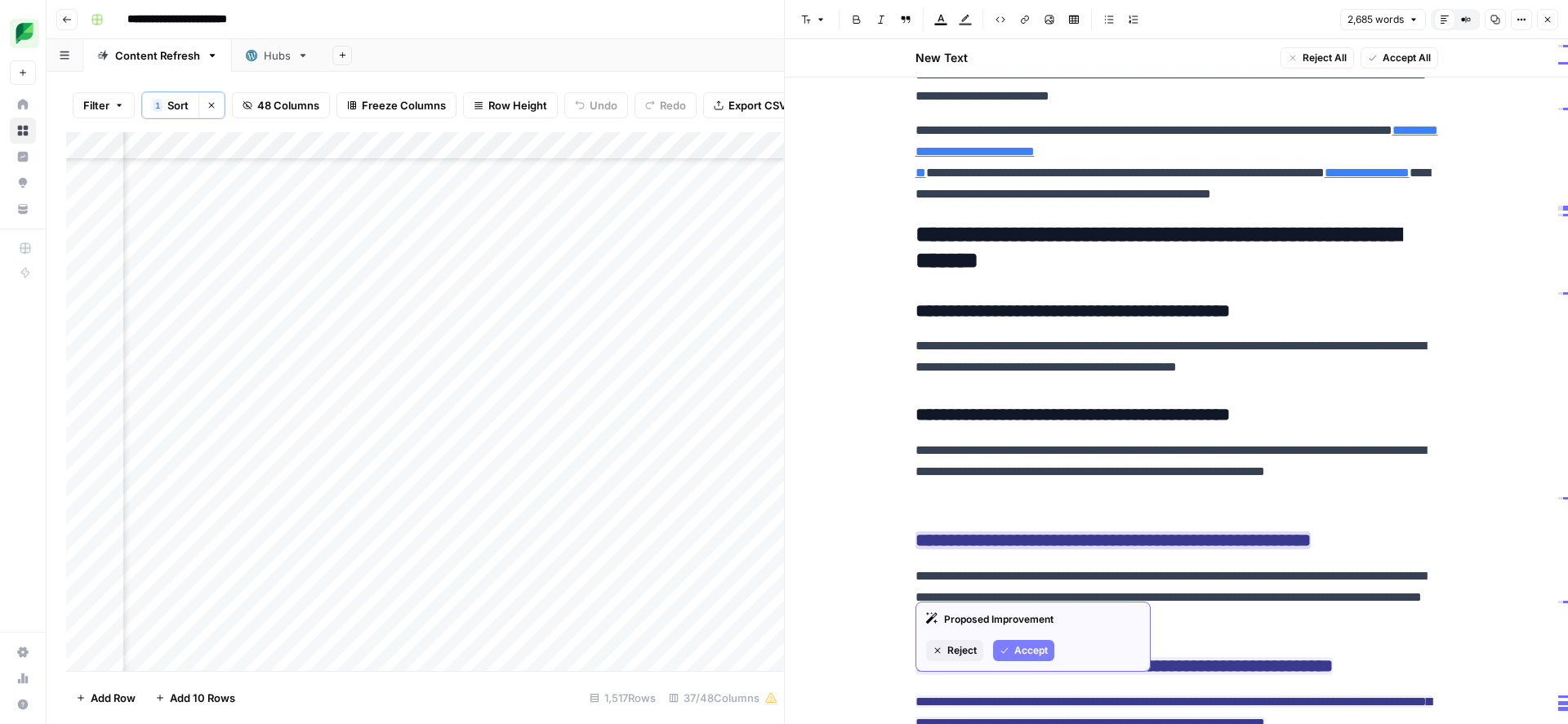
click at [1033, 652] on span "Accept" at bounding box center [1030, 650] width 33 height 15
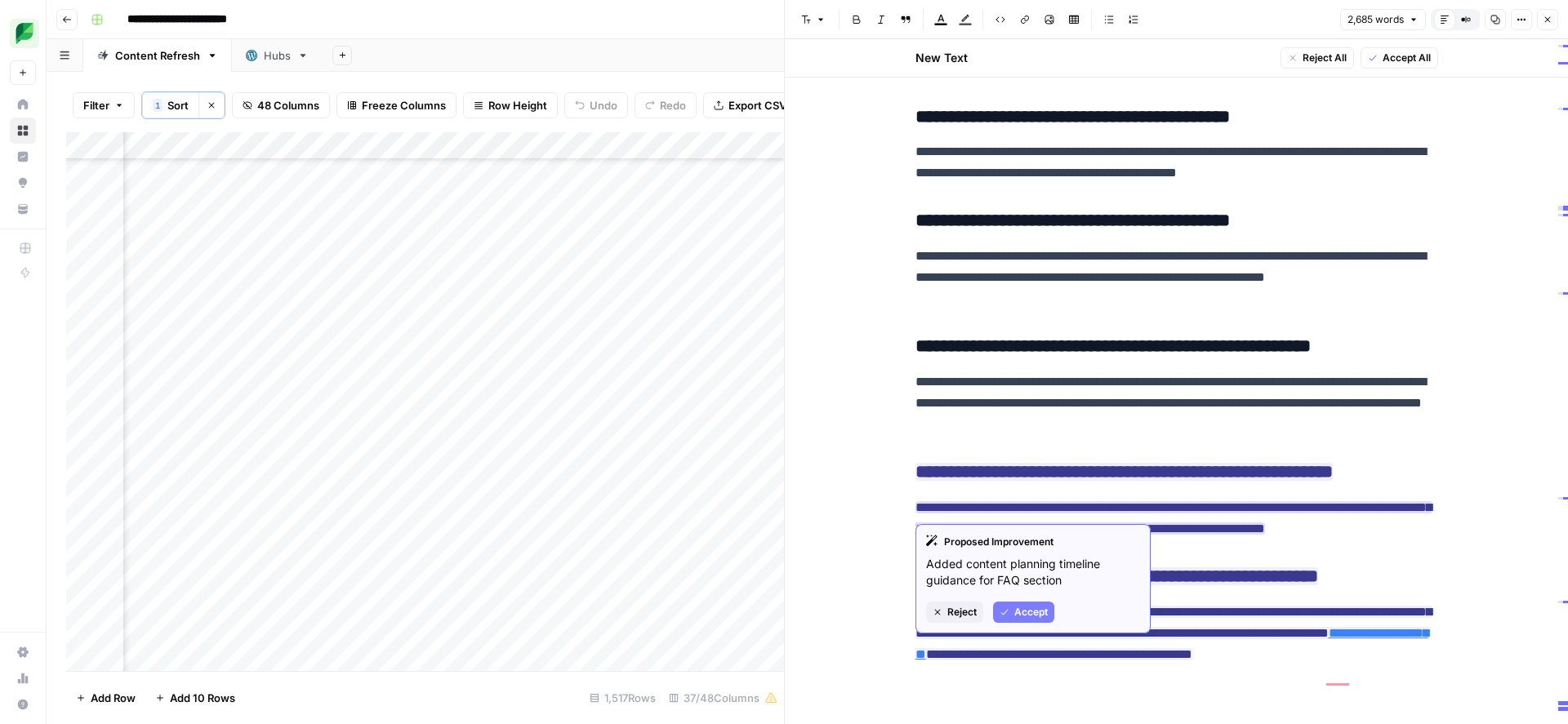
click at [1032, 608] on span "Accept" at bounding box center [1030, 612] width 33 height 15
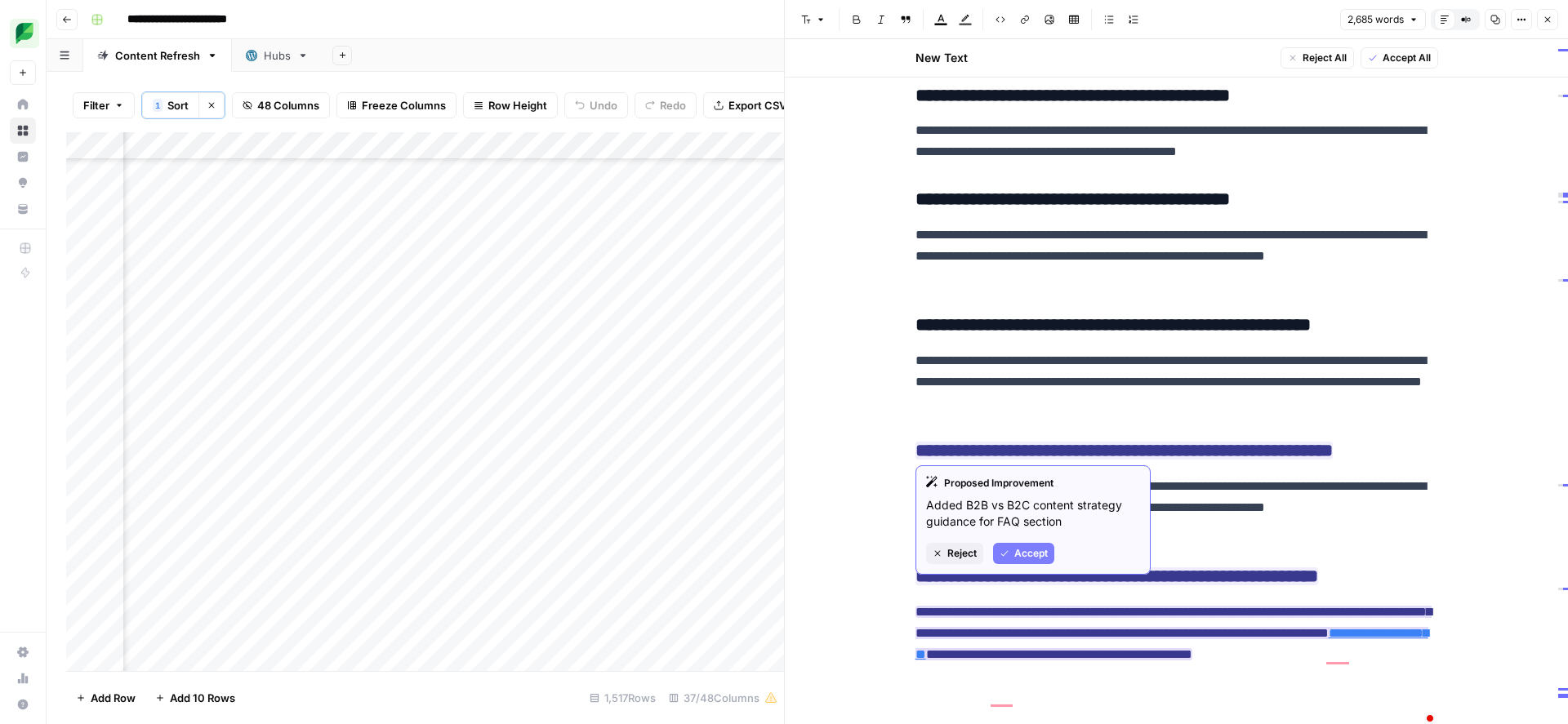
click at [1023, 553] on span "Accept" at bounding box center [1030, 553] width 33 height 15
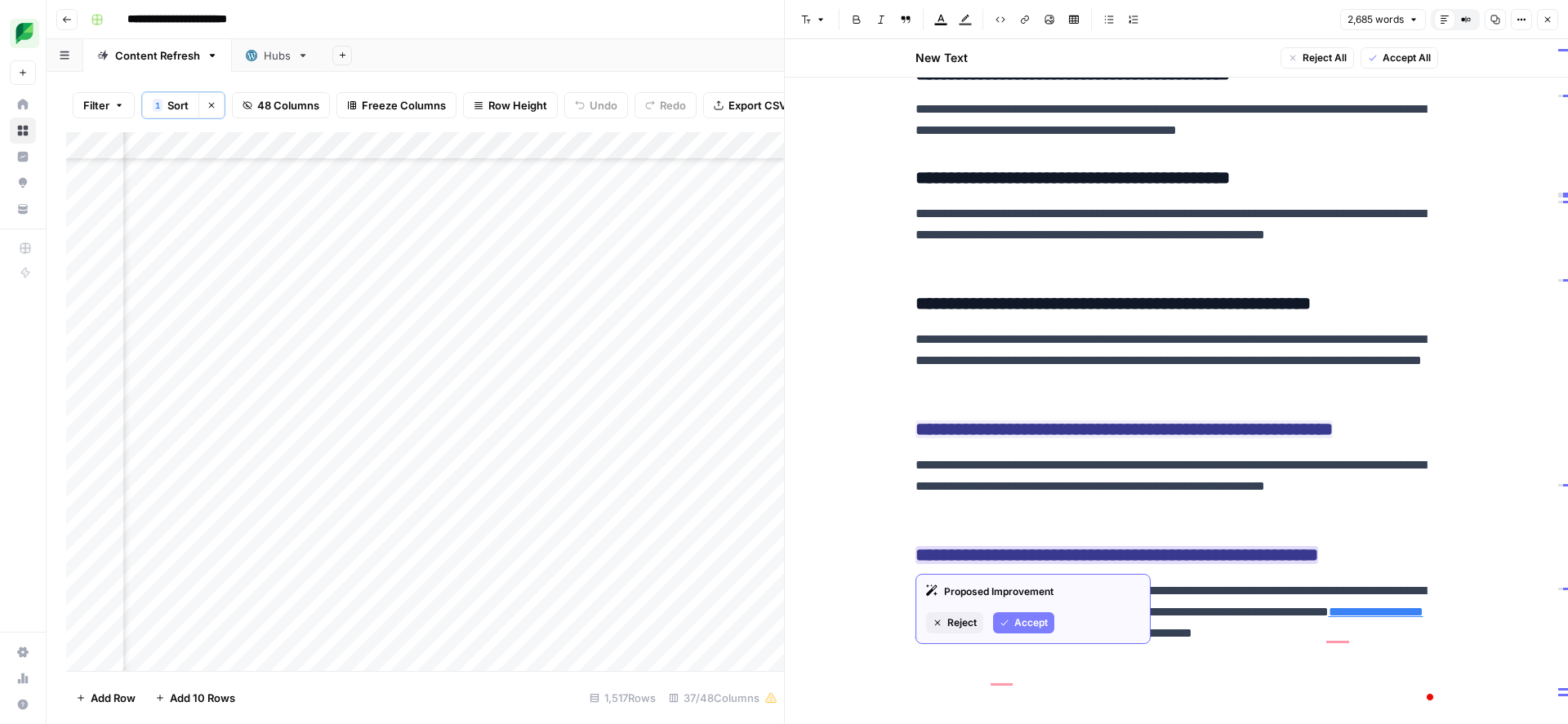
click at [1043, 618] on span "Accept" at bounding box center [1030, 623] width 33 height 15
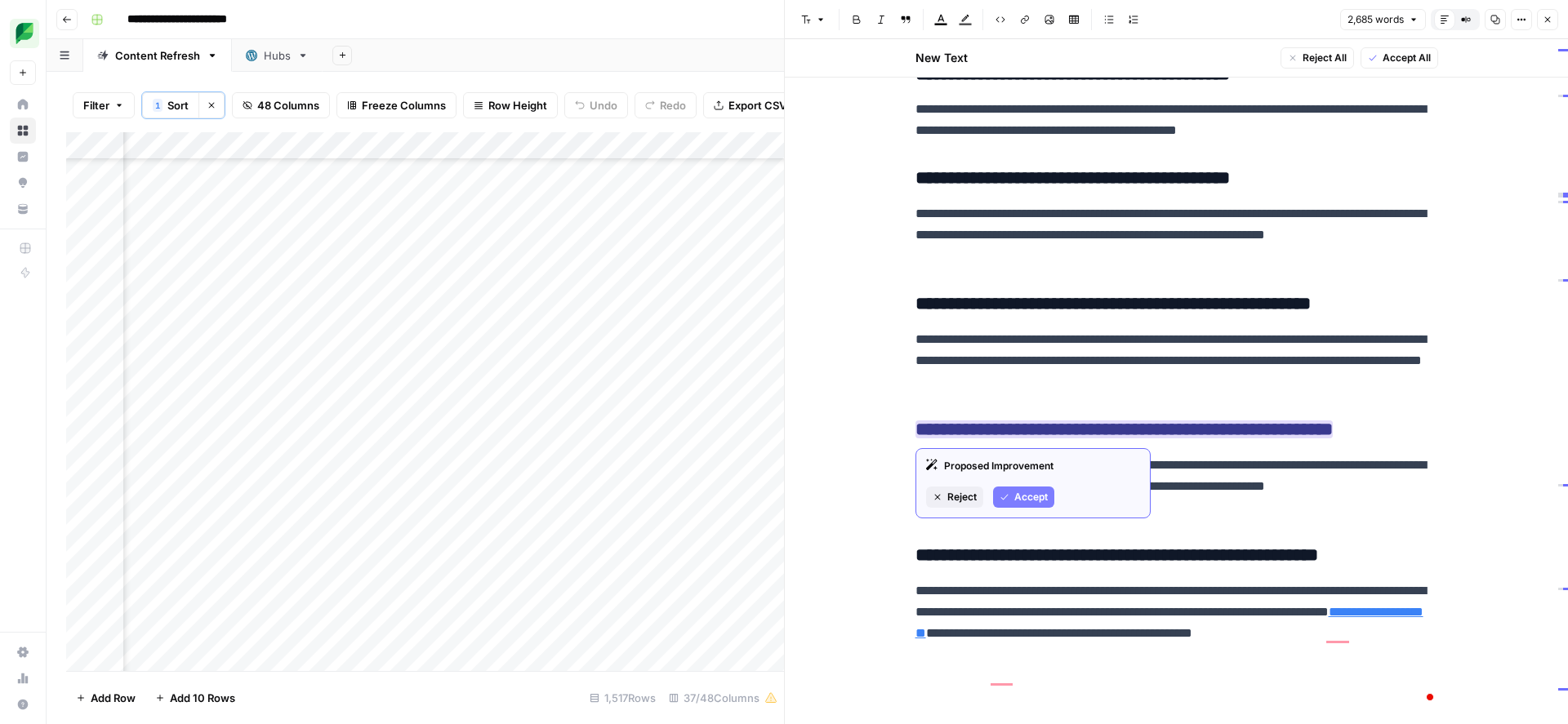
click at [1027, 501] on span "Accept" at bounding box center [1030, 497] width 33 height 15
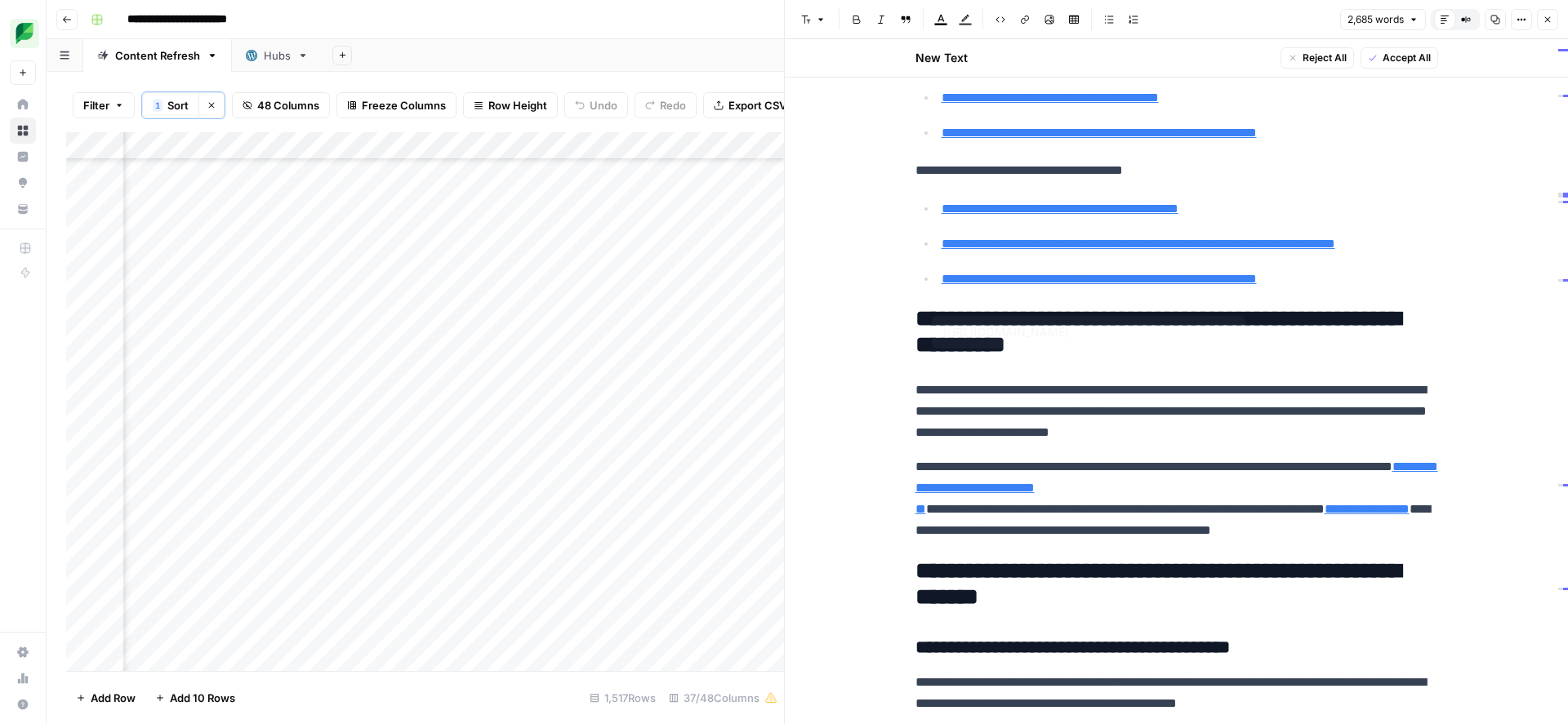
type input "[URL][DOMAIN_NAME]"
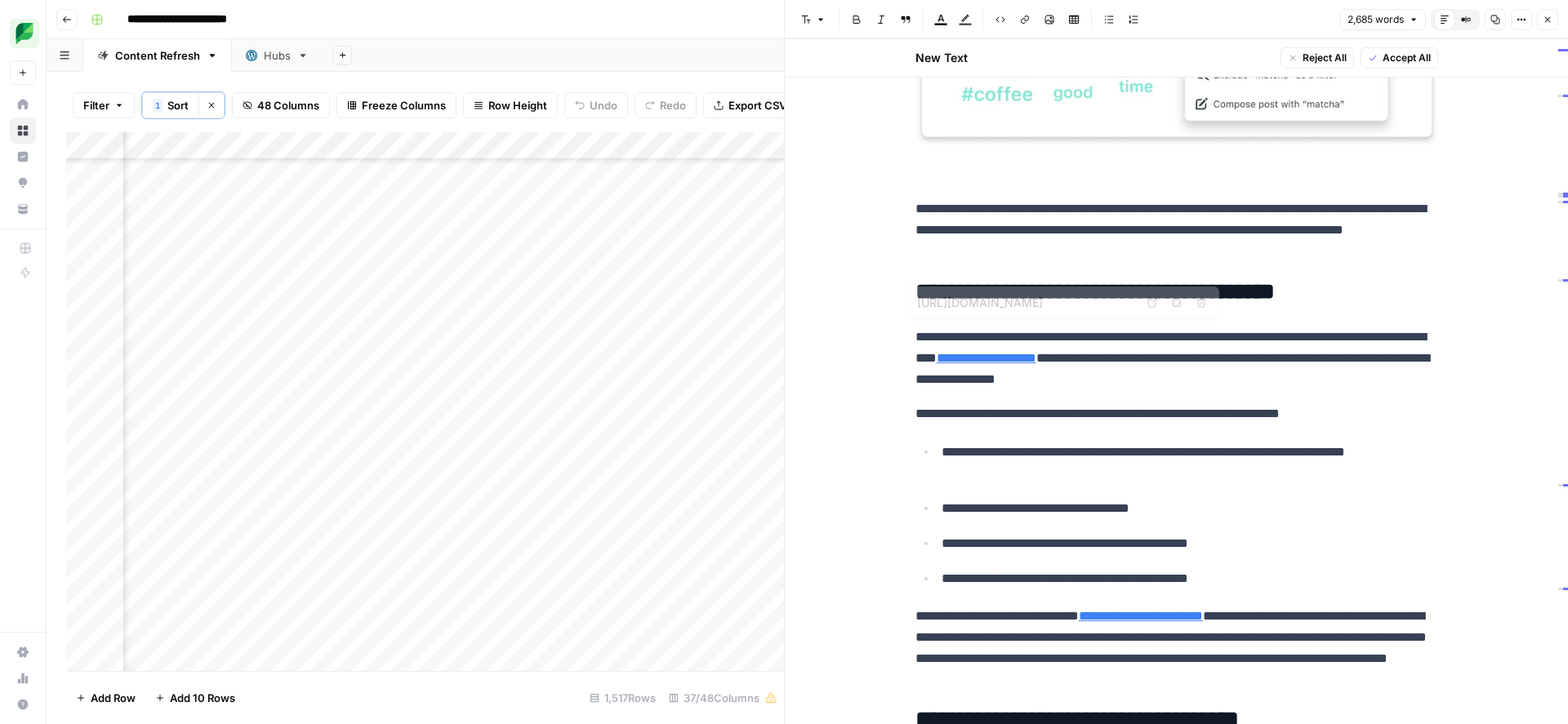
type input "[URL][DOMAIN_NAME]"
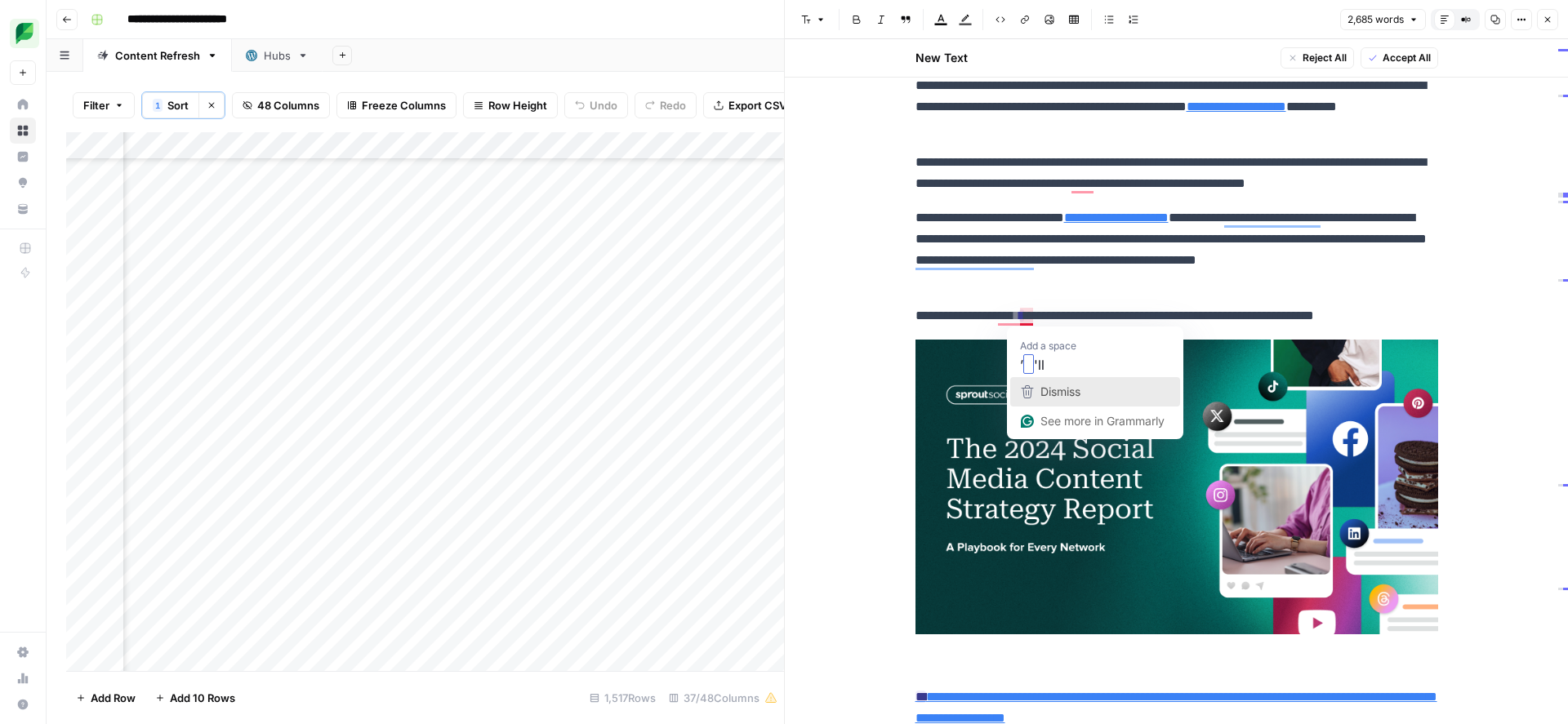
click at [1043, 390] on span "Dismiss" at bounding box center [1060, 391] width 40 height 14
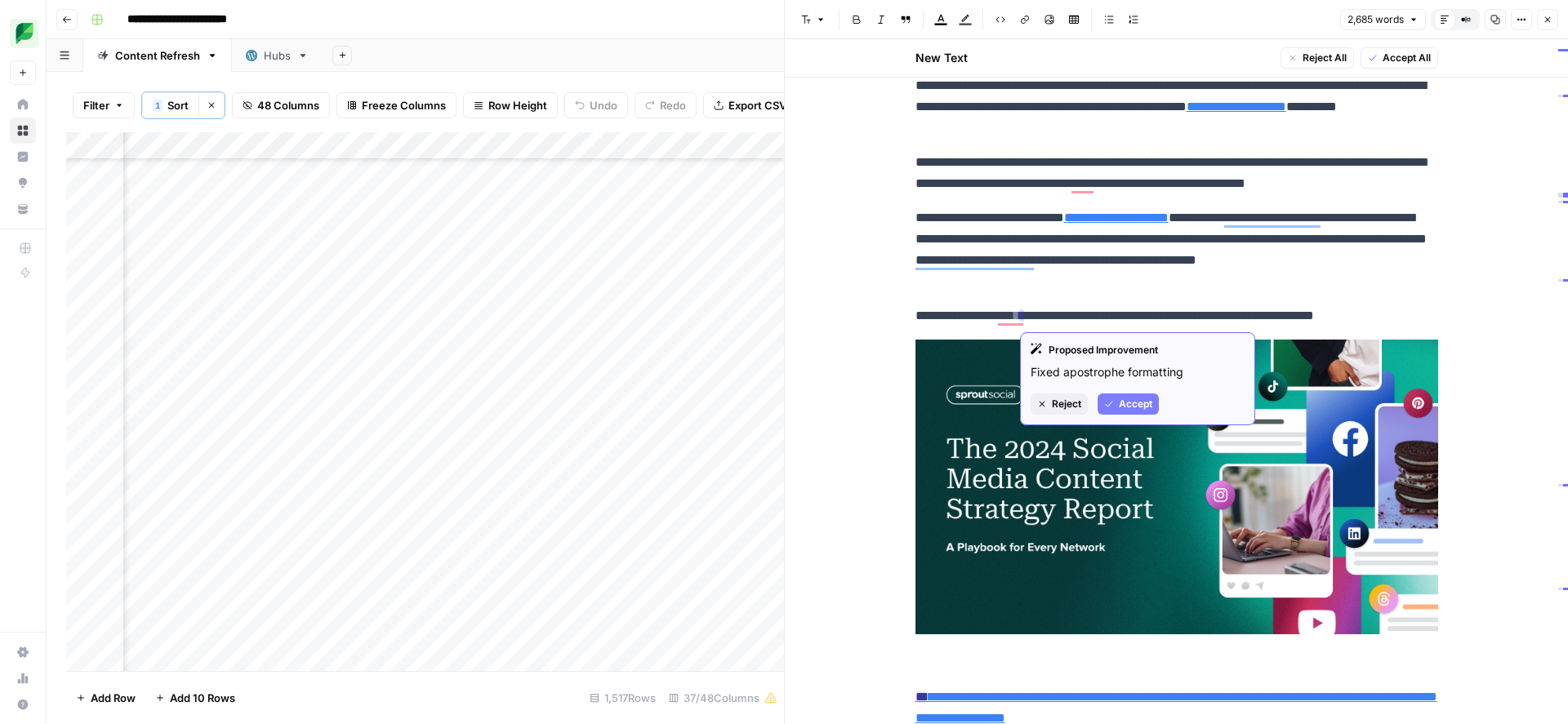
click at [1127, 402] on span "Accept" at bounding box center [1136, 404] width 33 height 15
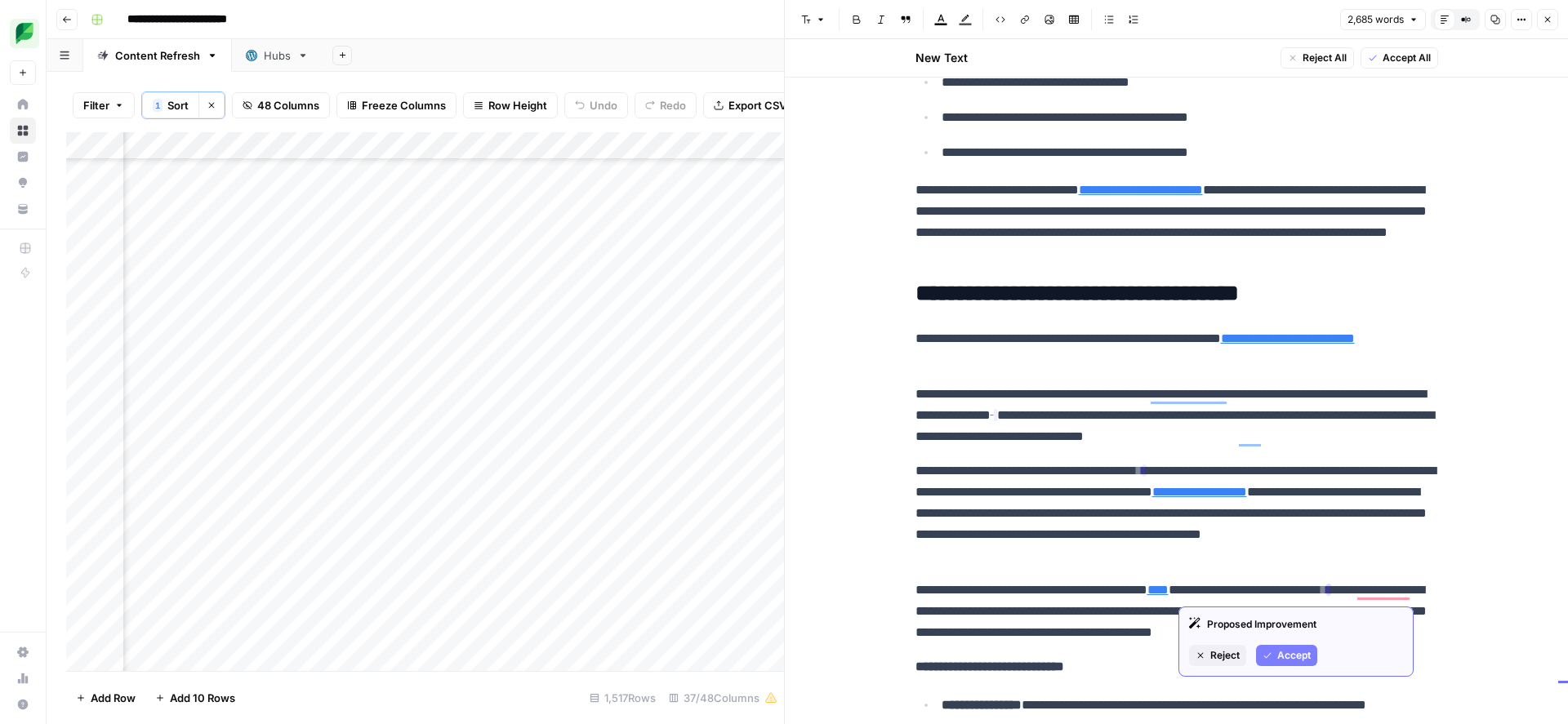
click at [1294, 653] on span "Accept" at bounding box center [1294, 655] width 33 height 15
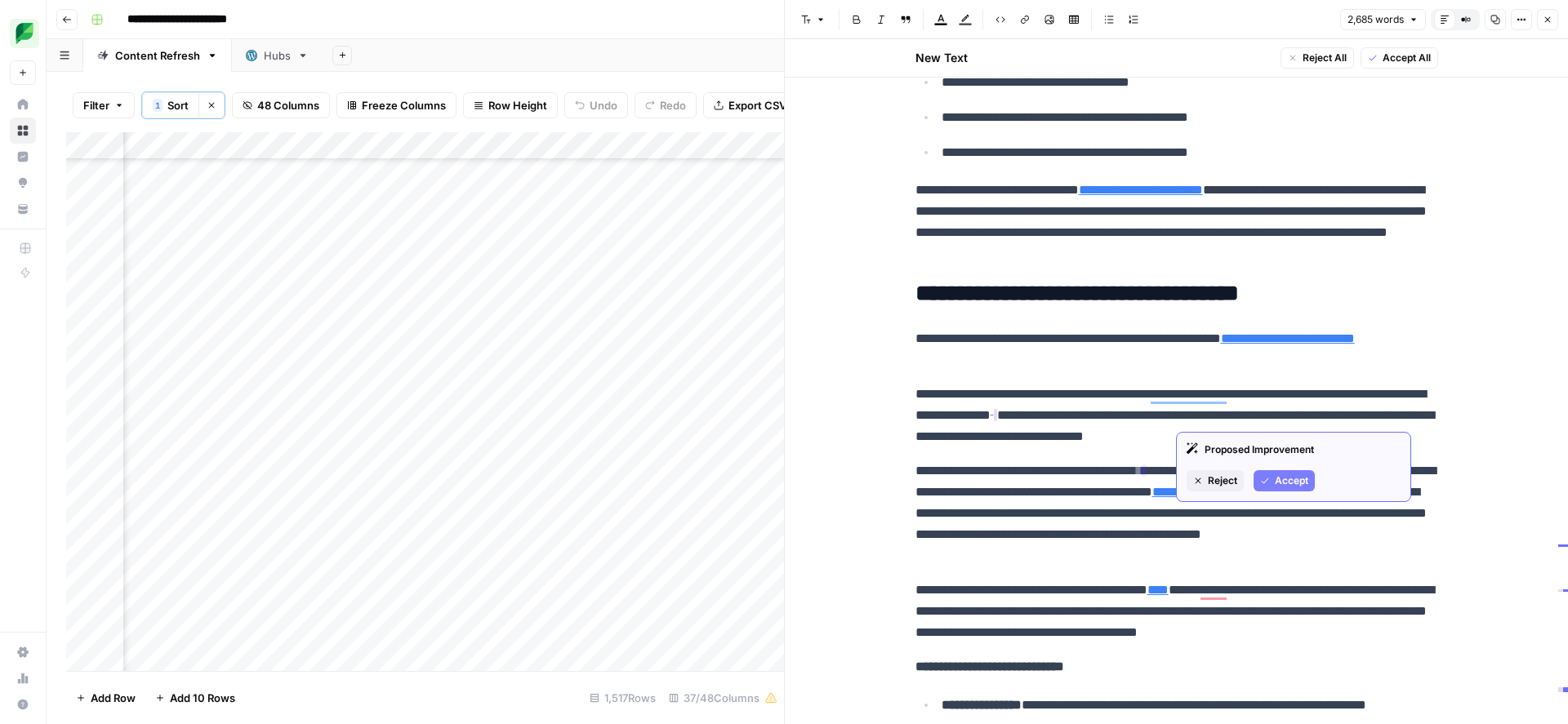
click at [1279, 483] on span "Accept" at bounding box center [1291, 480] width 33 height 15
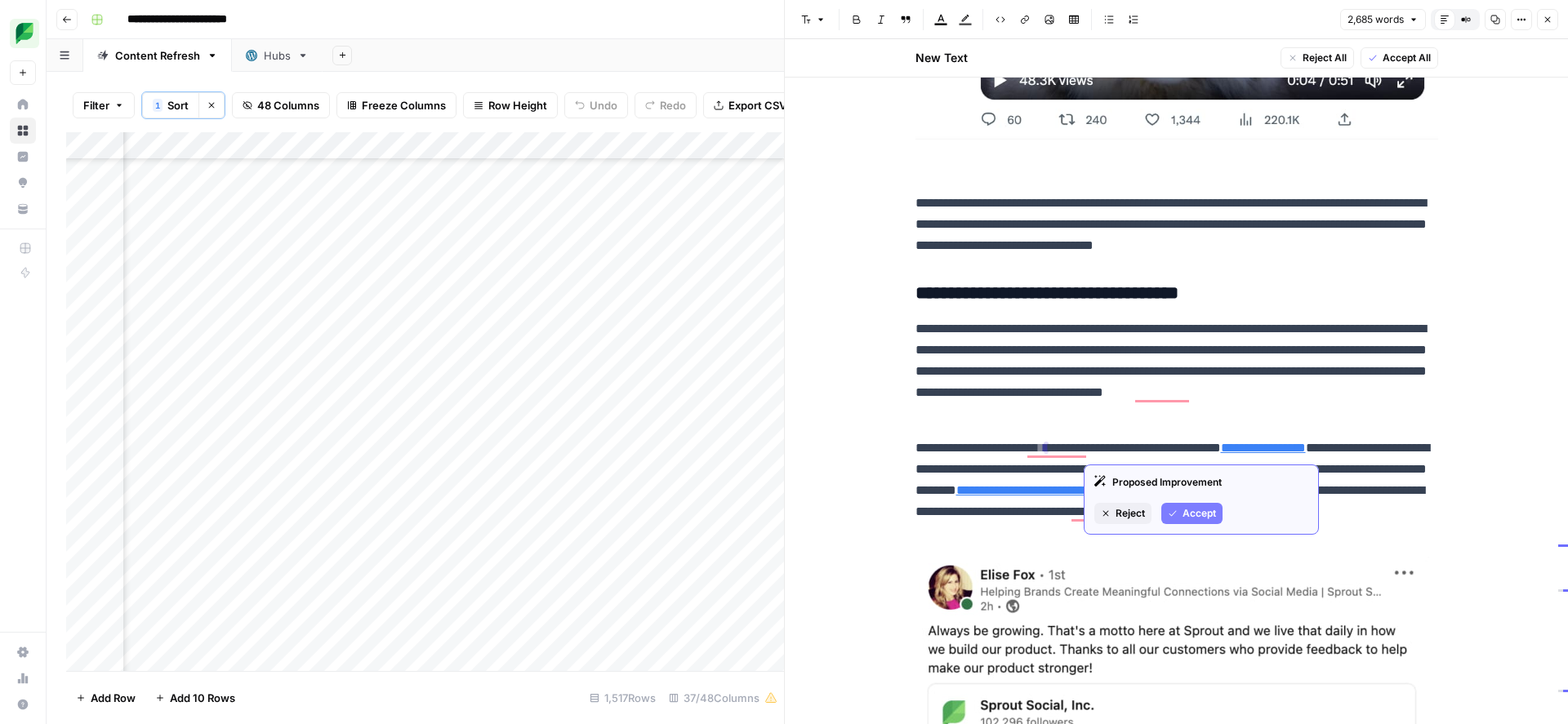
click at [1179, 504] on button "Accept" at bounding box center [1191, 514] width 61 height 21
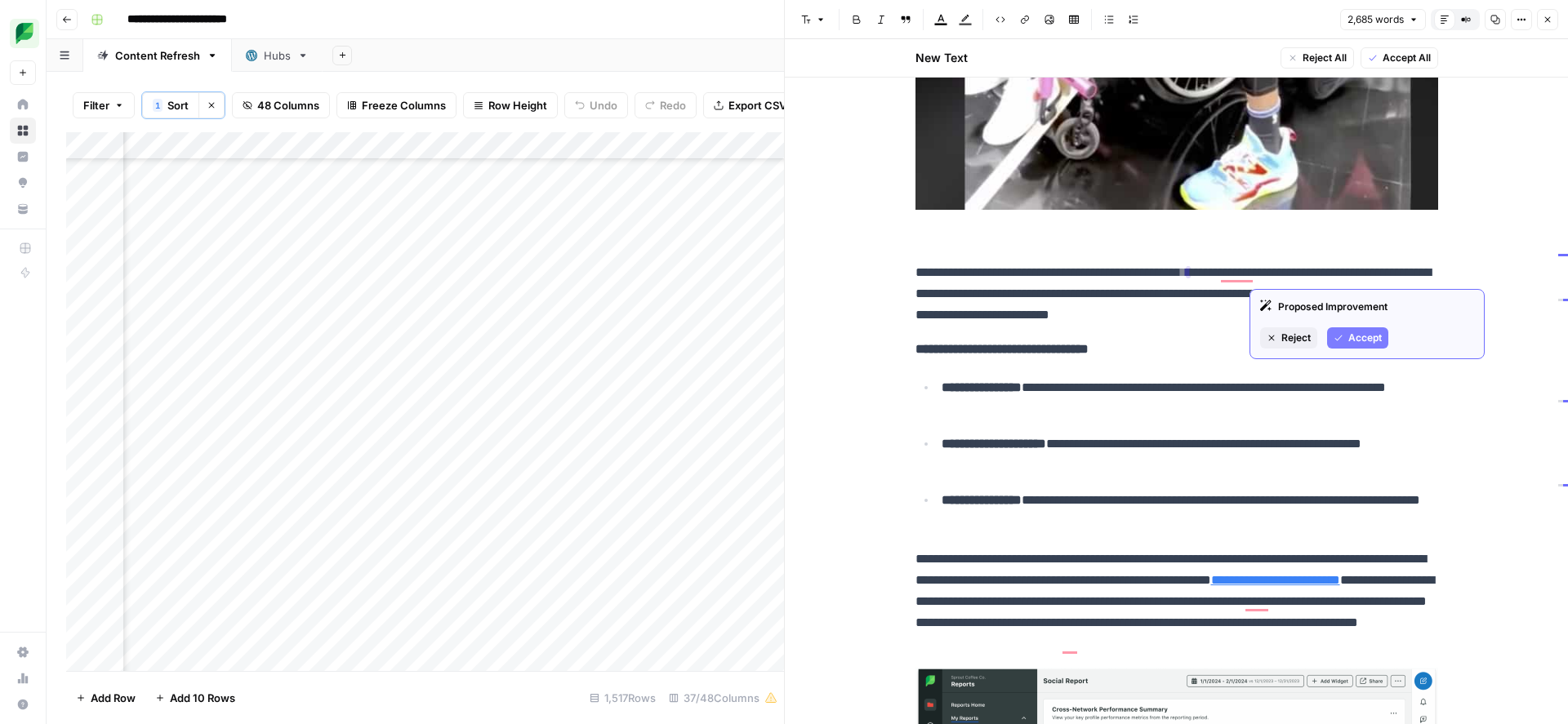
click at [1349, 336] on span "Accept" at bounding box center [1365, 338] width 33 height 15
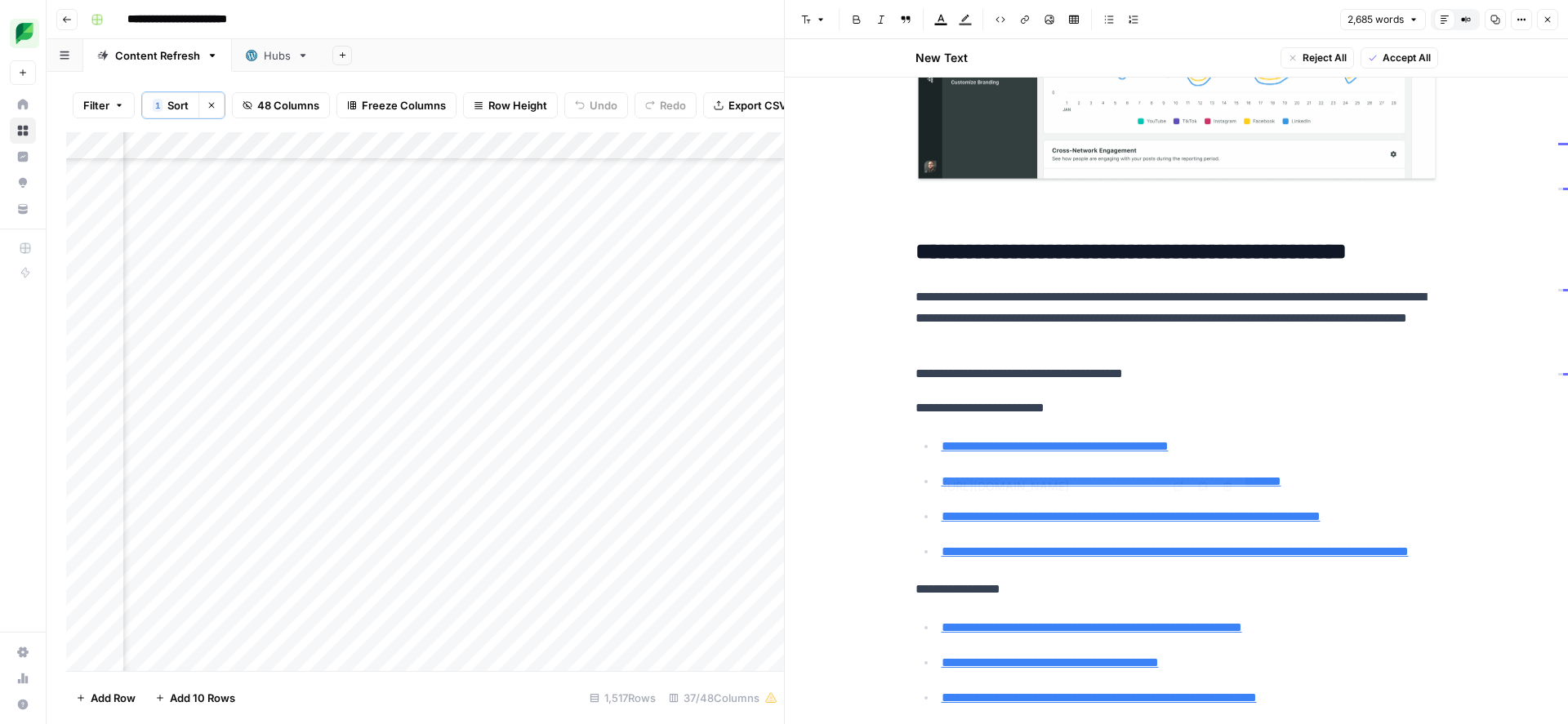
type input "[URL][DOMAIN_NAME]"
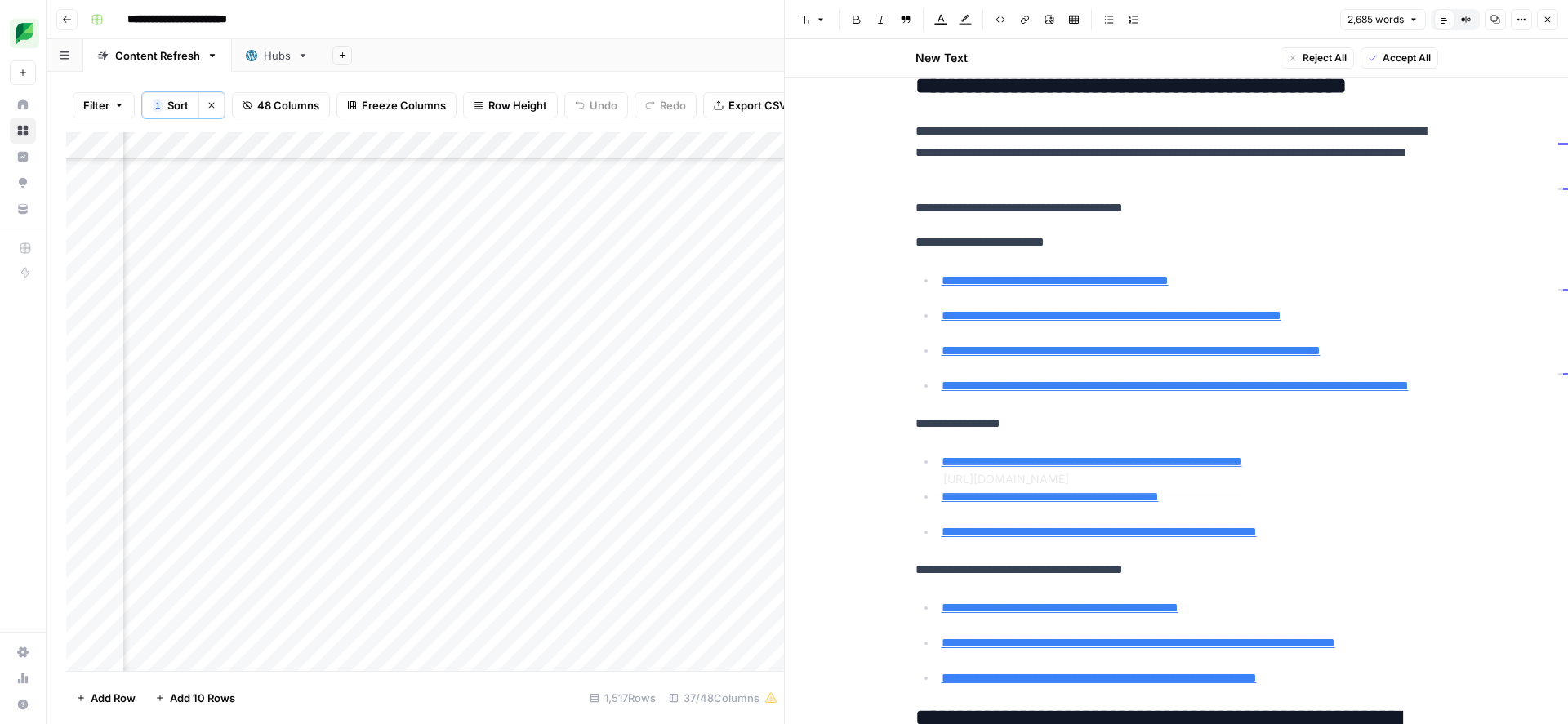
type input "[URL][DOMAIN_NAME]"
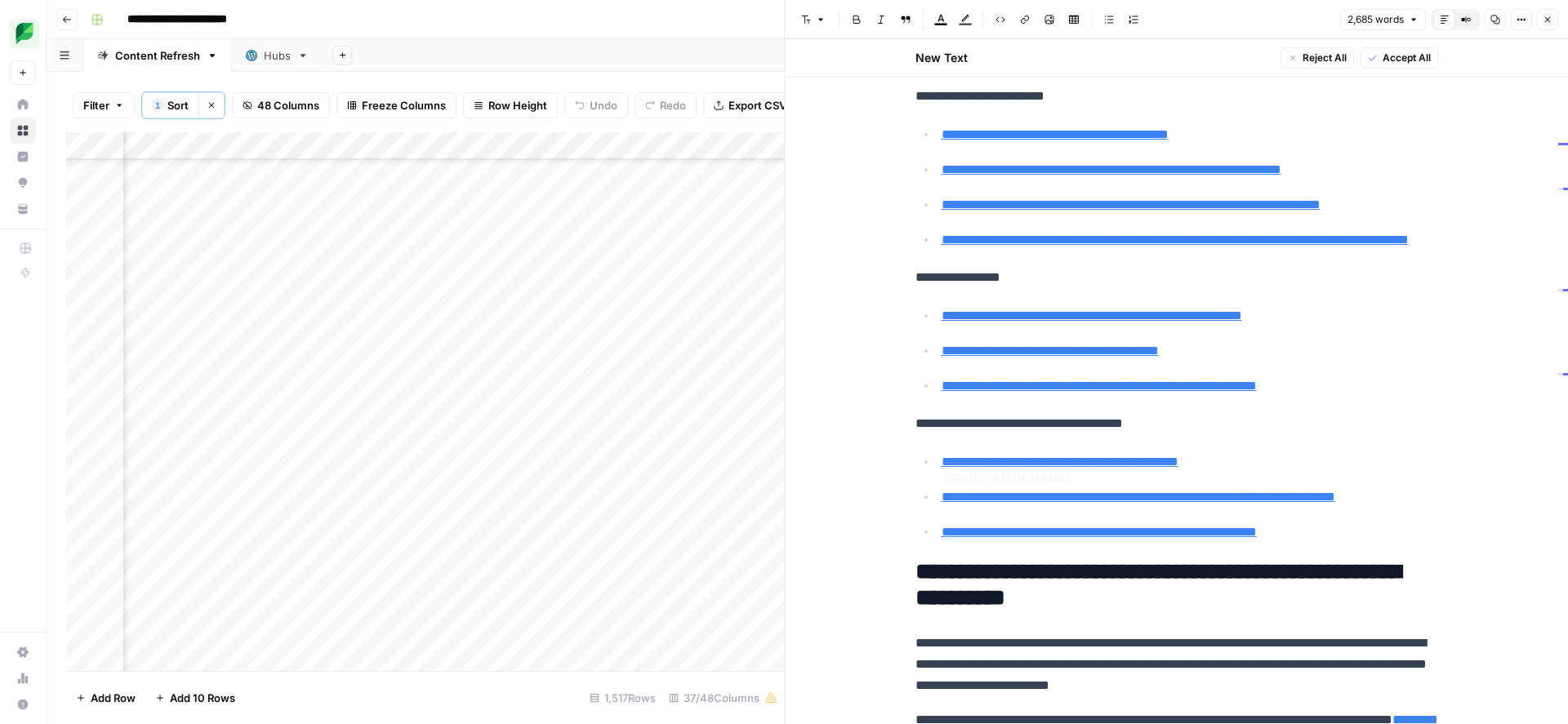
type input "[URL][DOMAIN_NAME]"
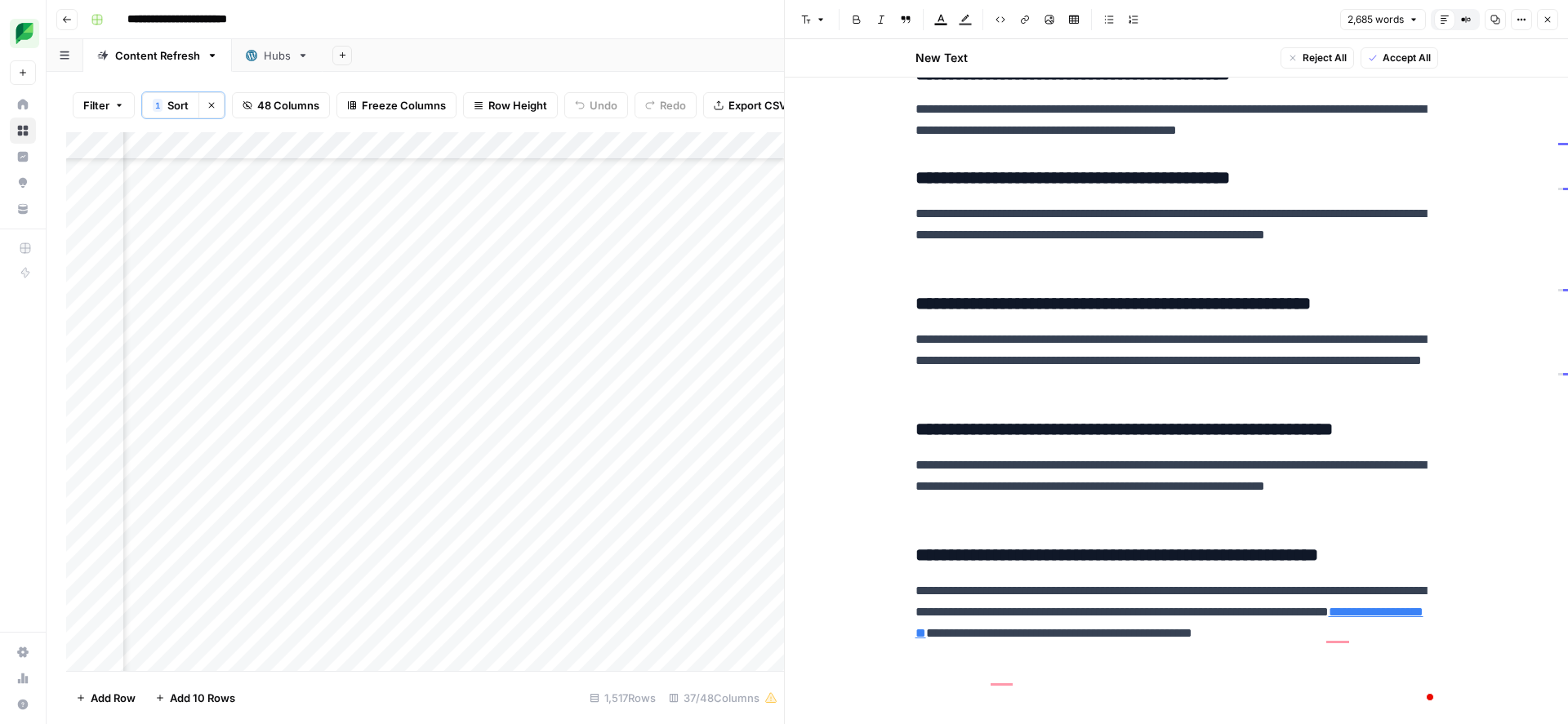
click at [1389, 62] on span "Accept All" at bounding box center [1406, 58] width 48 height 15
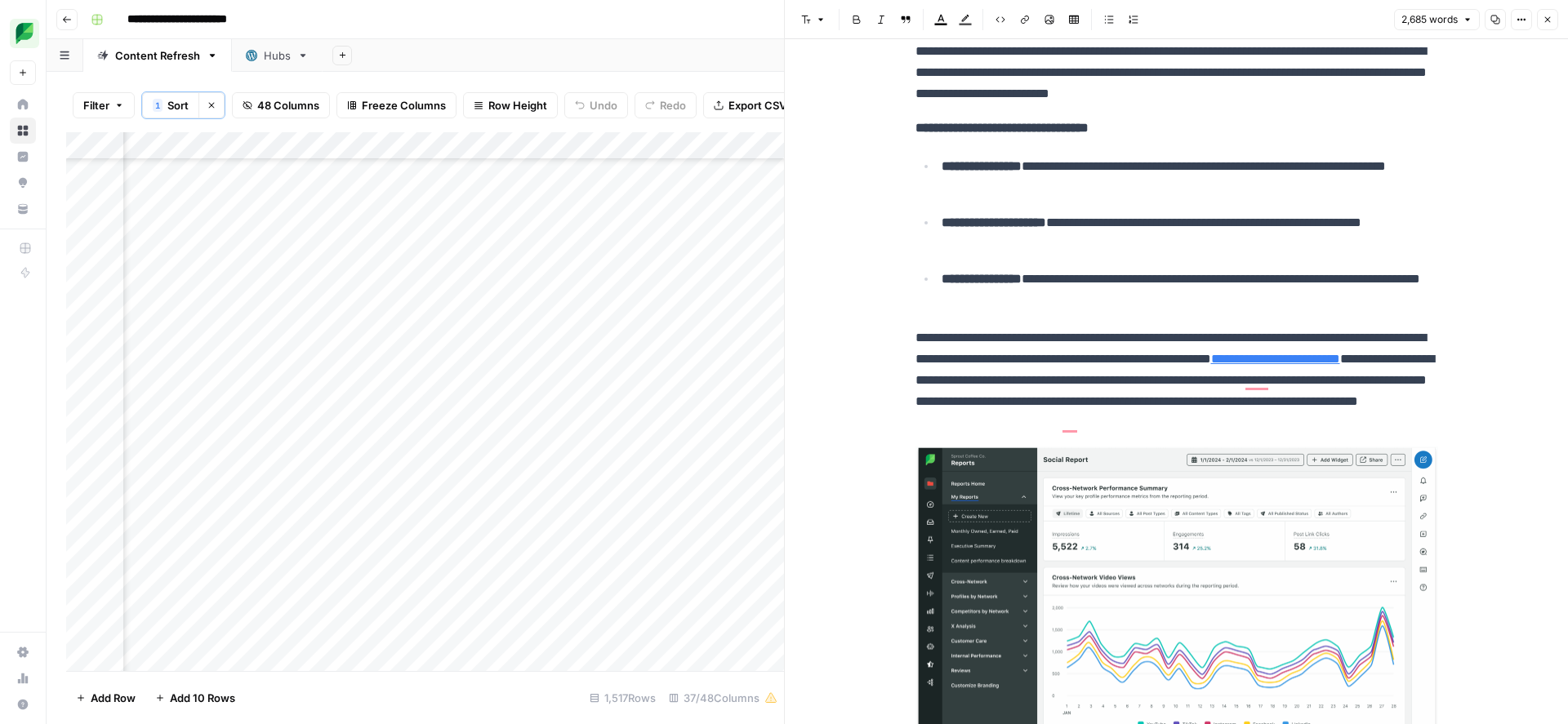
click at [1496, 21] on icon "button" at bounding box center [1495, 20] width 10 height 10
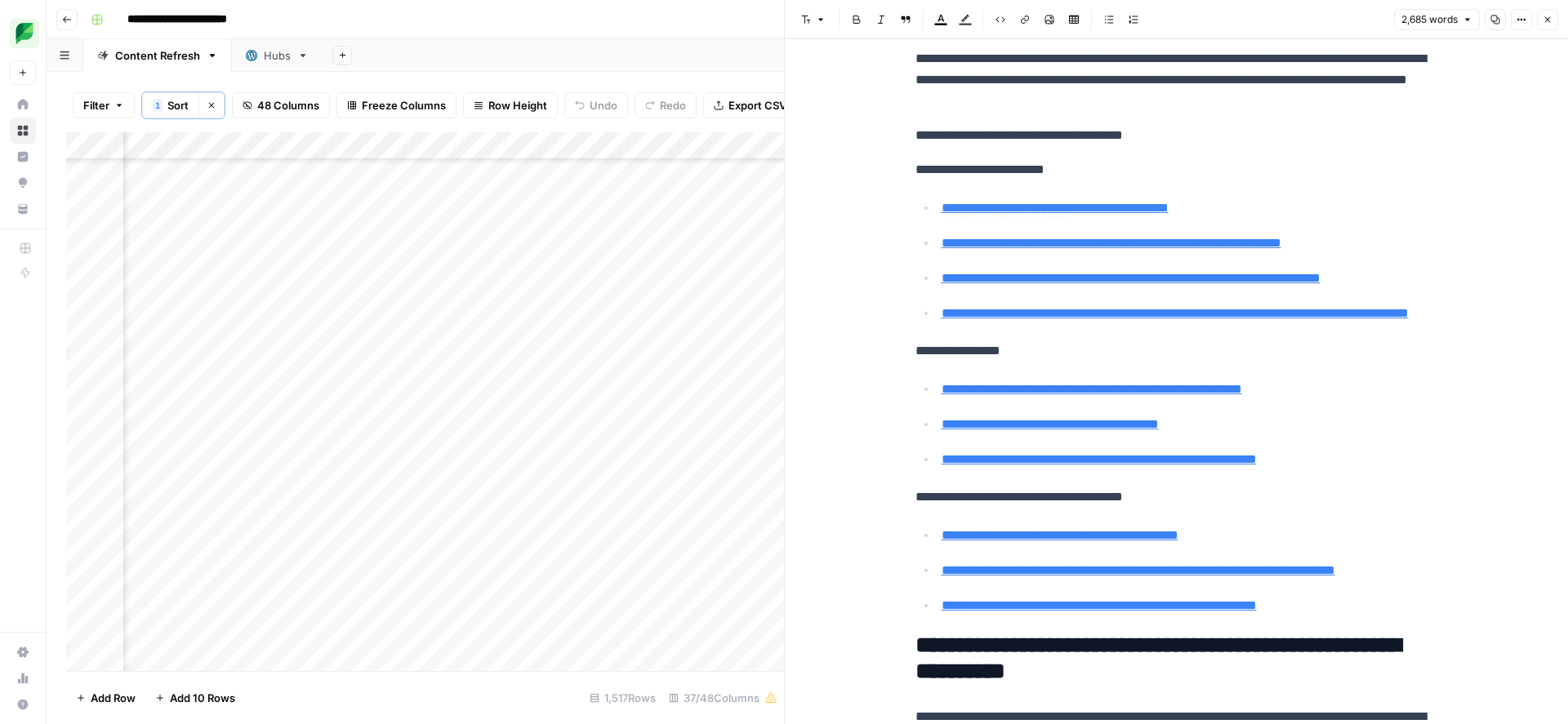
type input "[URL][DOMAIN_NAME]"
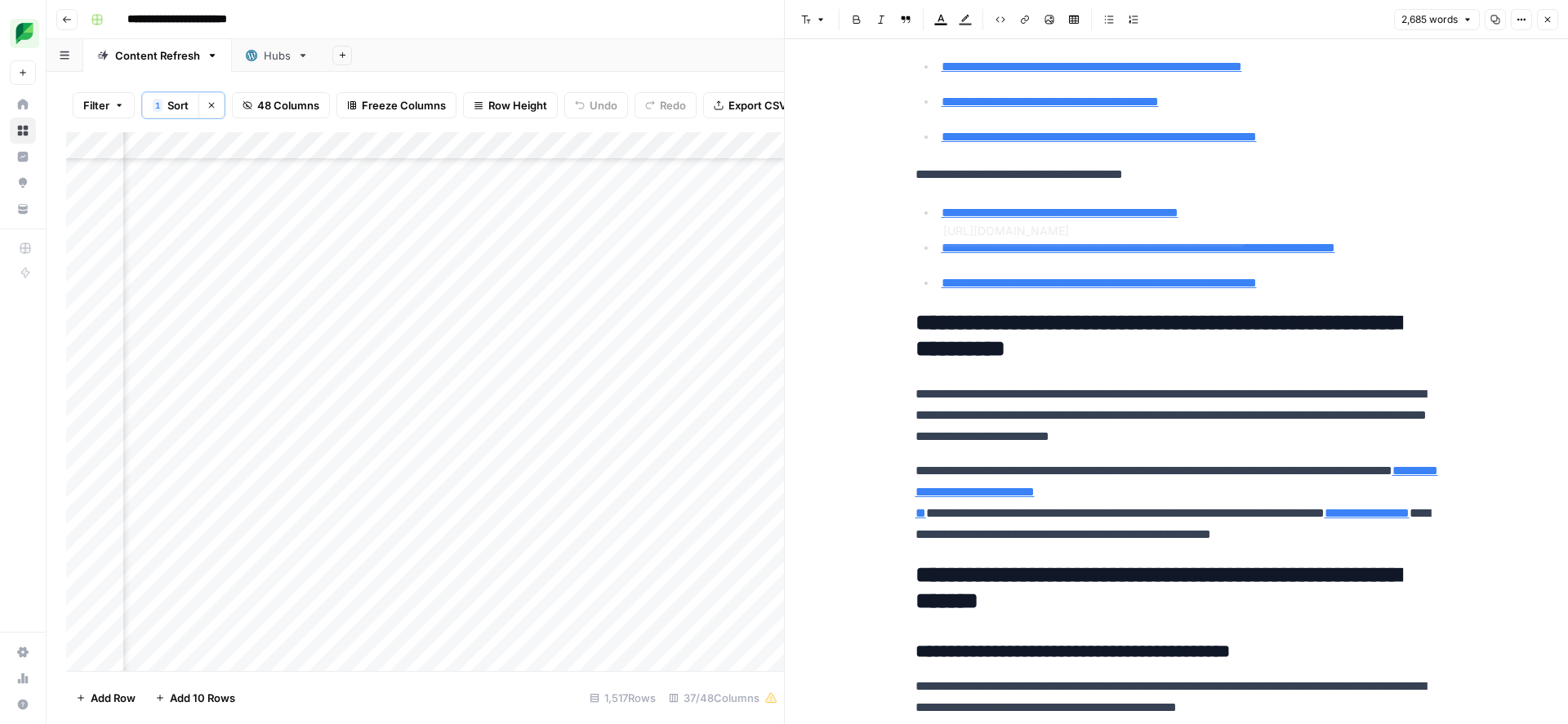
type input "[URL][DOMAIN_NAME]"
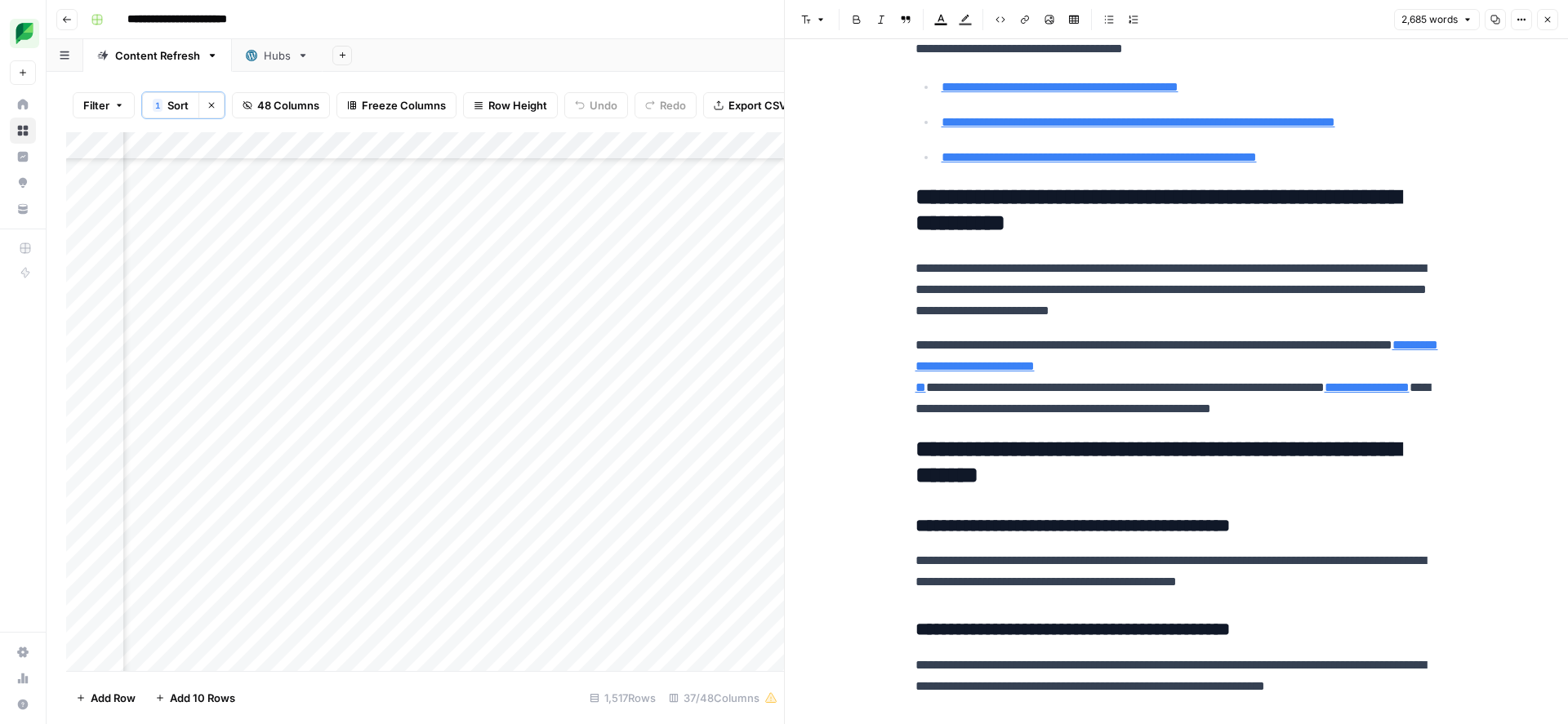
click at [1229, 420] on p "**********" at bounding box center [1177, 377] width 523 height 85
click at [1494, 20] on icon "button" at bounding box center [1495, 20] width 10 height 10
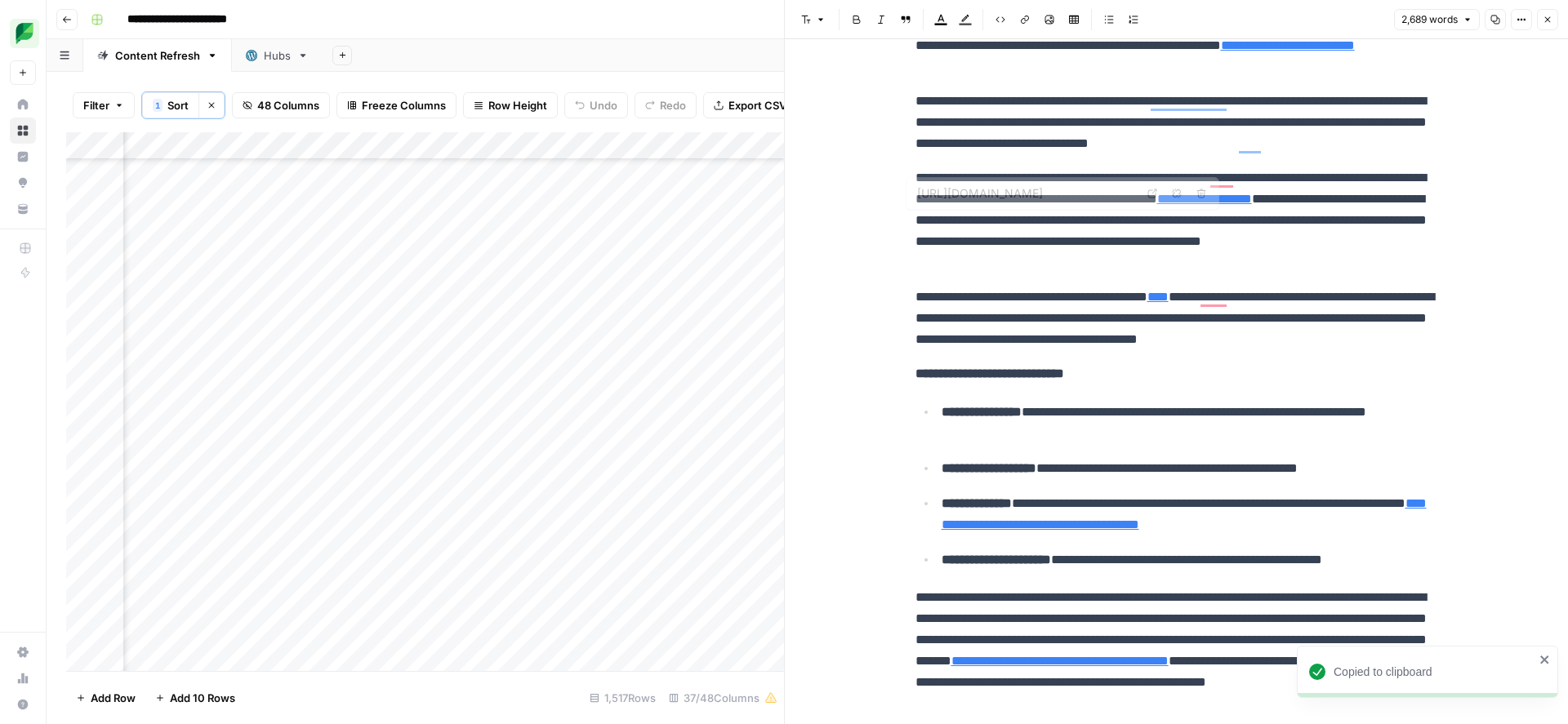
type input "[URL][DOMAIN_NAME]"
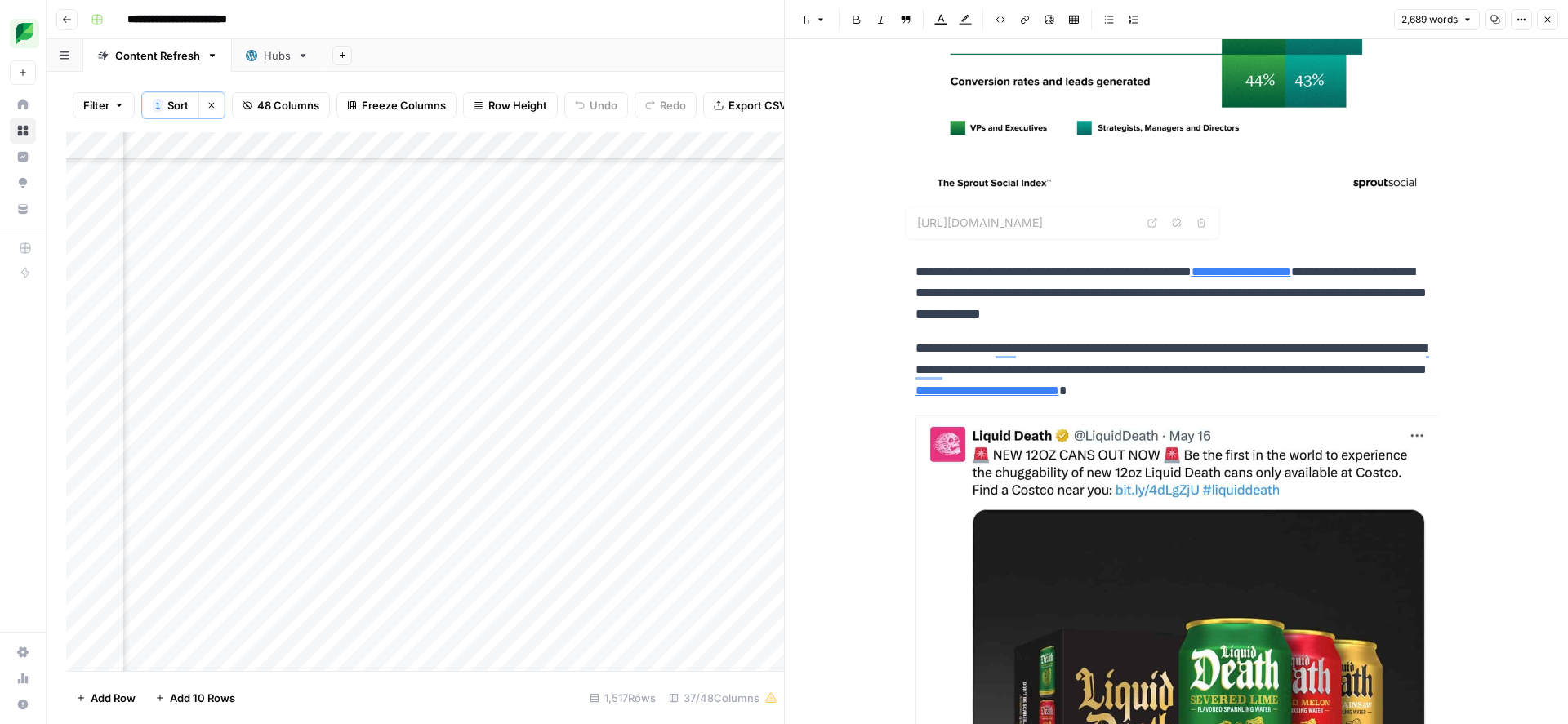
type input "[URL][DOMAIN_NAME]"
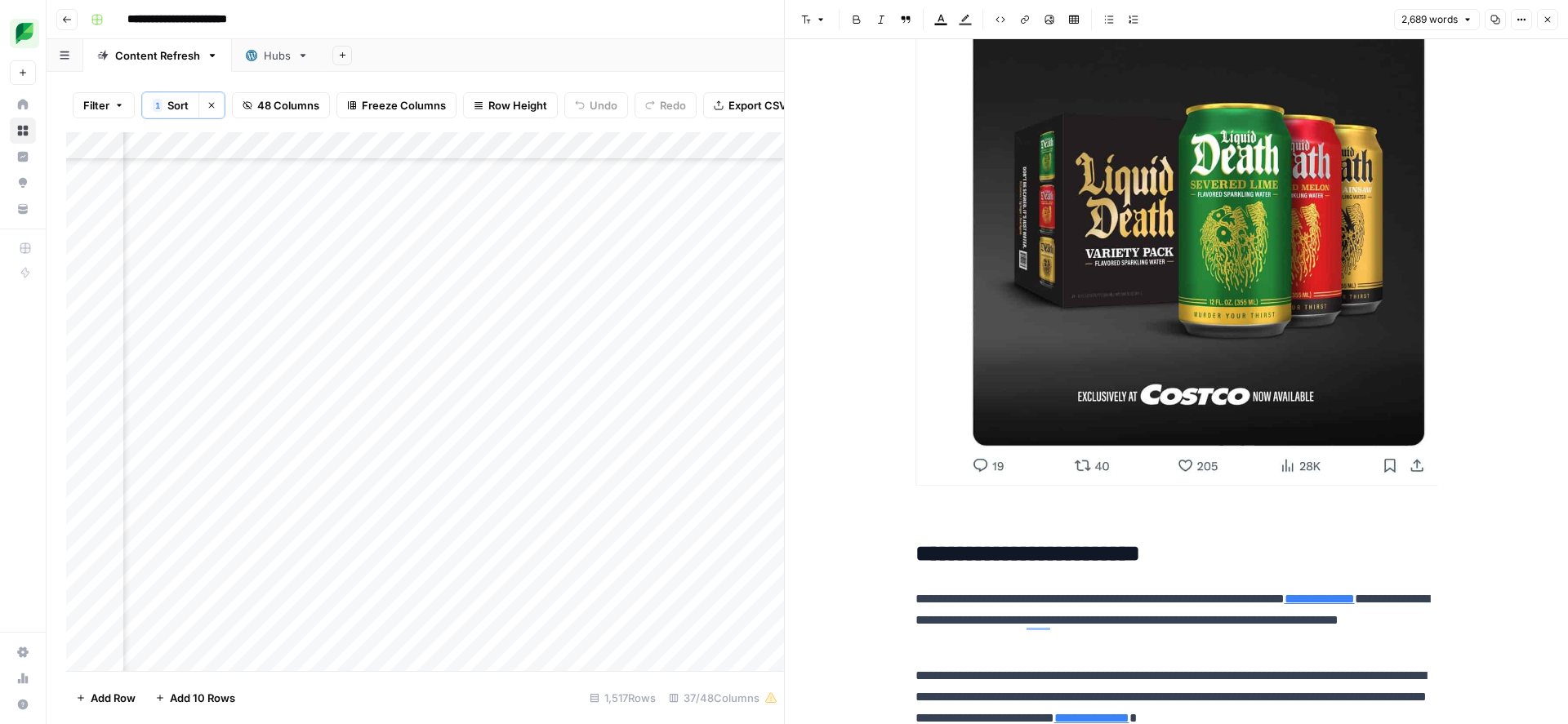
click at [1549, 20] on icon "button" at bounding box center [1548, 20] width 10 height 10
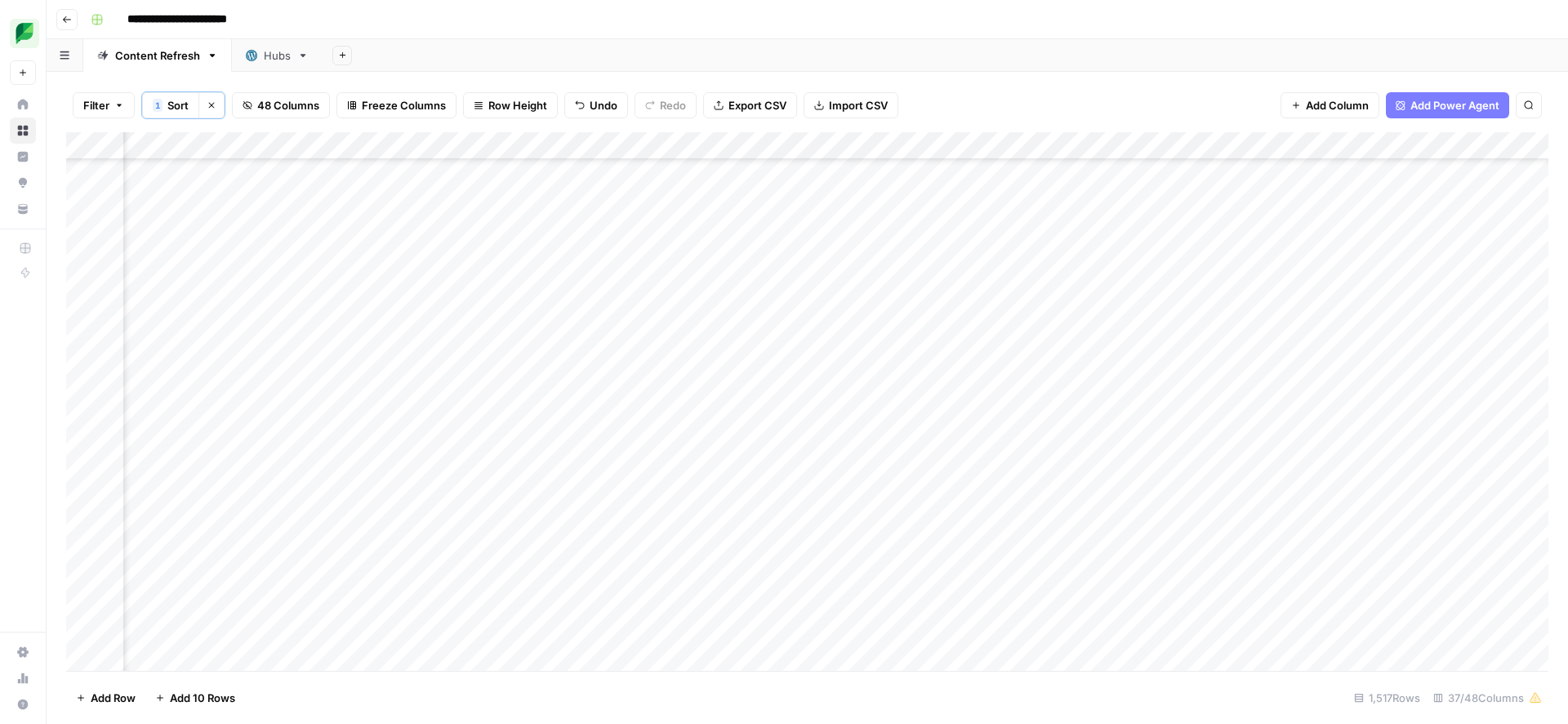
click at [1238, 568] on div "Add Column" at bounding box center [807, 402] width 1482 height 539
